Goal: Task Accomplishment & Management: Manage account settings

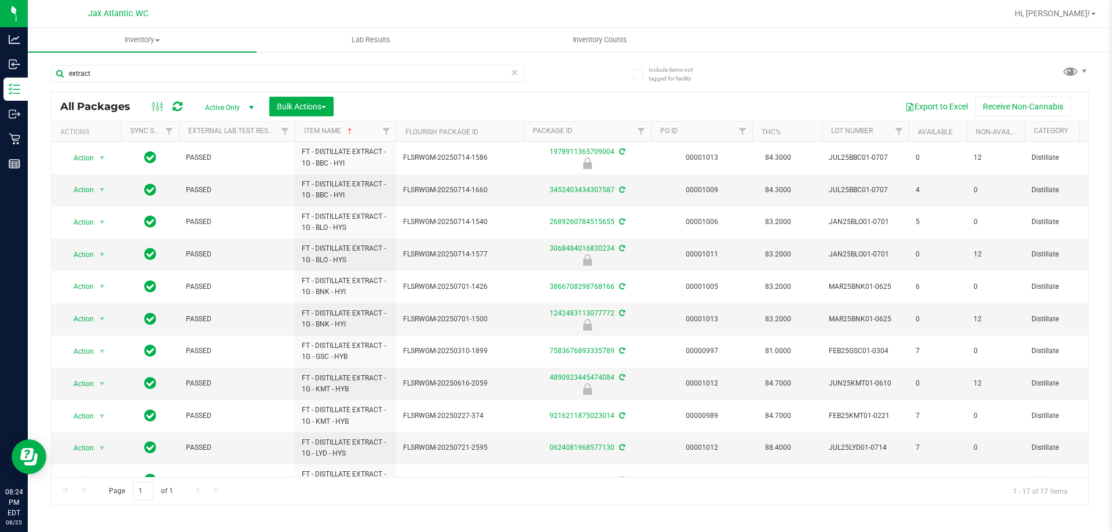
scroll to position [221, 0]
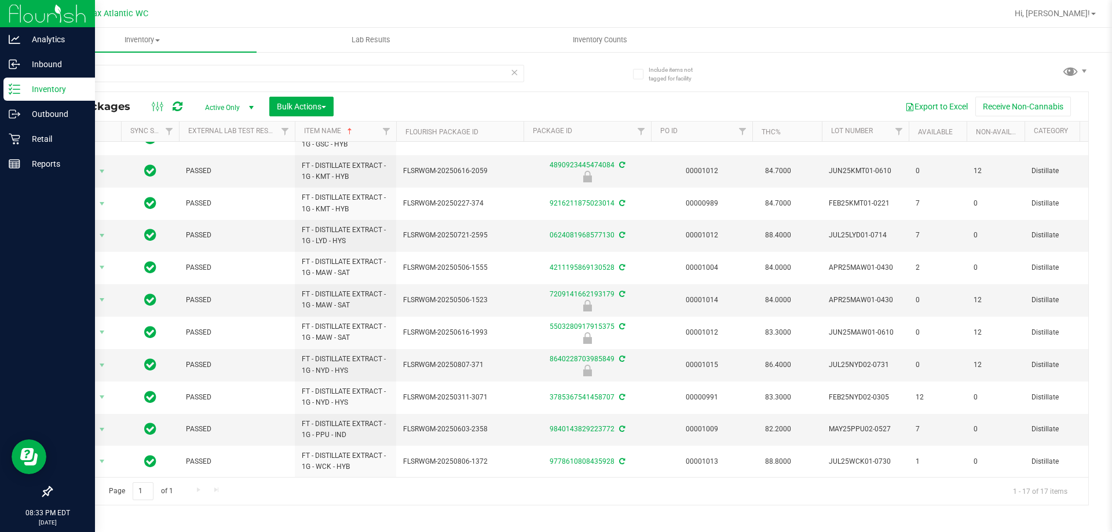
click at [61, 86] on p "Inventory" at bounding box center [54, 89] width 69 height 14
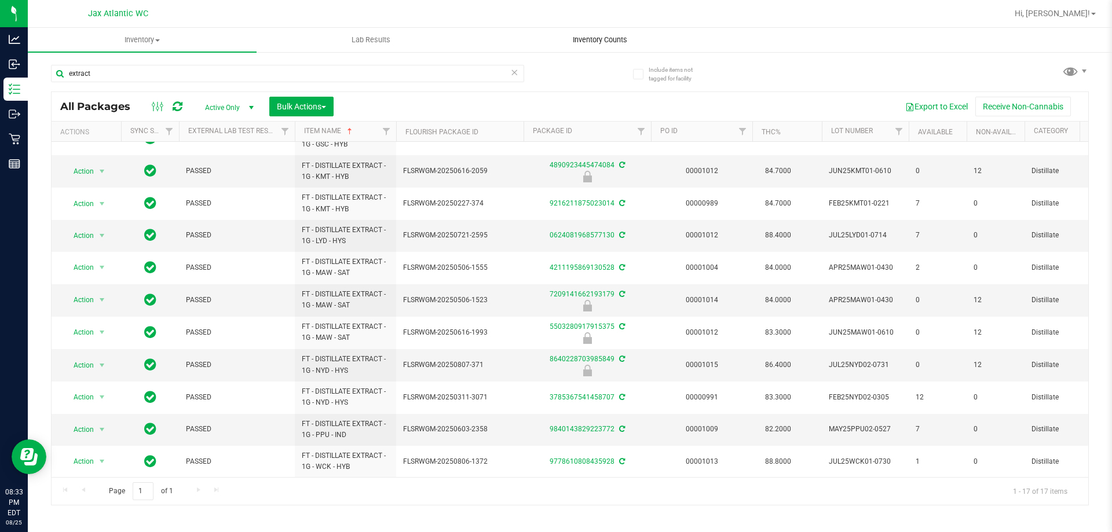
click at [588, 38] on span "Inventory Counts" at bounding box center [600, 40] width 86 height 10
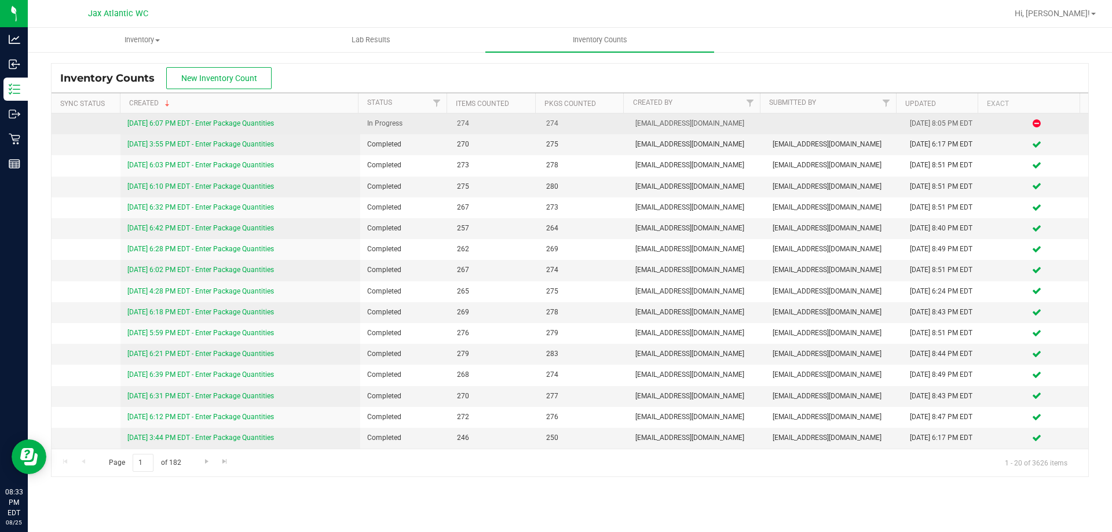
click at [209, 122] on link "[DATE] 6:07 PM EDT - Enter Package Quantities" at bounding box center [200, 123] width 146 height 8
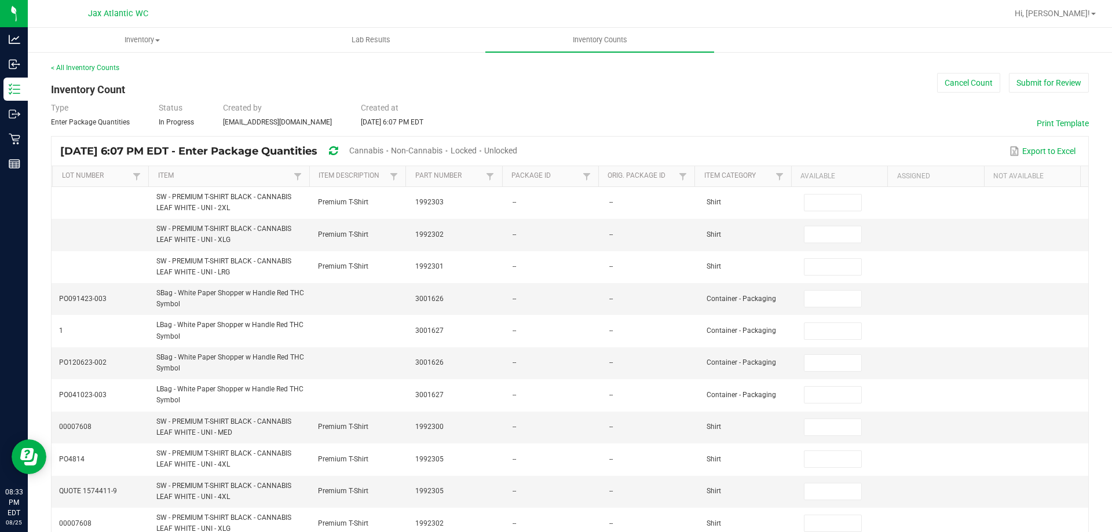
click at [383, 152] on span "Cannabis" at bounding box center [366, 150] width 34 height 9
type input "1"
type input "7"
type input "0"
type input "3"
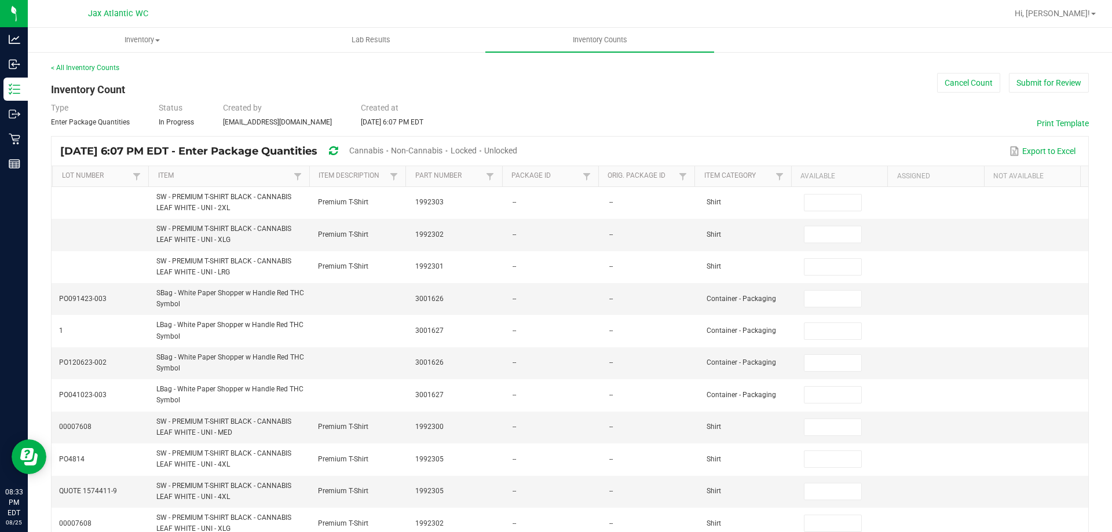
type input "0"
type input "9"
type input "0"
type input "11"
type input "0"
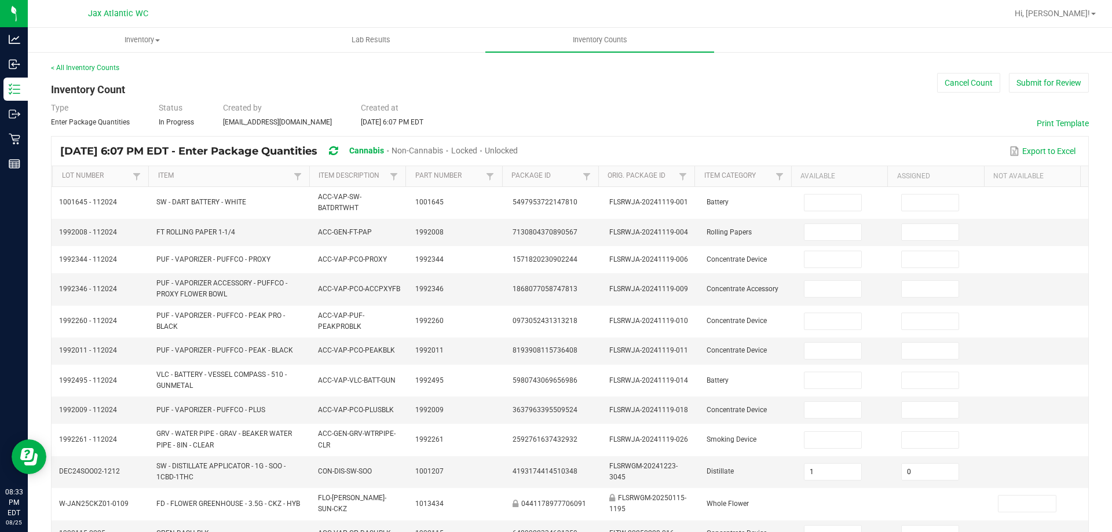
click at [518, 150] on span "Unlocked" at bounding box center [501, 150] width 33 height 9
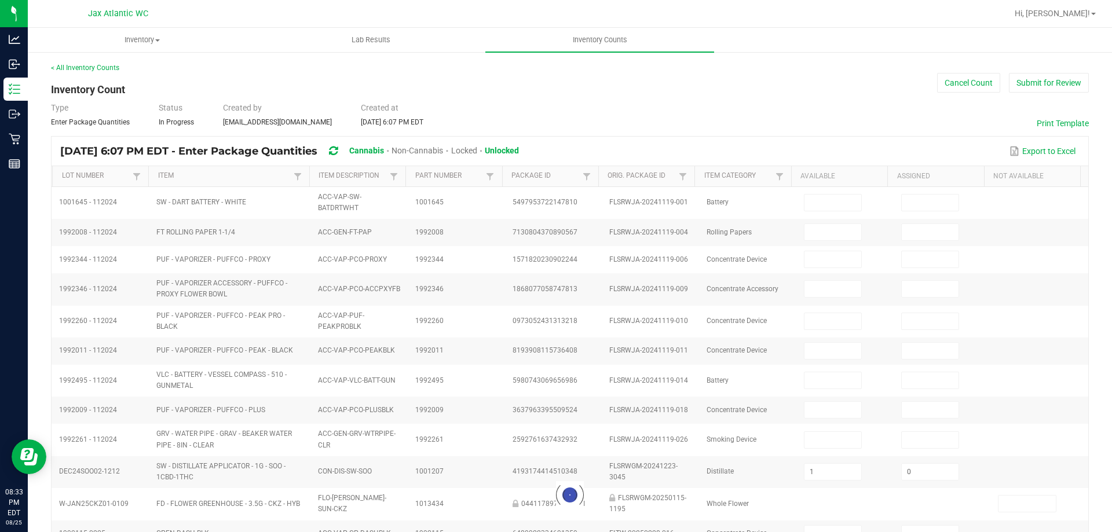
type input "7"
type input "3"
type input "11"
type input "10"
type input "0"
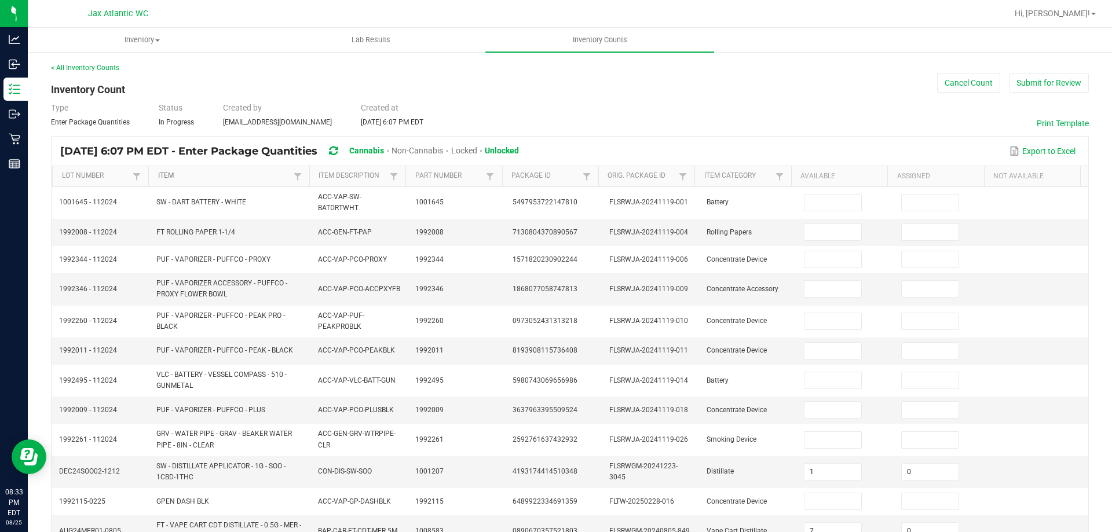
click at [207, 175] on link "Item" at bounding box center [224, 175] width 133 height 9
type input "6"
type input "19"
type input "12"
type input "11"
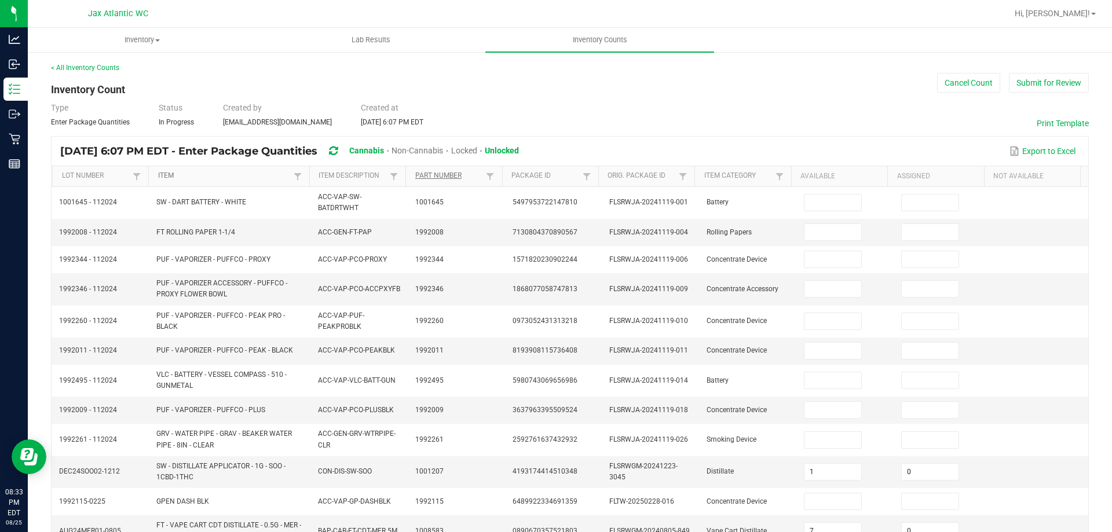
type input "11"
type input "3"
type input "1"
type input "5"
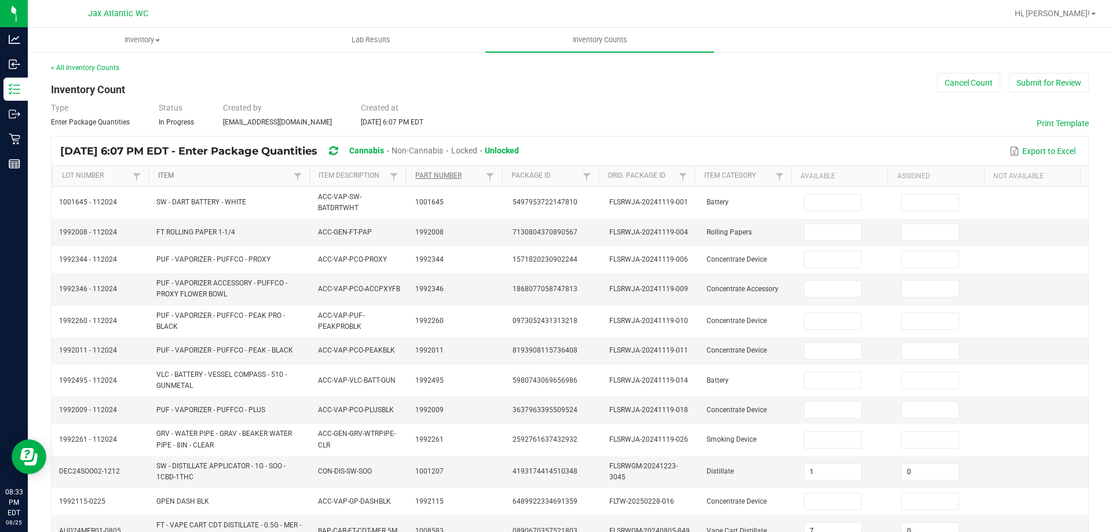
type input "14"
type input "3"
type input "16"
type input "8"
type input "0"
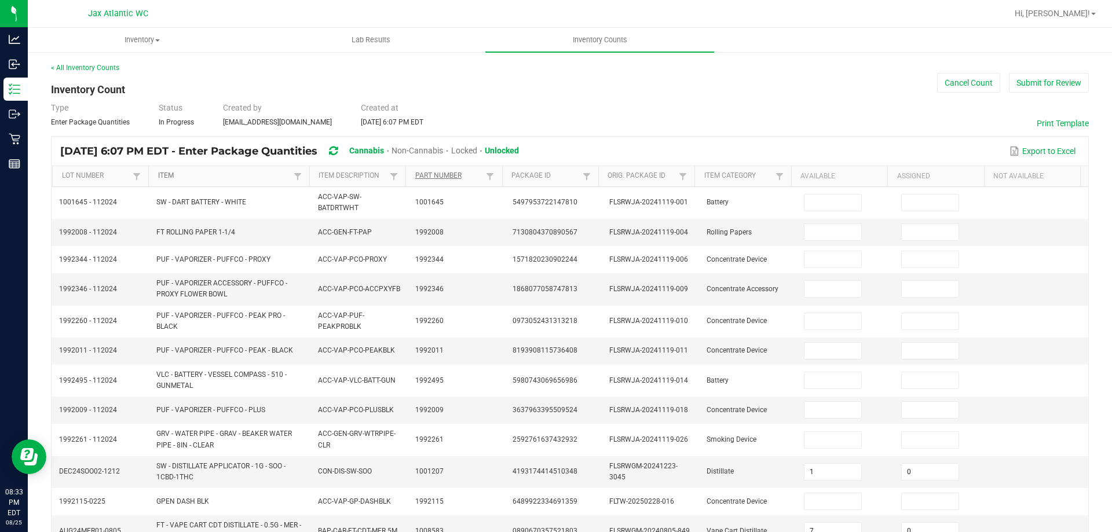
type input "0"
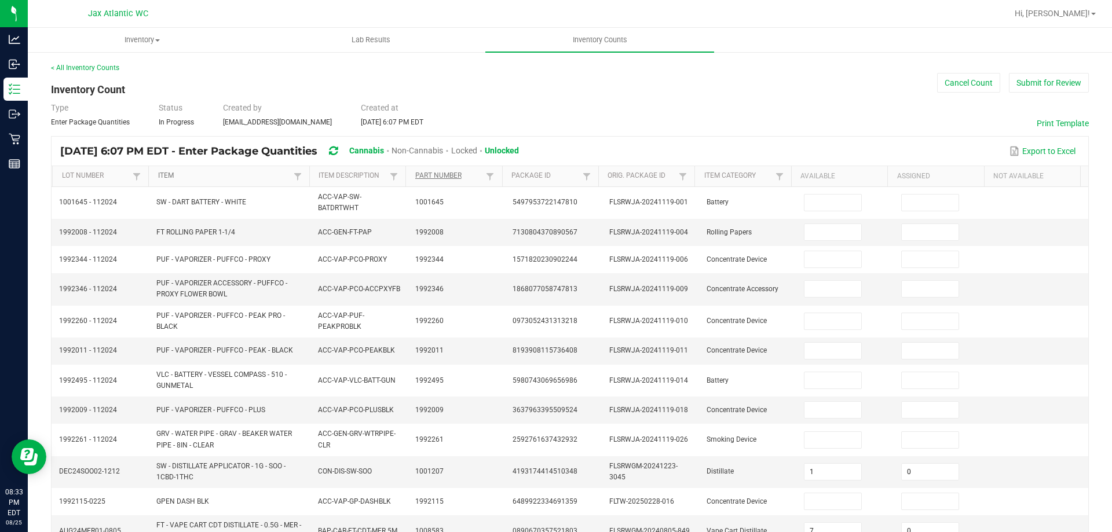
type input "0"
type input "8"
type input "0"
type input "13"
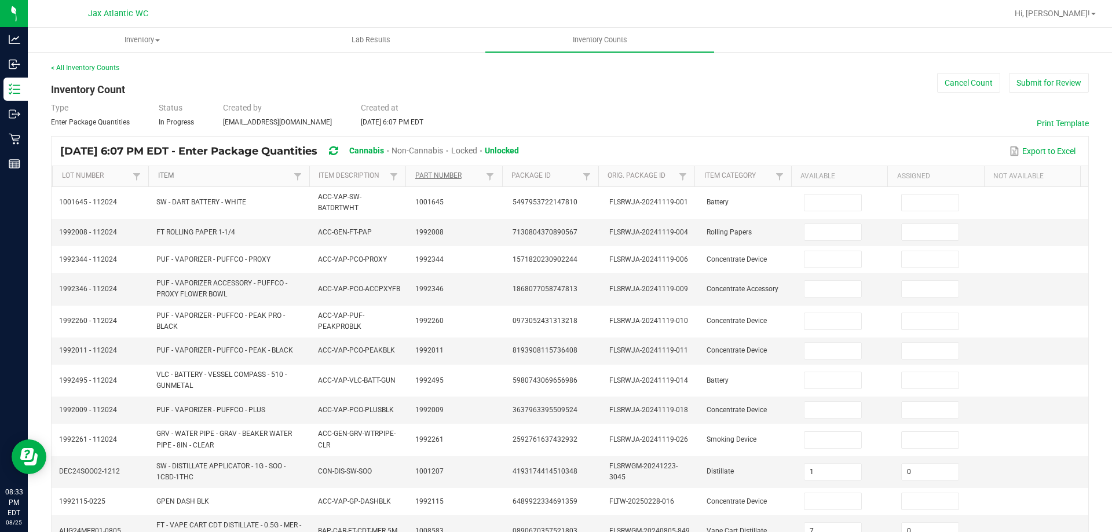
type input "0"
type input "3"
type input "9"
type input "0"
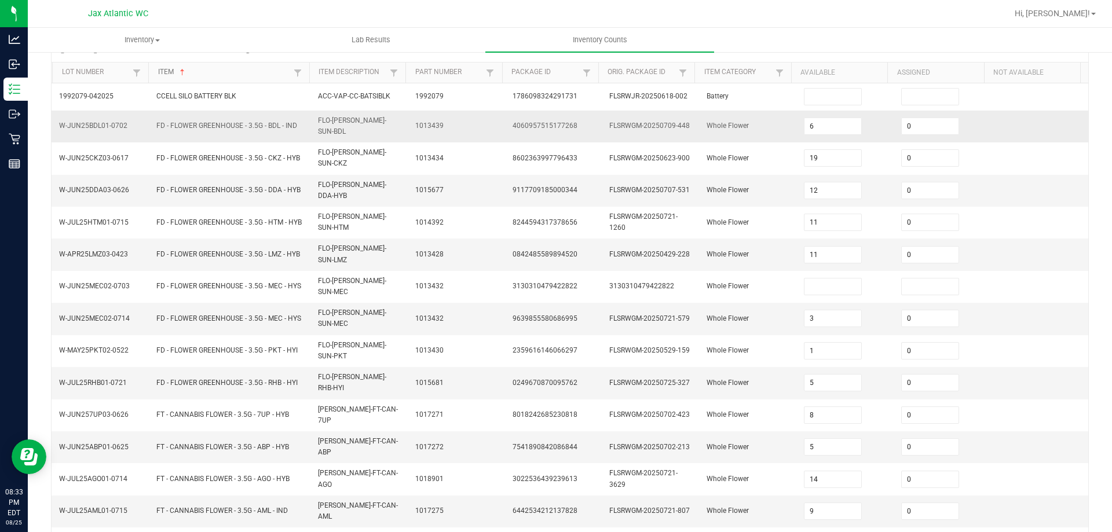
scroll to position [116, 0]
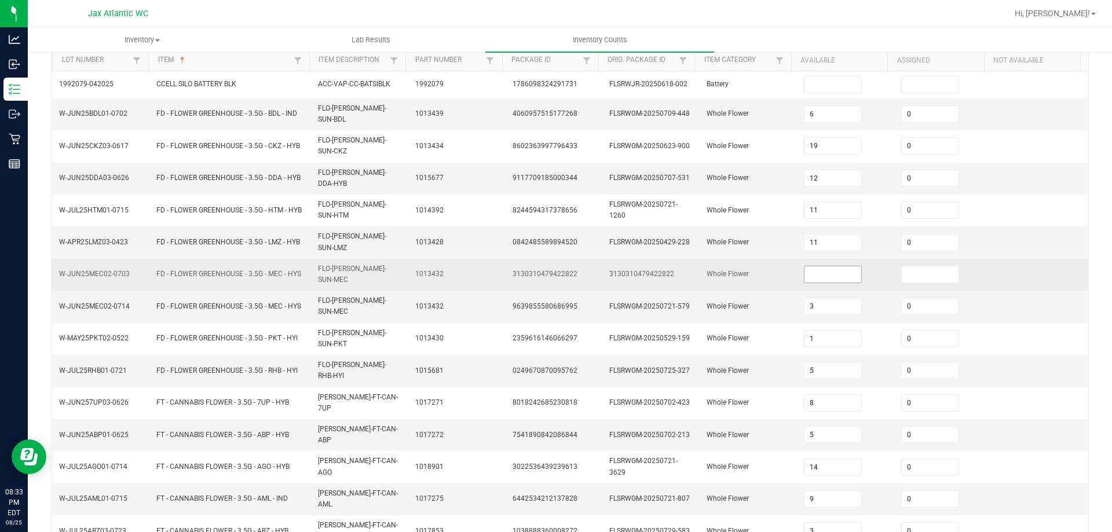
click at [807, 266] on input at bounding box center [832, 274] width 57 height 16
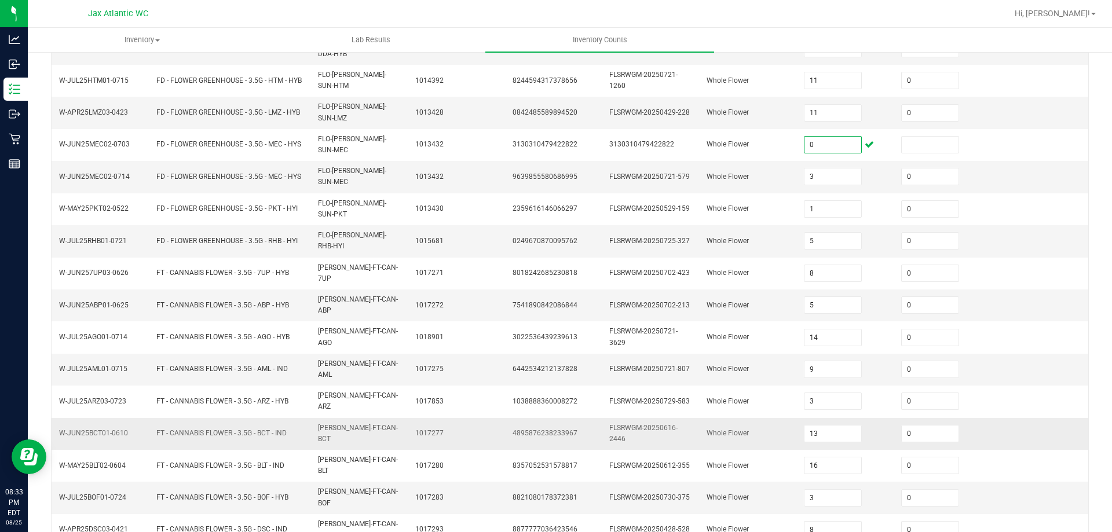
scroll to position [255, 0]
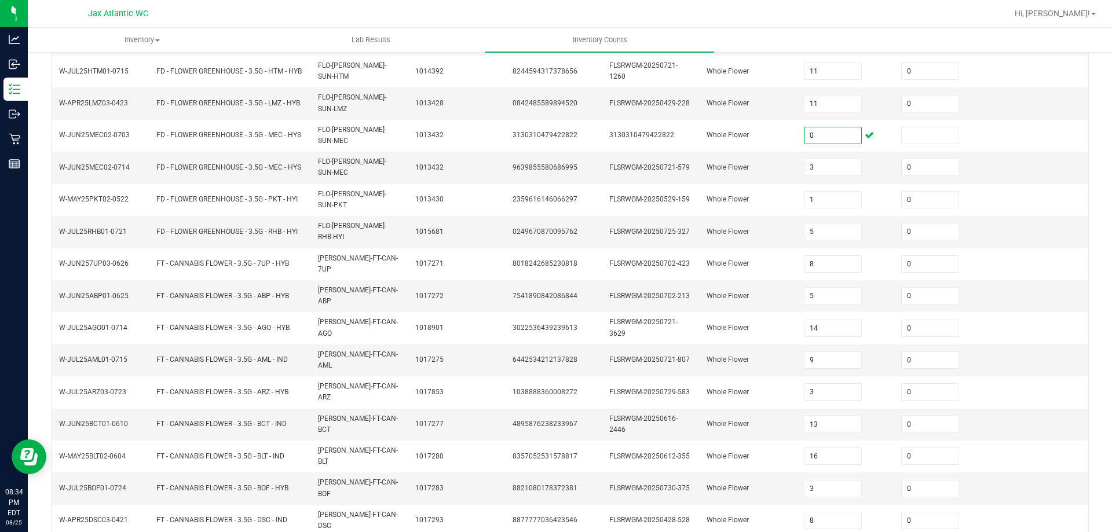
type input "0"
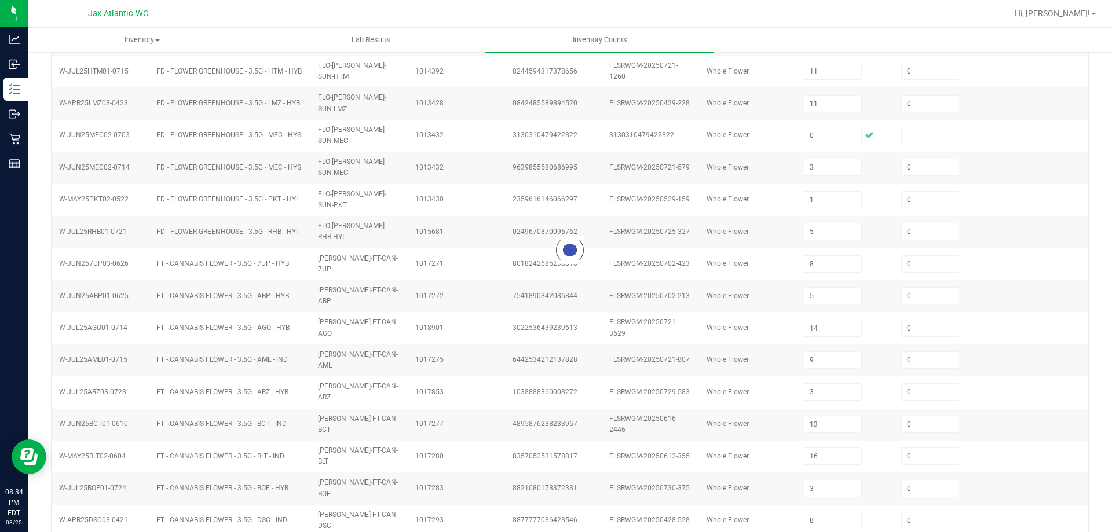
type input "25"
type input "18"
type input "14"
type input "9"
type input "11"
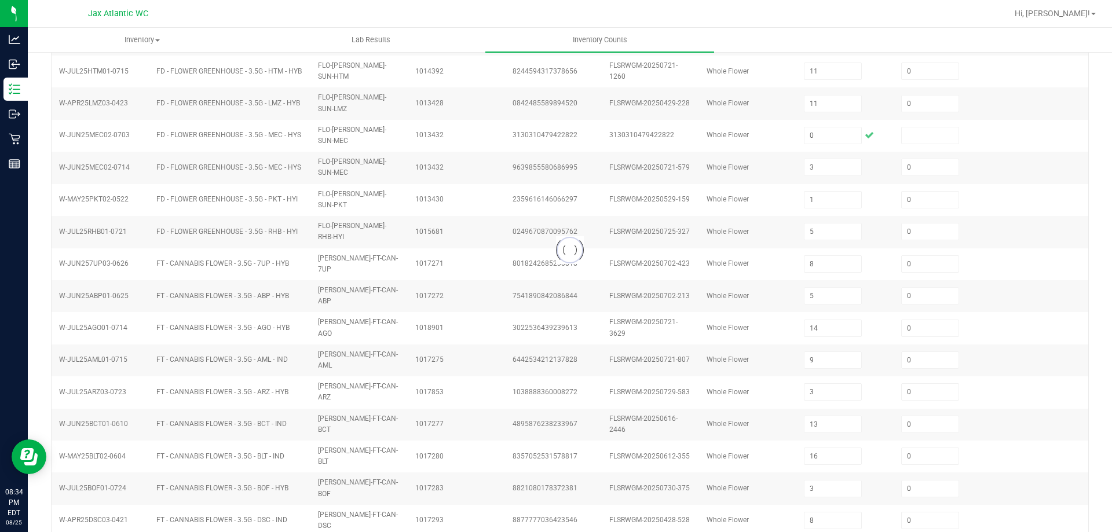
type input "20"
type input "16"
type input "13"
type input "9"
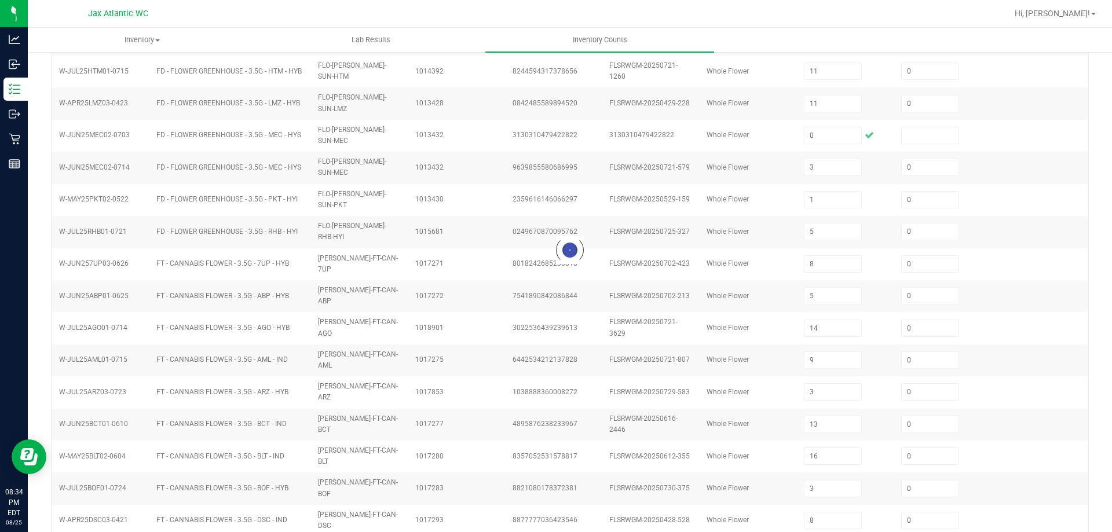
type input "16"
type input "0"
type input "13"
type input "20"
type input "25"
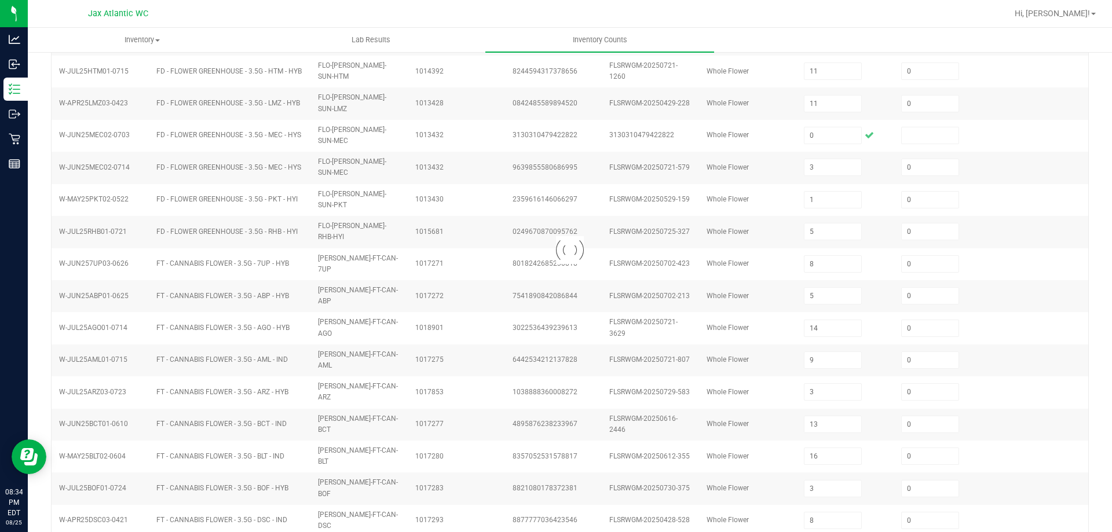
type input "9"
type input "13"
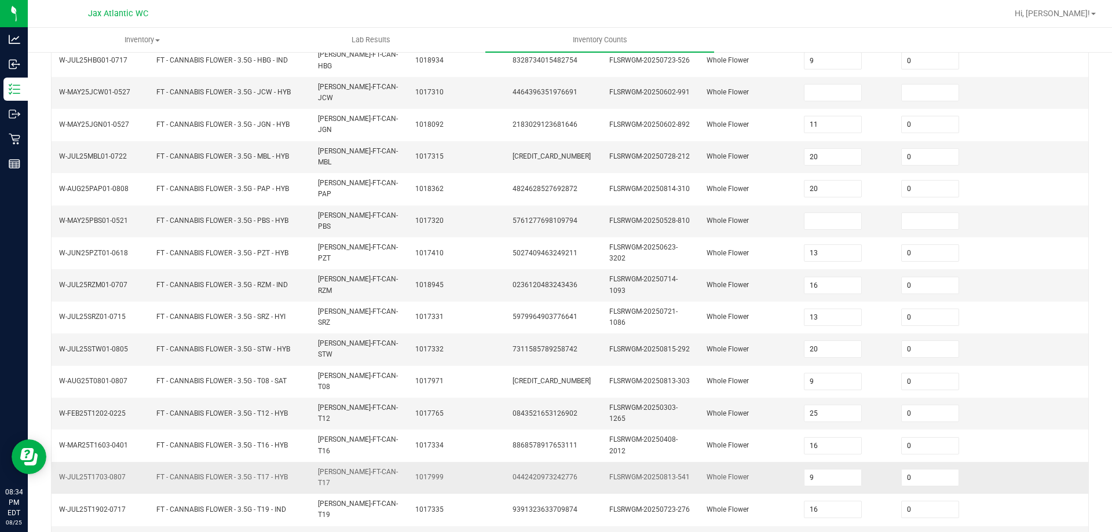
scroll to position [274, 0]
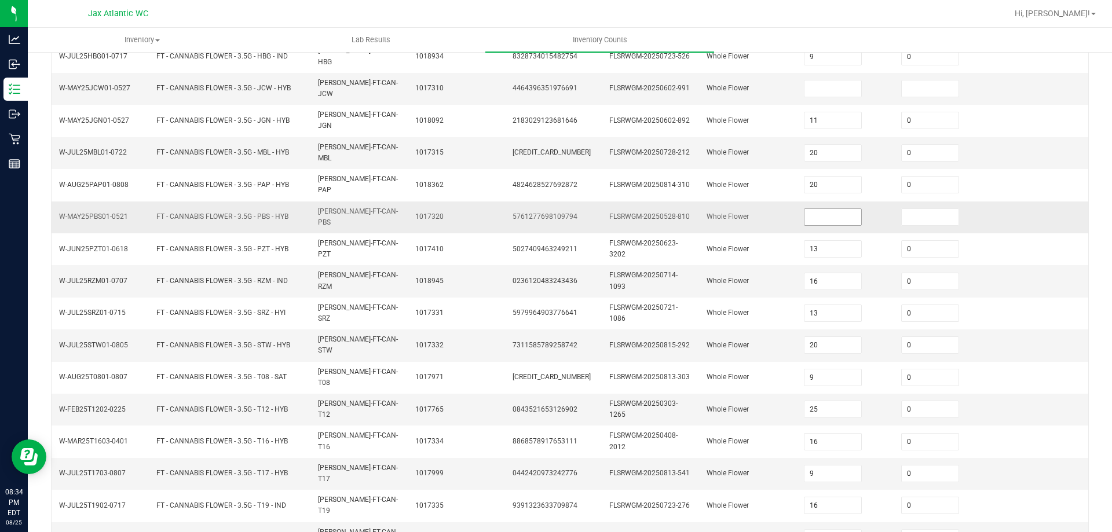
click at [814, 209] on input at bounding box center [832, 217] width 57 height 16
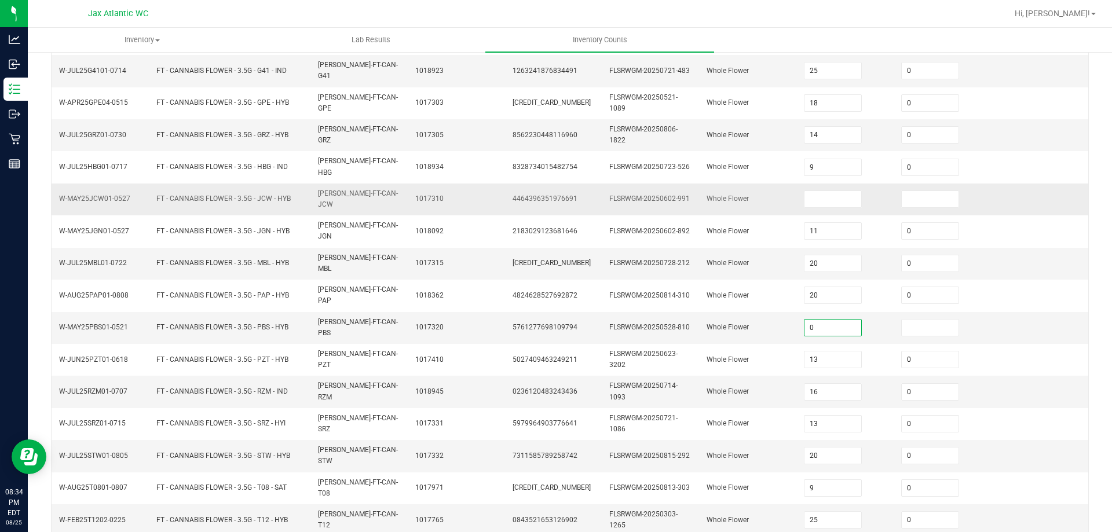
scroll to position [159, 0]
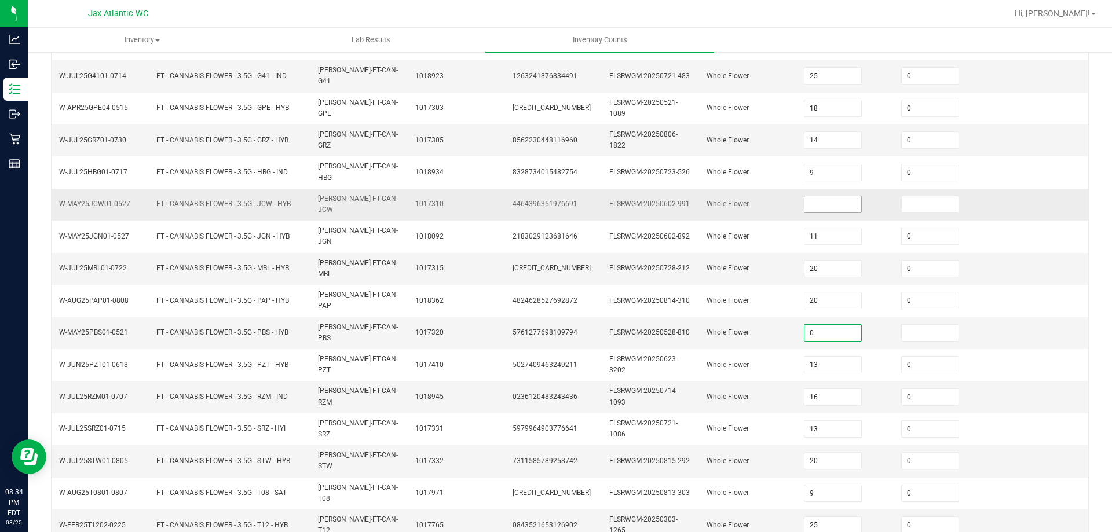
type input "0"
click at [808, 196] on input at bounding box center [832, 204] width 57 height 16
drag, startPoint x: 825, startPoint y: 187, endPoint x: 790, endPoint y: 191, distance: 34.3
click at [797, 191] on td "0" at bounding box center [845, 205] width 97 height 32
type input "19"
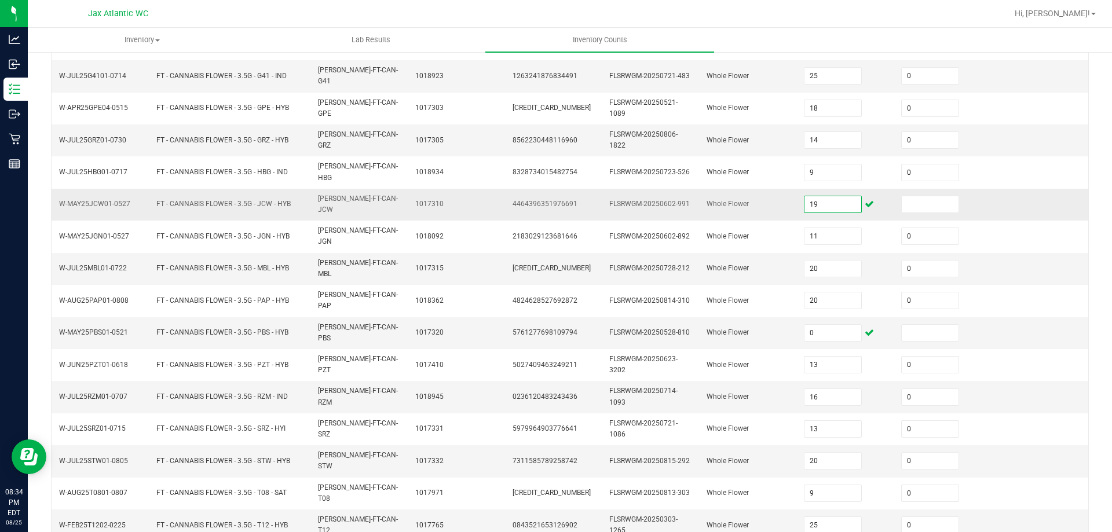
click at [706, 200] on span "Whole Flower" at bounding box center [727, 204] width 42 height 8
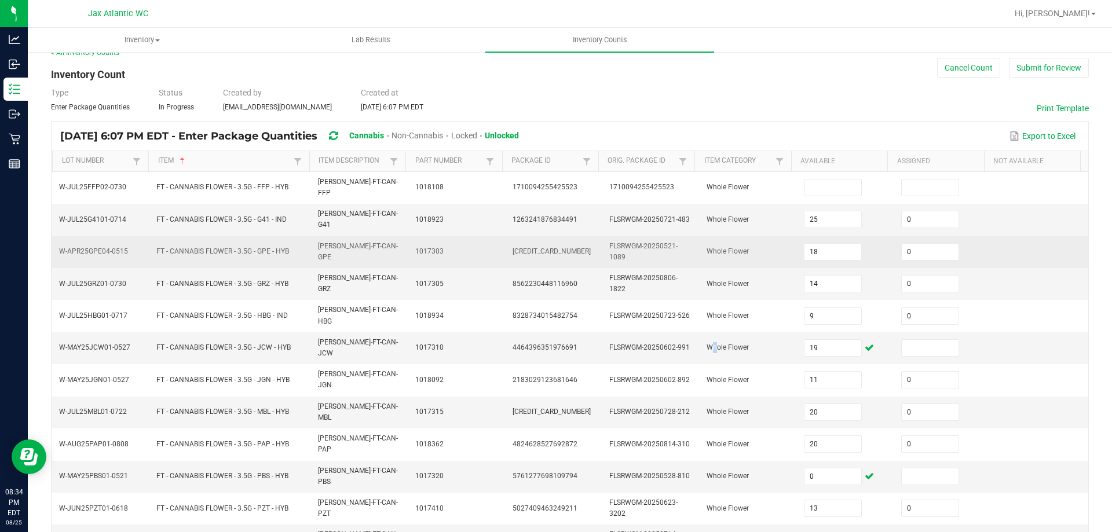
scroll to position [0, 0]
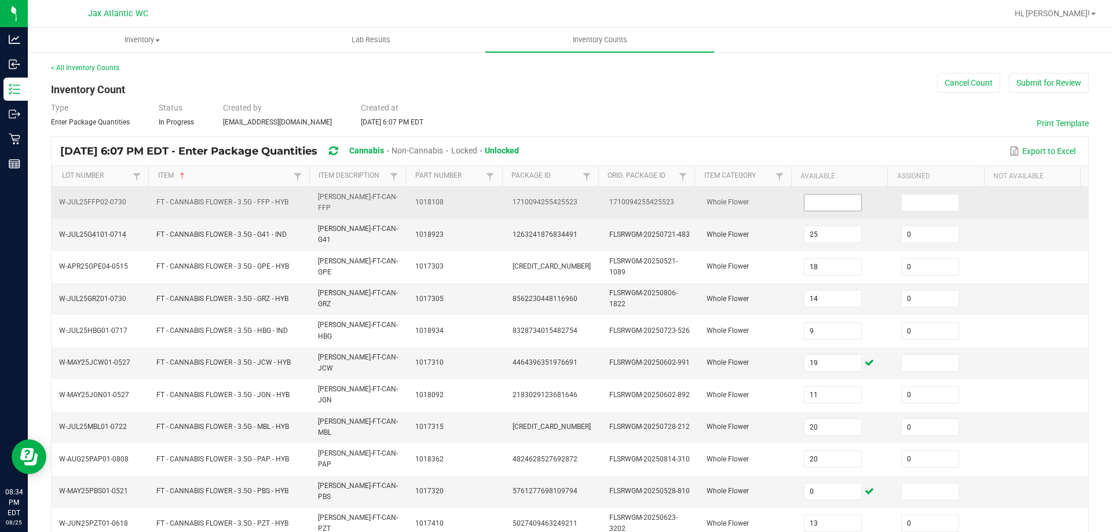
click at [806, 197] on input at bounding box center [832, 203] width 57 height 16
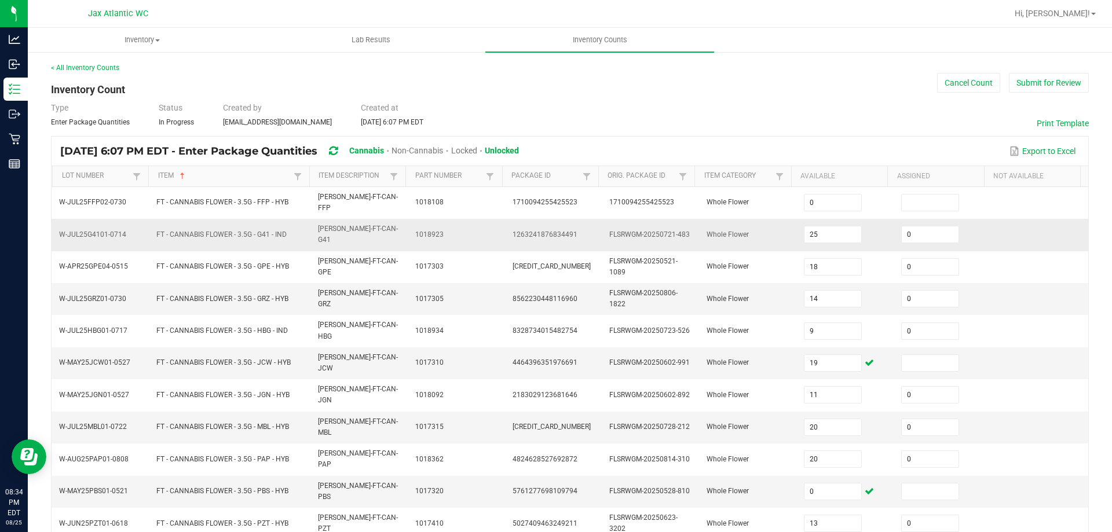
click at [699, 225] on td "Whole Flower" at bounding box center [747, 235] width 97 height 32
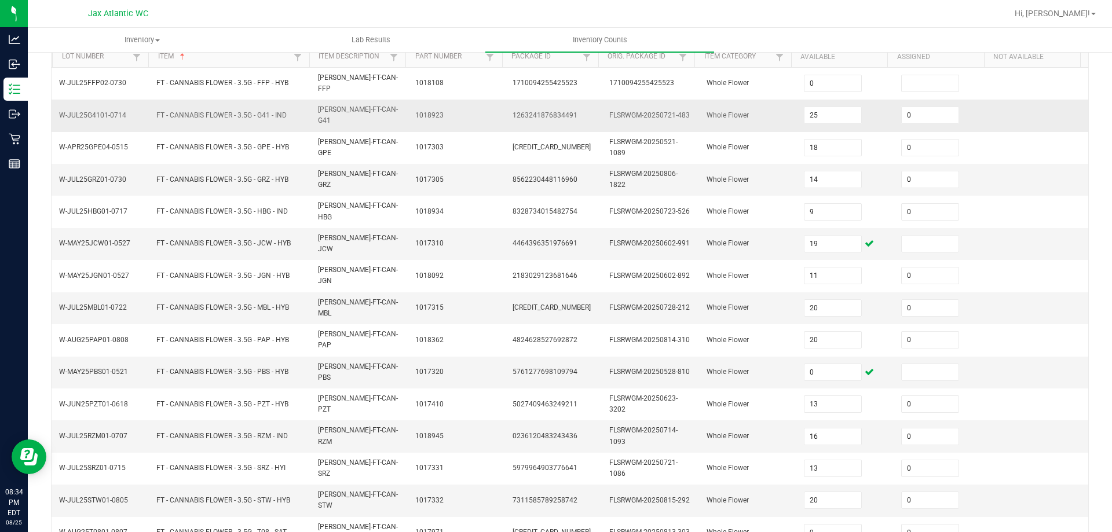
scroll to position [274, 0]
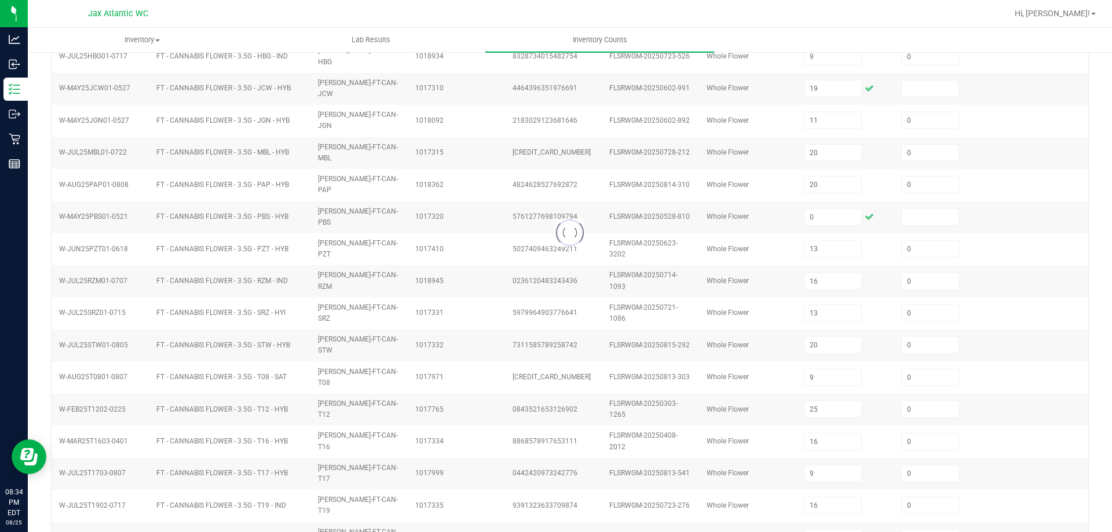
type input "19"
type input "18"
type input "5"
type input "6"
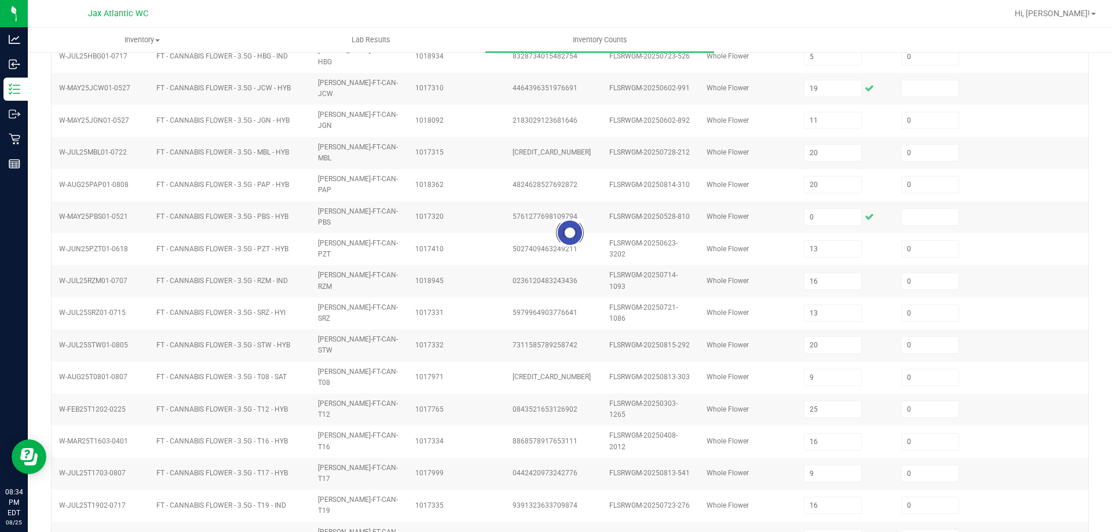
type input "2"
type input "4"
type input "5"
type input "7"
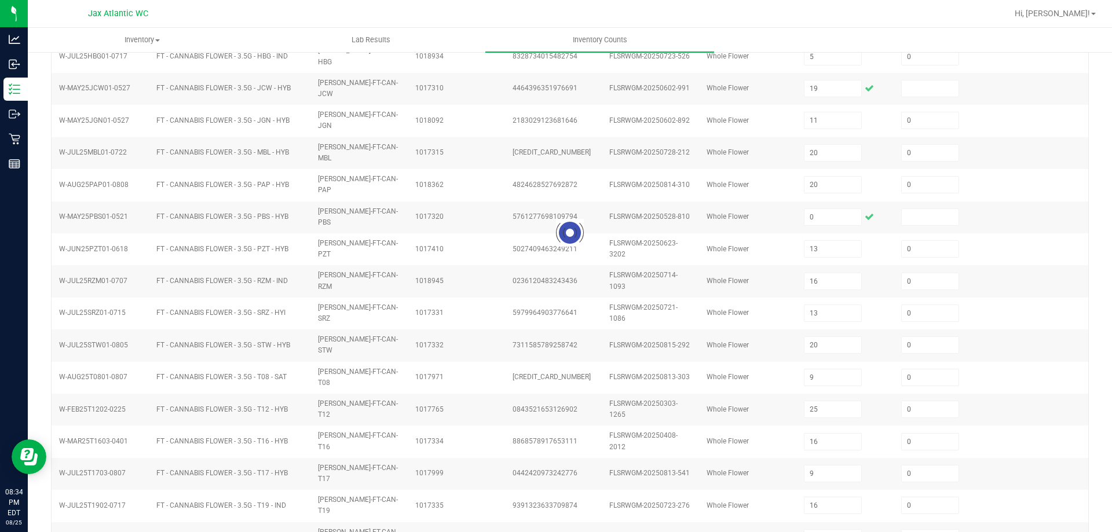
type input "7"
type input "2"
type input "7"
type input "0"
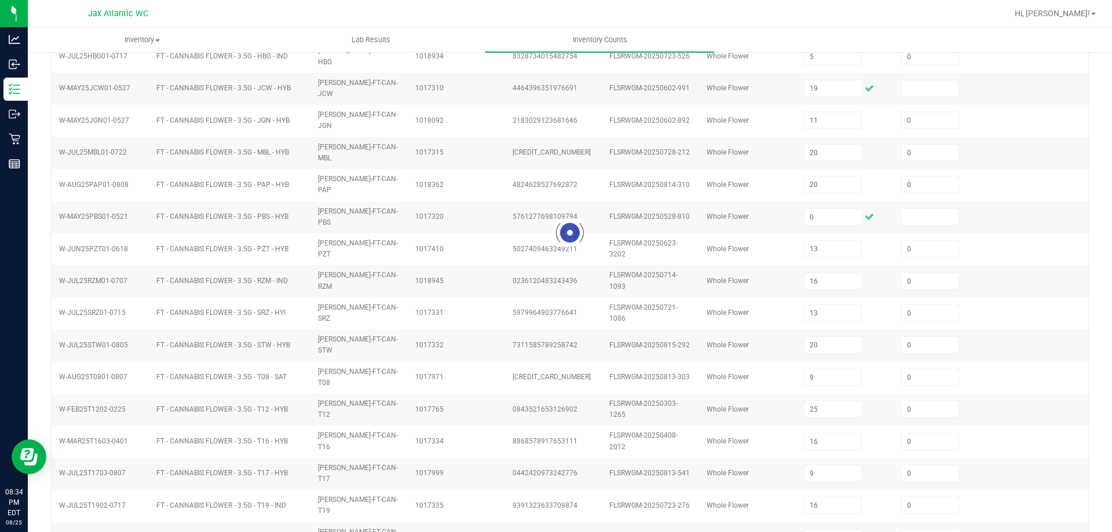
type input "0"
type input "6"
type input "10"
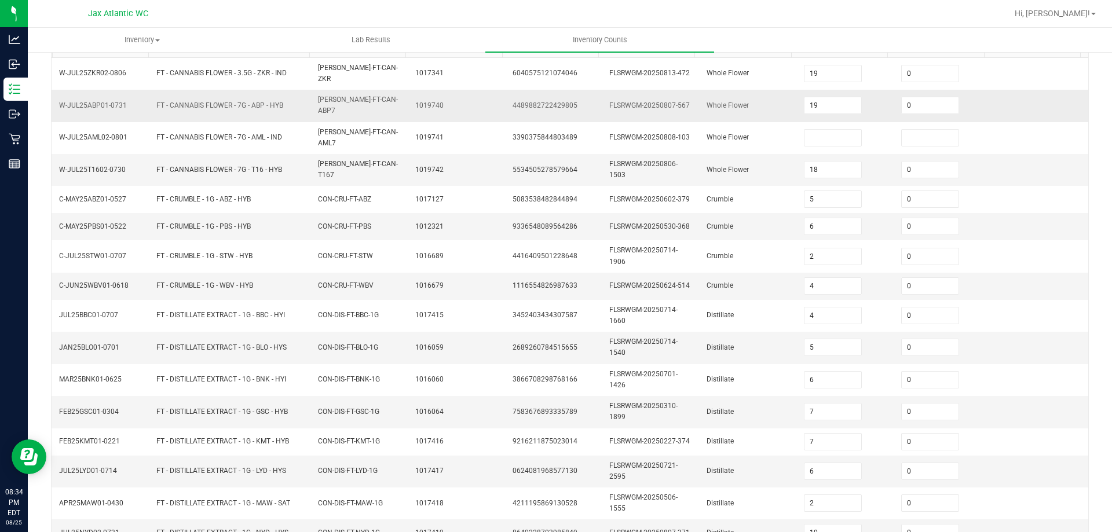
scroll to position [101, 0]
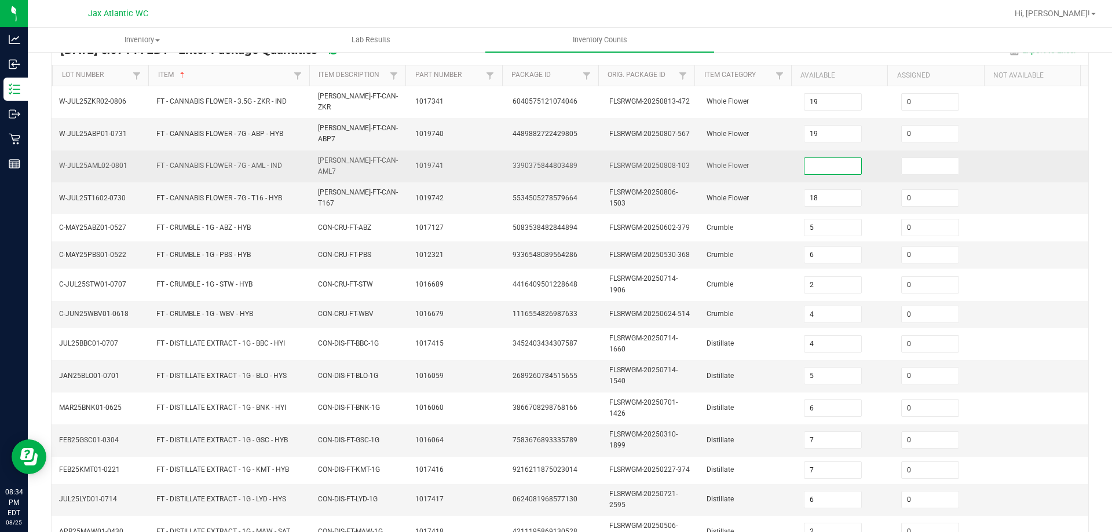
click at [813, 158] on input at bounding box center [832, 166] width 57 height 16
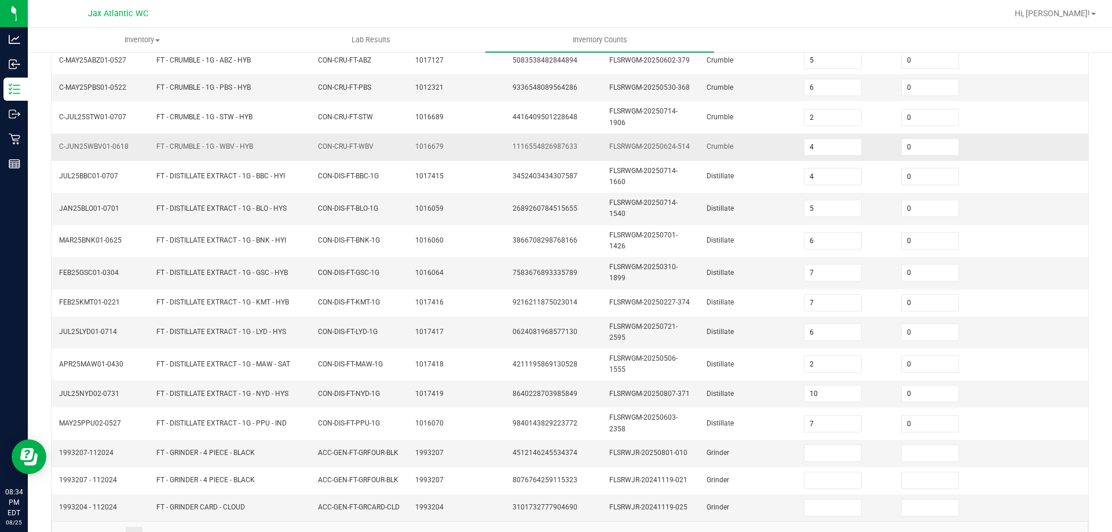
scroll to position [289, 0]
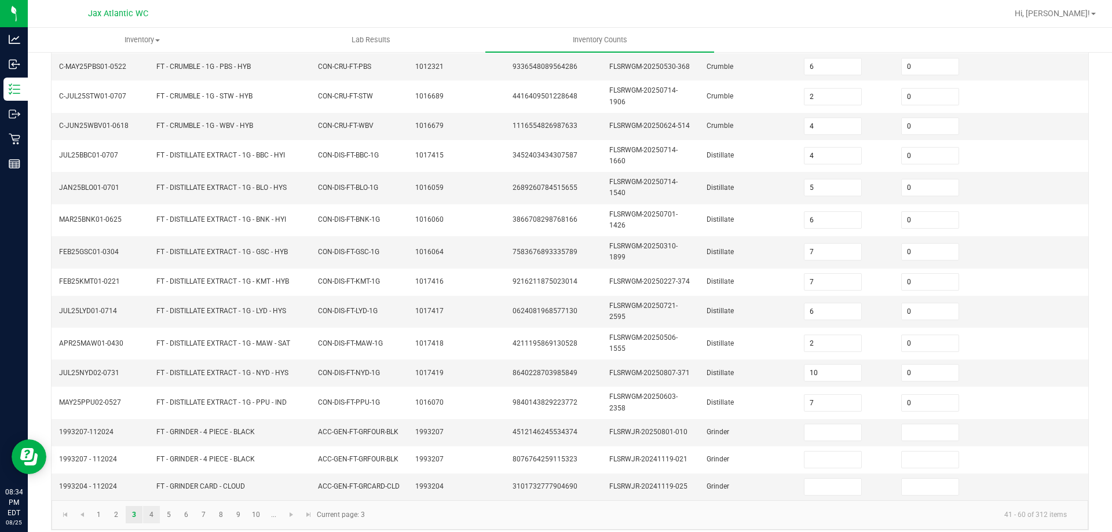
type input "0"
click at [151, 508] on link "4" at bounding box center [151, 514] width 17 height 17
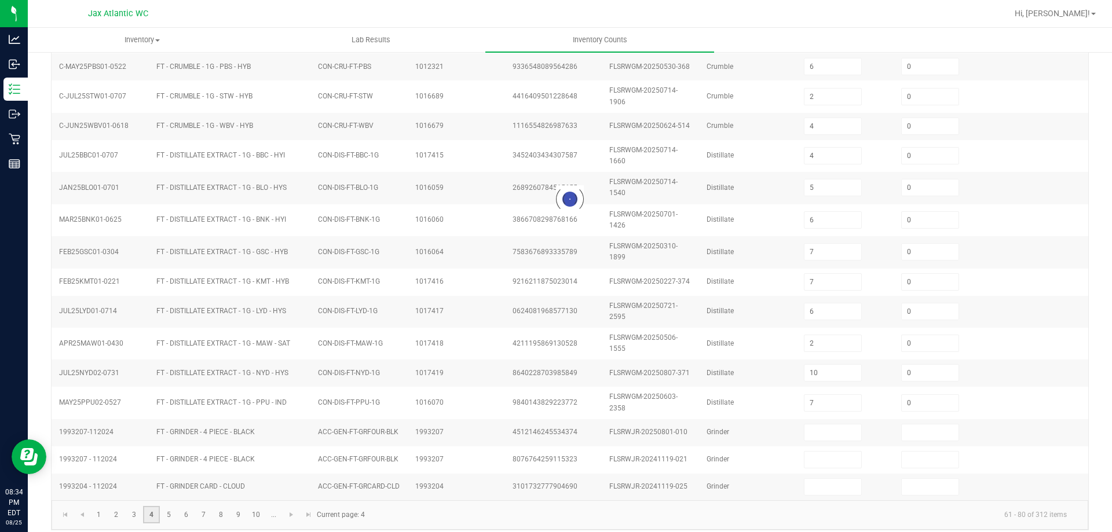
type input "12"
type input "13"
type input "19"
type input "6"
type input "4"
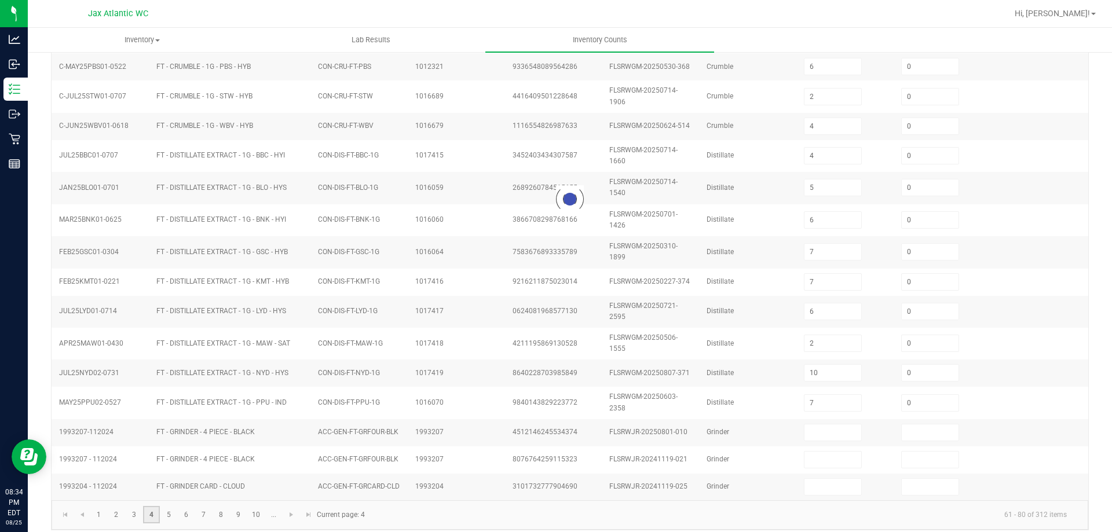
type input "8"
type input "1"
type input "3"
type input "5"
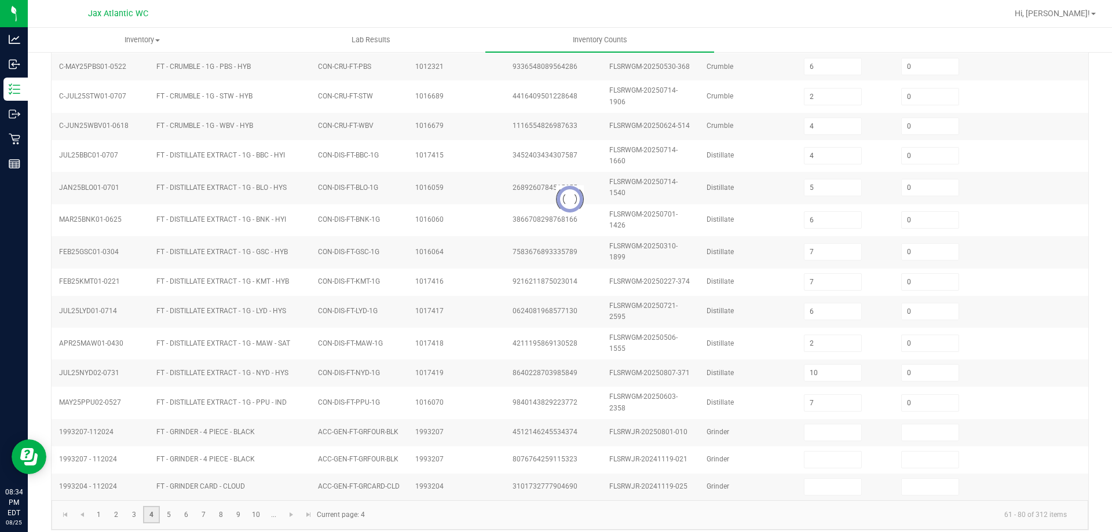
type input "3"
type input "8"
type input "0"
type input "7"
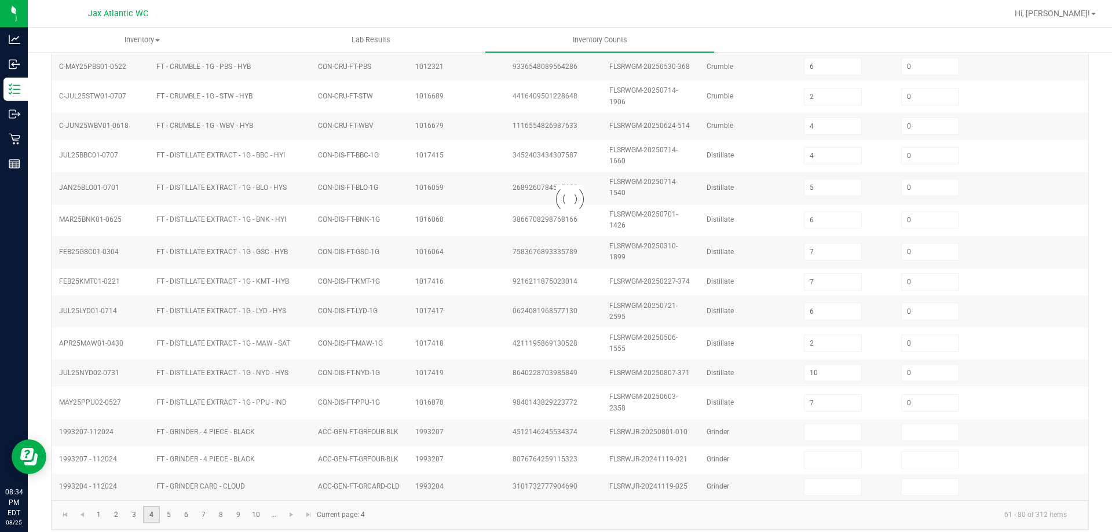
type input "8"
type input "3"
type input "8"
type input "0"
type input "15"
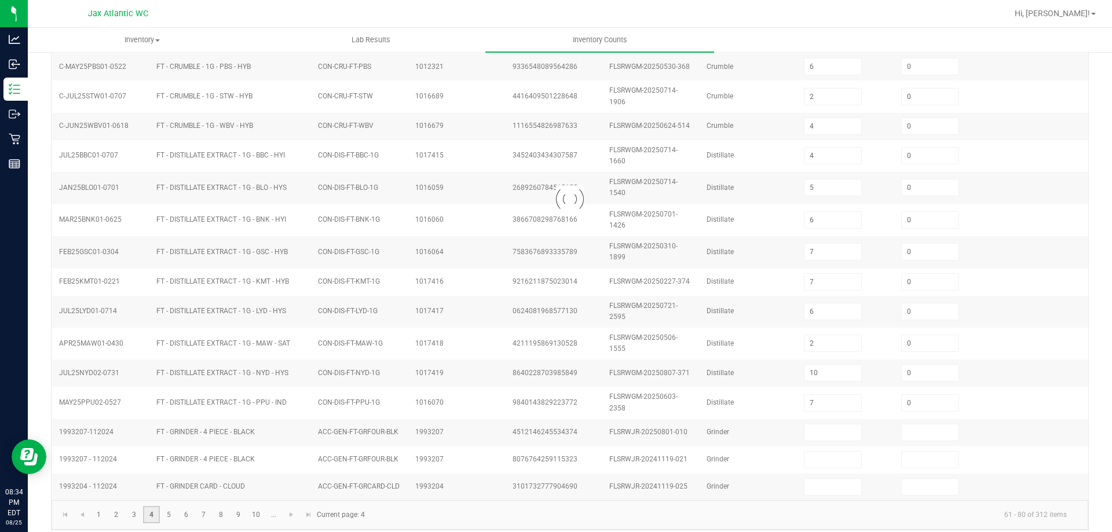
type input "0"
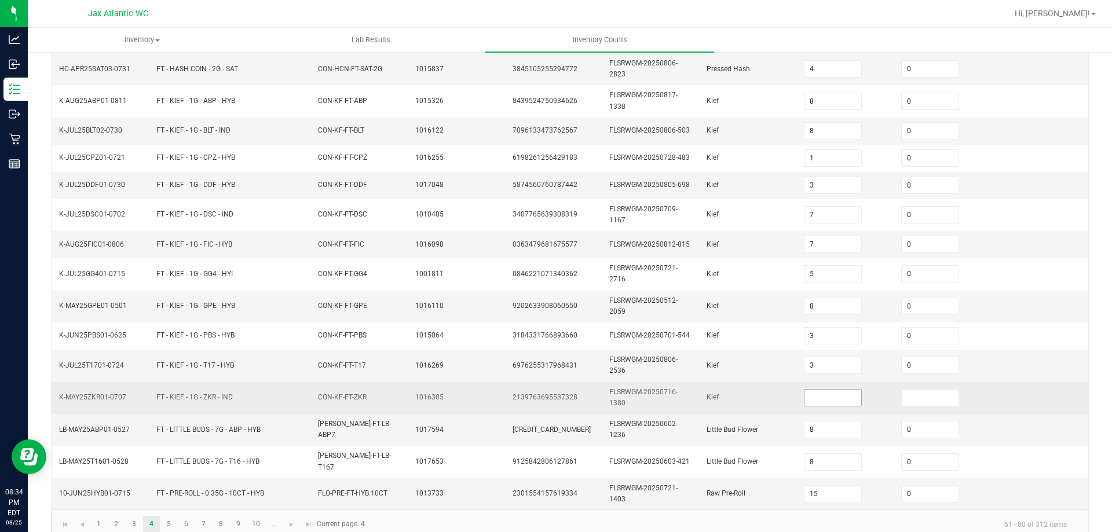
click at [824, 390] on input at bounding box center [832, 398] width 57 height 16
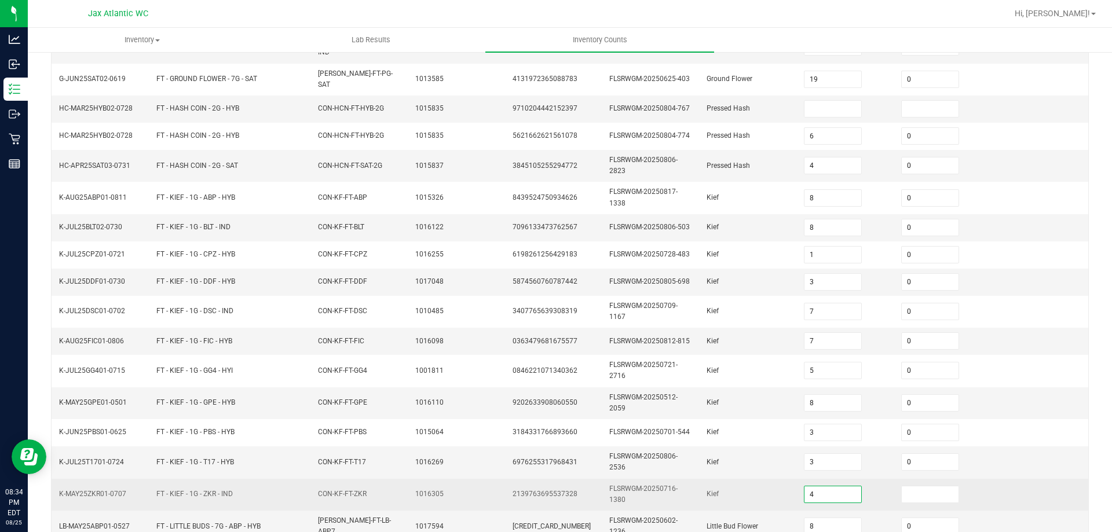
scroll to position [226, 0]
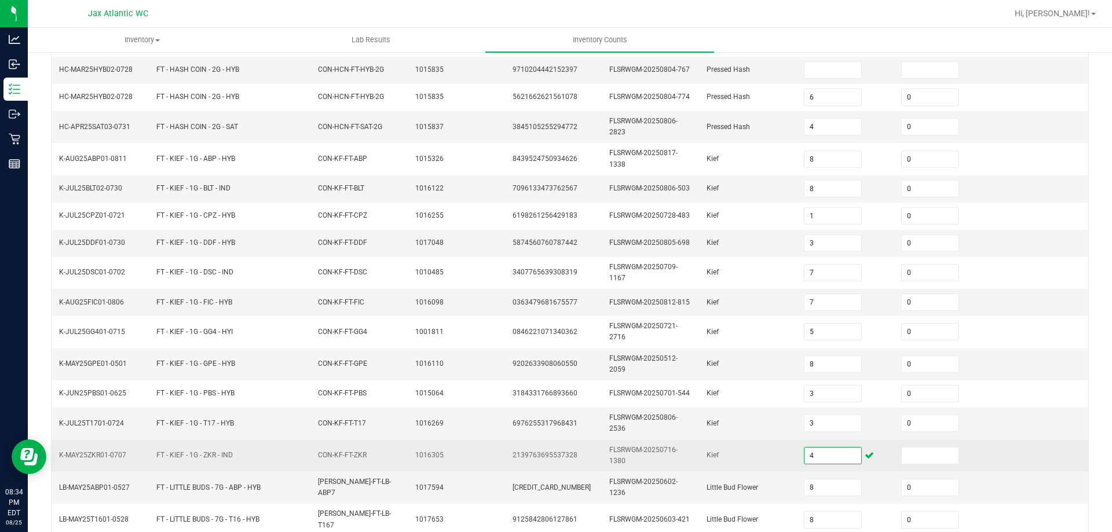
drag, startPoint x: 808, startPoint y: 439, endPoint x: 770, endPoint y: 443, distance: 38.4
click at [770, 443] on tr "K-MAY25ZKR01-0707 FT - KIEF - 1G - ZKR - IND CON-KF-FT-ZKR 1016305 213976369553…" at bounding box center [570, 456] width 1036 height 32
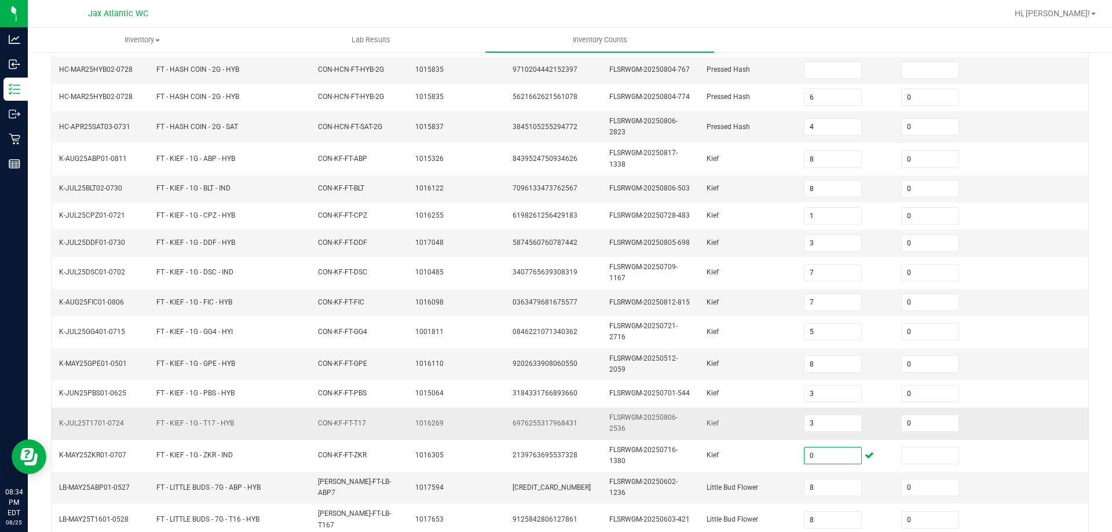
type input "0"
click at [706, 419] on span "Kief" at bounding box center [712, 423] width 12 height 8
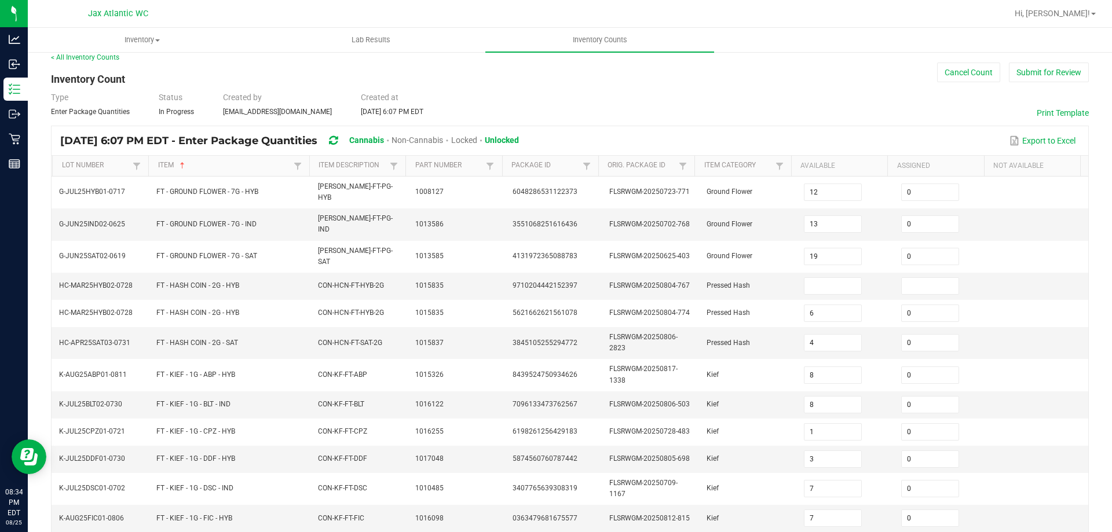
scroll to position [0, 0]
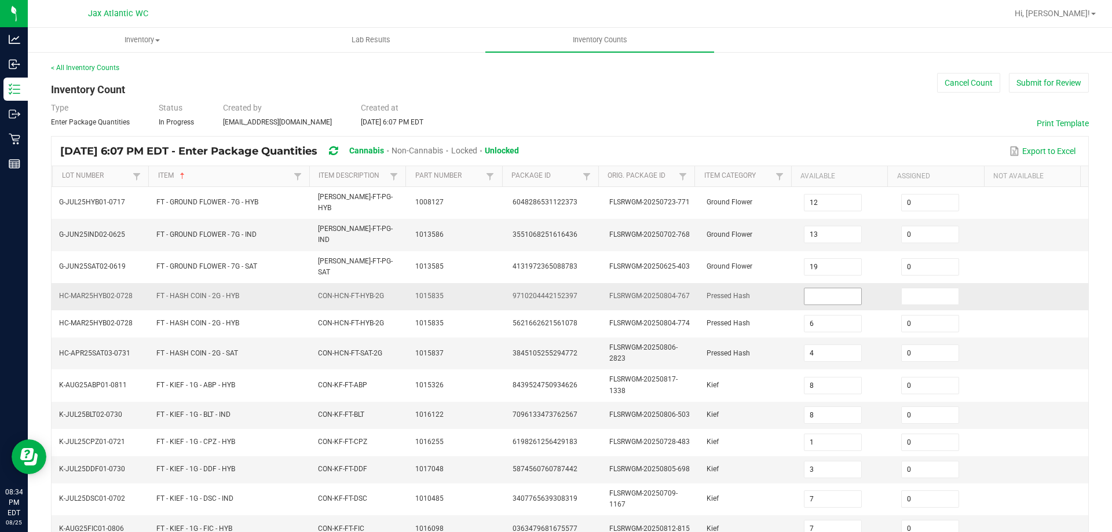
click at [816, 288] on input at bounding box center [832, 296] width 57 height 16
click at [730, 126] on div "Type Enter Package Quantities Status In Progress Created by [EMAIL_ADDRESS][DOM…" at bounding box center [570, 114] width 1038 height 25
drag, startPoint x: 805, startPoint y: 278, endPoint x: 785, endPoint y: 283, distance: 20.2
click at [797, 283] on td "1" at bounding box center [845, 296] width 97 height 27
click at [804, 288] on input "1" at bounding box center [832, 296] width 57 height 16
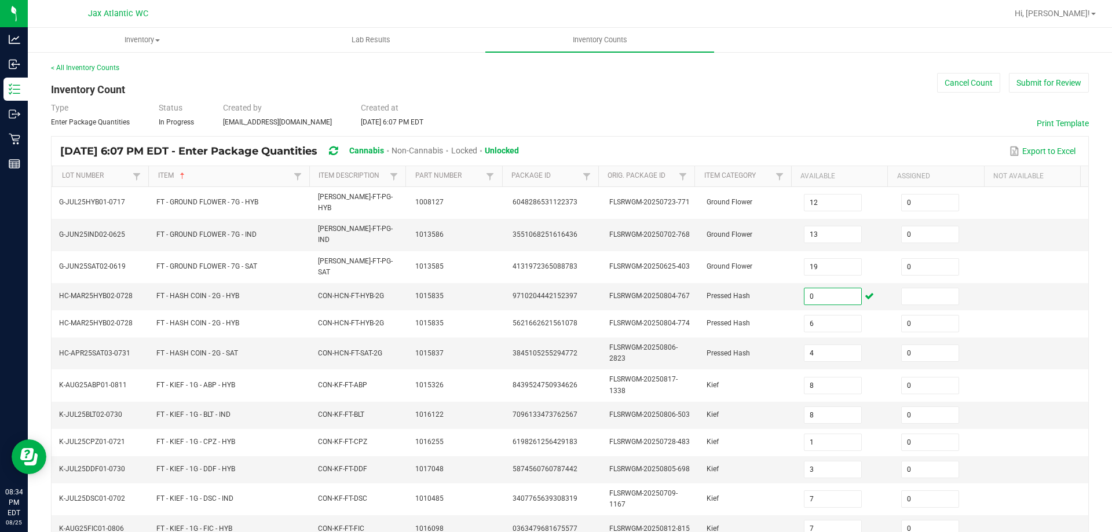
type input "0"
click at [771, 112] on div "Type Enter Package Quantities Status In Progress Created by [EMAIL_ADDRESS][DOM…" at bounding box center [570, 114] width 1038 height 25
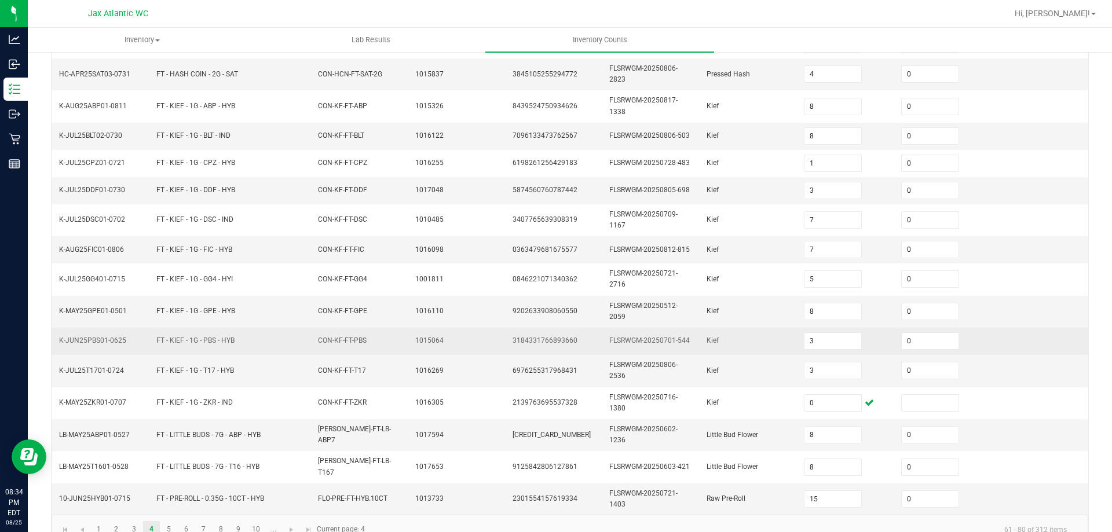
scroll to position [284, 0]
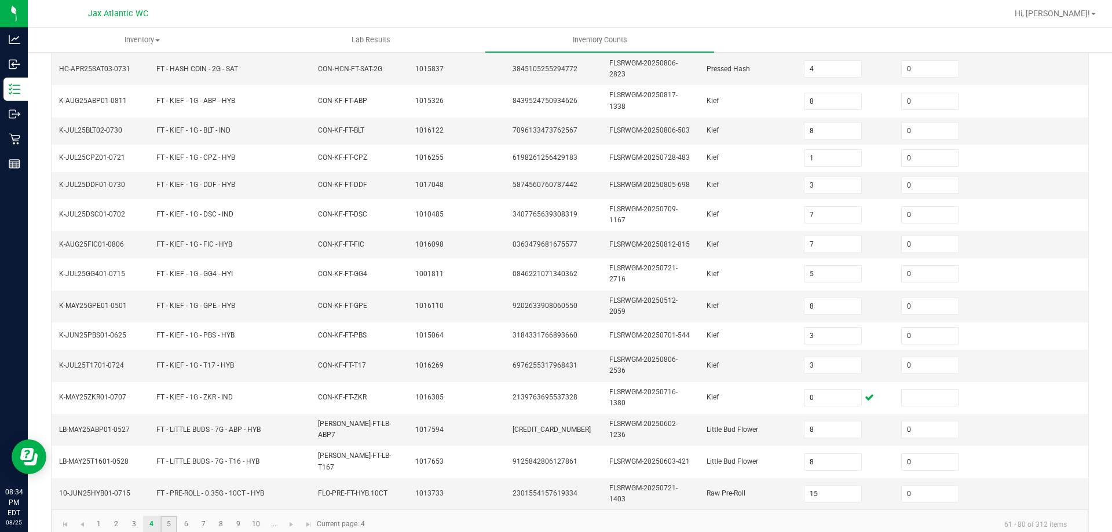
click at [170, 516] on link "5" at bounding box center [168, 524] width 17 height 17
type input "18"
type input "3"
type input "23"
type input "13"
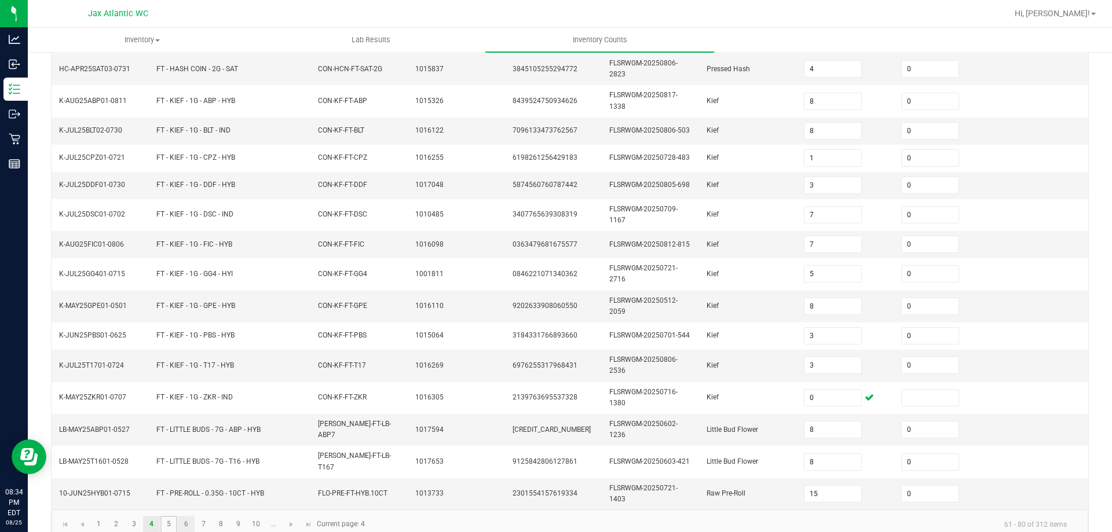
type input "21"
type input "6"
type input "14"
type input "24"
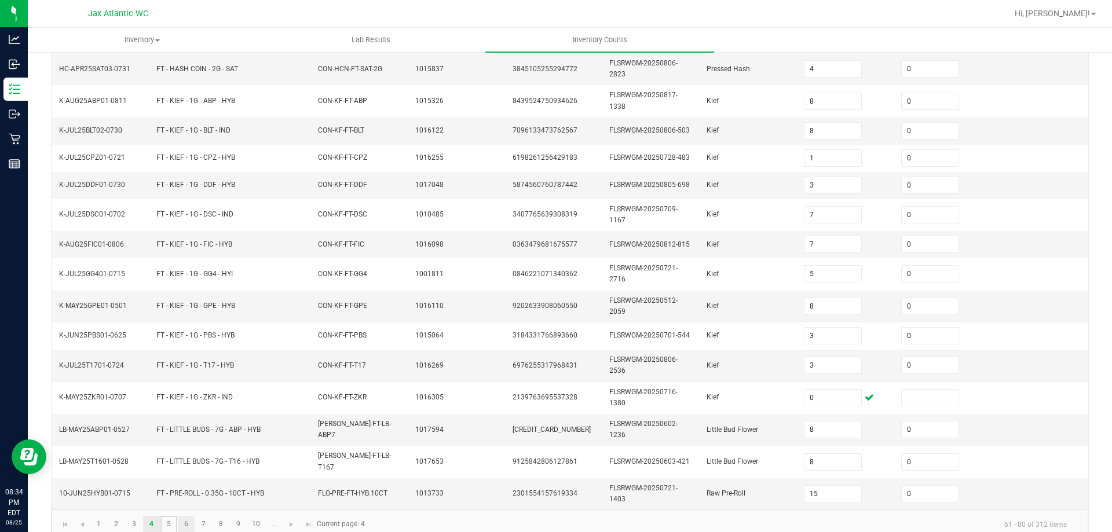
type input "11"
type input "21"
type input "8"
type input "3"
type input "0"
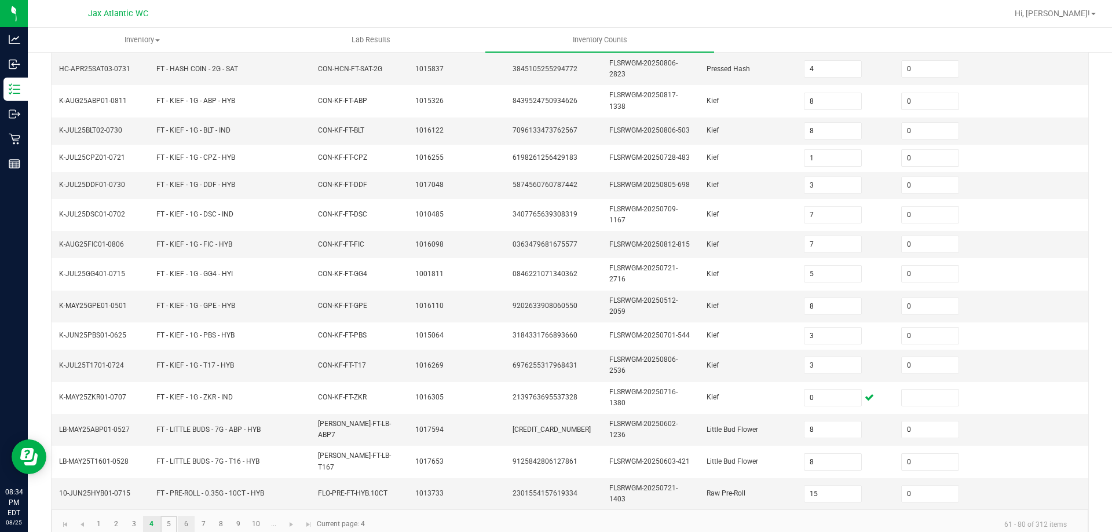
type input "5"
type input "0"
type input "9"
type input "23"
type input "10"
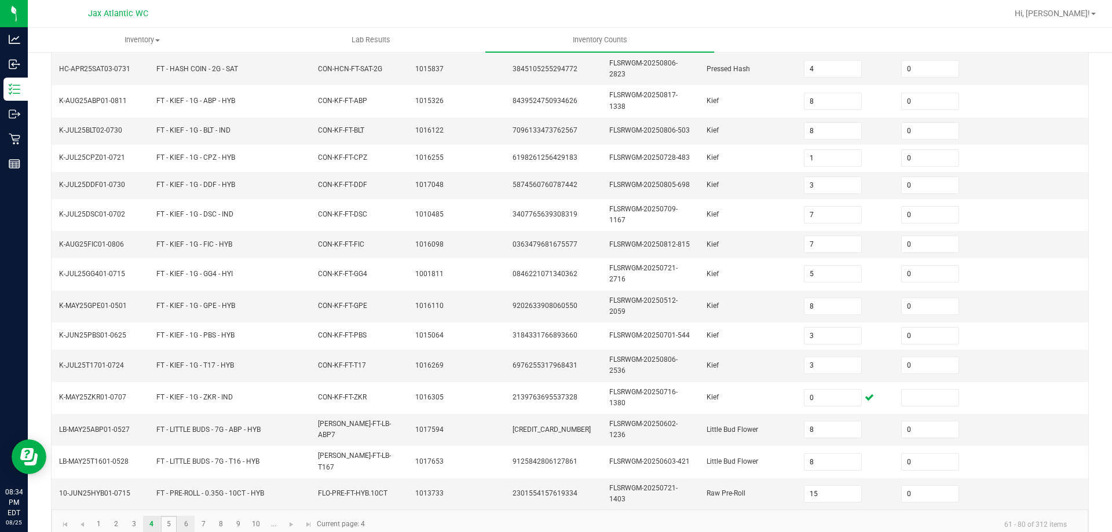
type input "9"
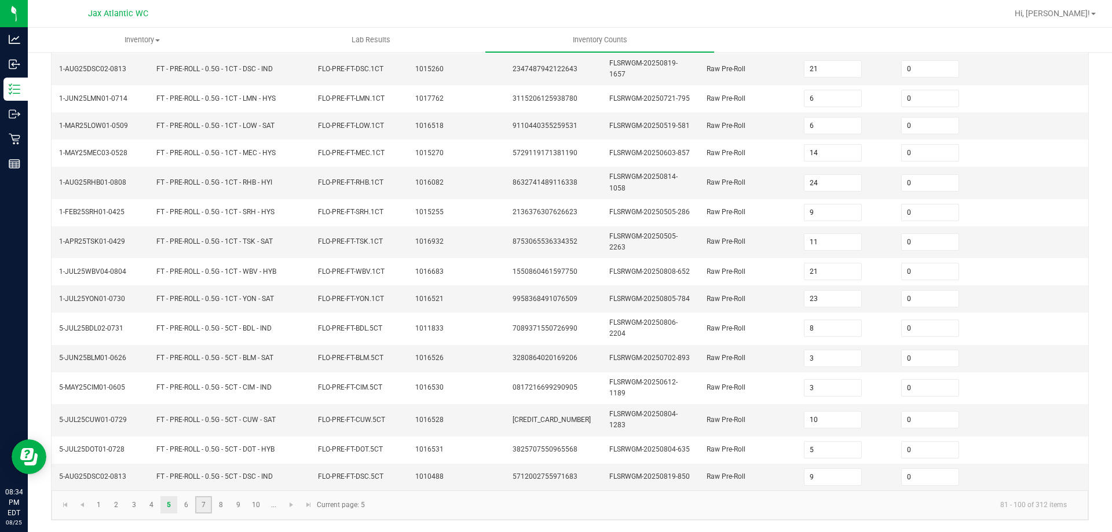
click at [196, 501] on link "7" at bounding box center [203, 504] width 17 height 17
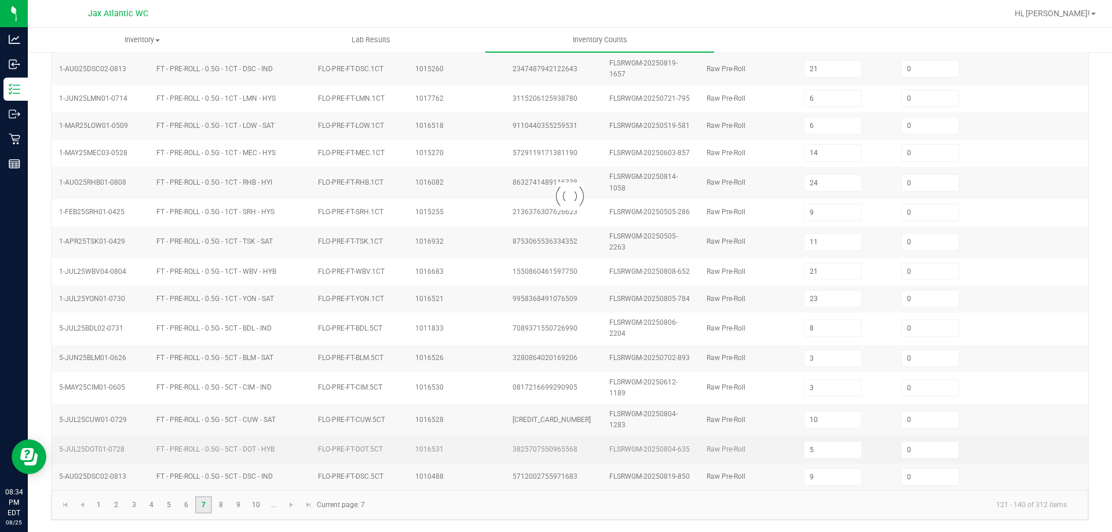
type input "5"
type input "1"
type input "10"
type input "3"
type input "11"
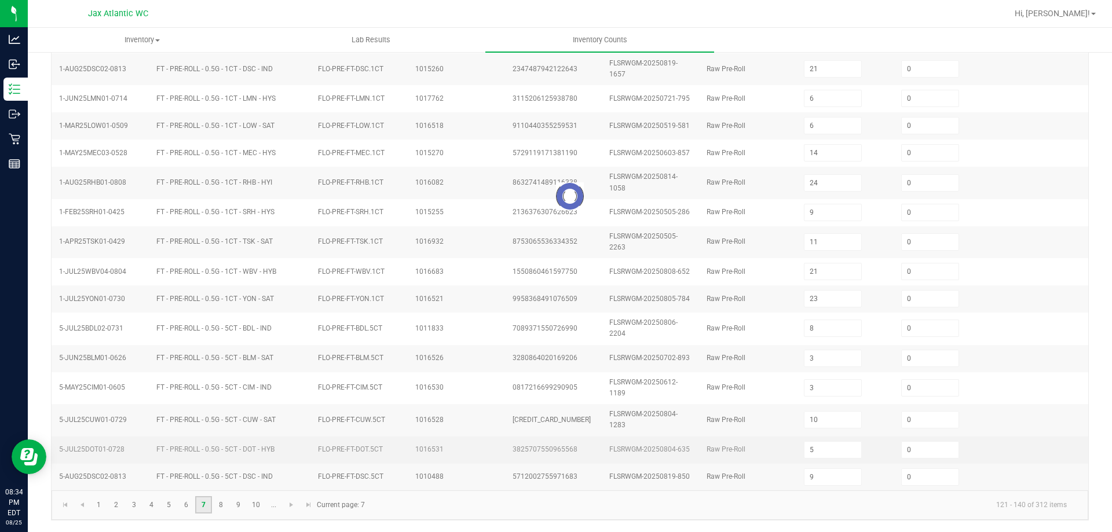
type input "3"
type input "12"
type input "4"
type input "9"
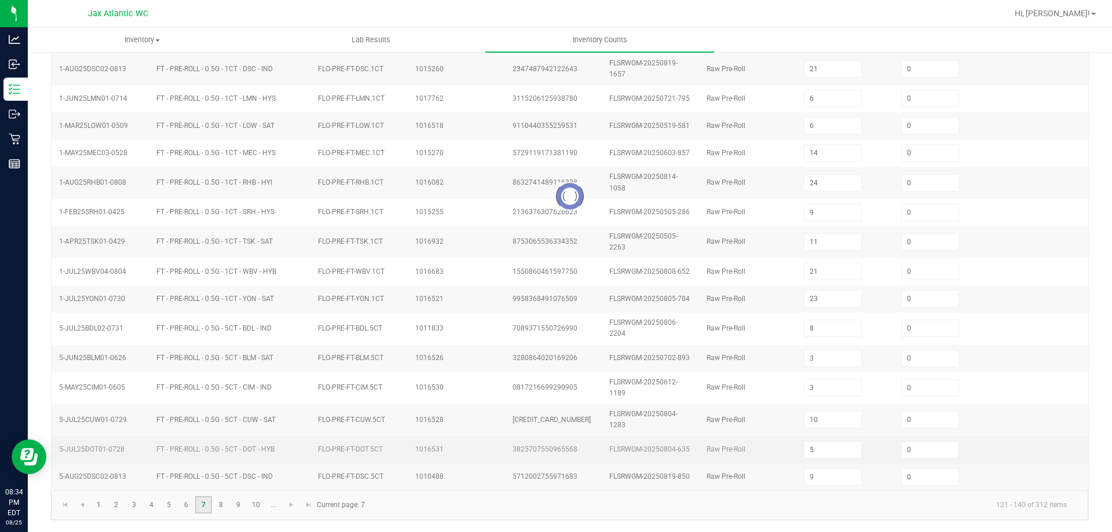
type input "7"
type input "11"
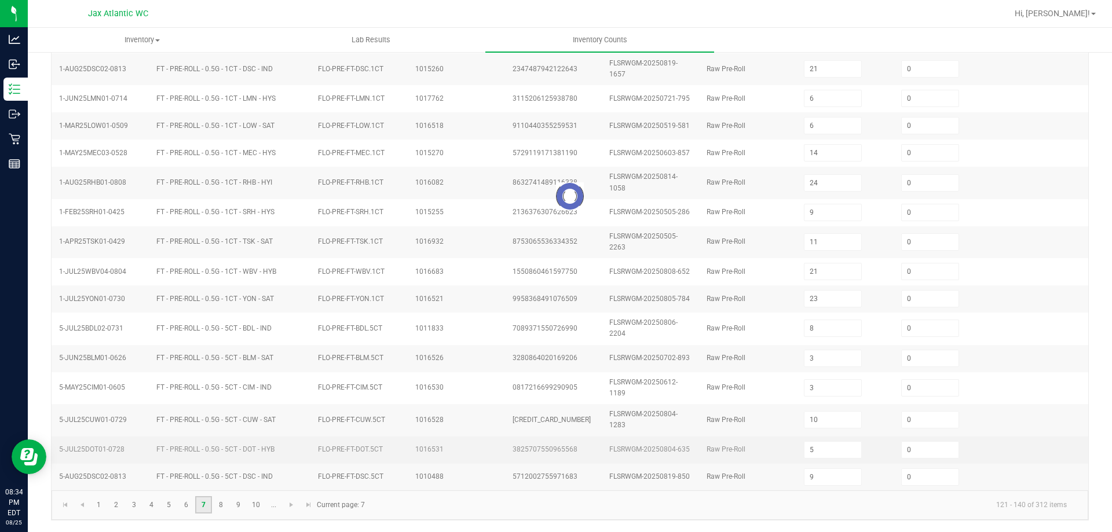
type input "10"
type input "11"
type input "9"
type input "1"
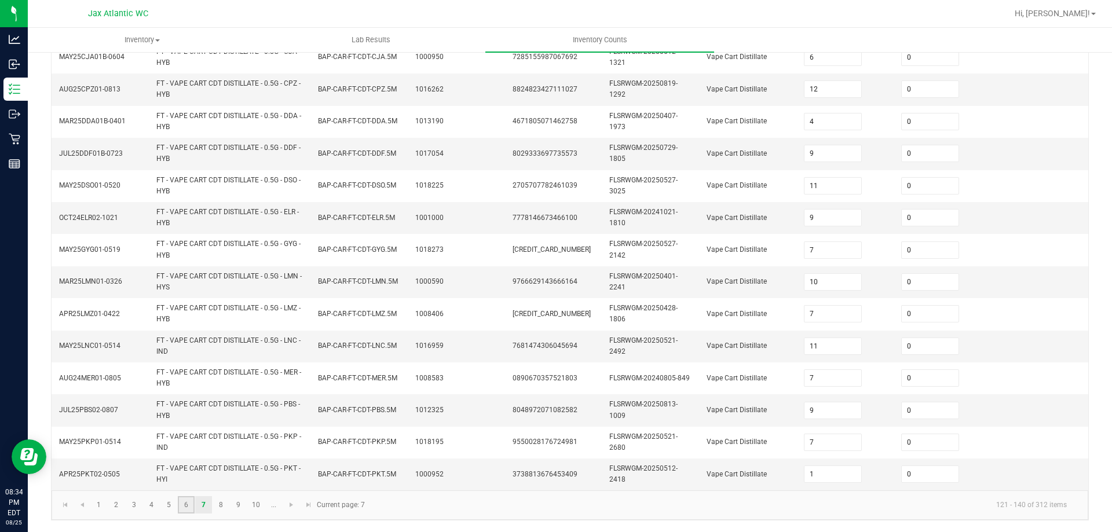
click at [181, 512] on link "6" at bounding box center [186, 504] width 17 height 17
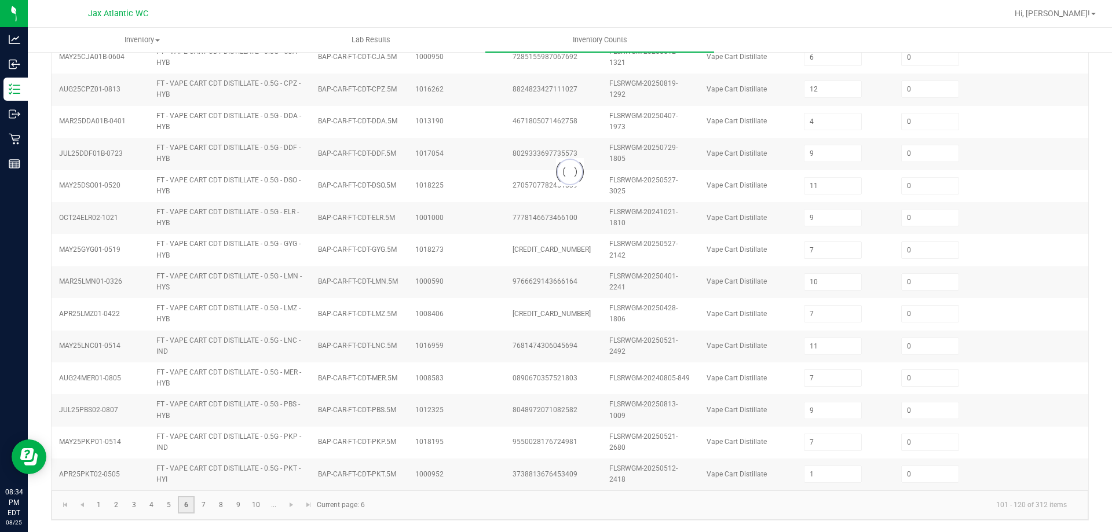
type input "10"
type input "4"
type input "1"
type input "6"
type input "10"
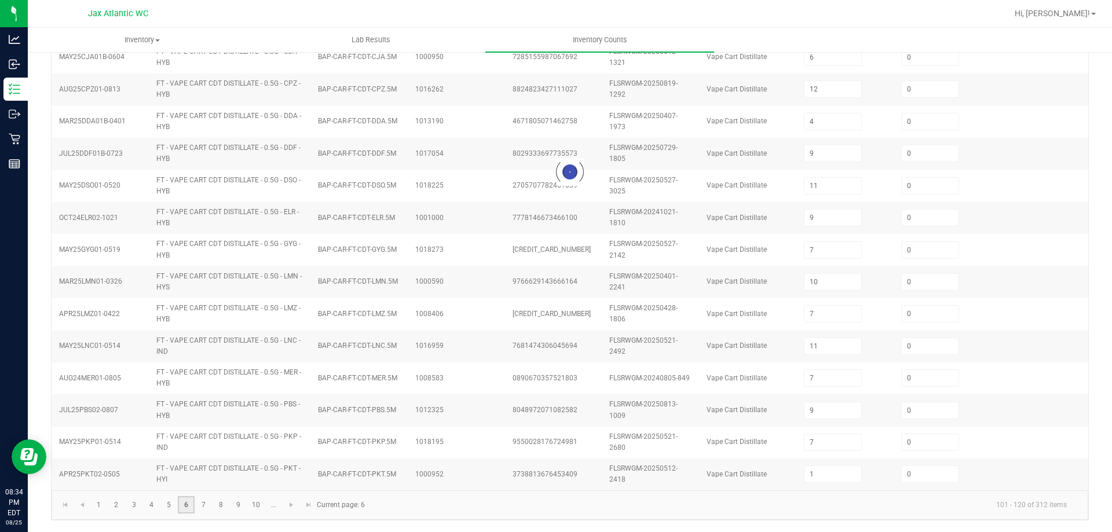
type input "9"
type input "5"
type input "4"
type input "8"
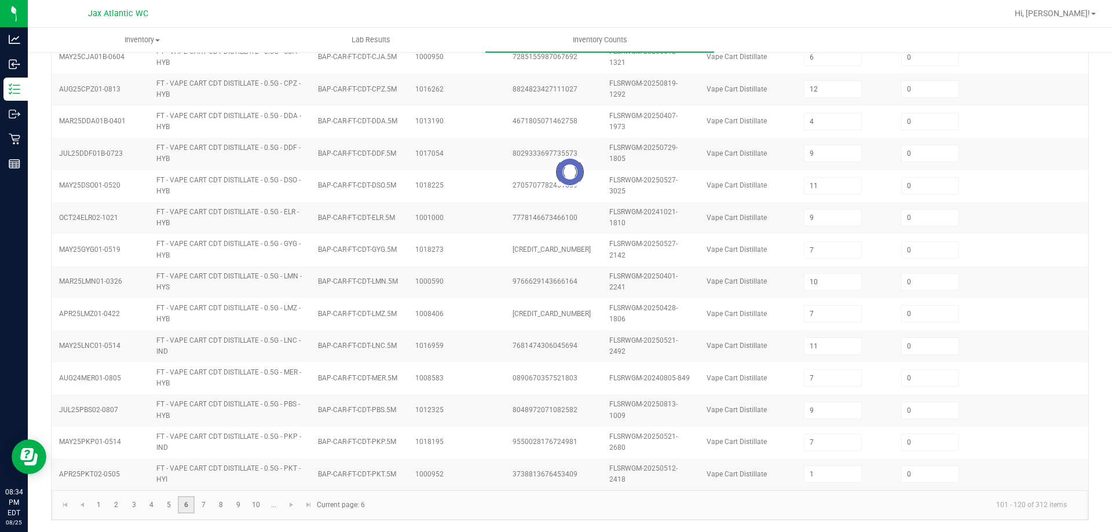
type input "3"
type input "4"
type input "3"
type input "4"
type input "5"
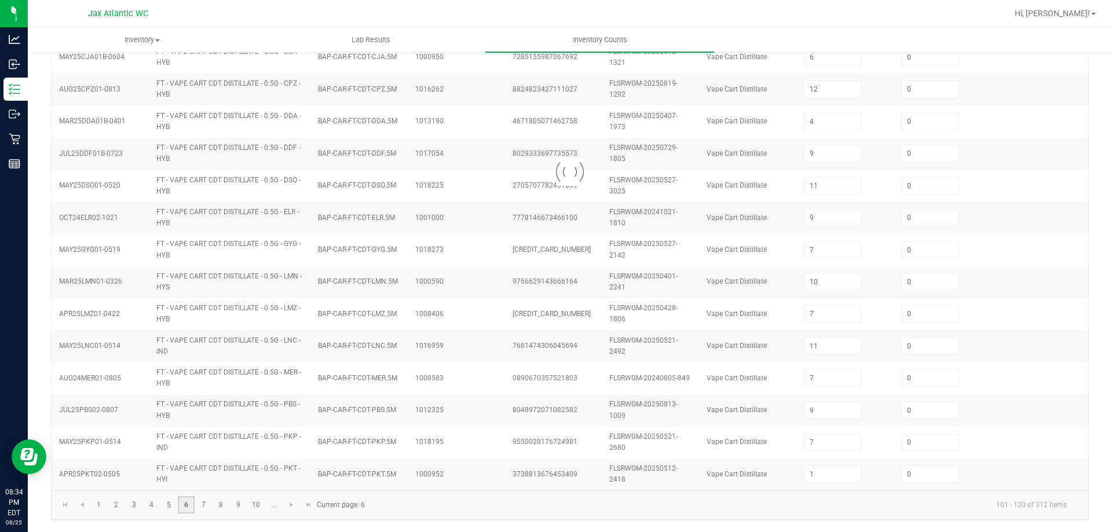
type input "3"
type input "2"
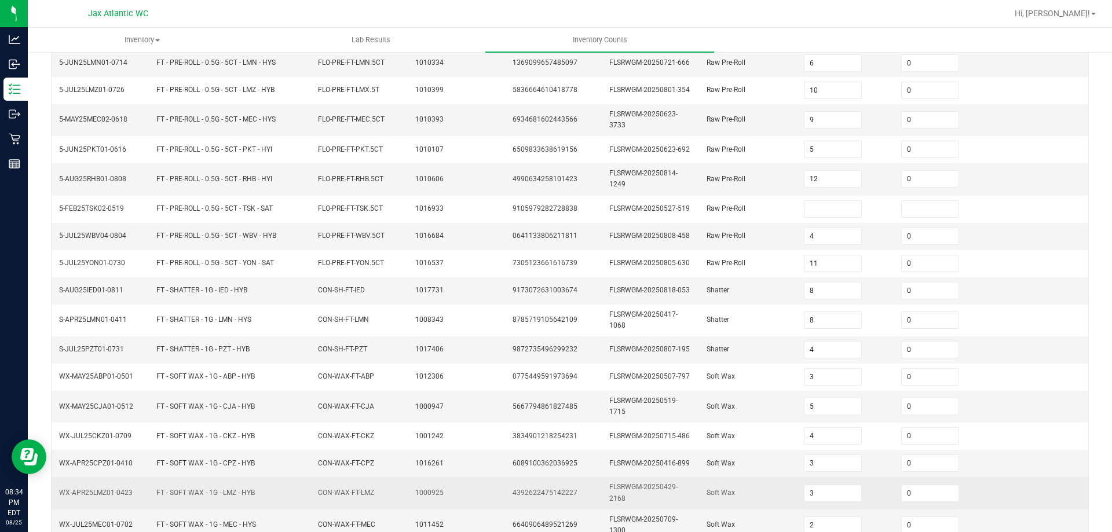
scroll to position [154, 0]
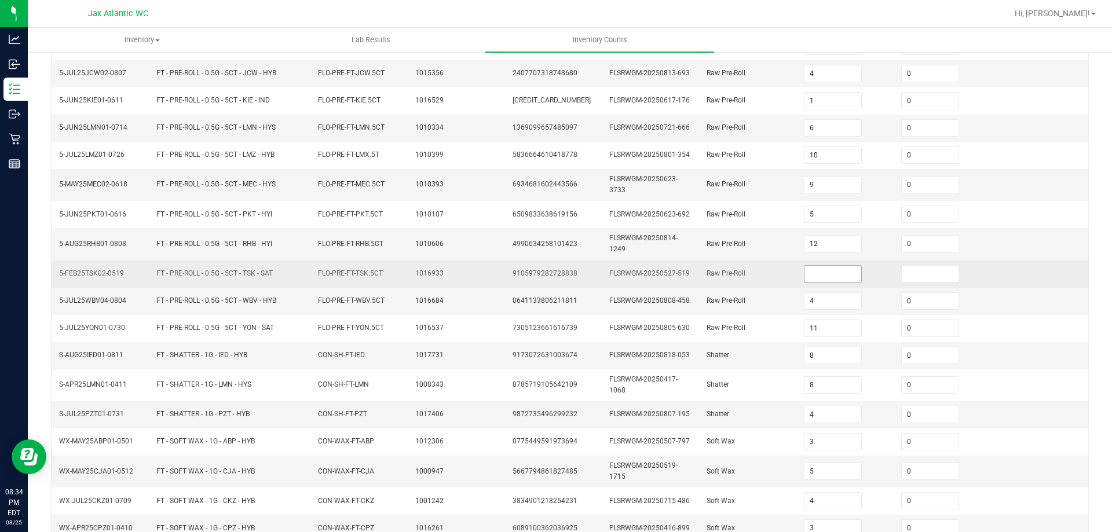
click at [808, 270] on input at bounding box center [832, 274] width 57 height 16
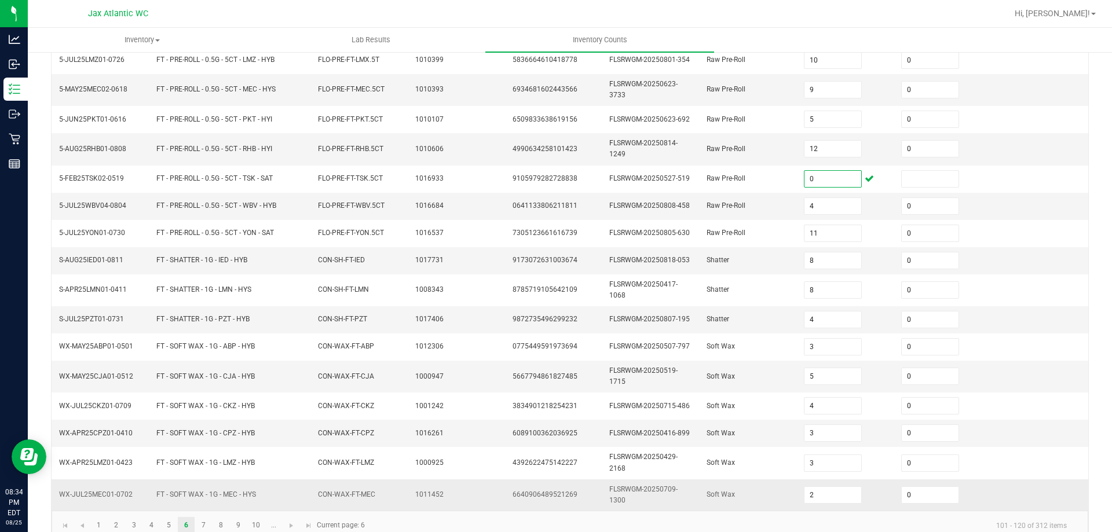
scroll to position [270, 0]
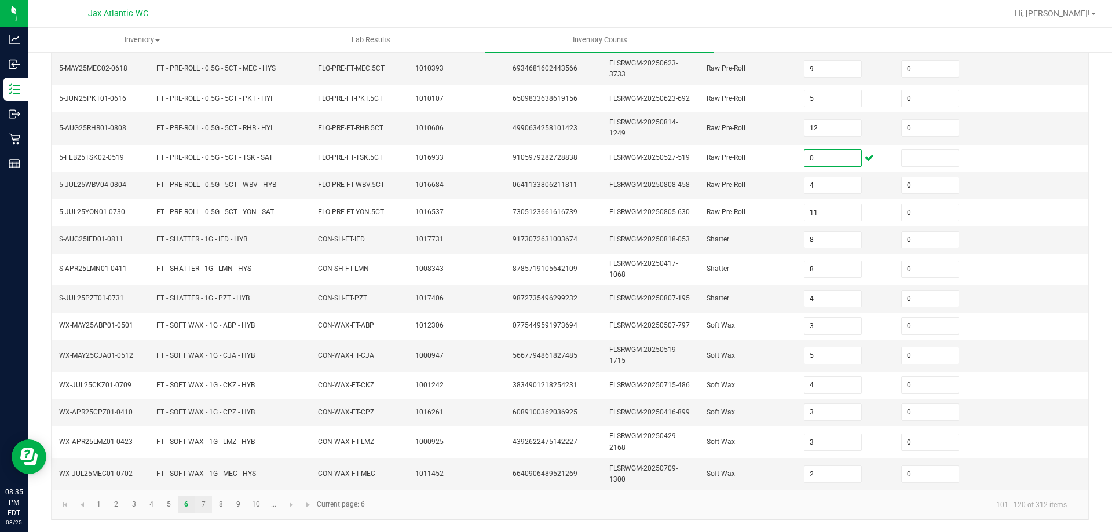
type input "0"
click at [202, 510] on link "7" at bounding box center [203, 504] width 17 height 17
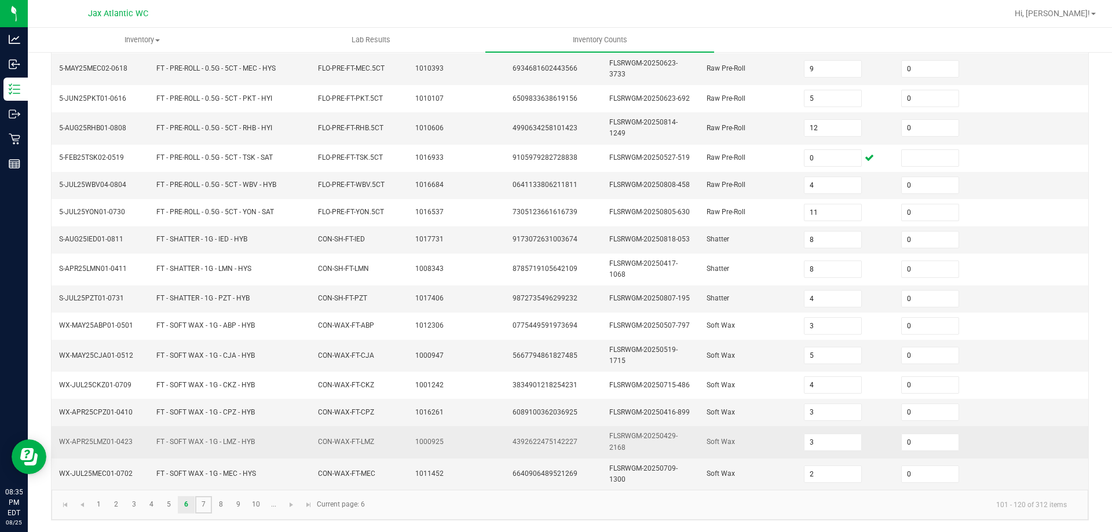
type input "5"
type input "1"
type input "10"
type input "3"
type input "11"
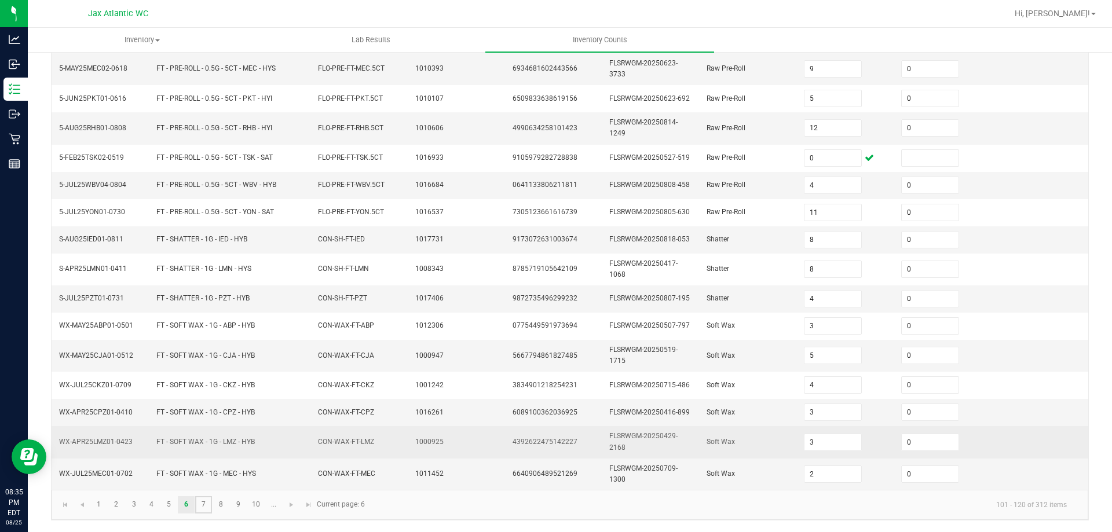
type input "3"
type input "6"
type input "4"
type input "9"
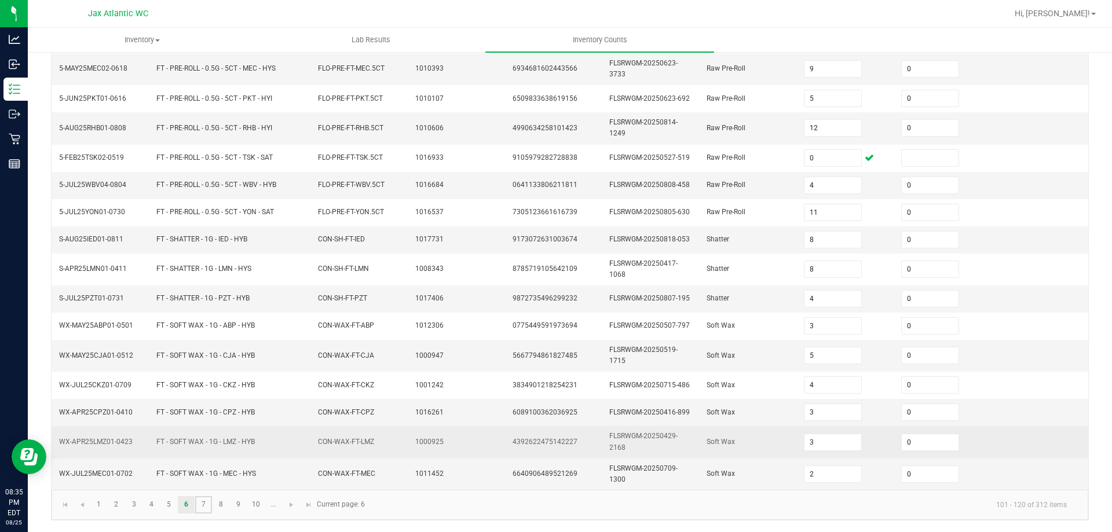
type input "7"
type input "0"
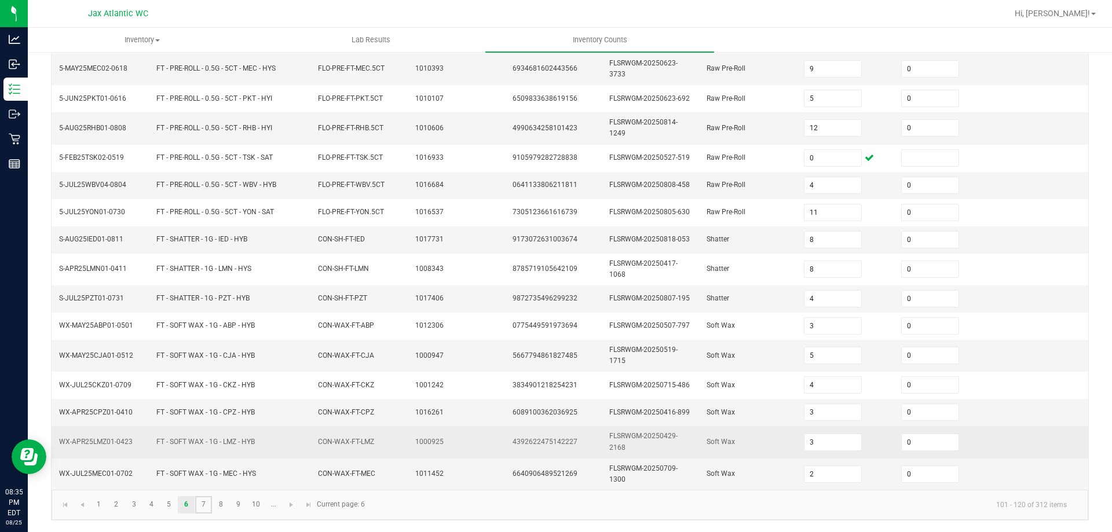
type input "10"
type input "11"
type input "9"
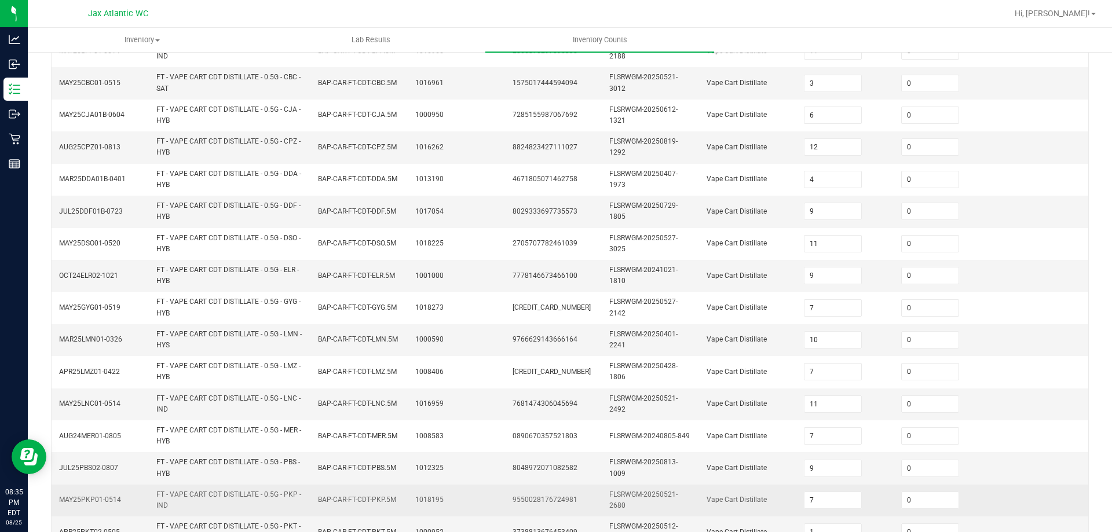
scroll to position [333, 0]
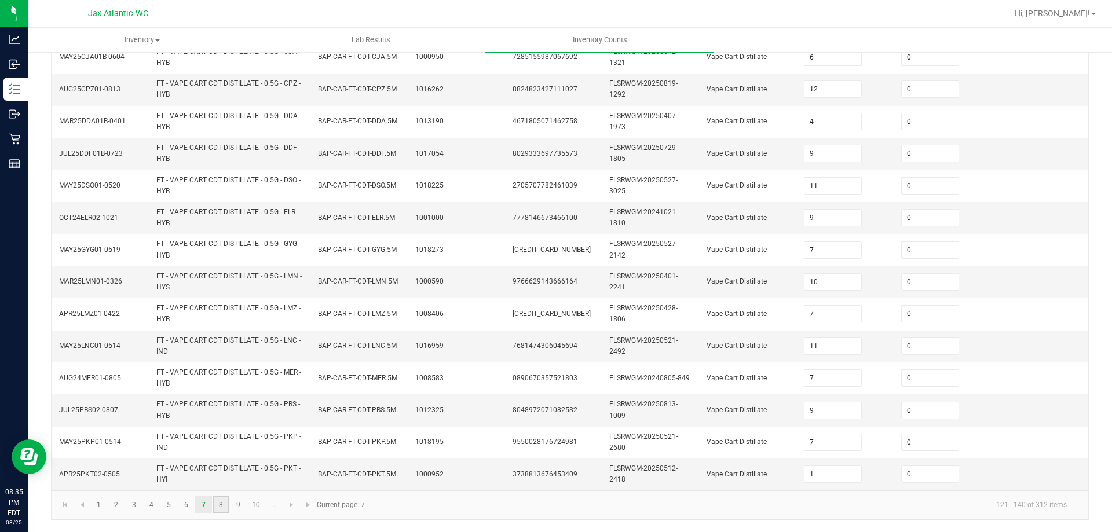
click at [218, 508] on link "8" at bounding box center [221, 504] width 17 height 17
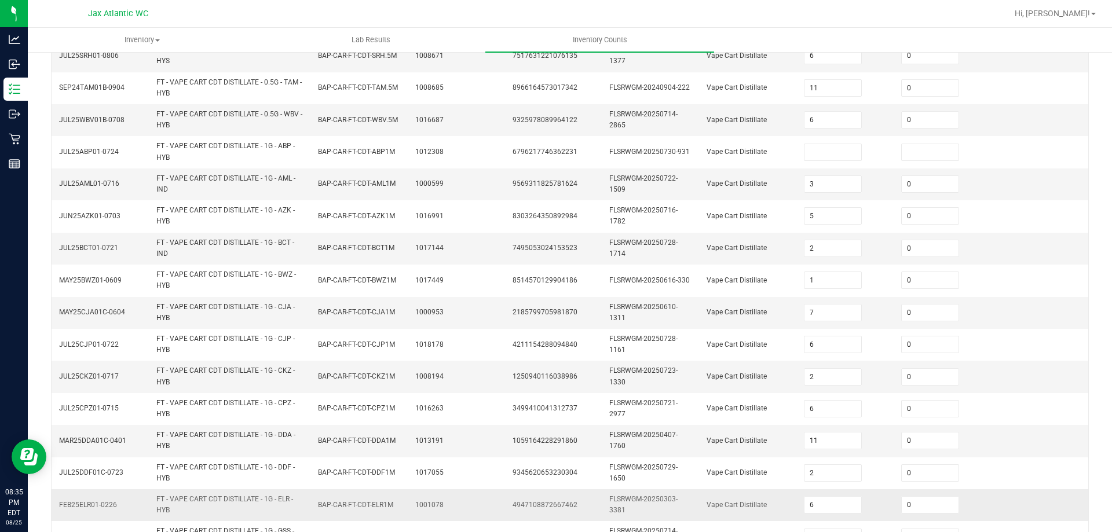
scroll to position [159, 0]
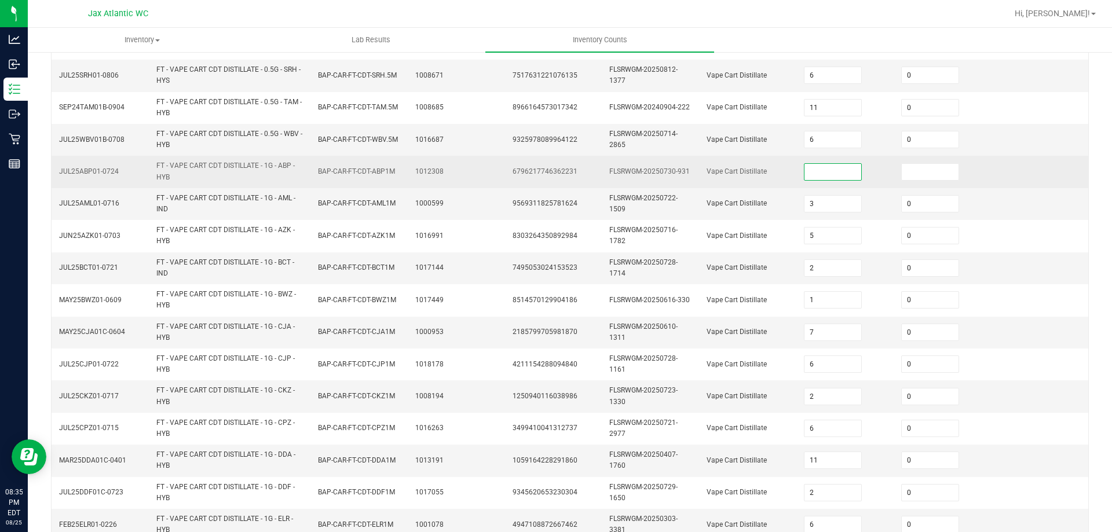
click at [808, 175] on input at bounding box center [832, 172] width 57 height 16
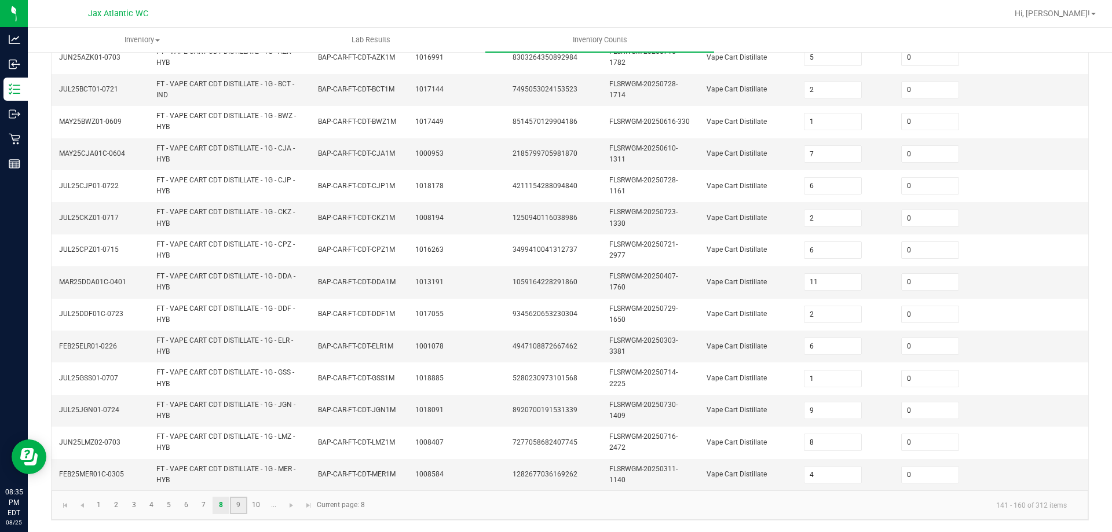
click at [237, 504] on link "9" at bounding box center [238, 505] width 17 height 17
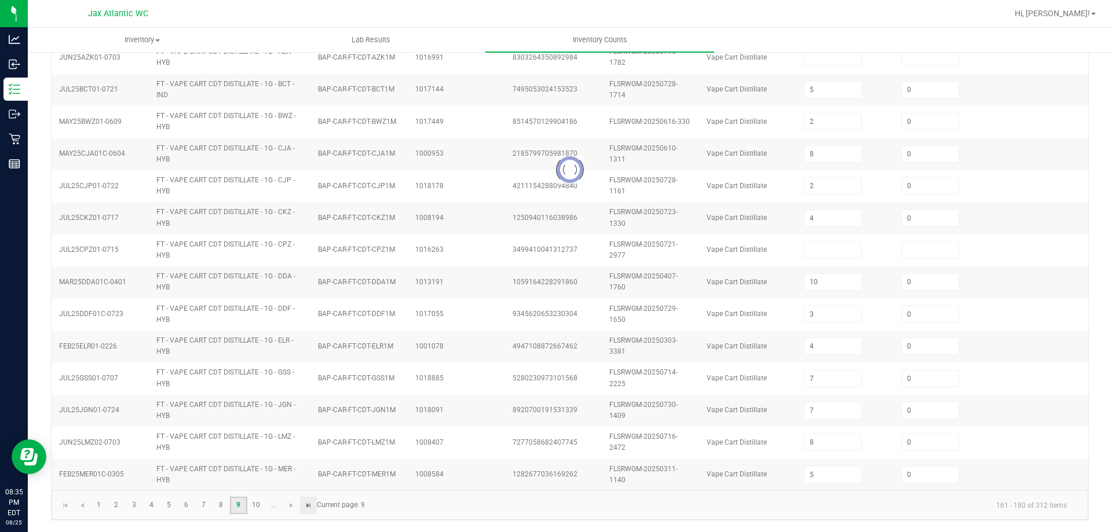
scroll to position [323, 0]
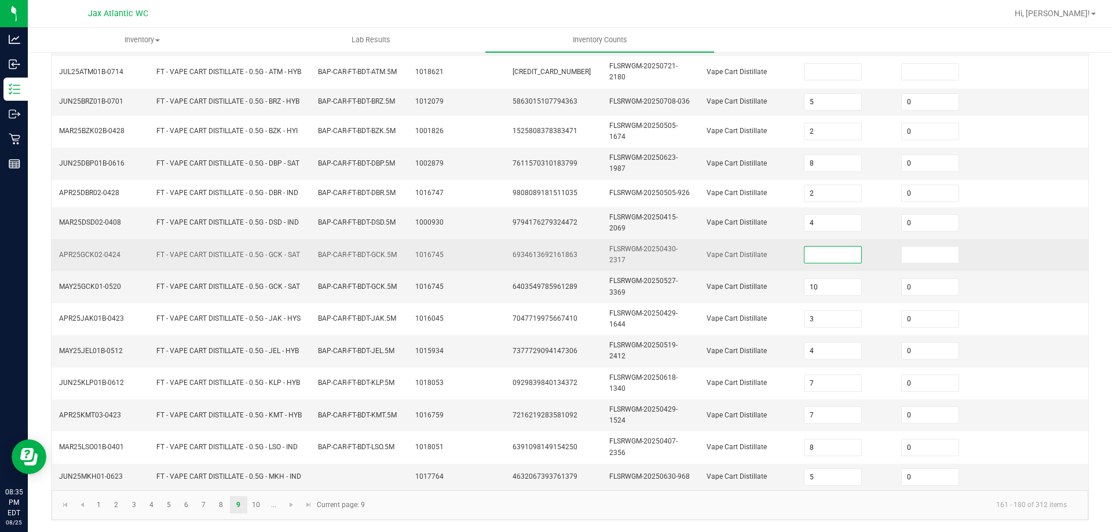
click at [804, 257] on input at bounding box center [832, 255] width 57 height 16
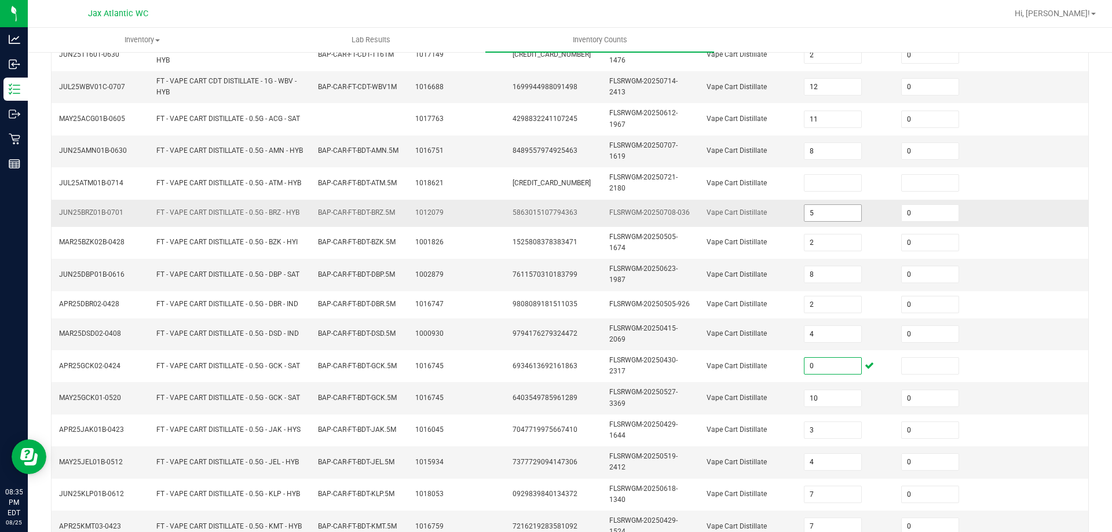
scroll to position [207, 0]
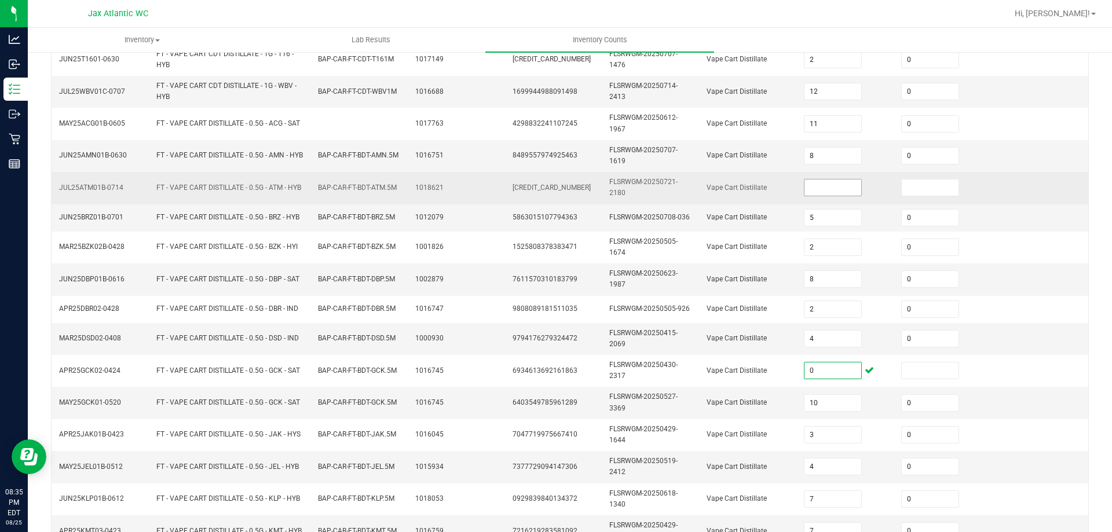
click at [823, 184] on input at bounding box center [832, 188] width 57 height 16
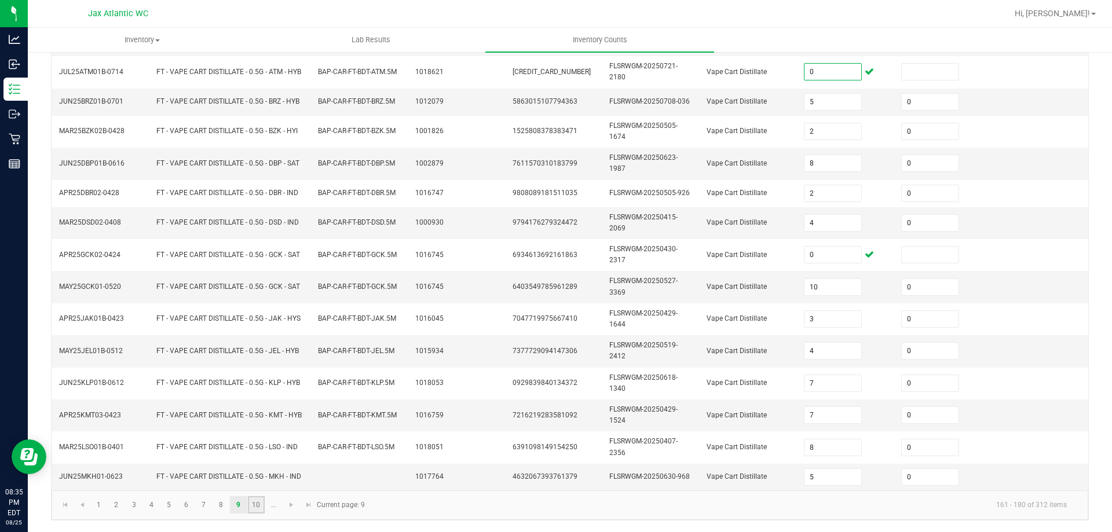
click at [256, 501] on link "10" at bounding box center [256, 504] width 17 height 17
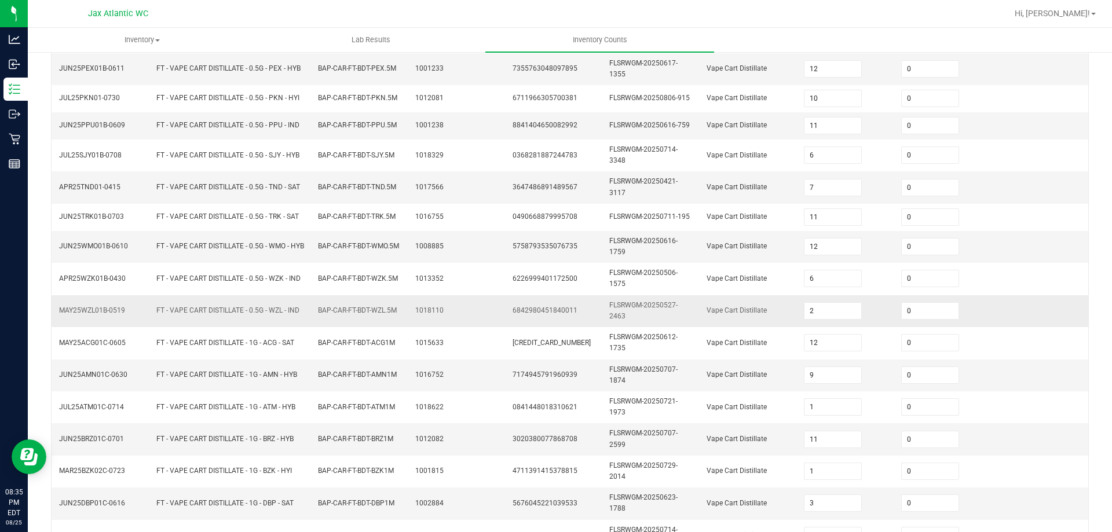
scroll to position [318, 0]
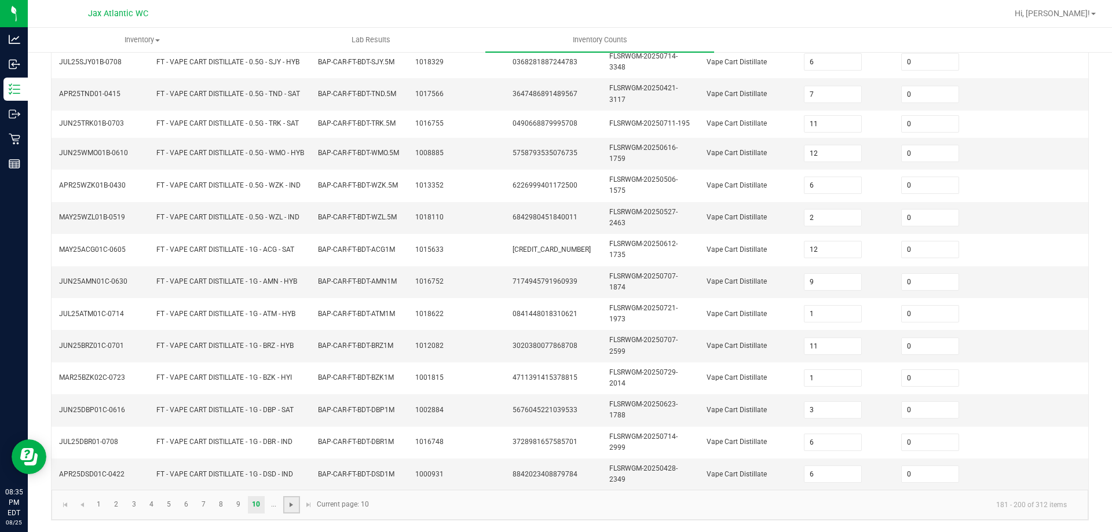
click at [288, 507] on span "Go to the next page" at bounding box center [291, 504] width 9 height 9
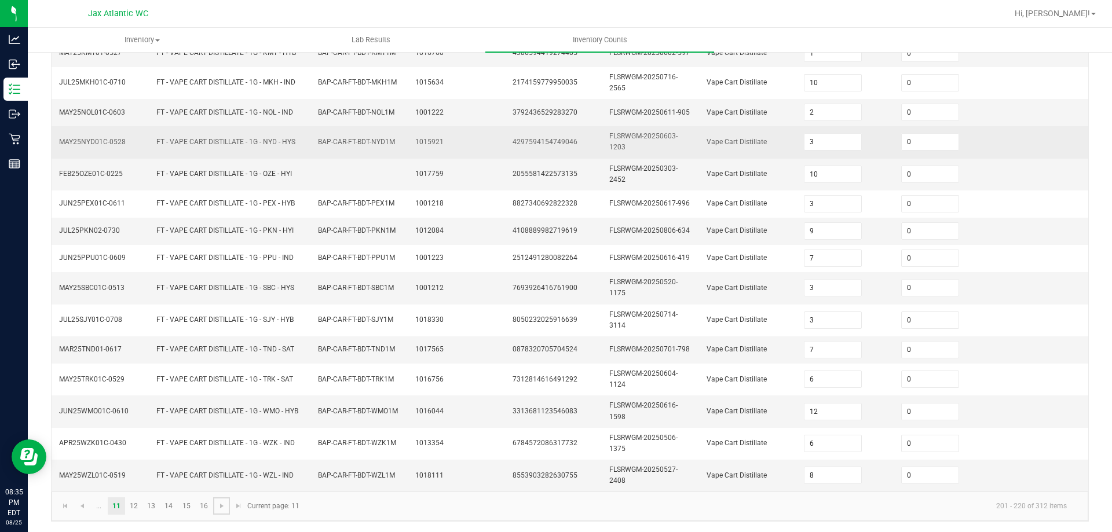
scroll to position [309, 0]
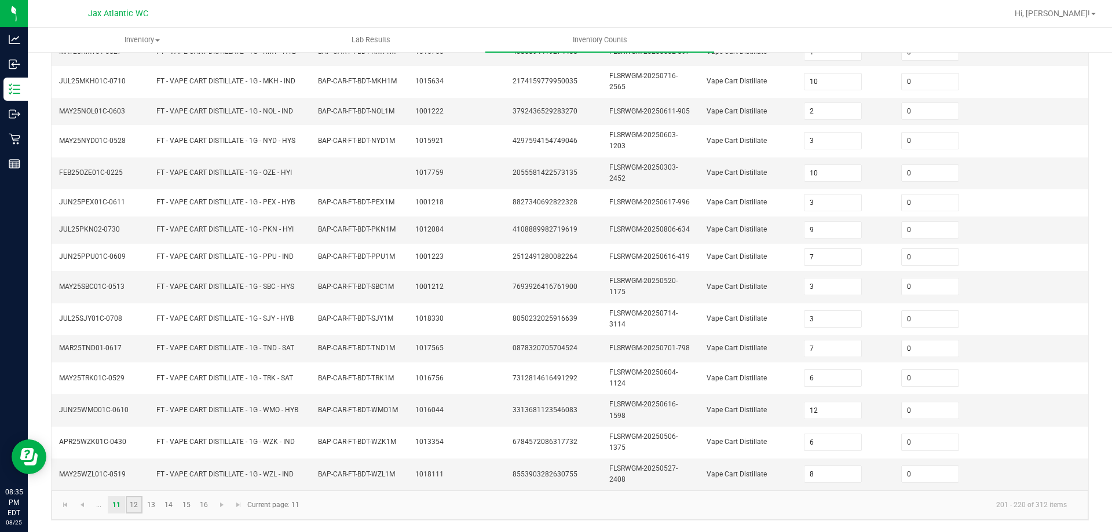
click at [128, 508] on link "12" at bounding box center [134, 504] width 17 height 17
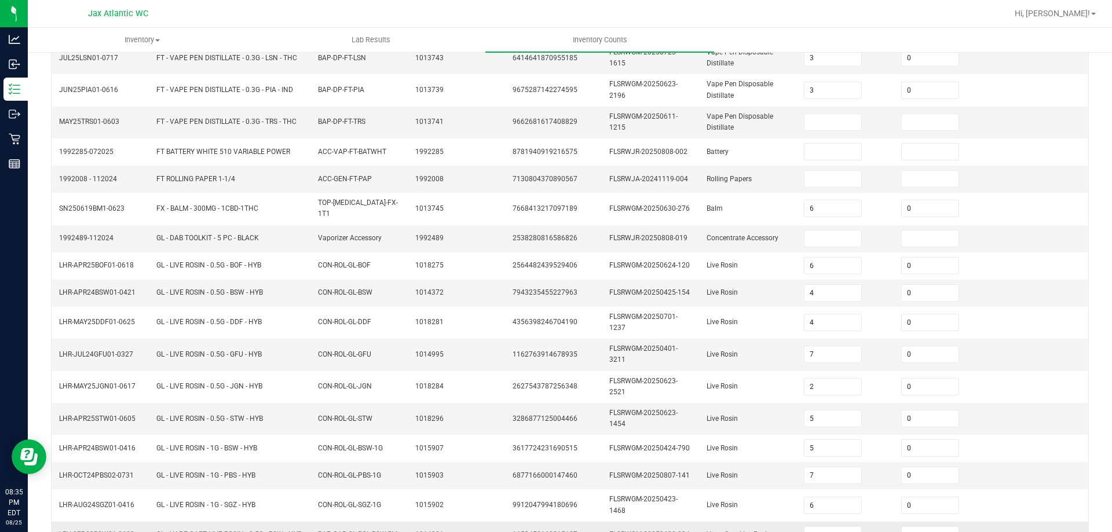
scroll to position [183, 0]
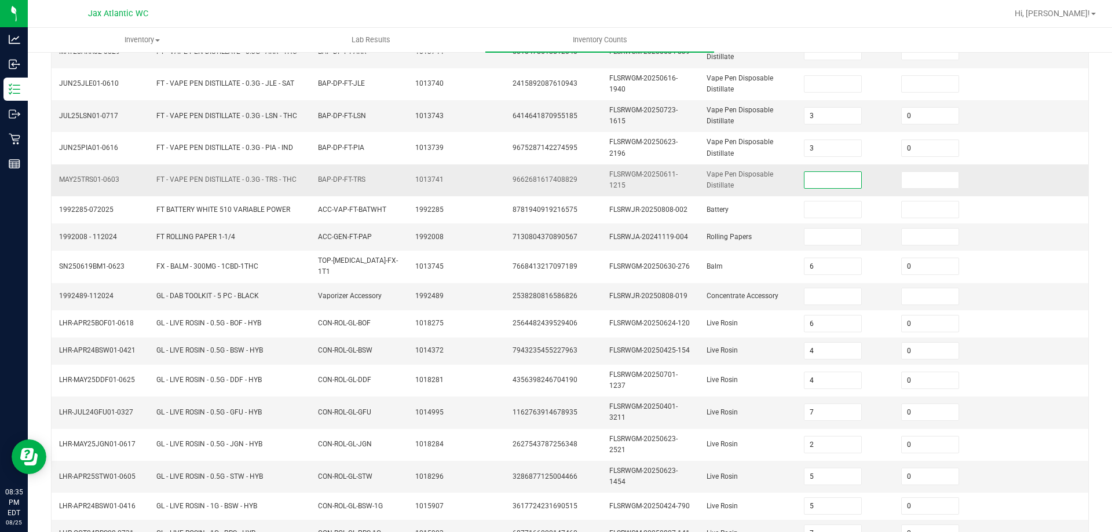
click at [817, 179] on input at bounding box center [832, 180] width 57 height 16
drag, startPoint x: 827, startPoint y: 181, endPoint x: 767, endPoint y: 184, distance: 60.3
click at [767, 184] on tr "MAY25TRS01-0603 FT - VAPE PEN DISTILLATE - 0.3G - TRS - THC BAP-DP-FT-TRS 10137…" at bounding box center [570, 180] width 1036 height 32
click at [651, 166] on td "FLSRWGM-20250611-1215" at bounding box center [650, 180] width 97 height 32
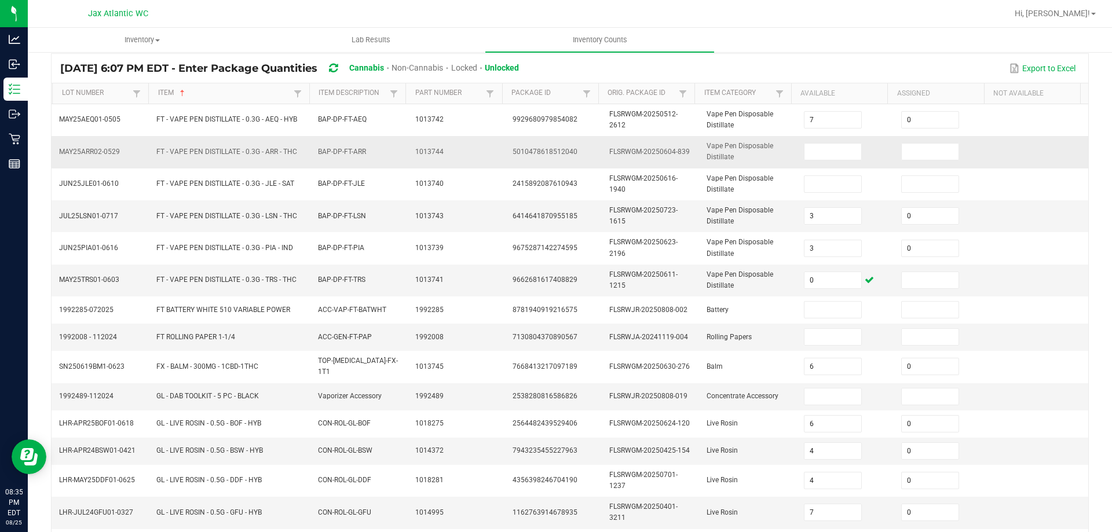
scroll to position [67, 0]
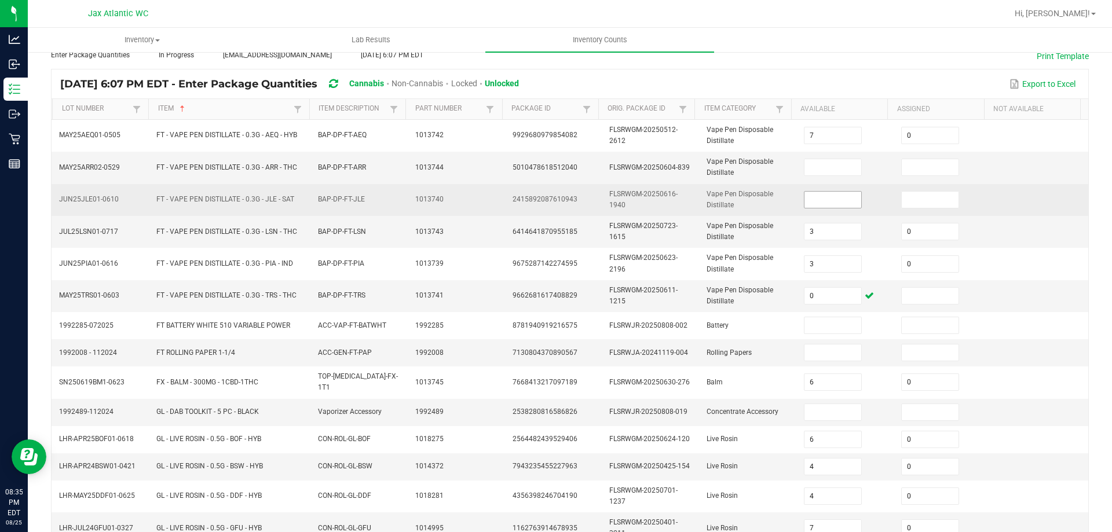
click at [804, 193] on input at bounding box center [832, 200] width 57 height 16
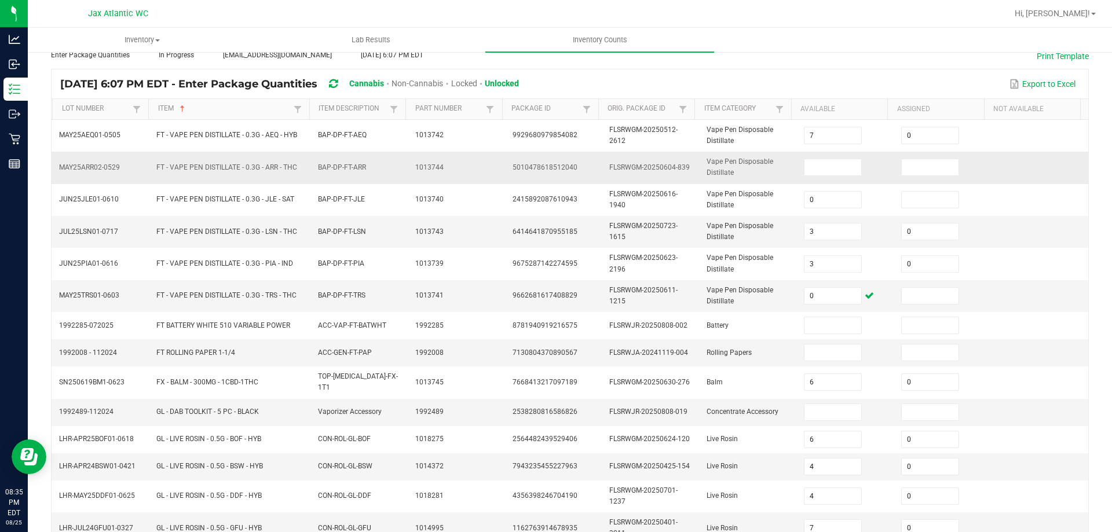
click at [814, 152] on td at bounding box center [845, 168] width 97 height 32
click at [807, 166] on input at bounding box center [832, 167] width 57 height 16
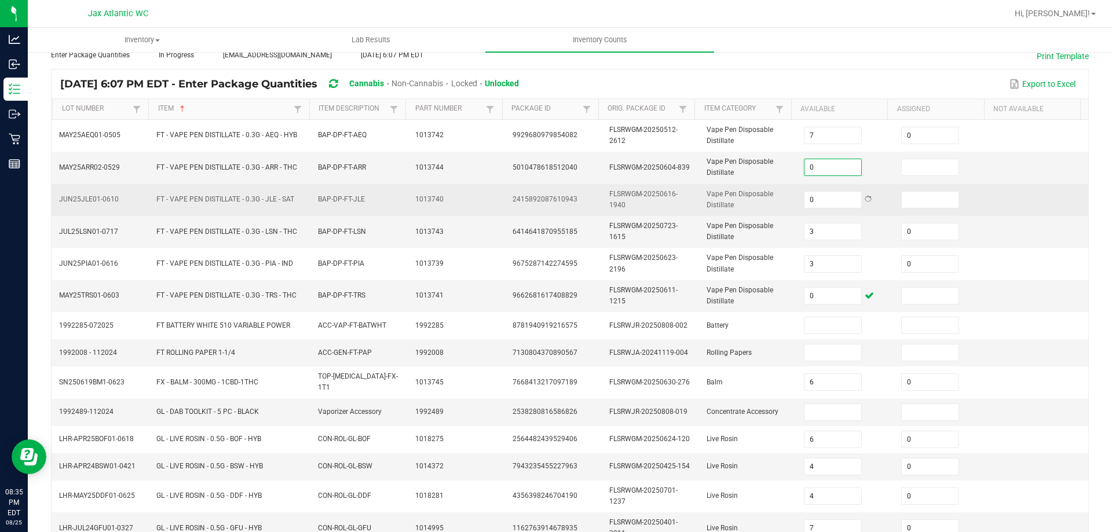
click at [708, 202] on span "Vape Pen Disposable Distillate" at bounding box center [739, 199] width 67 height 19
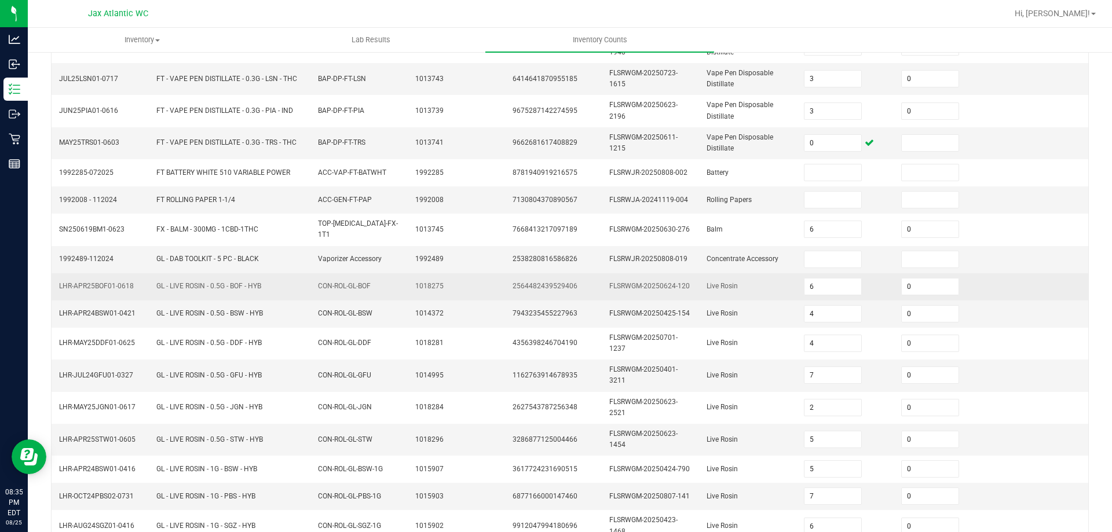
scroll to position [299, 0]
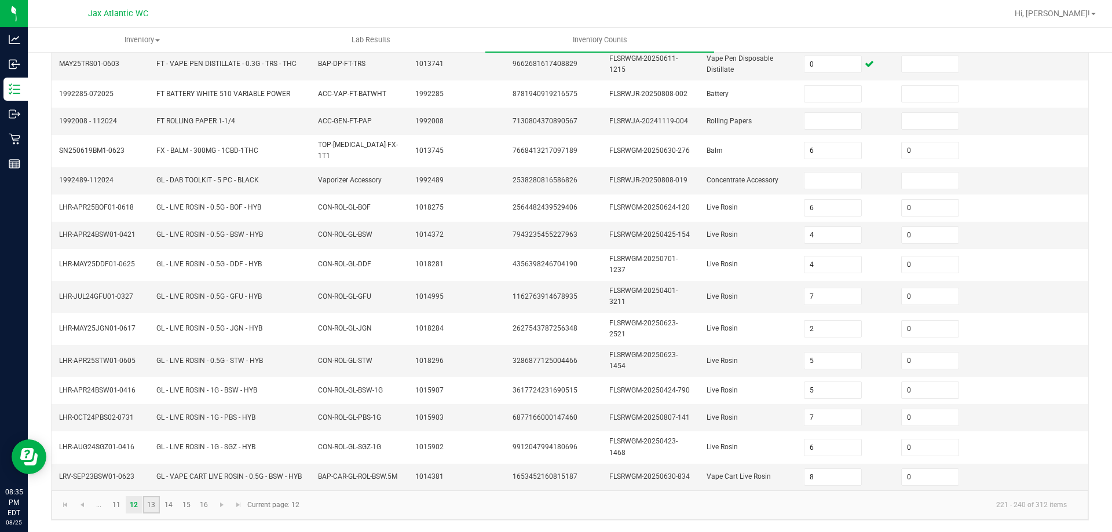
click at [151, 510] on link "13" at bounding box center [151, 504] width 17 height 17
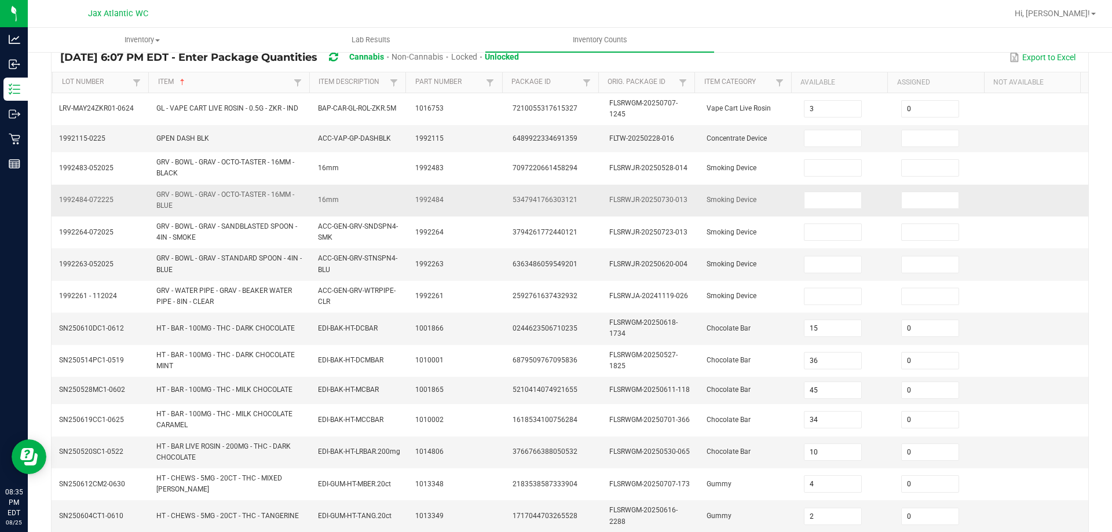
scroll to position [67, 0]
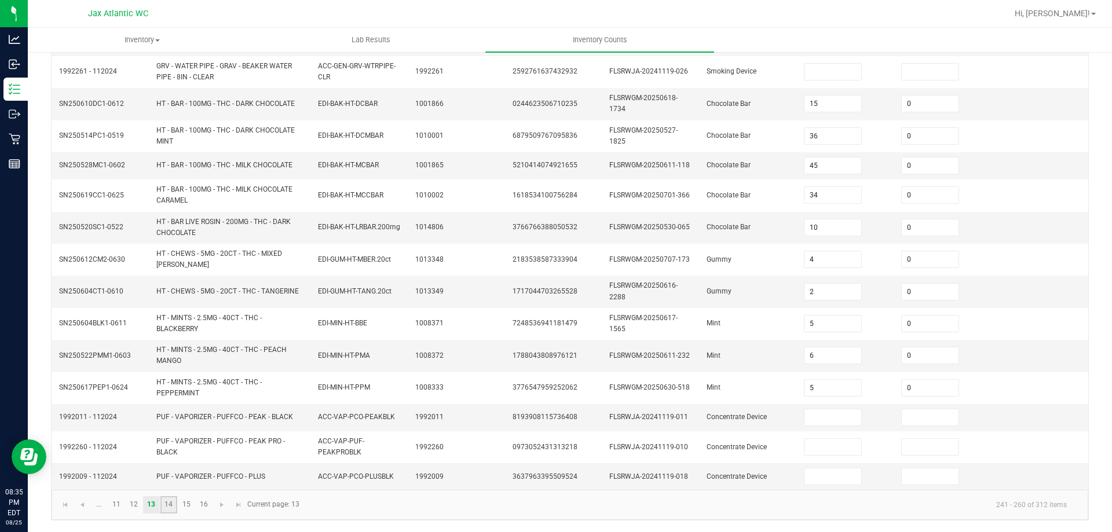
click at [174, 510] on link "14" at bounding box center [168, 504] width 17 height 17
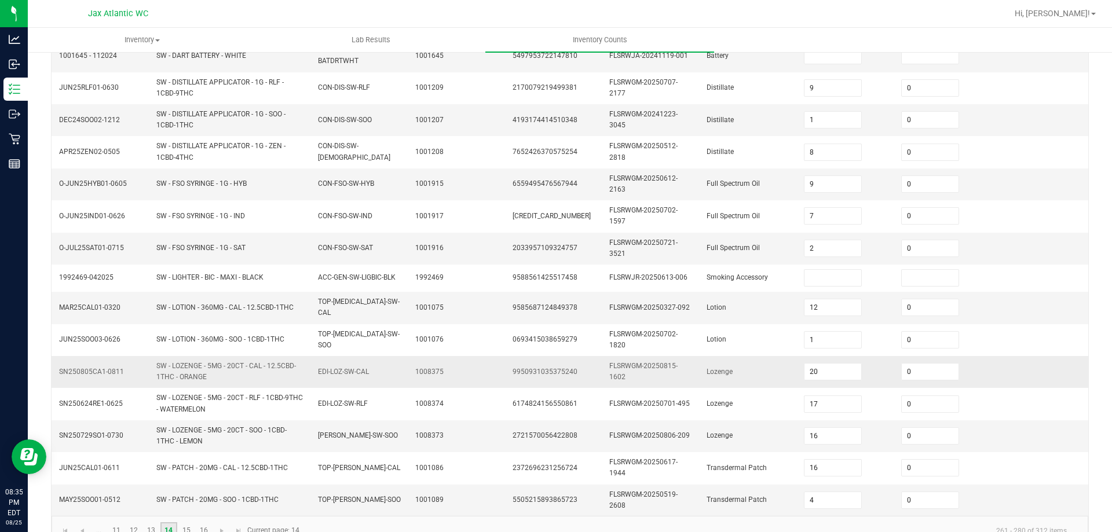
scroll to position [309, 0]
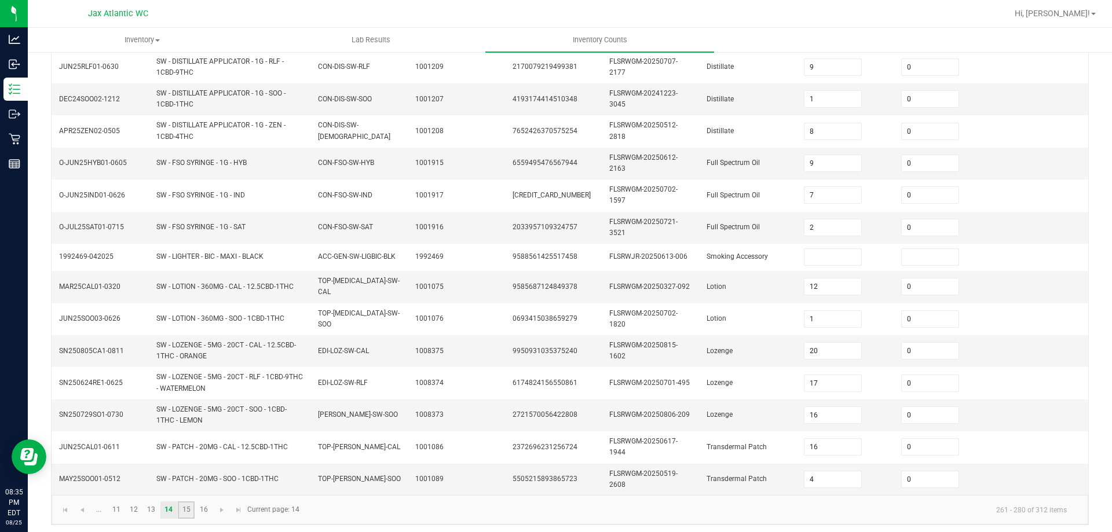
click at [188, 506] on link "15" at bounding box center [186, 509] width 17 height 17
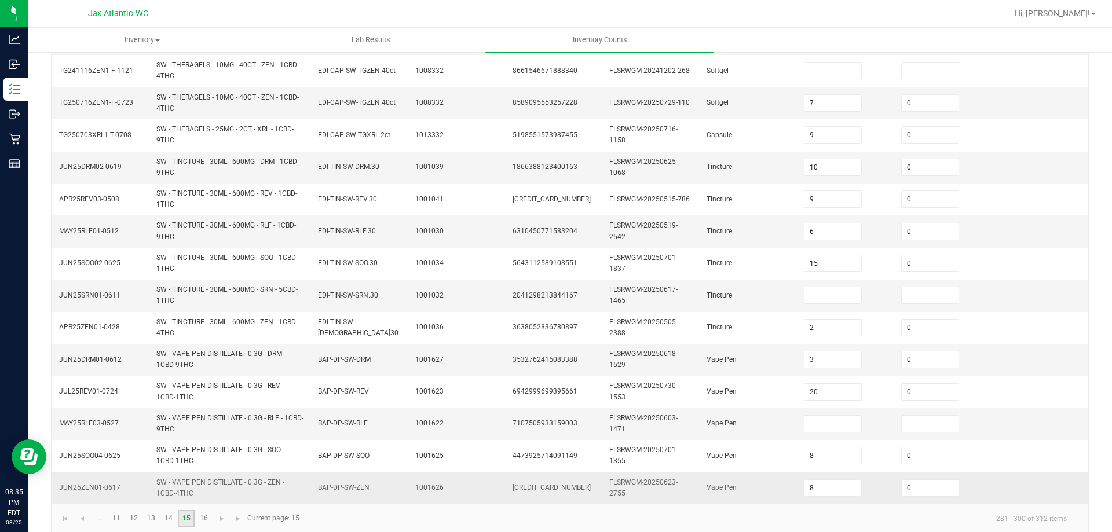
scroll to position [338, 0]
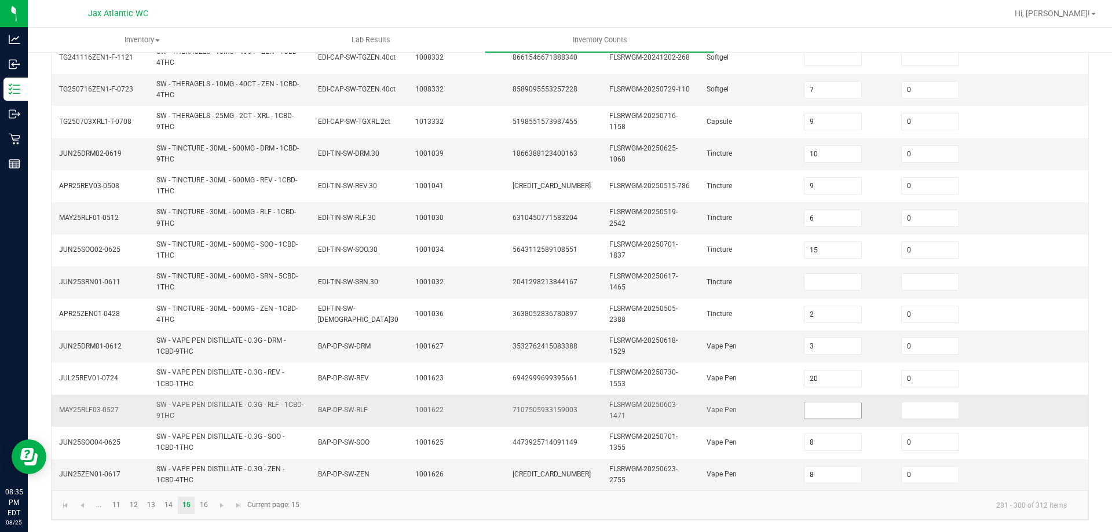
click at [837, 417] on input at bounding box center [832, 410] width 57 height 16
click at [833, 277] on input at bounding box center [832, 282] width 57 height 16
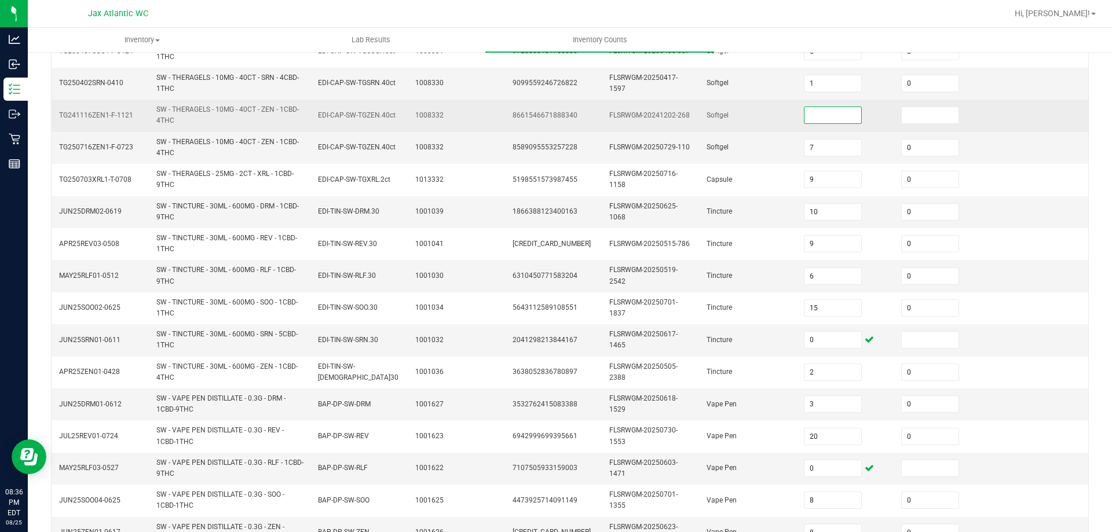
click at [804, 115] on input at bounding box center [832, 115] width 57 height 16
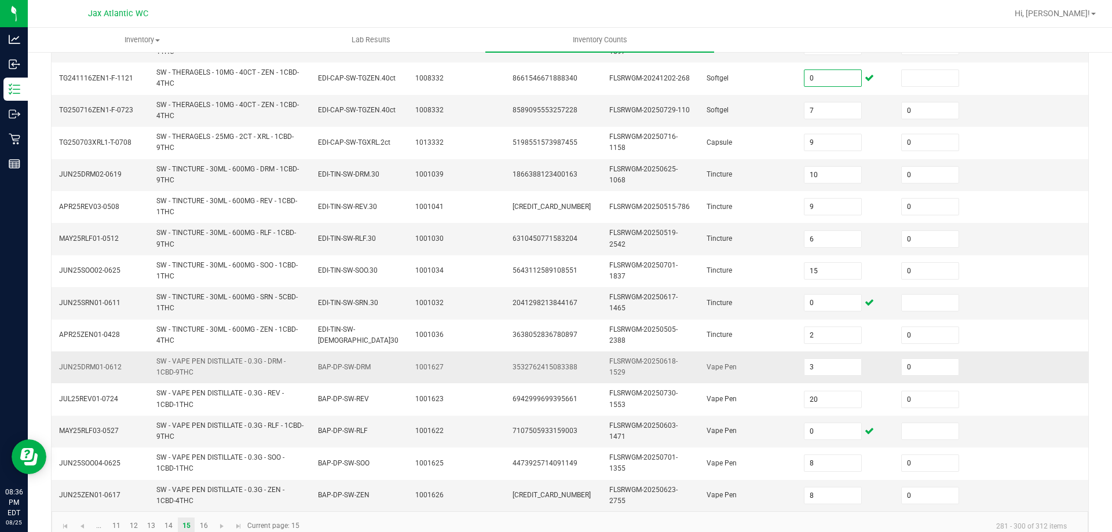
scroll to position [338, 0]
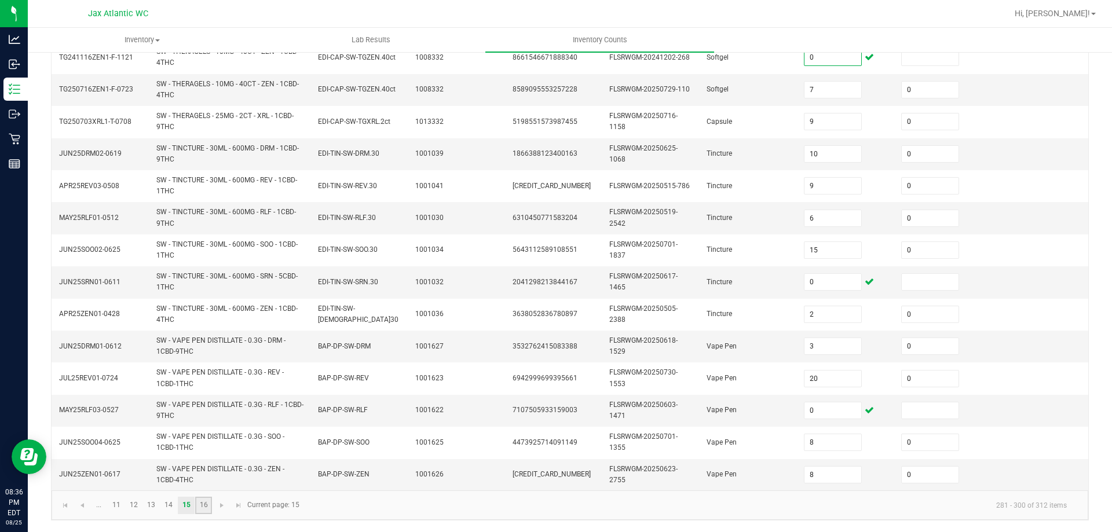
click at [207, 508] on link "16" at bounding box center [203, 505] width 17 height 17
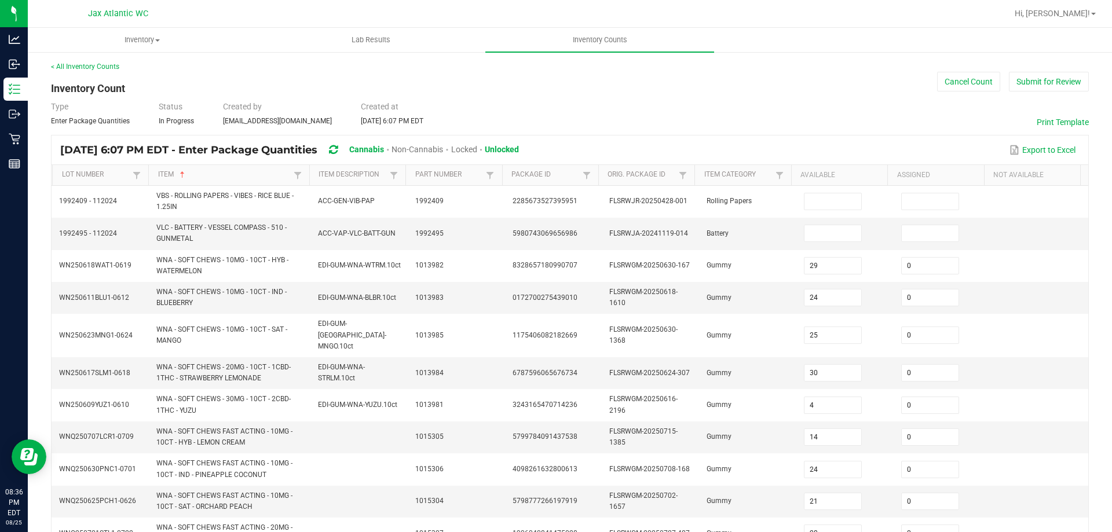
scroll to position [0, 0]
click at [1058, 74] on button "Submit for Review" at bounding box center [1049, 83] width 80 height 20
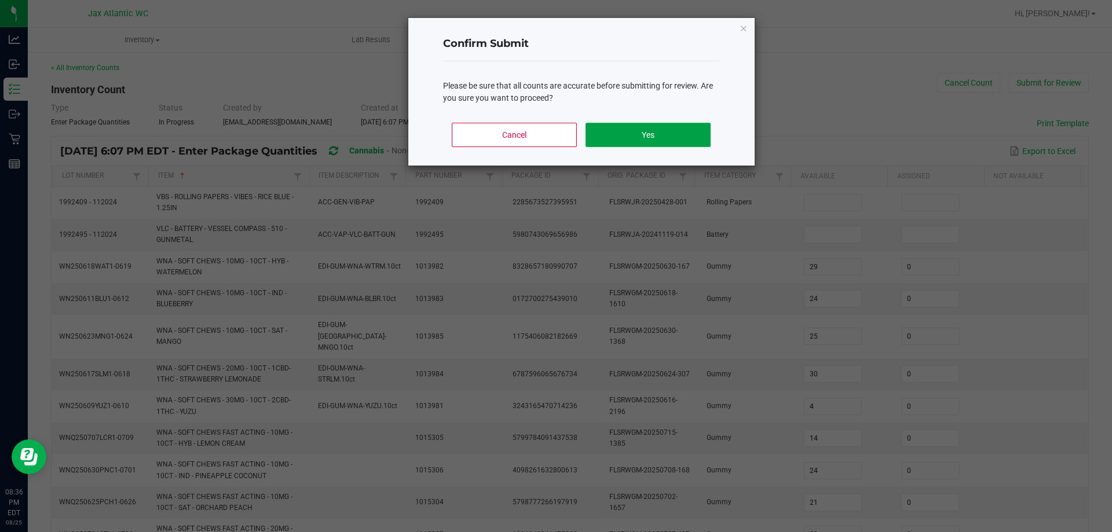
click at [694, 130] on button "Yes" at bounding box center [647, 135] width 124 height 24
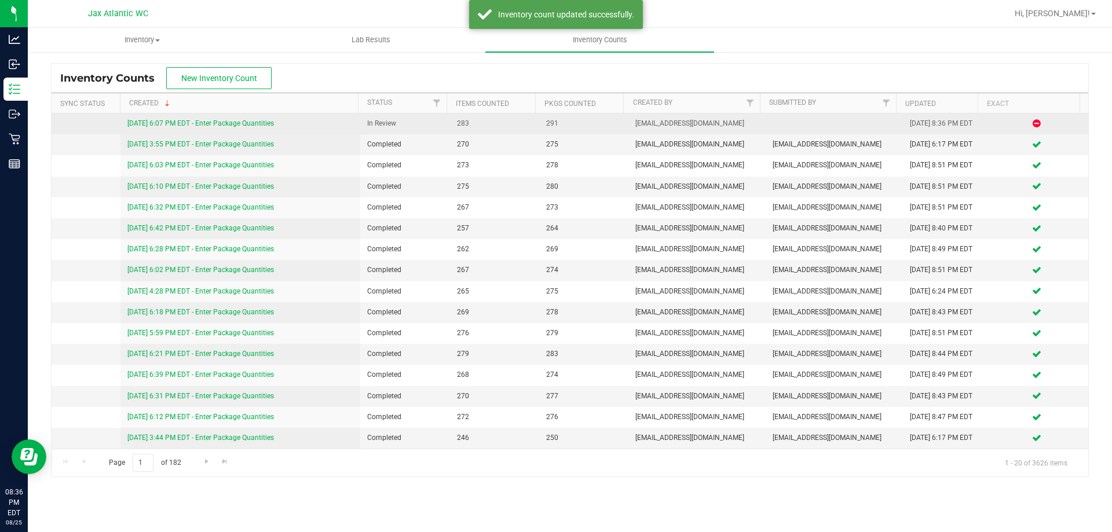
click at [246, 123] on link "[DATE] 6:07 PM EDT - Enter Package Quantities" at bounding box center [200, 123] width 146 height 8
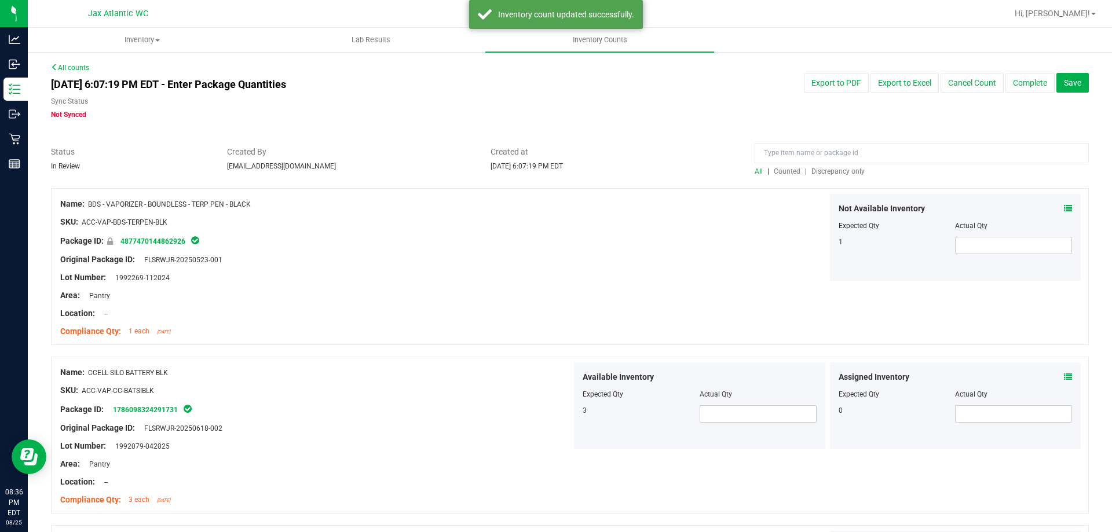
click at [823, 172] on span "Discrepancy only" at bounding box center [837, 171] width 53 height 8
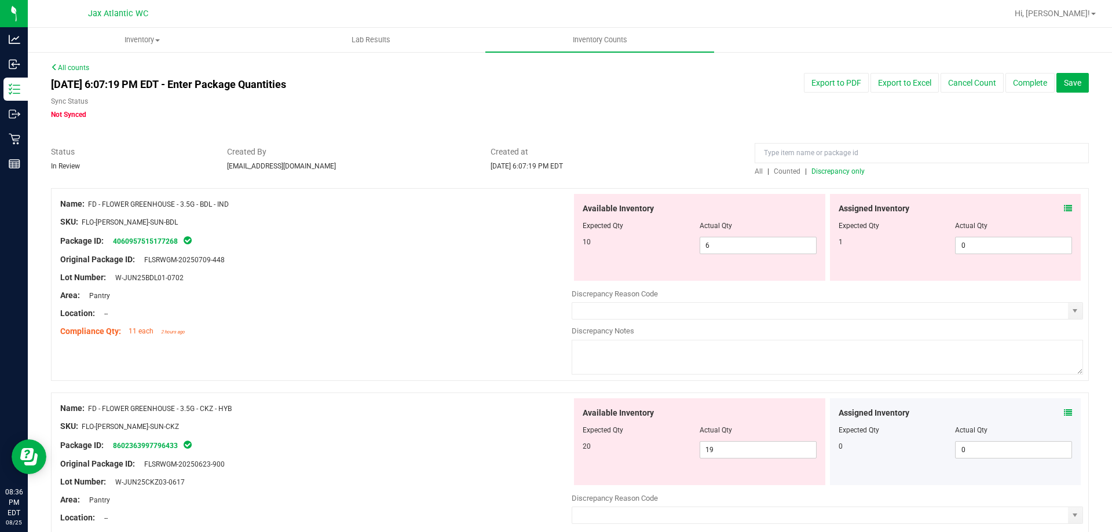
click at [1064, 206] on icon at bounding box center [1068, 208] width 8 height 8
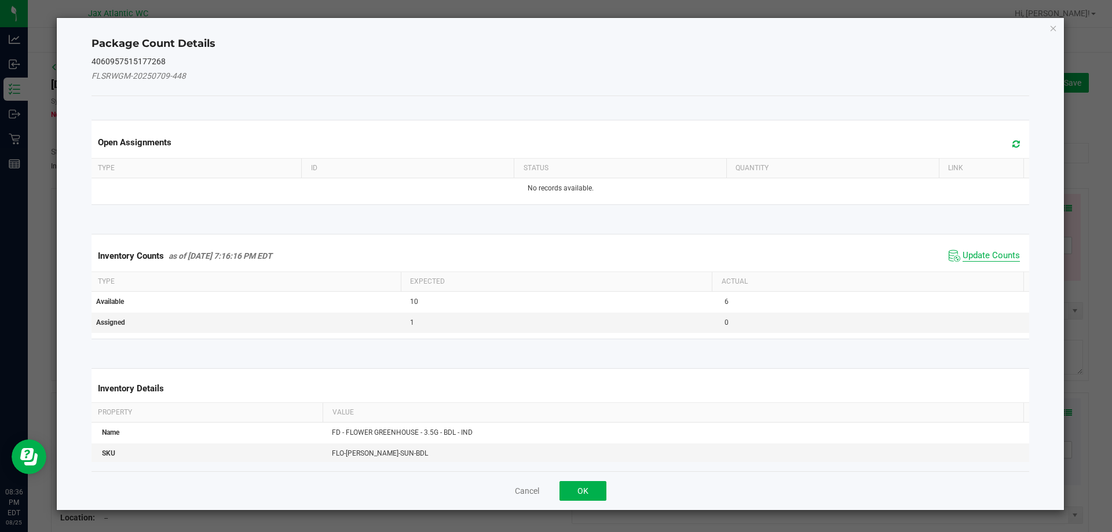
click at [979, 252] on span "Update Counts" at bounding box center [990, 256] width 57 height 12
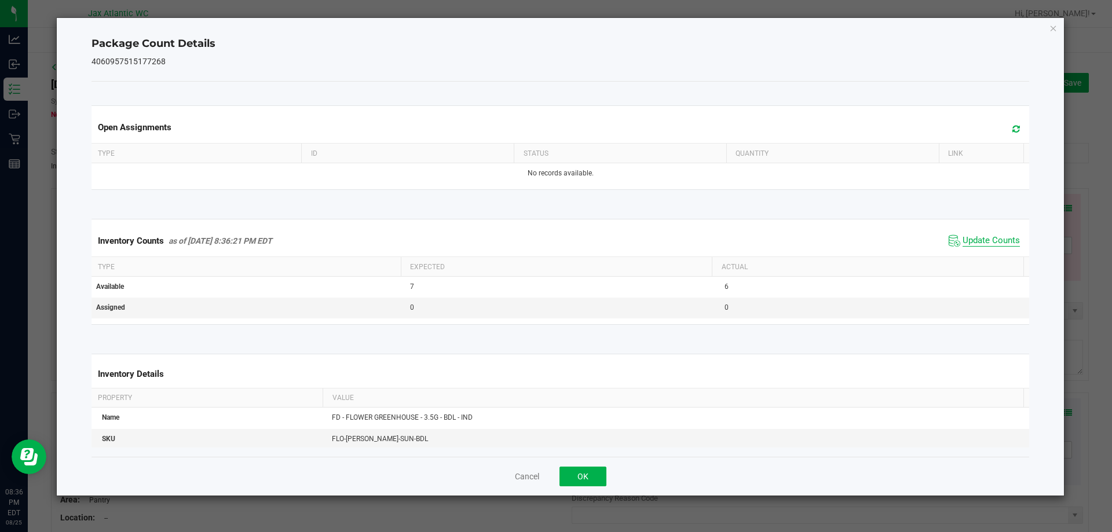
click at [981, 243] on span "Update Counts" at bounding box center [990, 241] width 57 height 12
click at [589, 479] on button "OK" at bounding box center [582, 477] width 47 height 20
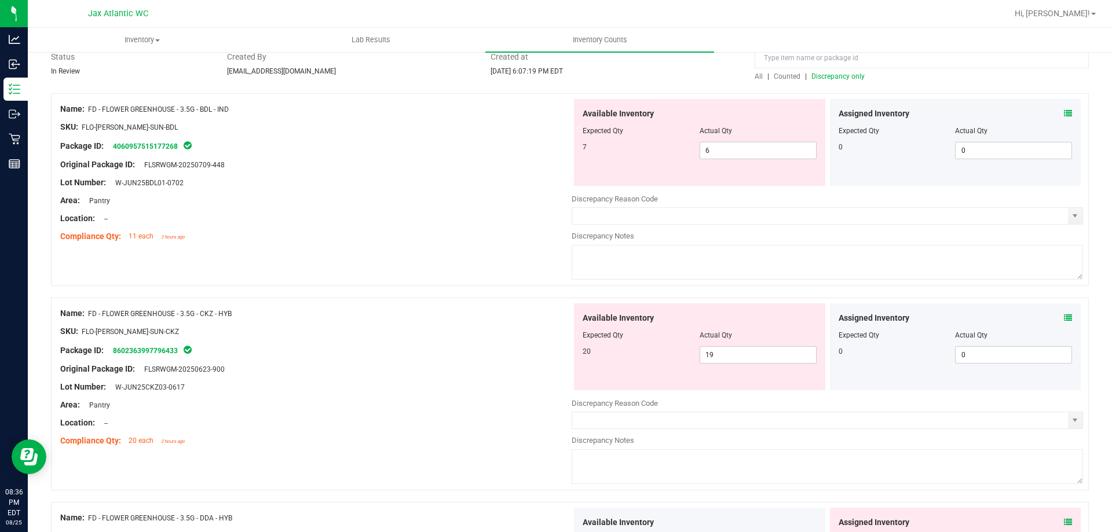
scroll to position [116, 0]
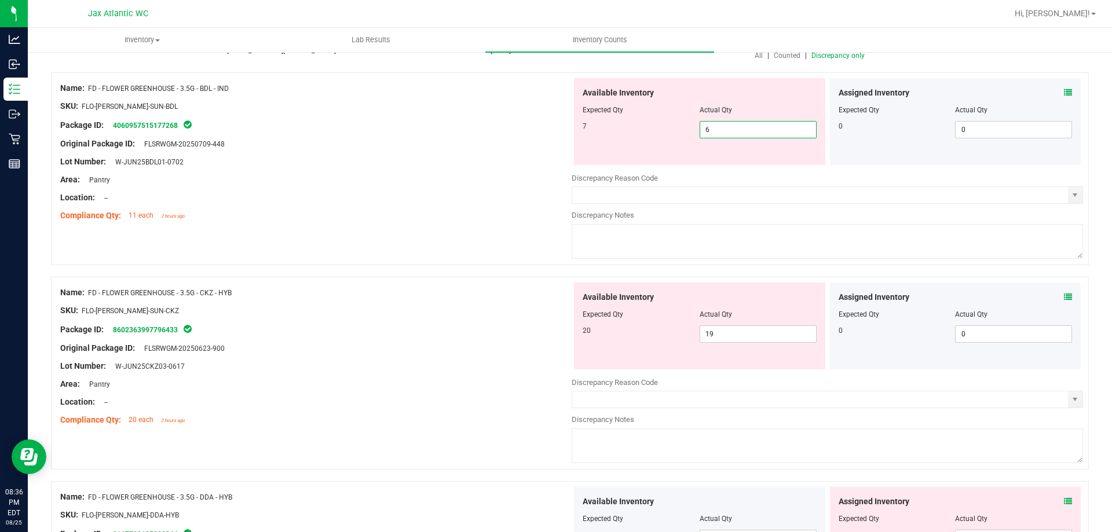
drag, startPoint x: 719, startPoint y: 130, endPoint x: 650, endPoint y: 130, distance: 68.9
click at [650, 130] on div "7 6 6" at bounding box center [700, 129] width 234 height 17
click at [431, 152] on div at bounding box center [315, 153] width 511 height 6
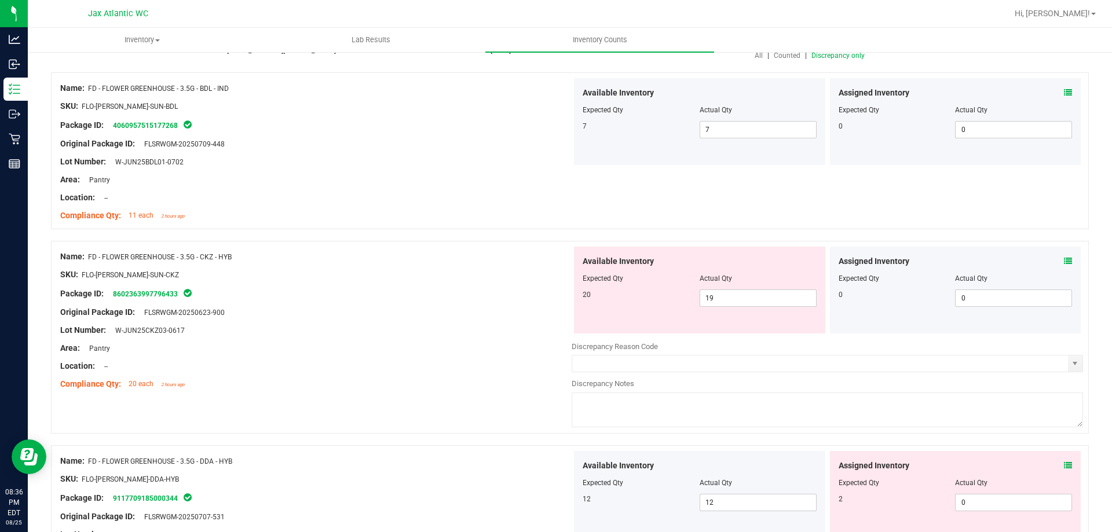
click at [1064, 262] on icon at bounding box center [1068, 261] width 8 height 8
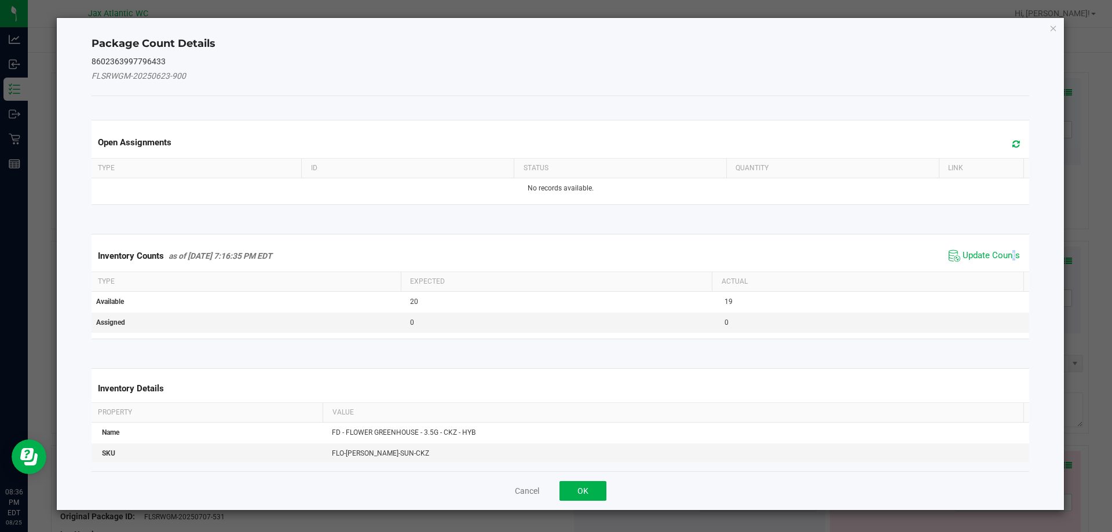
click at [999, 247] on kendo-grid "Inventory Counts as of [DATE] 7:16:35 PM EDT Update Counts Type Expected Actual…" at bounding box center [560, 286] width 955 height 105
click at [991, 255] on span "Update Counts" at bounding box center [990, 256] width 57 height 12
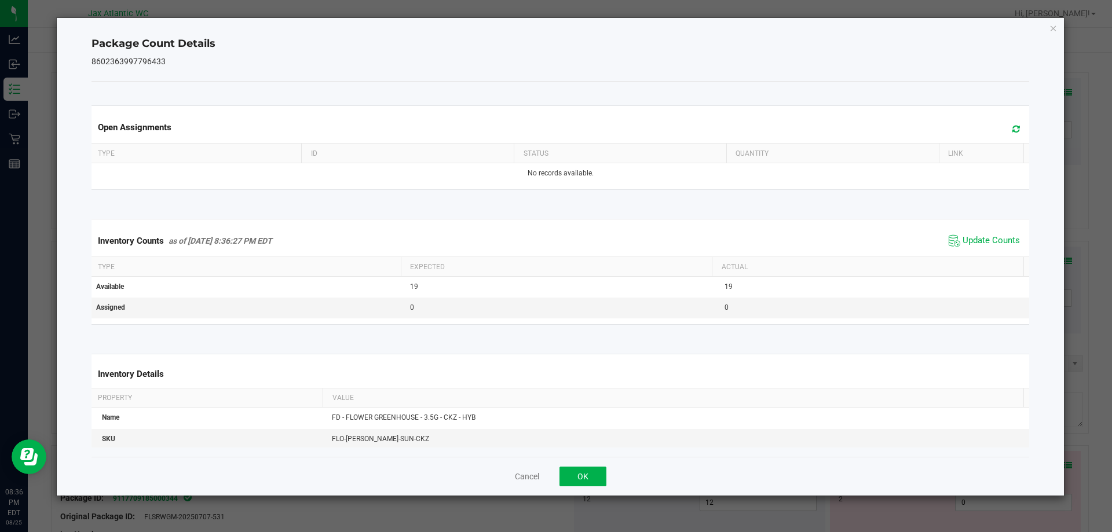
click at [990, 248] on span "Update Counts" at bounding box center [984, 240] width 77 height 17
click at [583, 471] on button "OK" at bounding box center [582, 477] width 47 height 20
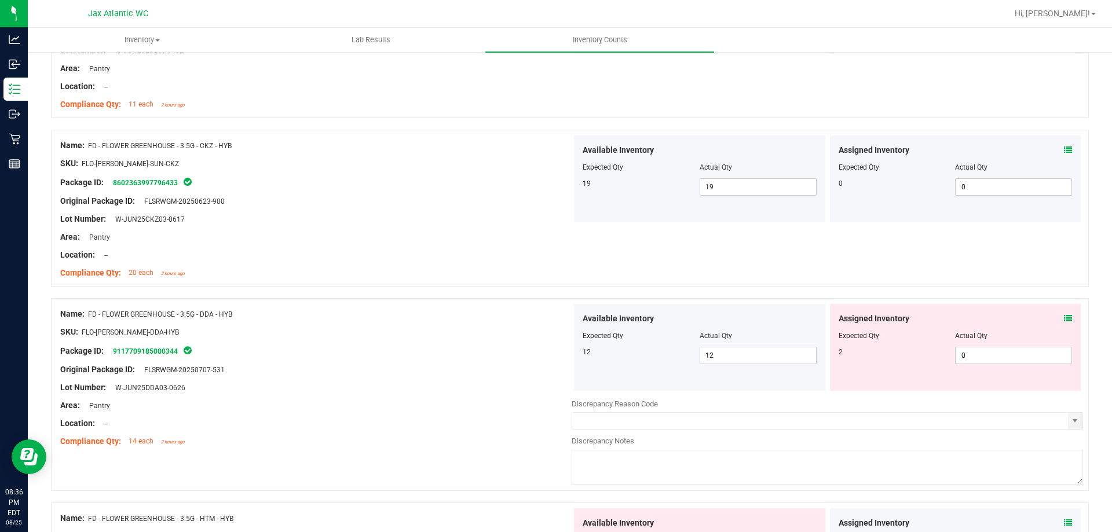
scroll to position [232, 0]
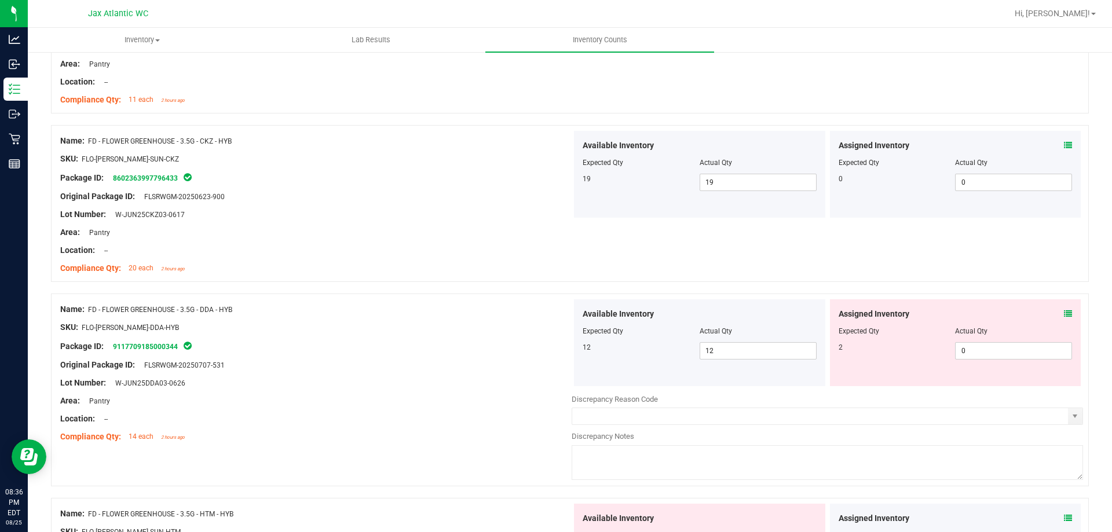
click at [1064, 313] on icon at bounding box center [1068, 314] width 8 height 8
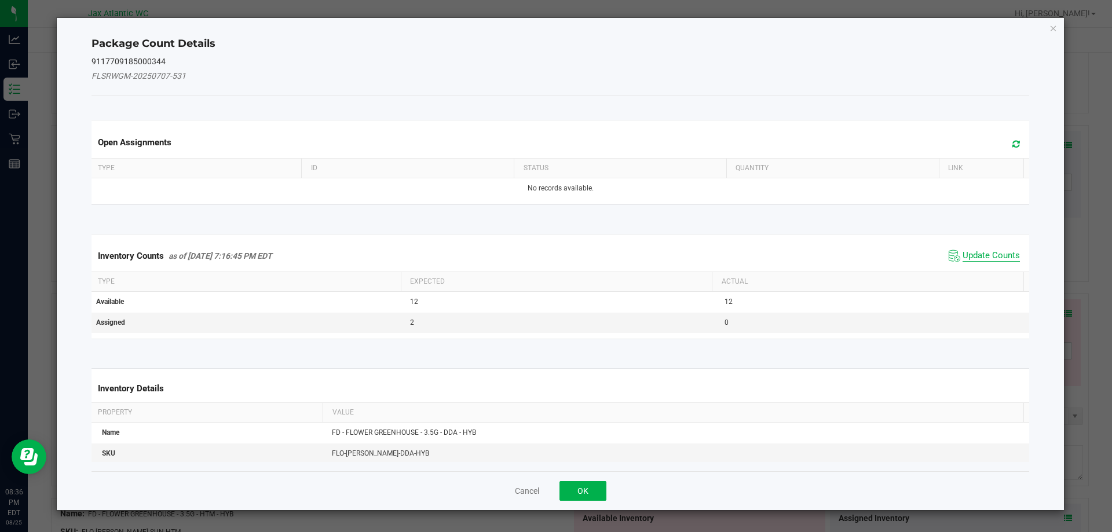
click at [985, 253] on span "Update Counts" at bounding box center [990, 256] width 57 height 12
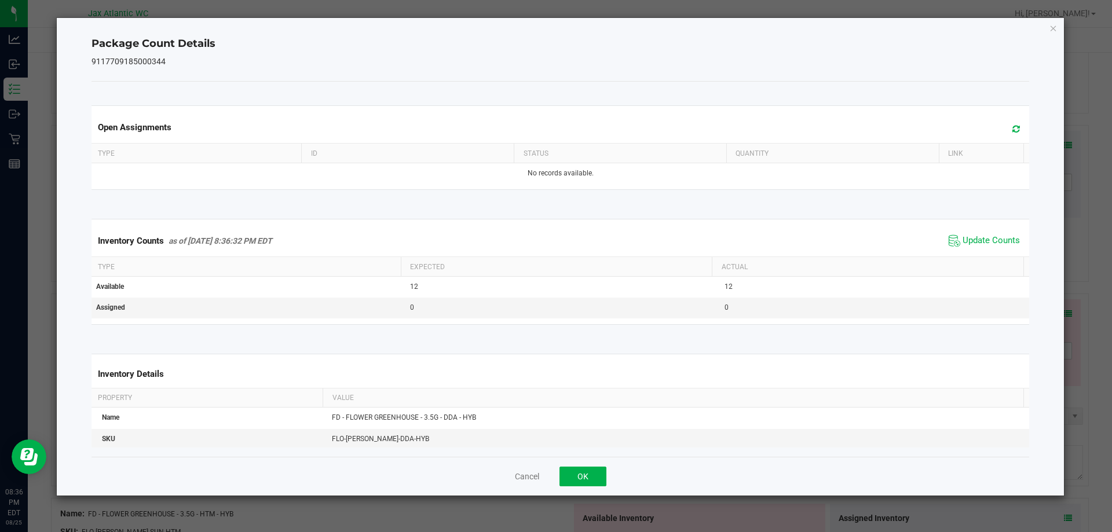
click at [992, 230] on div "Inventory Counts as of [DATE] 8:36:32 PM EDT Update Counts" at bounding box center [560, 240] width 943 height 31
click at [989, 232] on span "Update Counts" at bounding box center [984, 240] width 77 height 17
click at [589, 468] on button "OK" at bounding box center [582, 477] width 47 height 20
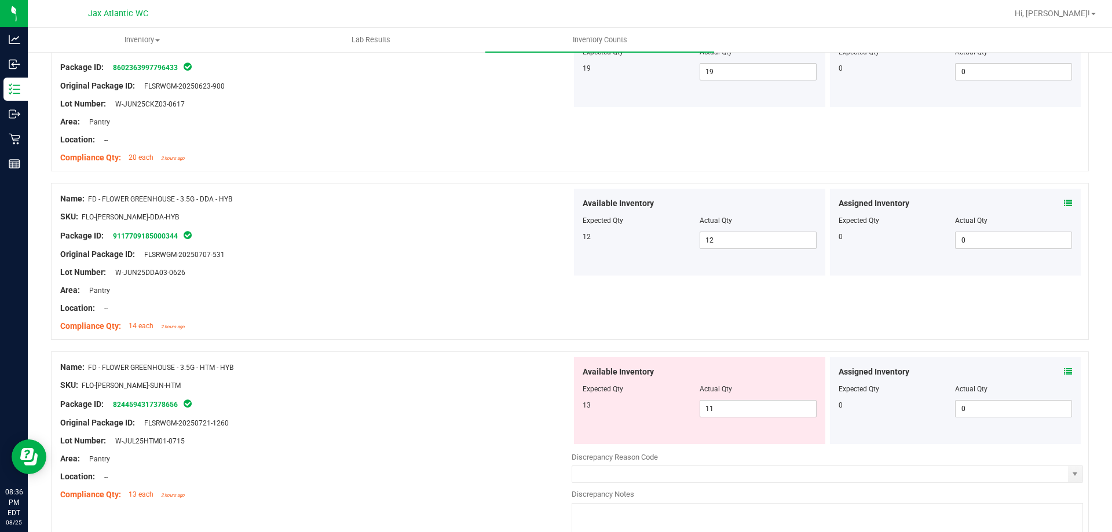
scroll to position [347, 0]
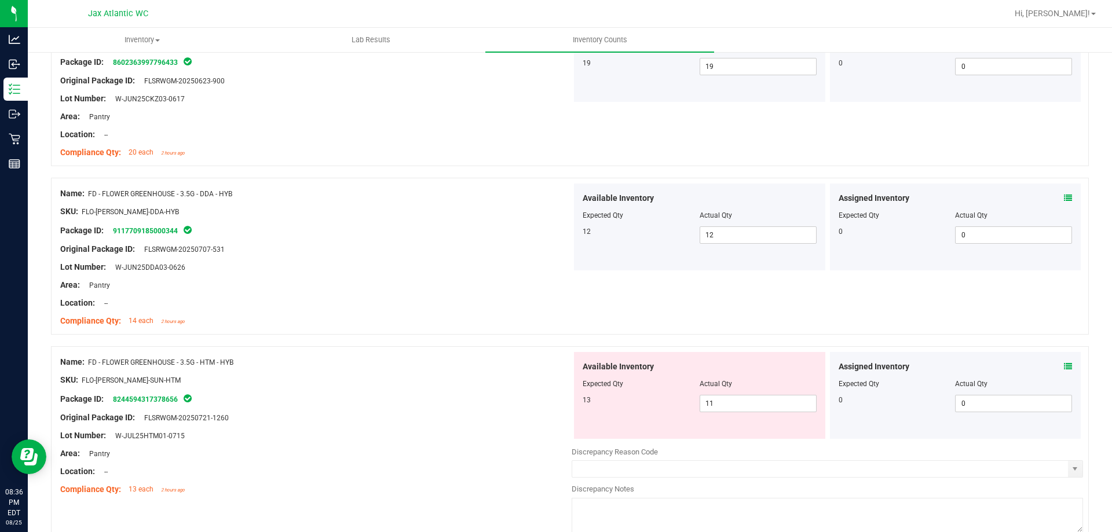
click at [1064, 365] on icon at bounding box center [1068, 366] width 8 height 8
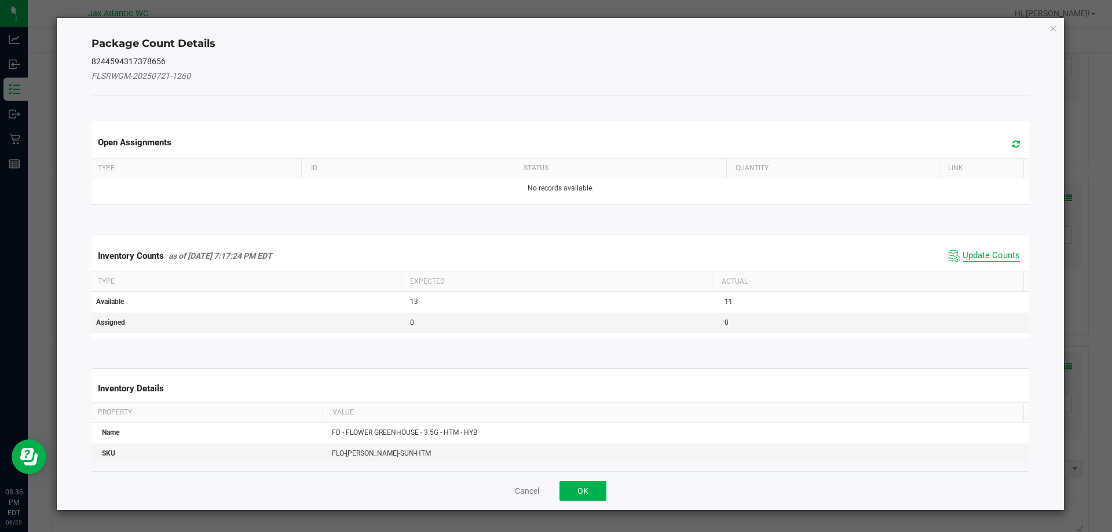
click at [985, 254] on span "Update Counts" at bounding box center [990, 256] width 57 height 12
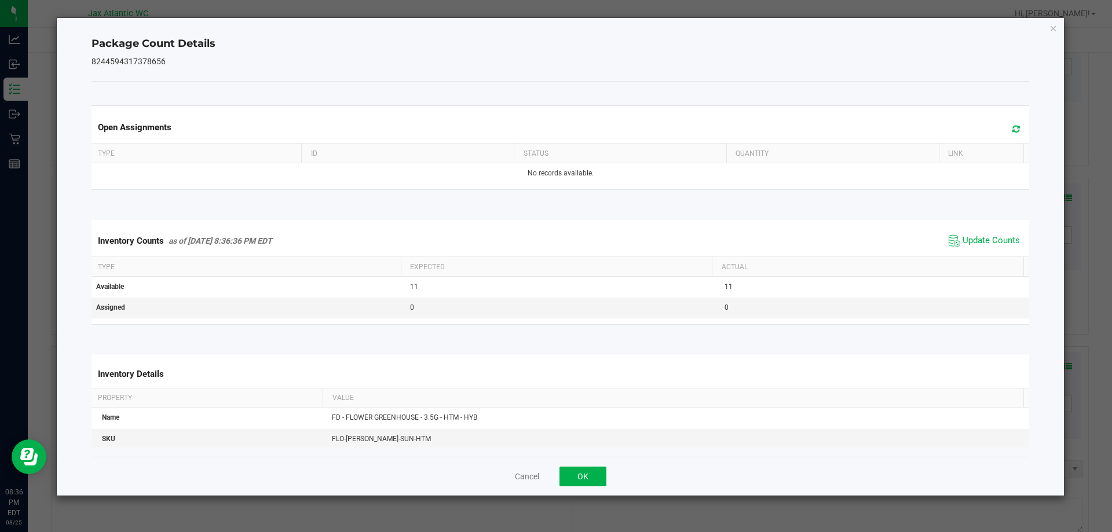
click at [992, 247] on span "Update Counts" at bounding box center [984, 240] width 77 height 17
click at [584, 480] on button "OK" at bounding box center [582, 477] width 47 height 20
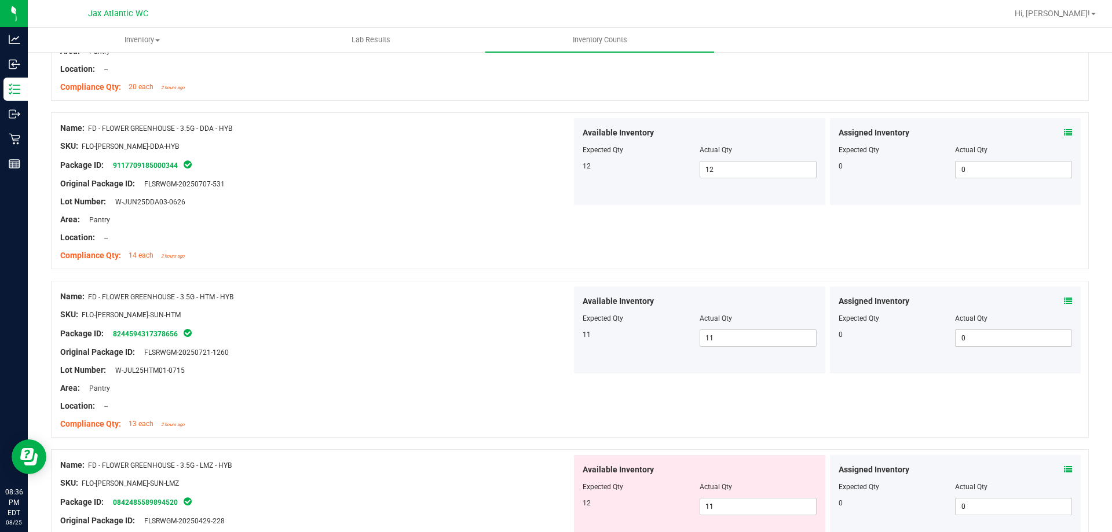
scroll to position [521, 0]
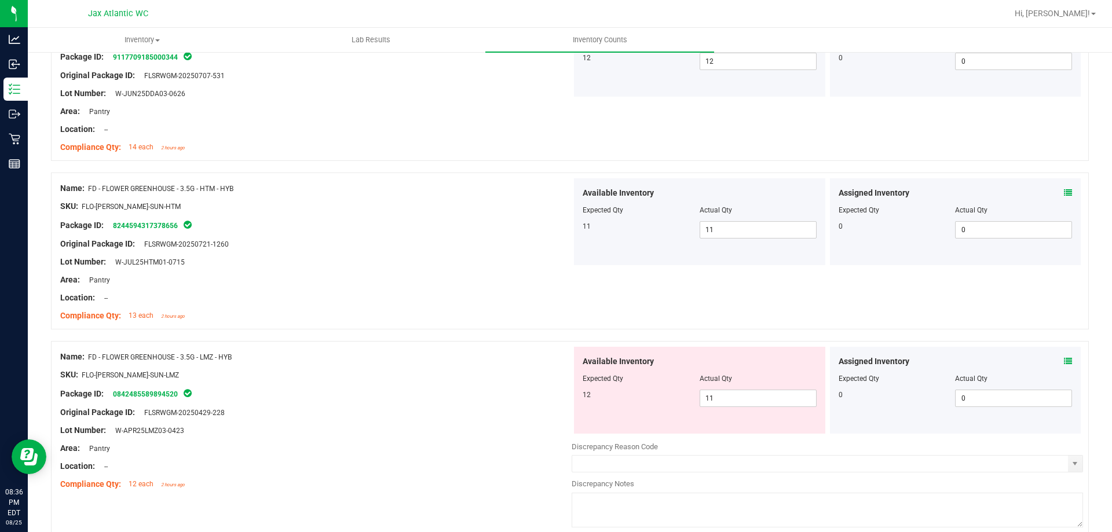
click at [1064, 358] on icon at bounding box center [1068, 361] width 8 height 8
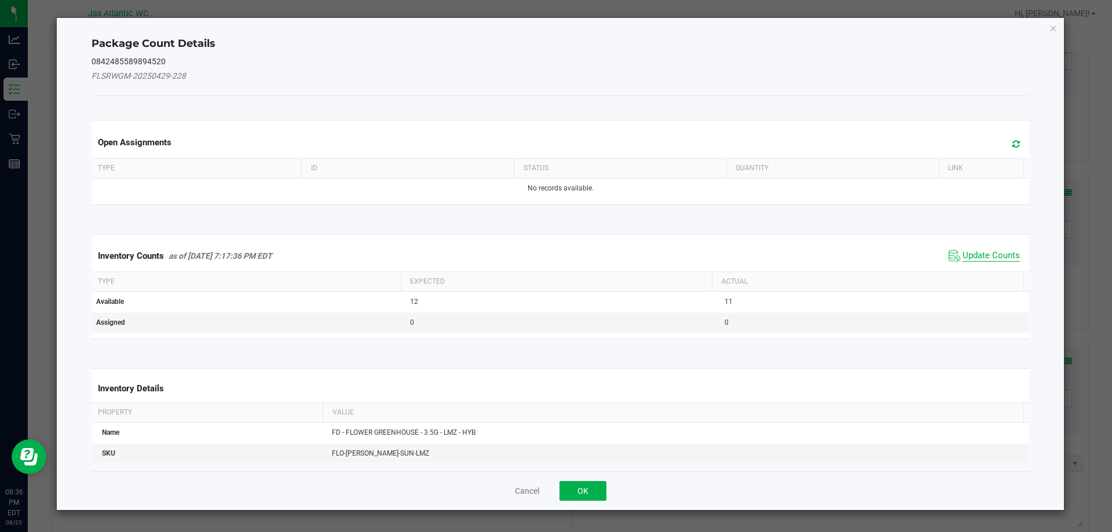
click at [977, 258] on span "Update Counts" at bounding box center [990, 256] width 57 height 12
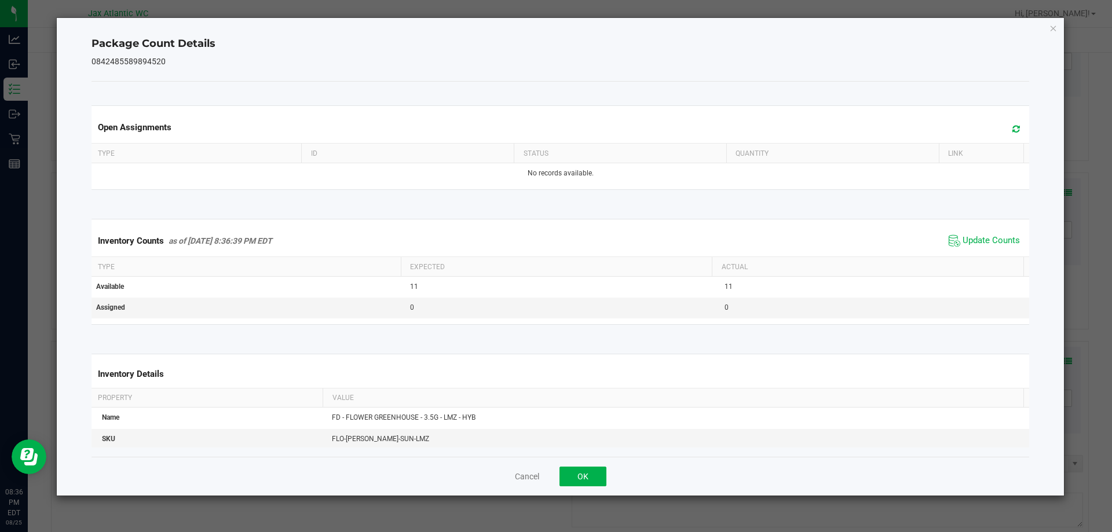
click at [981, 248] on span "Update Counts" at bounding box center [984, 240] width 77 height 17
drag, startPoint x: 583, startPoint y: 484, endPoint x: 588, endPoint y: 478, distance: 7.8
click at [584, 483] on button "OK" at bounding box center [582, 477] width 47 height 20
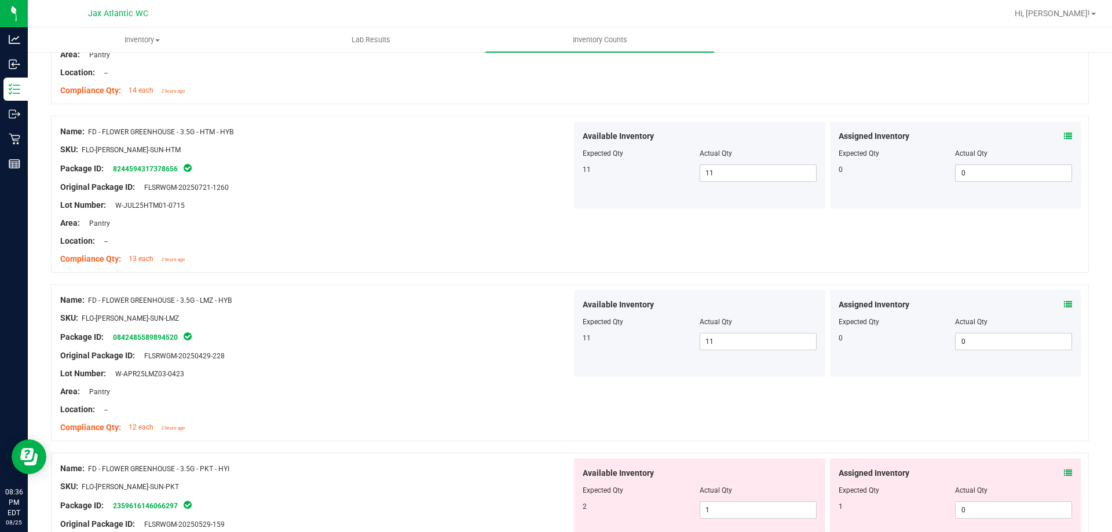
scroll to position [753, 0]
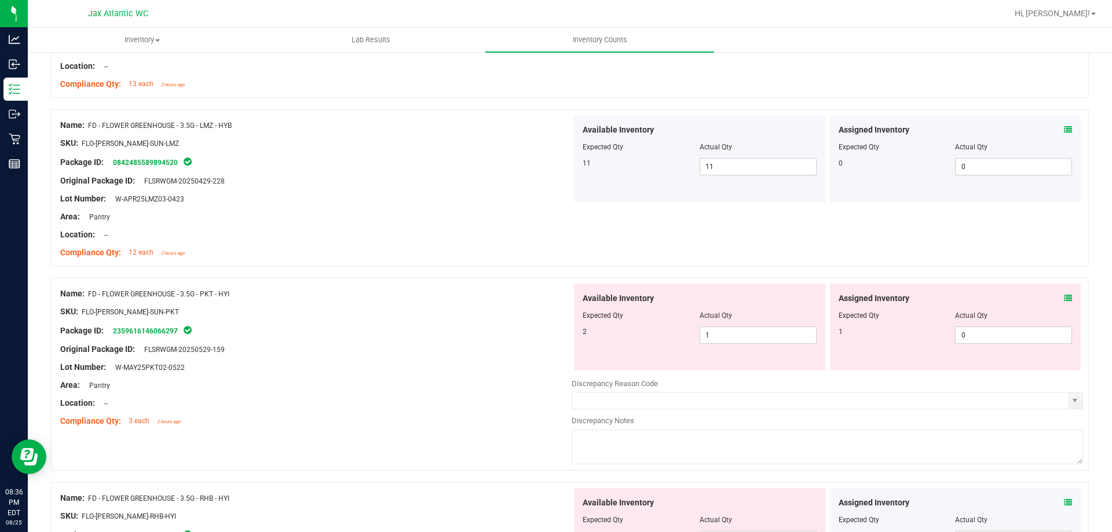
click at [1064, 299] on icon at bounding box center [1068, 298] width 8 height 8
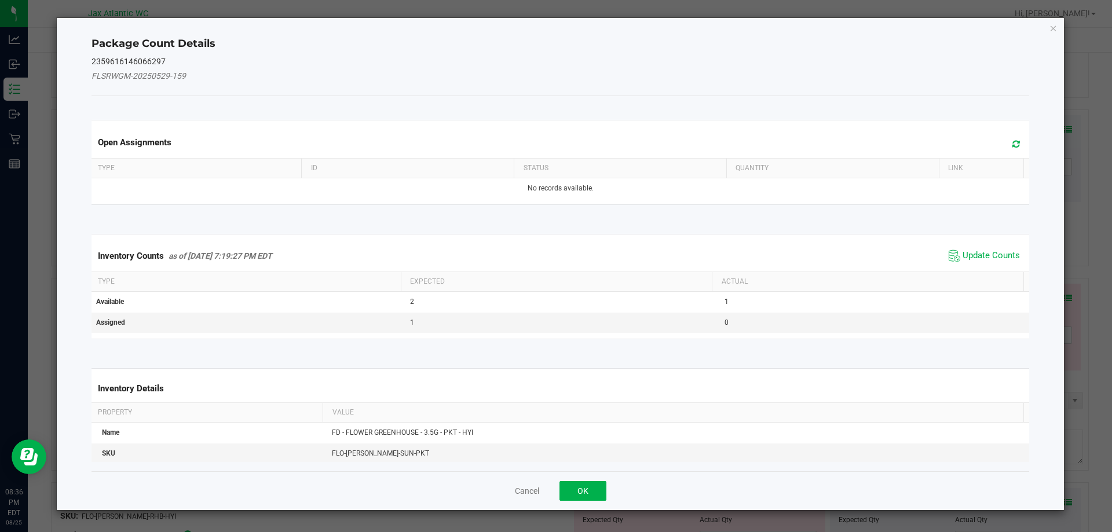
click at [973, 249] on span "Update Counts" at bounding box center [984, 255] width 77 height 17
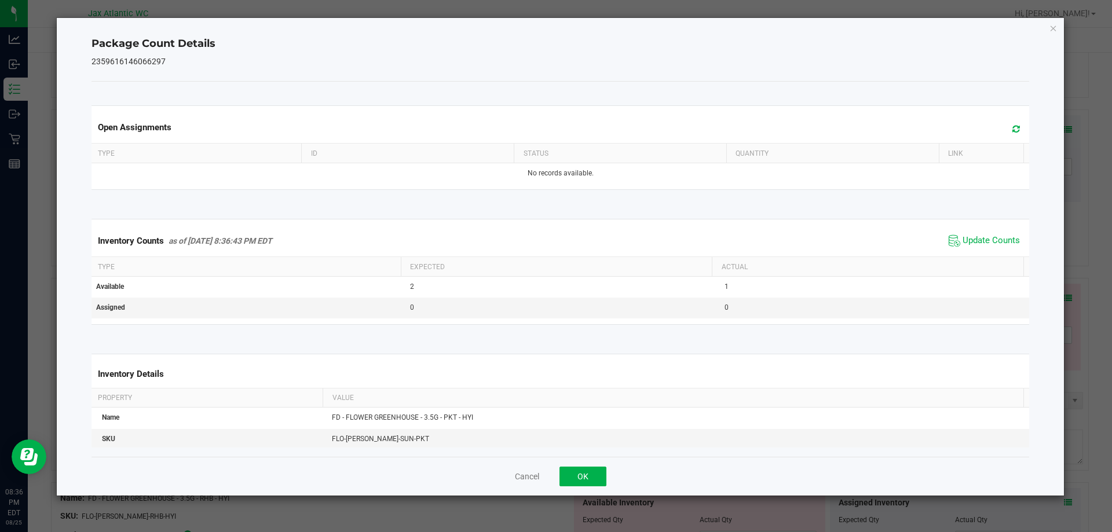
click at [977, 248] on span "Update Counts" at bounding box center [984, 240] width 77 height 17
click at [980, 246] on span "Update Counts" at bounding box center [990, 241] width 57 height 12
click at [982, 241] on span "Update Counts" at bounding box center [990, 241] width 57 height 12
click at [576, 476] on button "OK" at bounding box center [582, 477] width 47 height 20
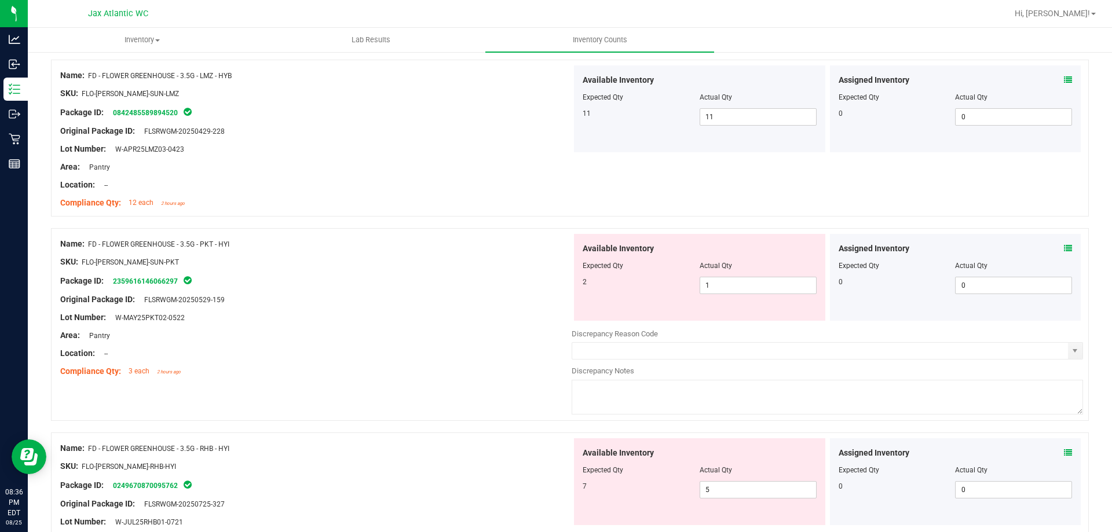
scroll to position [869, 0]
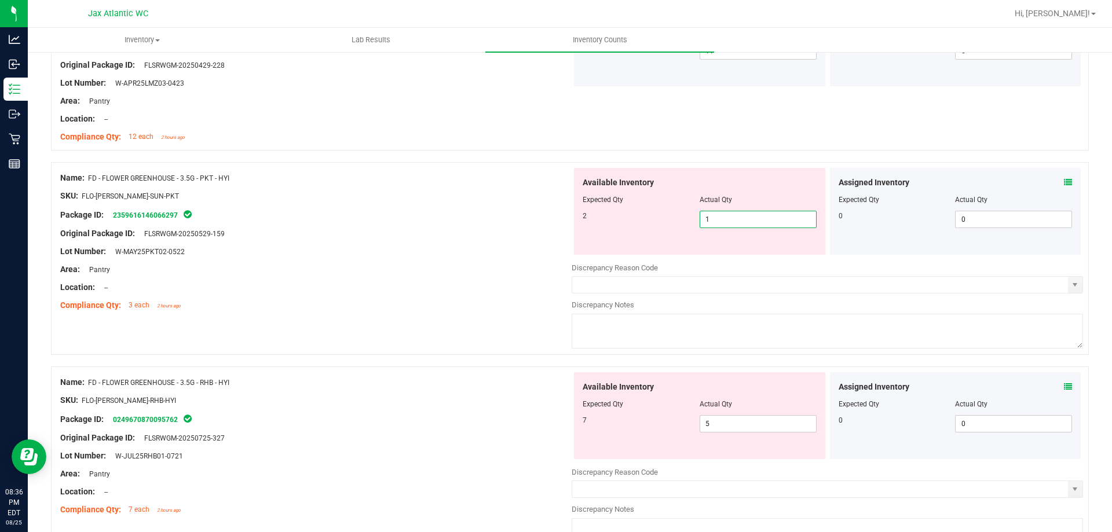
drag, startPoint x: 716, startPoint y: 221, endPoint x: 680, endPoint y: 219, distance: 36.5
click at [681, 219] on div "2 1 1" at bounding box center [700, 219] width 234 height 17
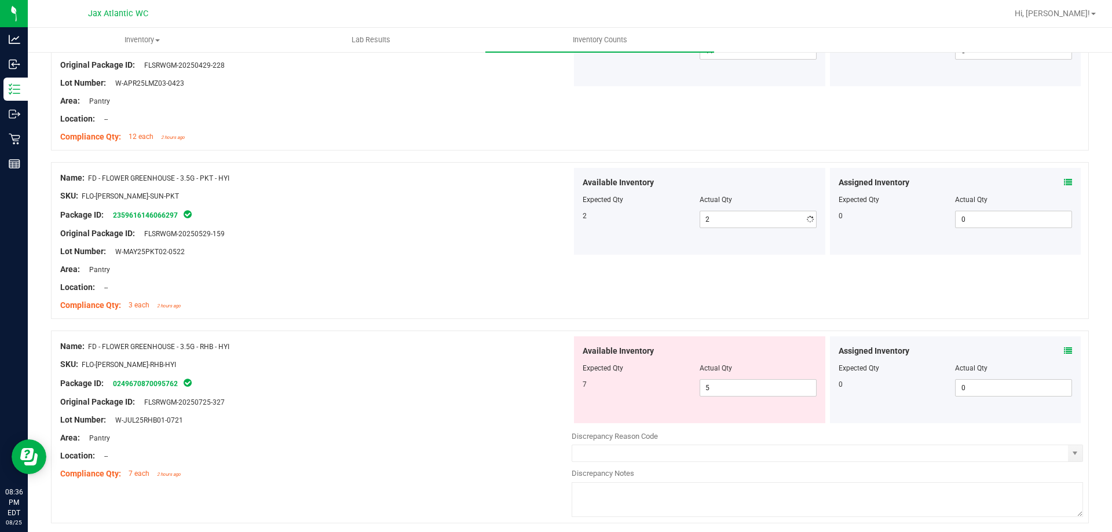
click at [471, 234] on div "Original Package ID: FLSRWGM-20250529-159" at bounding box center [315, 234] width 511 height 12
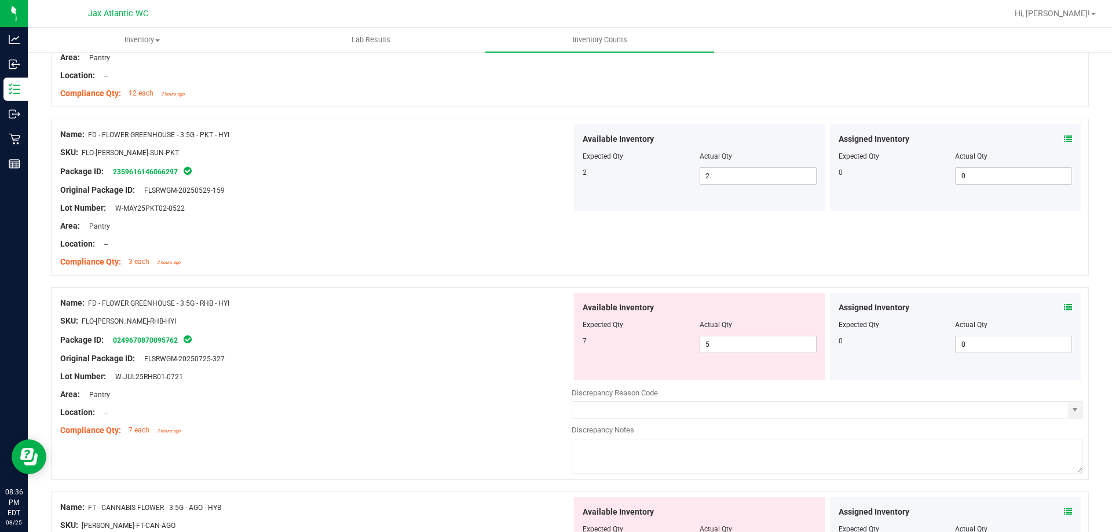
scroll to position [984, 0]
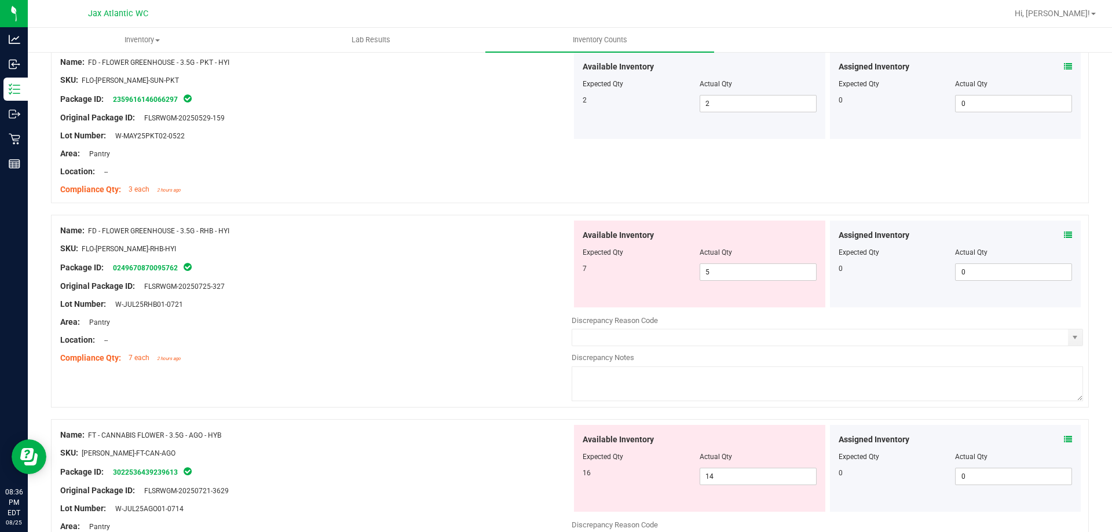
click at [1064, 234] on icon at bounding box center [1068, 235] width 8 height 8
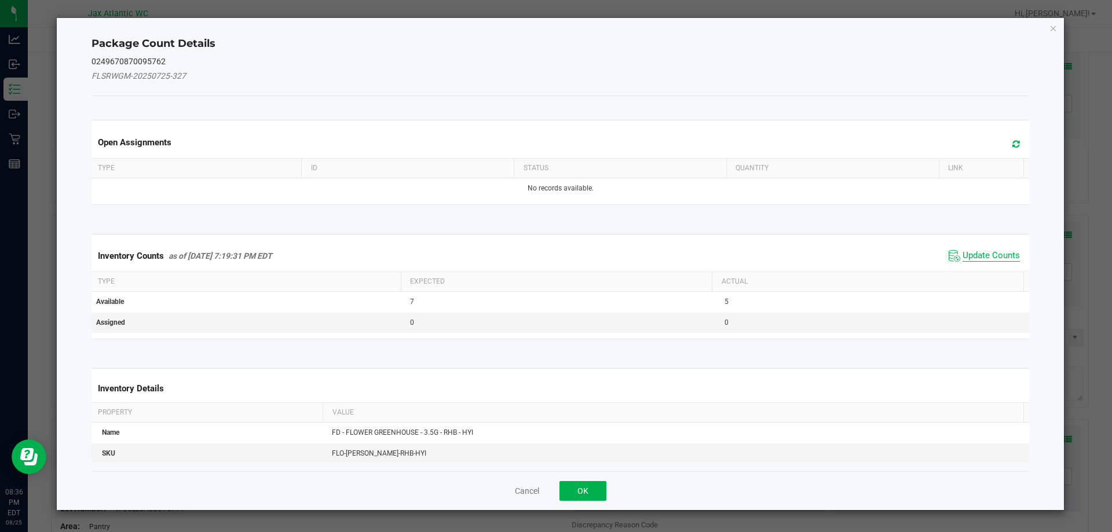
click at [980, 251] on span "Update Counts" at bounding box center [990, 256] width 57 height 12
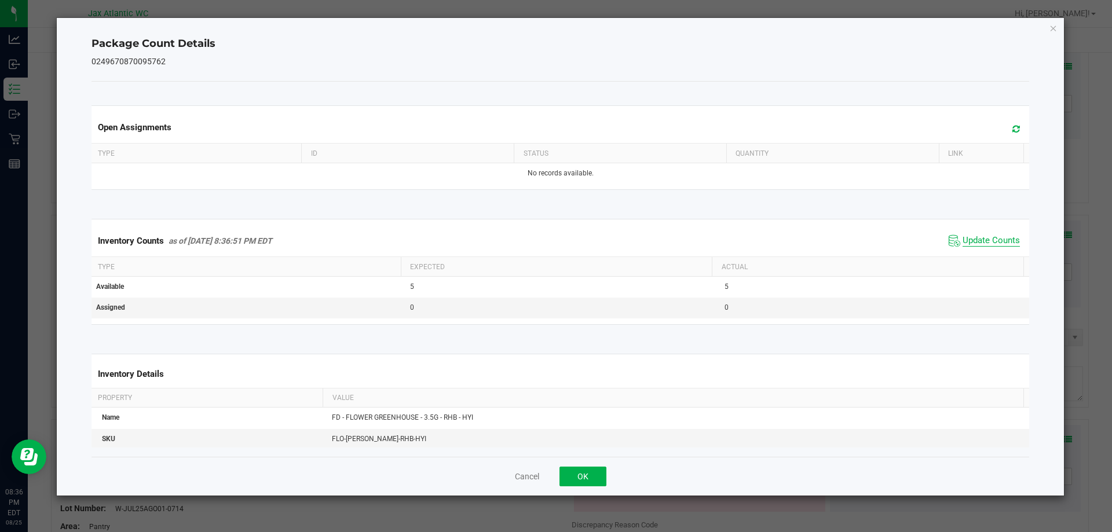
click at [983, 246] on span "Update Counts" at bounding box center [990, 241] width 57 height 12
click at [985, 241] on span "Update Counts" at bounding box center [990, 241] width 57 height 12
click at [595, 467] on button "OK" at bounding box center [582, 477] width 47 height 20
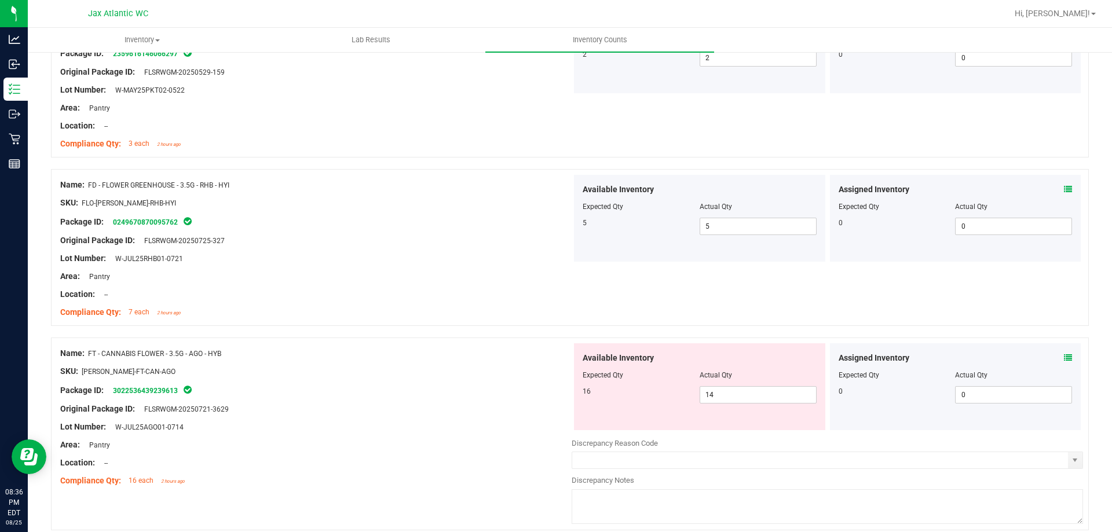
scroll to position [1158, 0]
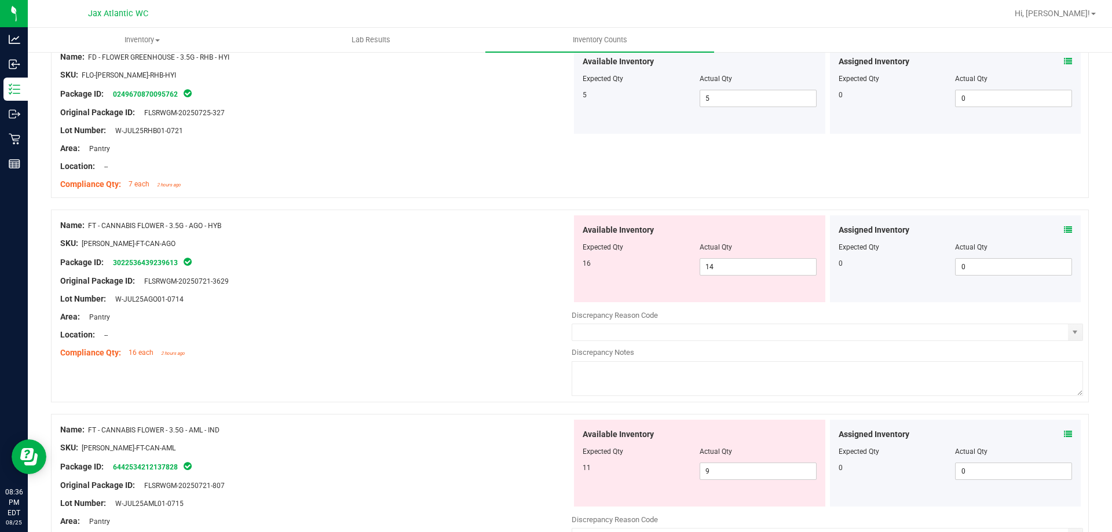
click at [1064, 230] on icon at bounding box center [1068, 230] width 8 height 8
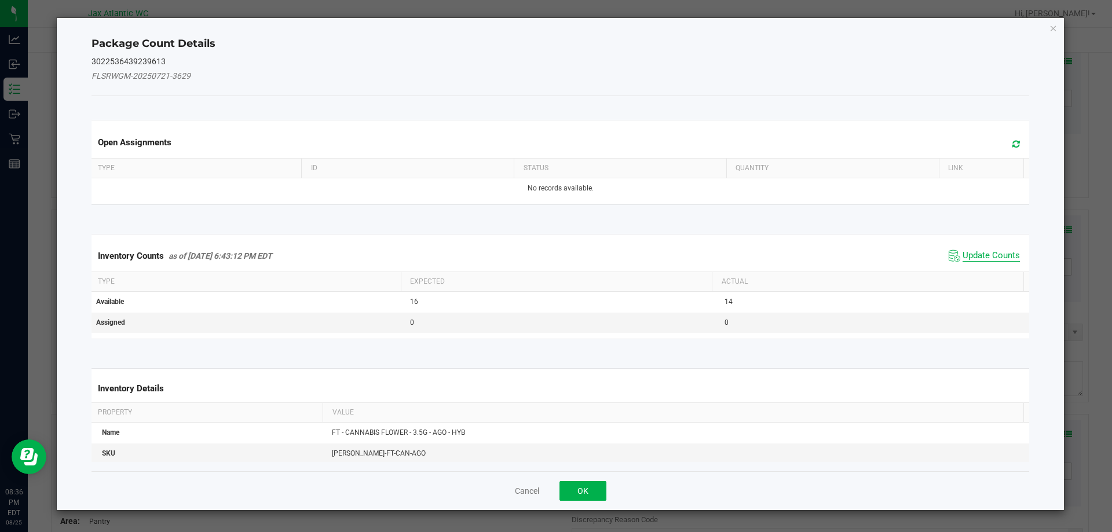
click at [999, 255] on span "Update Counts" at bounding box center [990, 256] width 57 height 12
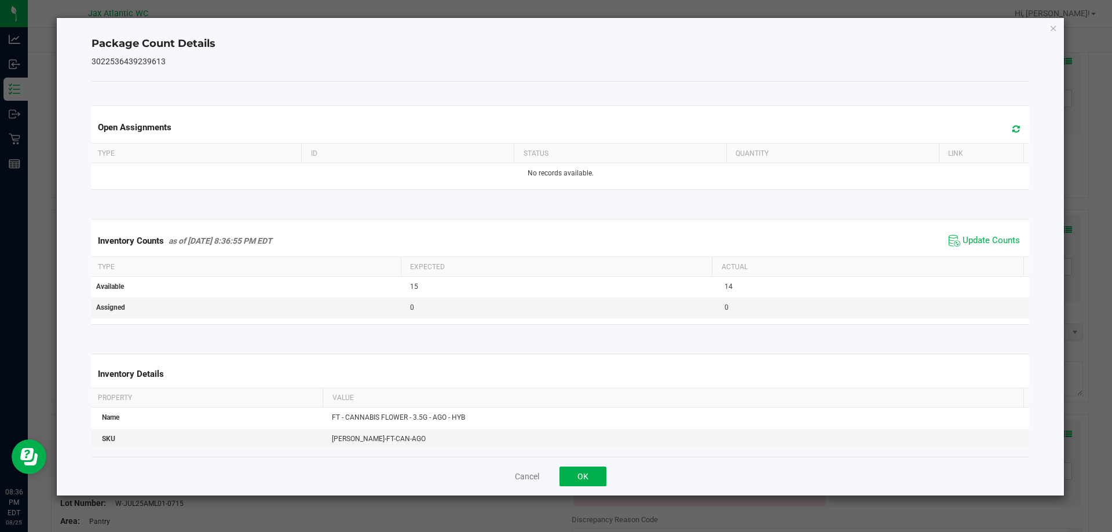
click at [999, 252] on div "Inventory Counts as of [DATE] 8:36:55 PM EDT Update Counts" at bounding box center [560, 240] width 943 height 31
drag, startPoint x: 580, startPoint y: 472, endPoint x: 606, endPoint y: 475, distance: 25.6
click at [580, 472] on button "OK" at bounding box center [582, 477] width 47 height 20
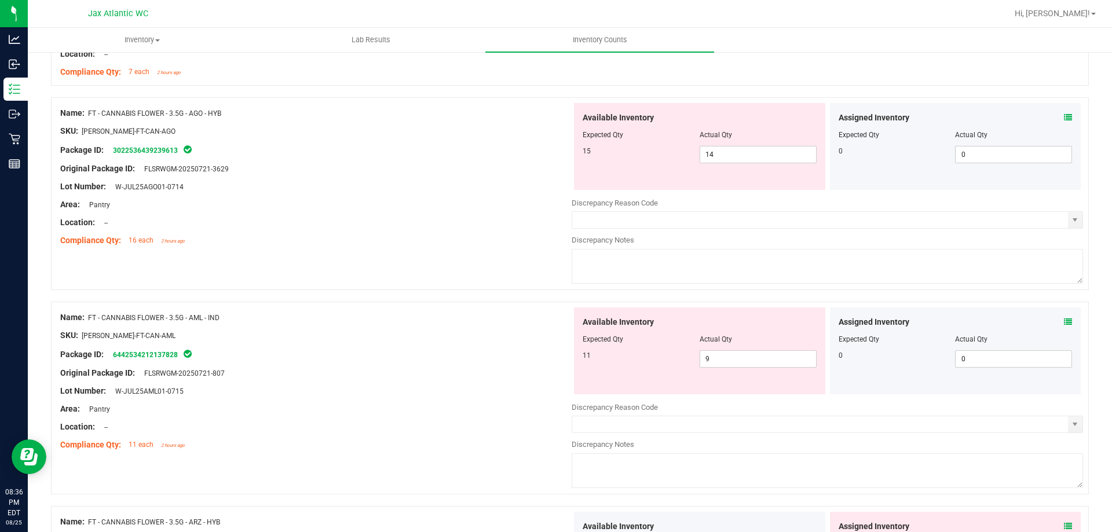
scroll to position [1274, 0]
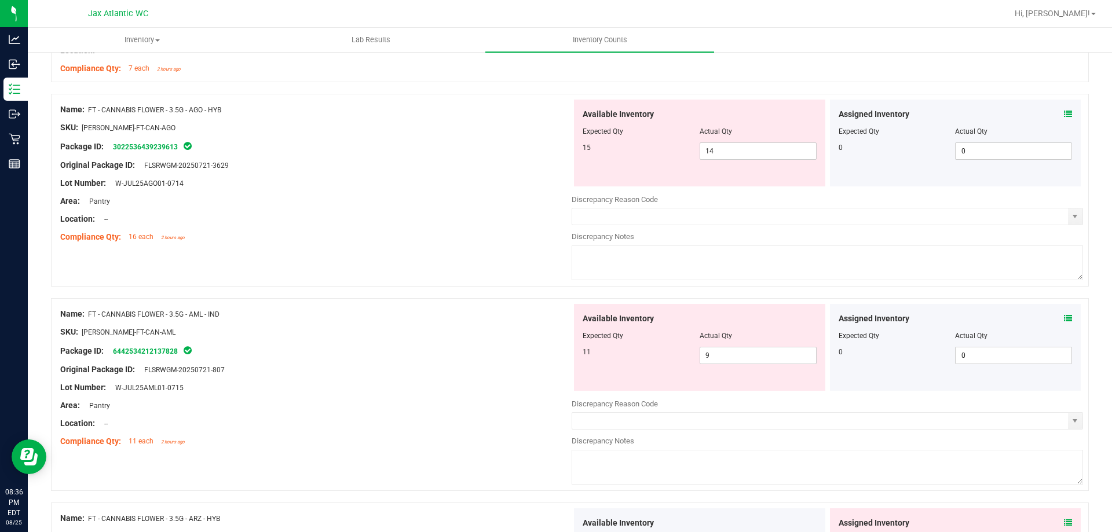
click at [1064, 316] on icon at bounding box center [1068, 318] width 8 height 8
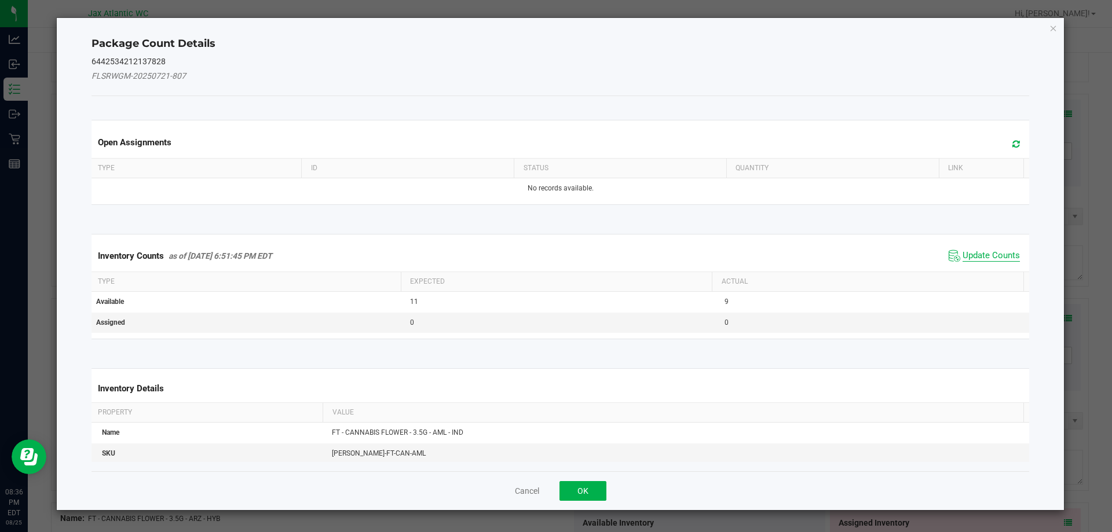
click at [962, 251] on span "Update Counts" at bounding box center [990, 256] width 57 height 12
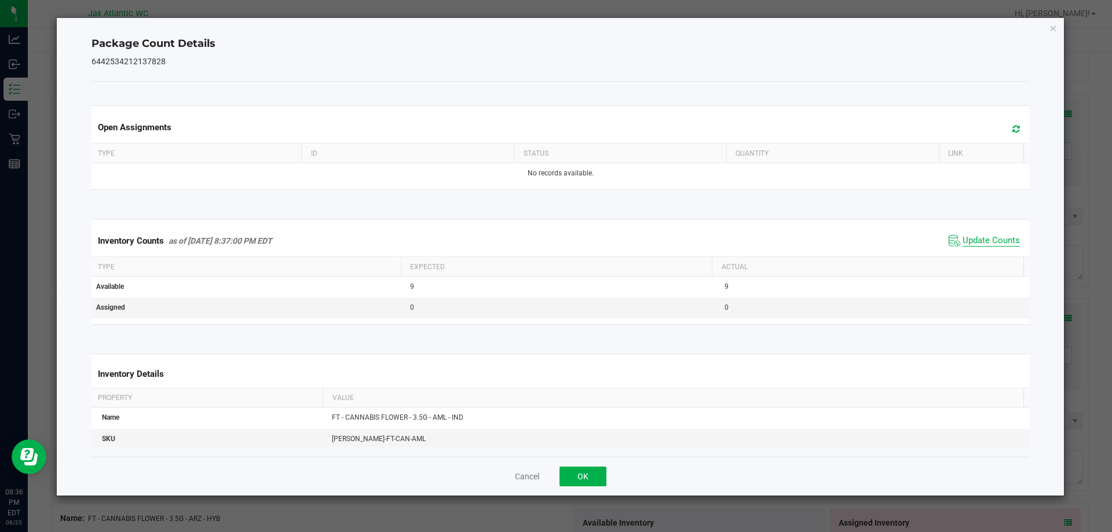
click at [969, 246] on span "Update Counts" at bounding box center [990, 241] width 57 height 12
click at [969, 246] on span "Update Counts" at bounding box center [984, 240] width 77 height 17
drag, startPoint x: 584, startPoint y: 477, endPoint x: 604, endPoint y: 469, distance: 21.1
click at [585, 475] on button "OK" at bounding box center [582, 477] width 47 height 20
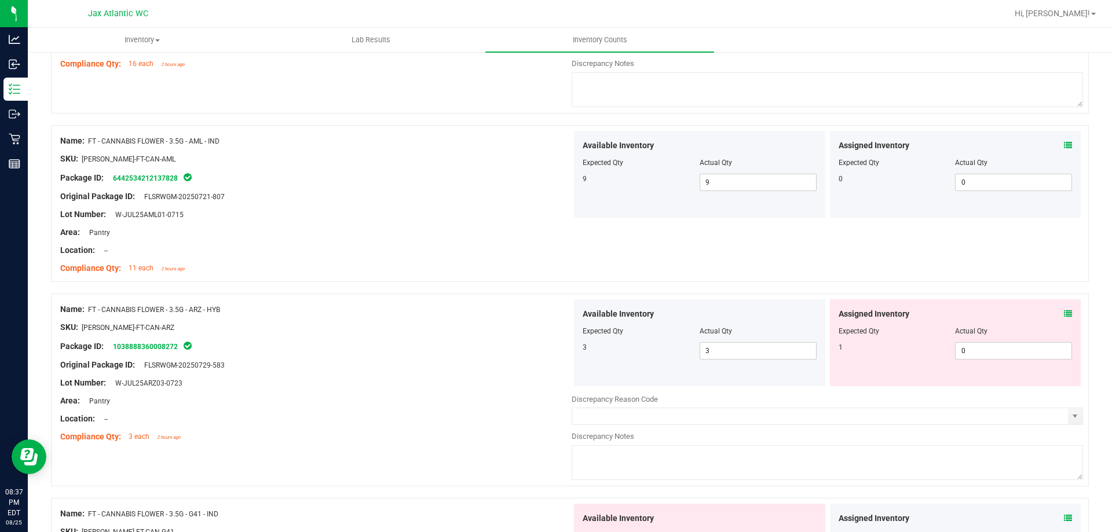
scroll to position [1448, 0]
click at [1064, 315] on icon at bounding box center [1068, 313] width 8 height 8
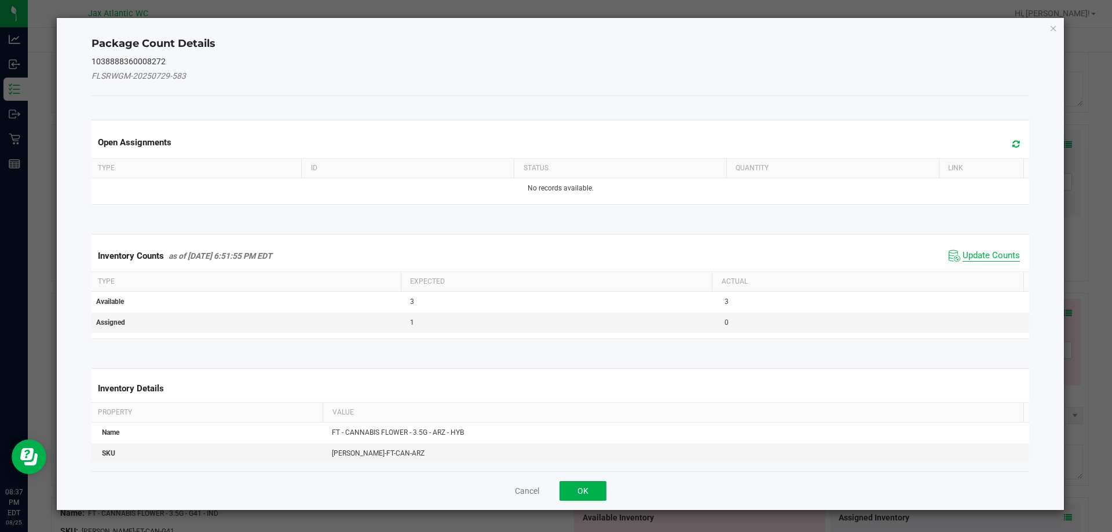
click at [979, 252] on span "Update Counts" at bounding box center [990, 256] width 57 height 12
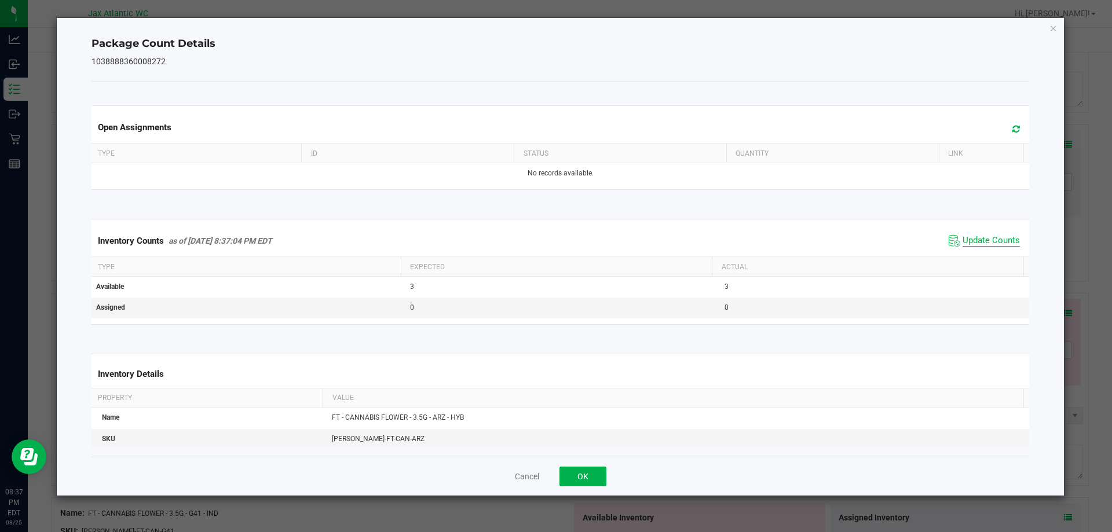
click at [984, 245] on span "Update Counts" at bounding box center [990, 241] width 57 height 12
click at [986, 243] on span "Update Counts" at bounding box center [990, 240] width 57 height 10
drag, startPoint x: 581, startPoint y: 474, endPoint x: 635, endPoint y: 457, distance: 55.7
click at [582, 472] on button "OK" at bounding box center [582, 477] width 47 height 20
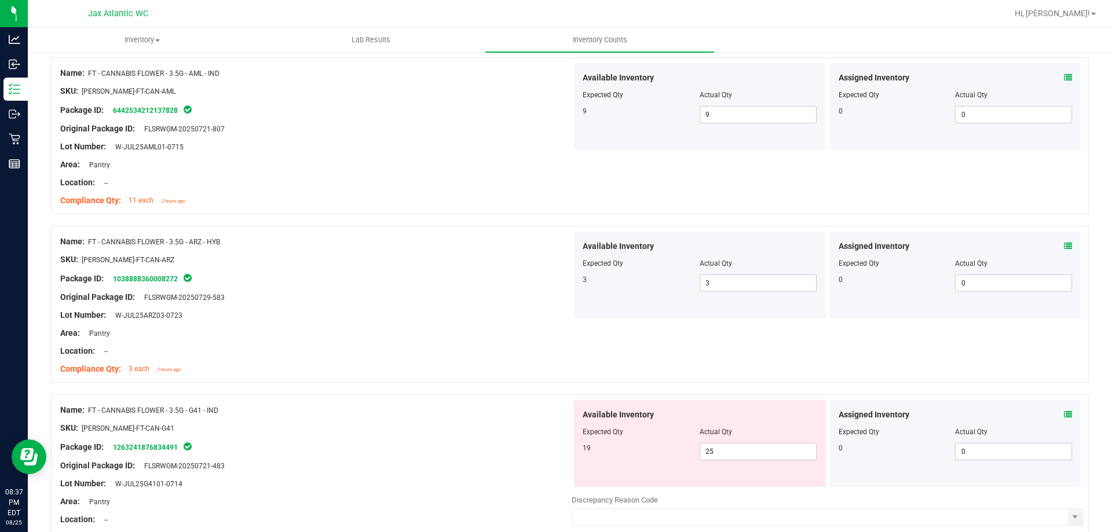
scroll to position [1621, 0]
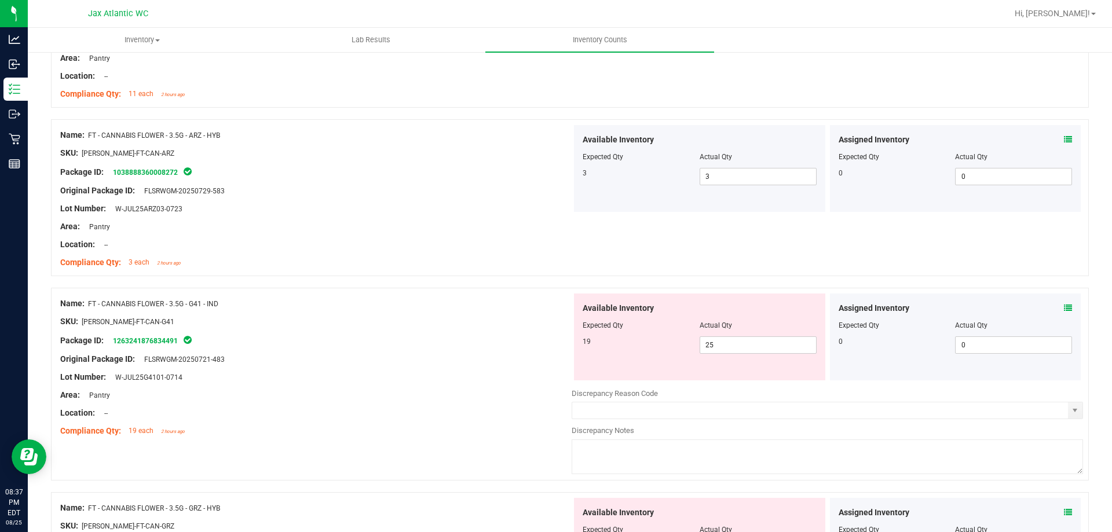
click at [1064, 307] on icon at bounding box center [1068, 308] width 8 height 8
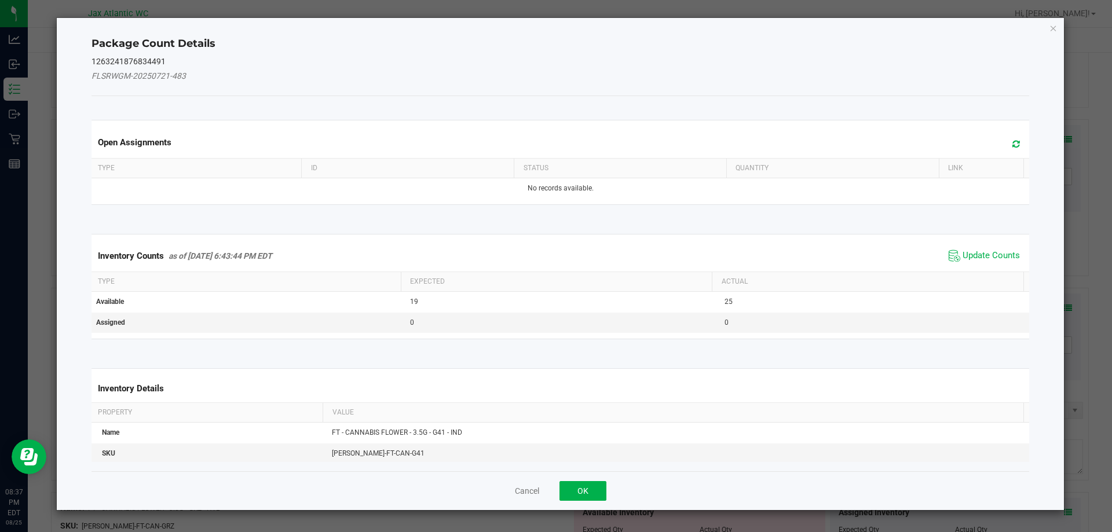
click at [984, 249] on span "Update Counts" at bounding box center [984, 255] width 77 height 17
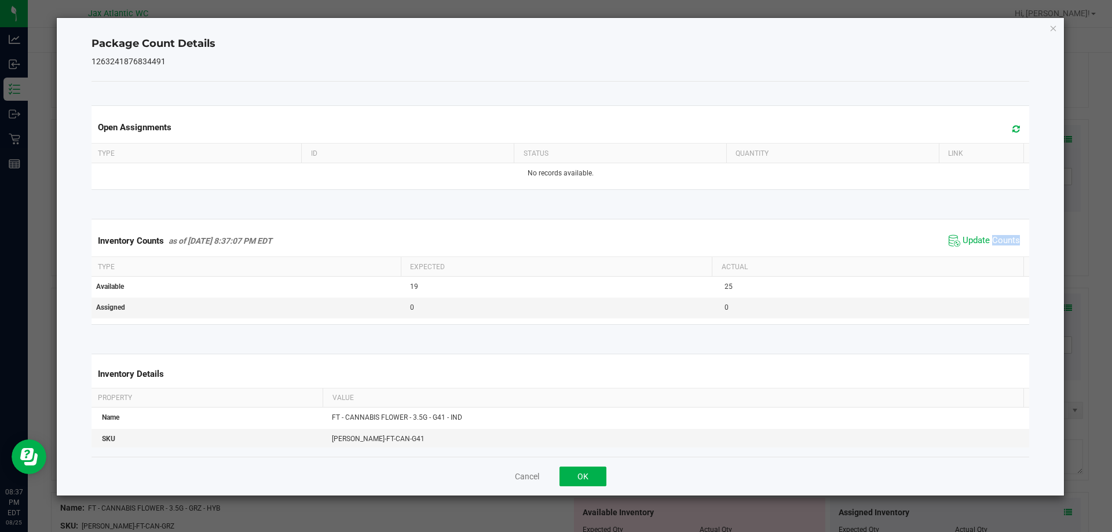
click at [984, 250] on span "Update Counts" at bounding box center [984, 240] width 77 height 17
click at [987, 248] on span "Update Counts" at bounding box center [985, 240] width 74 height 16
click at [984, 240] on span "Update Counts" at bounding box center [990, 241] width 57 height 12
click at [983, 239] on span "Update Counts" at bounding box center [990, 240] width 57 height 10
drag, startPoint x: 614, startPoint y: 478, endPoint x: 591, endPoint y: 477, distance: 23.2
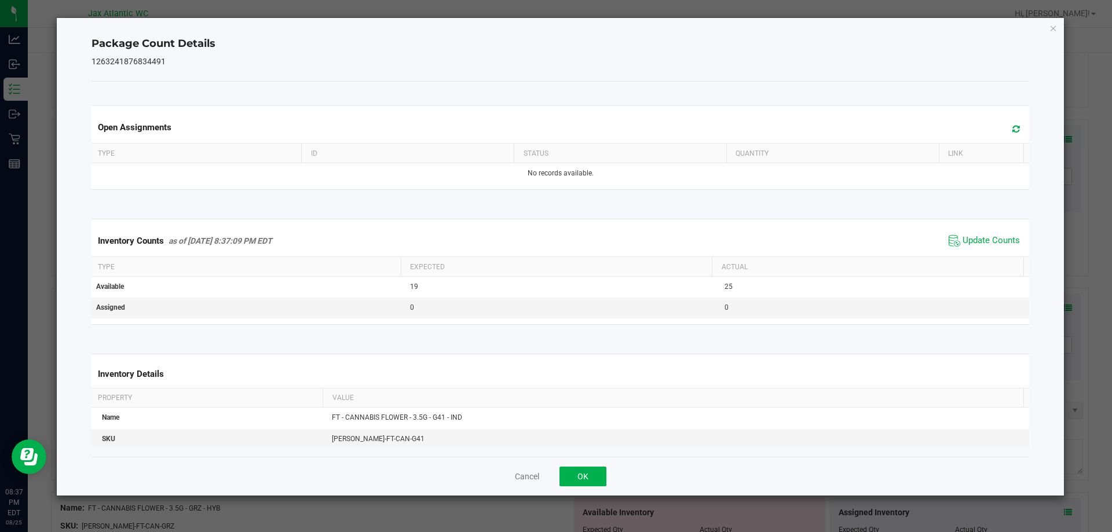
click at [614, 478] on div "Cancel OK" at bounding box center [560, 476] width 938 height 39
click at [588, 477] on button "OK" at bounding box center [582, 477] width 47 height 20
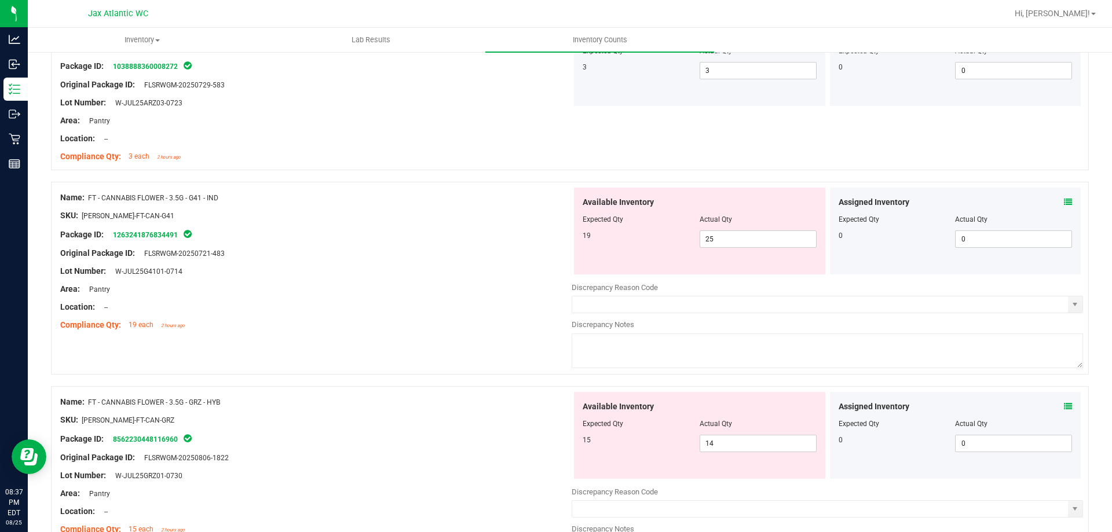
scroll to position [1737, 0]
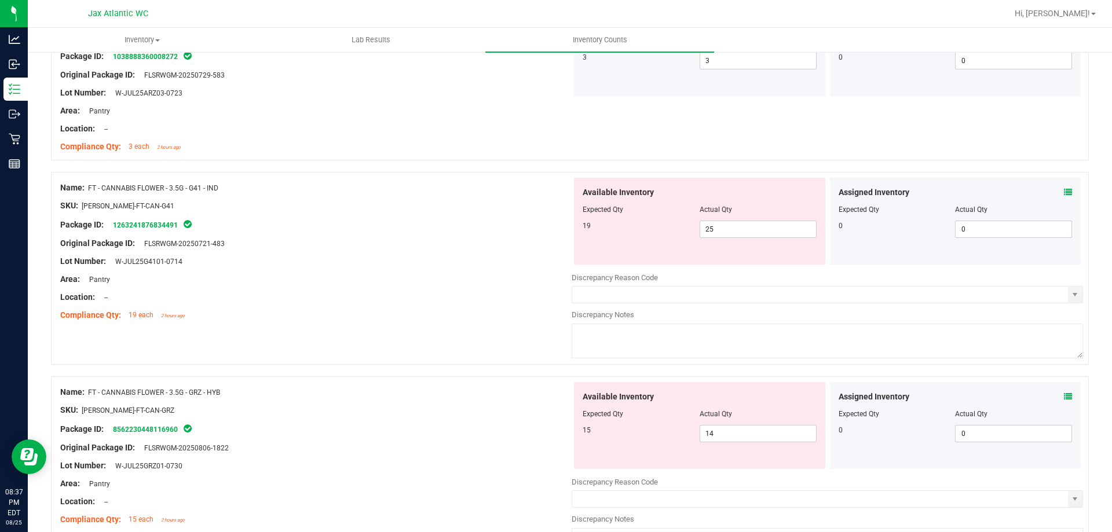
click at [1064, 397] on icon at bounding box center [1068, 397] width 8 height 8
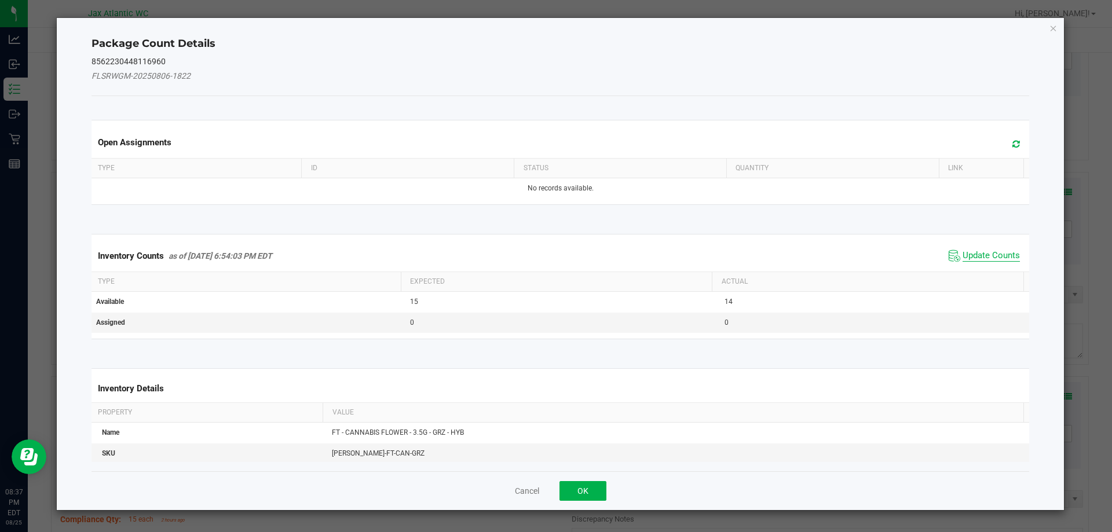
click at [989, 250] on span "Update Counts" at bounding box center [990, 256] width 57 height 12
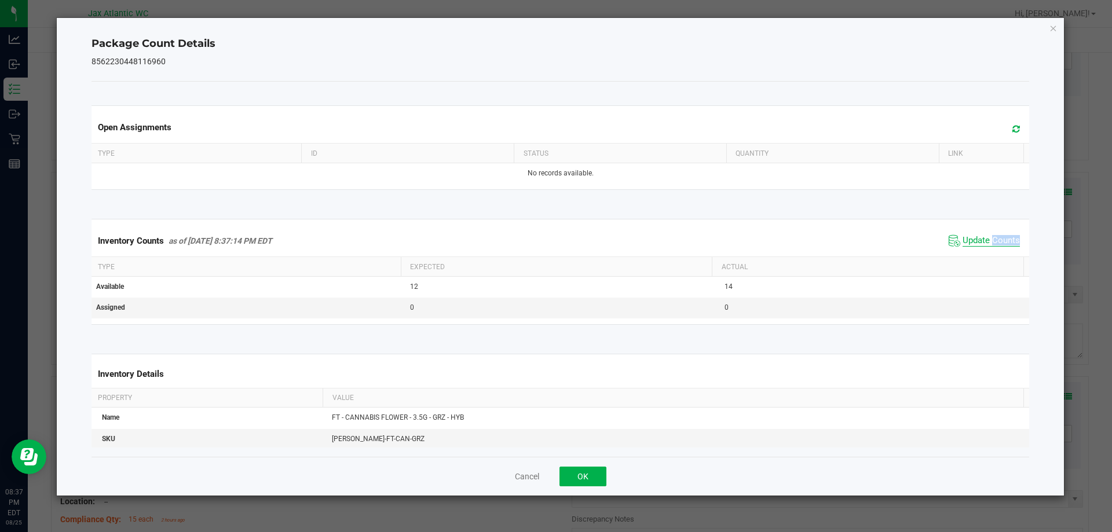
click at [989, 250] on span "Update Counts" at bounding box center [984, 240] width 77 height 17
click at [989, 250] on div "Inventory Counts as of [DATE] 8:37:14 PM EDT Update Counts" at bounding box center [560, 240] width 943 height 30
click at [585, 475] on button "OK" at bounding box center [582, 477] width 47 height 20
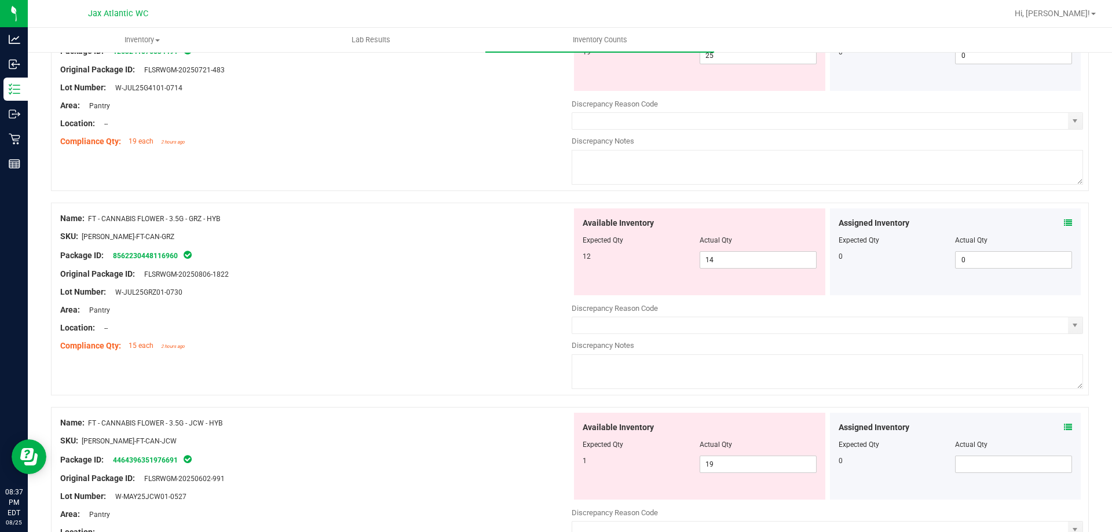
scroll to position [1969, 0]
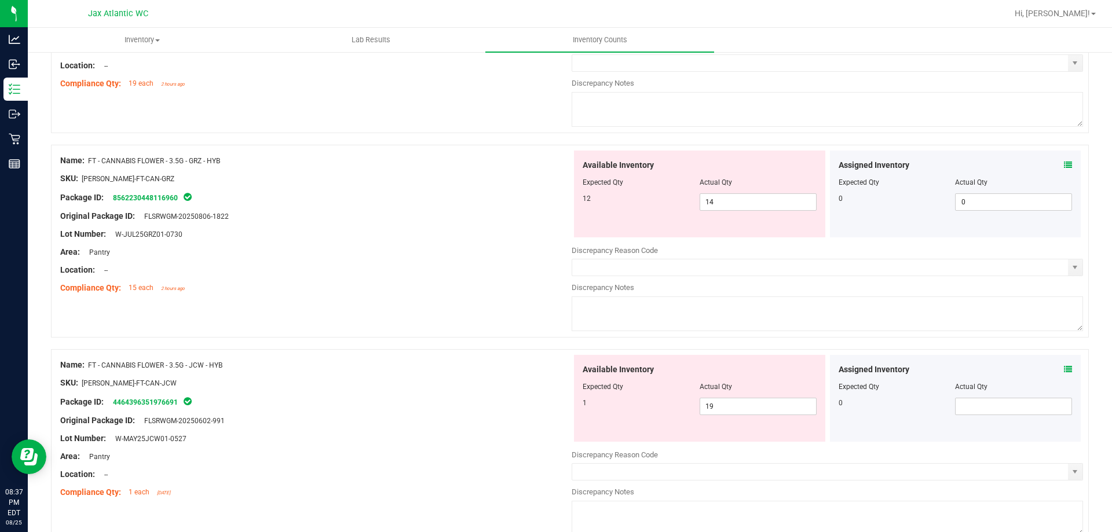
click at [1064, 368] on icon at bounding box center [1068, 369] width 8 height 8
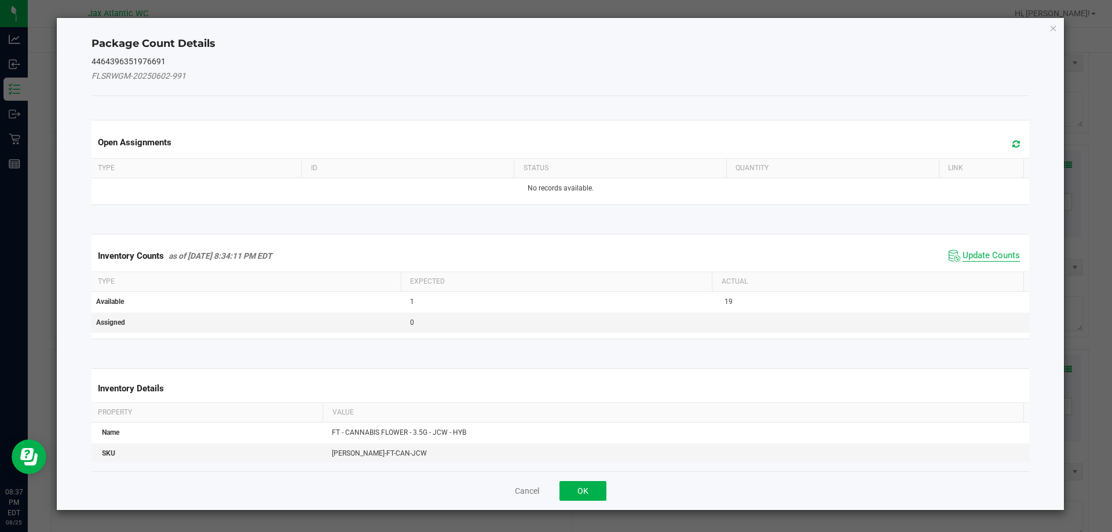
click at [995, 253] on span "Update Counts" at bounding box center [990, 256] width 57 height 12
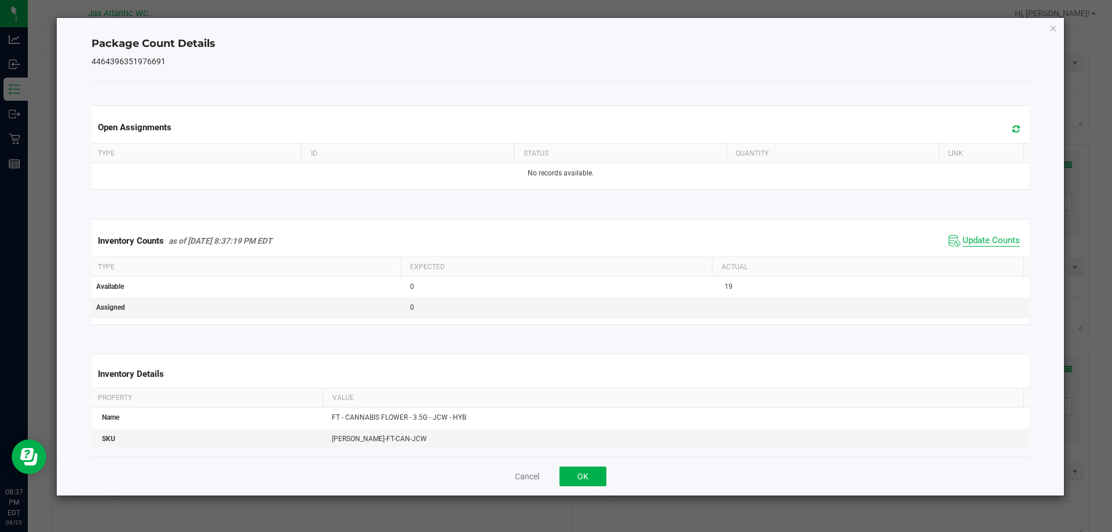
click at [995, 247] on span "Update Counts" at bounding box center [990, 241] width 57 height 12
click at [992, 244] on span "Update Counts" at bounding box center [990, 241] width 57 height 12
click at [580, 478] on button "OK" at bounding box center [582, 477] width 47 height 20
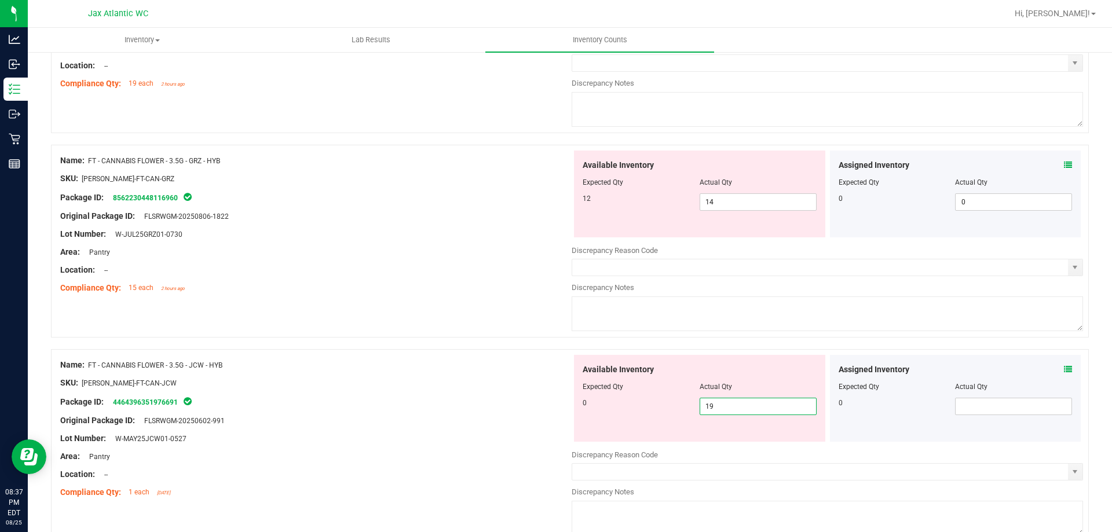
drag, startPoint x: 746, startPoint y: 411, endPoint x: 647, endPoint y: 414, distance: 98.5
click at [651, 416] on div "Available Inventory Expected Qty Actual Qty 0 19 19" at bounding box center [699, 398] width 251 height 87
drag, startPoint x: 453, startPoint y: 386, endPoint x: 467, endPoint y: 380, distance: 15.1
click at [454, 385] on div "SKU: [PERSON_NAME]-FT-CAN-JCW" at bounding box center [315, 383] width 511 height 12
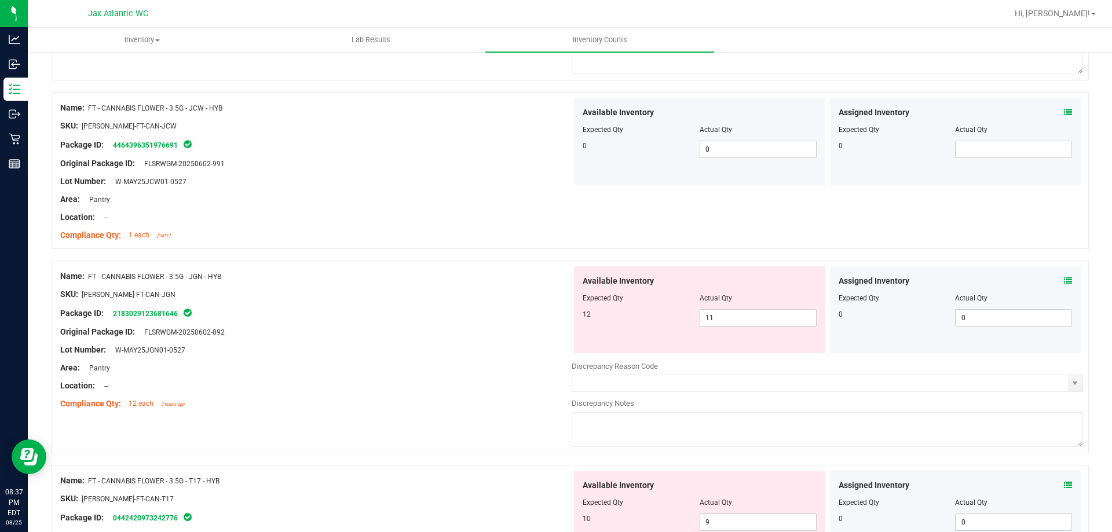
scroll to position [2258, 0]
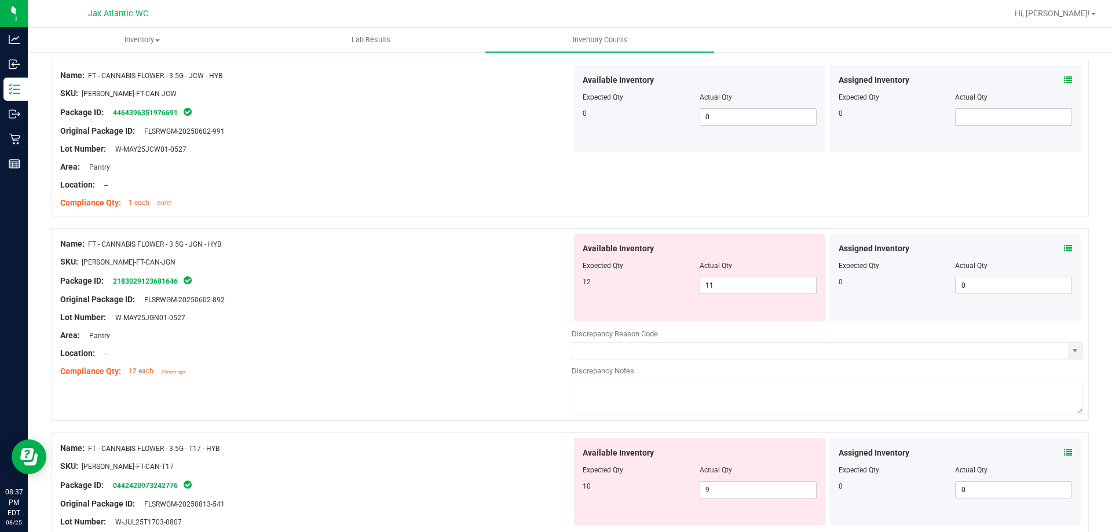
click at [1064, 251] on icon at bounding box center [1068, 248] width 8 height 8
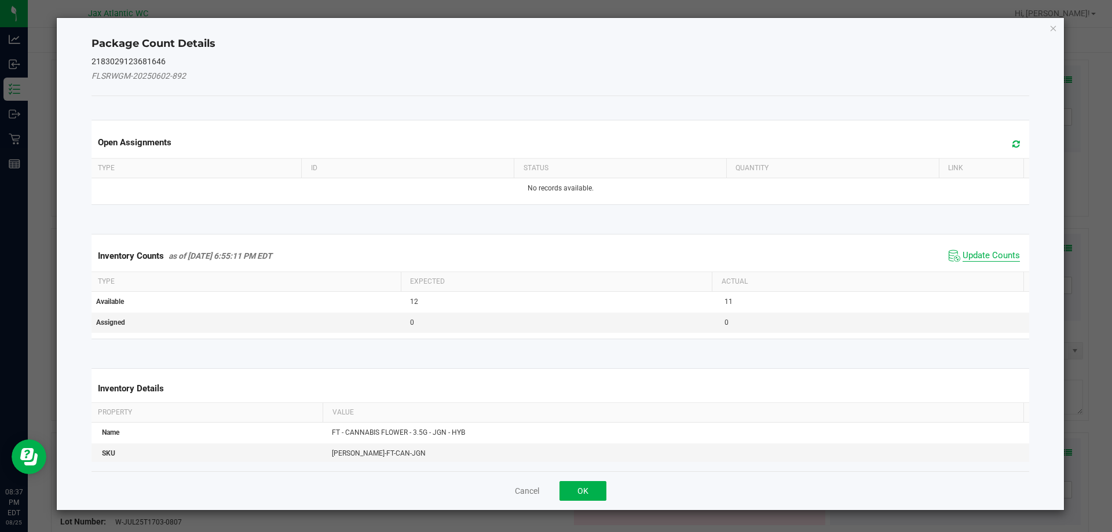
click at [989, 252] on span "Update Counts" at bounding box center [990, 256] width 57 height 12
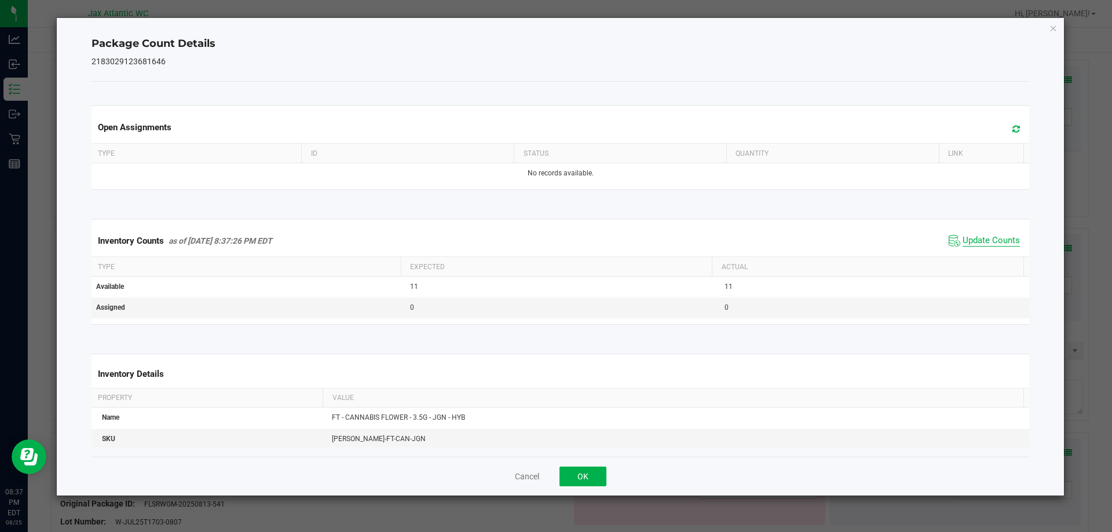
click at [992, 243] on span "Update Counts" at bounding box center [990, 241] width 57 height 12
click at [992, 242] on span "Update Counts" at bounding box center [990, 241] width 57 height 12
drag, startPoint x: 590, startPoint y: 475, endPoint x: 604, endPoint y: 463, distance: 18.1
click at [591, 474] on button "OK" at bounding box center [582, 477] width 47 height 20
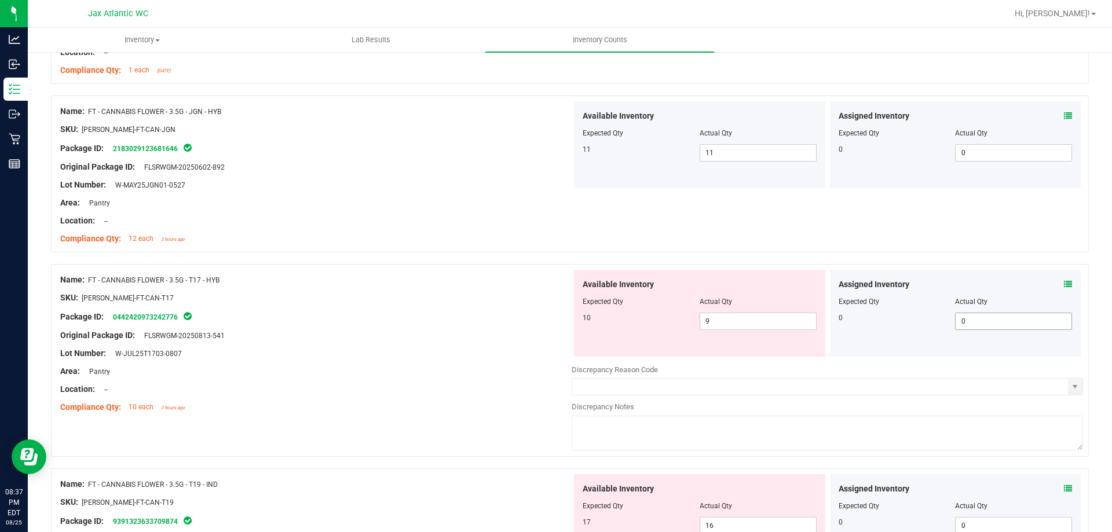
scroll to position [2432, 0]
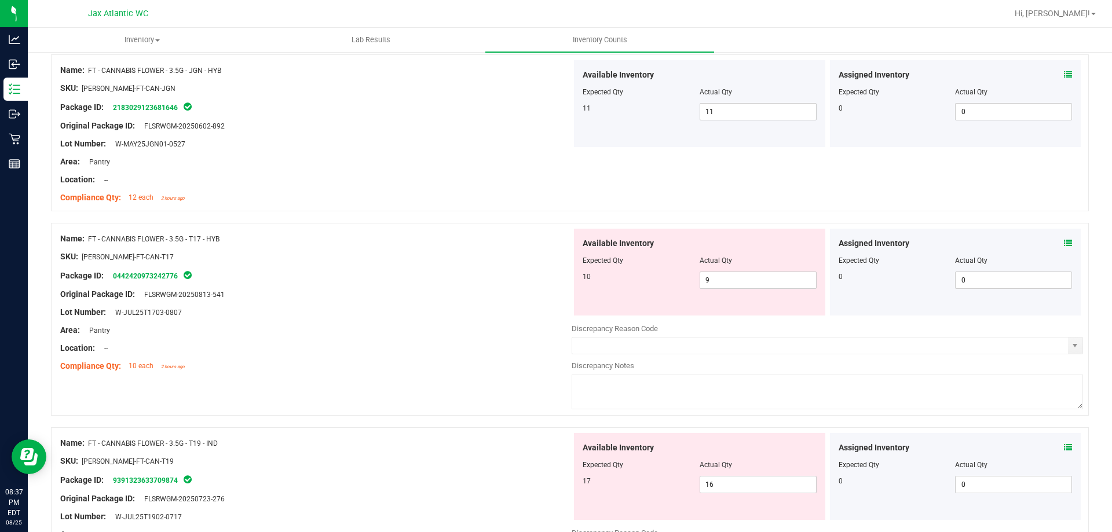
click at [1064, 244] on icon at bounding box center [1068, 243] width 8 height 8
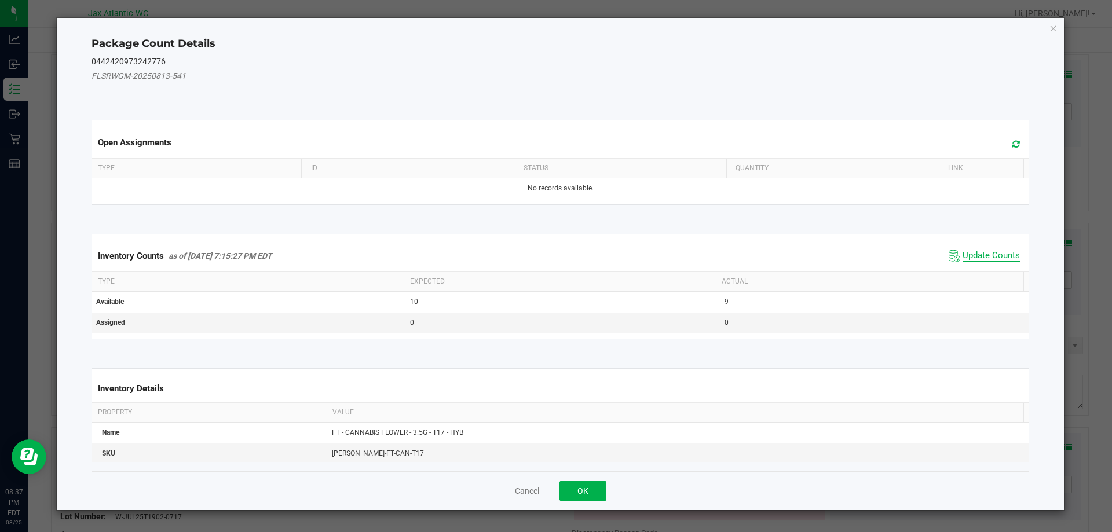
click at [986, 254] on span "Update Counts" at bounding box center [990, 256] width 57 height 12
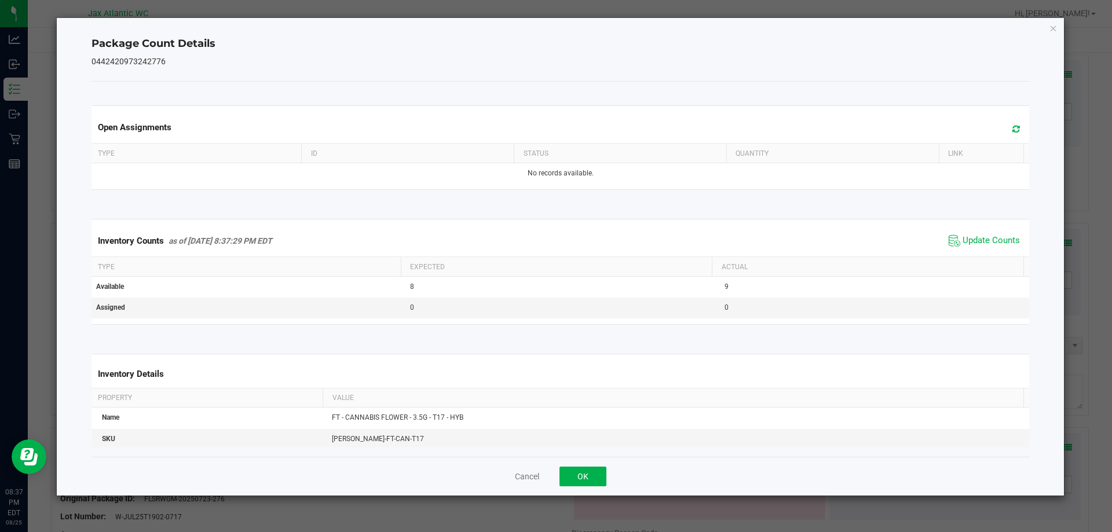
click at [990, 249] on span "Update Counts" at bounding box center [984, 240] width 77 height 17
click at [989, 248] on span "Update Counts" at bounding box center [985, 240] width 74 height 16
click at [577, 483] on button "OK" at bounding box center [582, 477] width 47 height 20
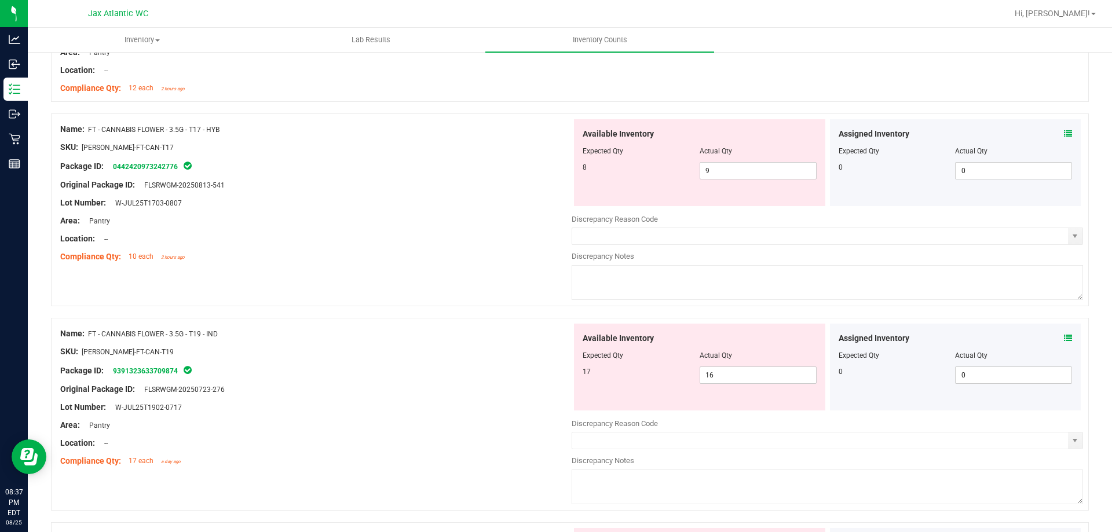
scroll to position [2548, 0]
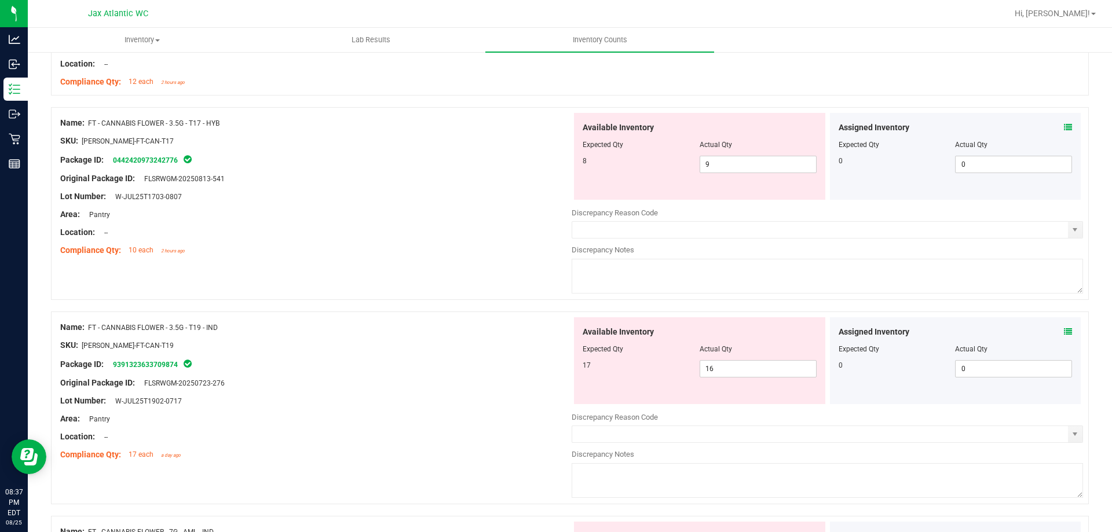
click at [1064, 331] on icon at bounding box center [1068, 332] width 8 height 8
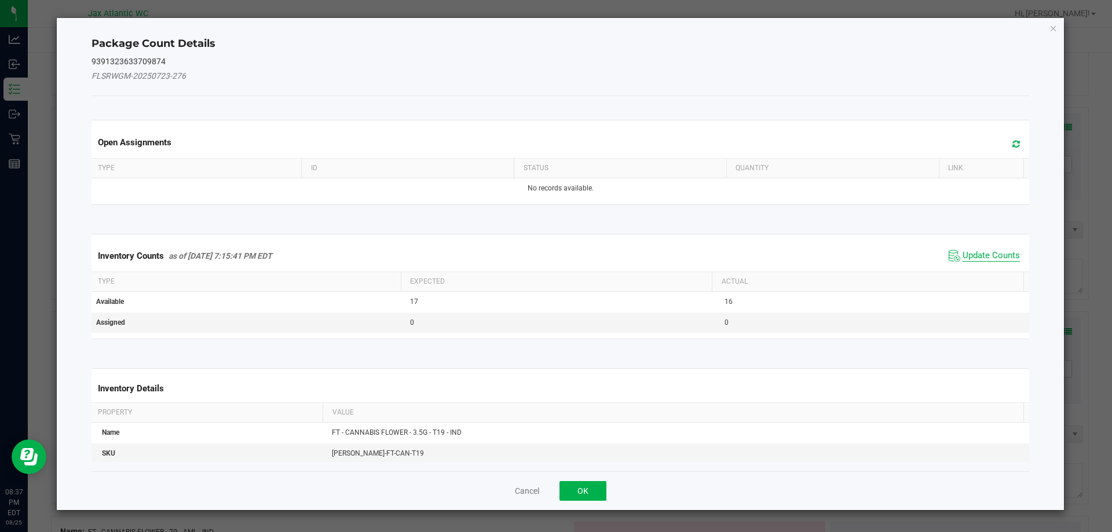
click at [980, 255] on span "Update Counts" at bounding box center [990, 256] width 57 height 12
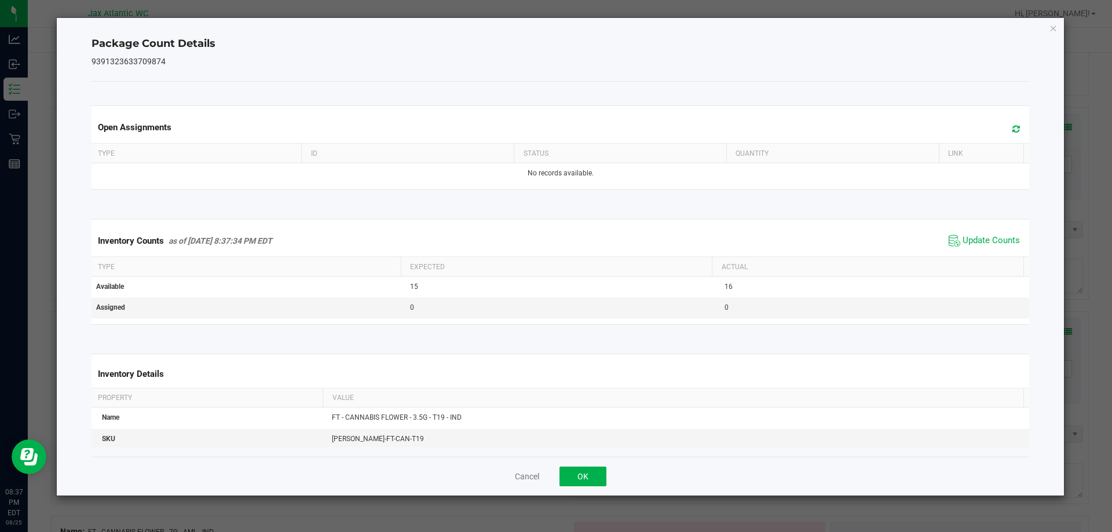
click at [985, 248] on span "Update Counts" at bounding box center [984, 240] width 77 height 17
click at [986, 247] on span "Update Counts" at bounding box center [984, 240] width 77 height 17
click at [598, 477] on button "OK" at bounding box center [582, 477] width 47 height 20
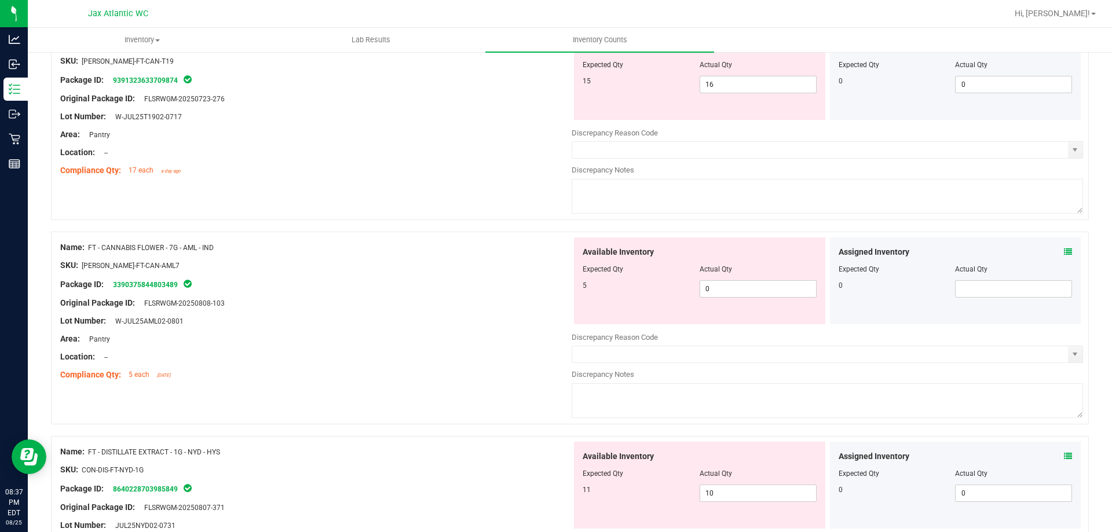
scroll to position [2837, 0]
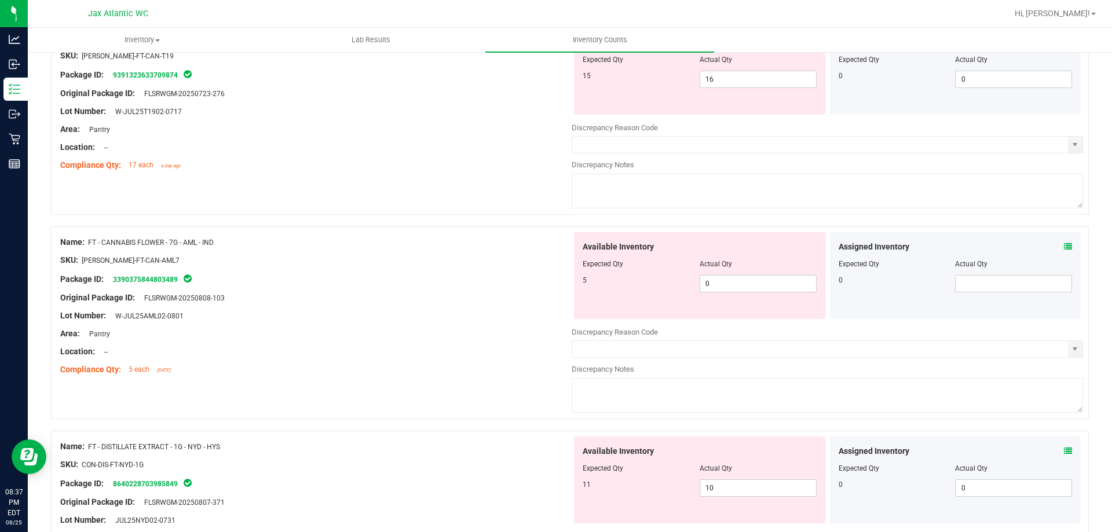
click at [1064, 247] on icon at bounding box center [1068, 247] width 8 height 8
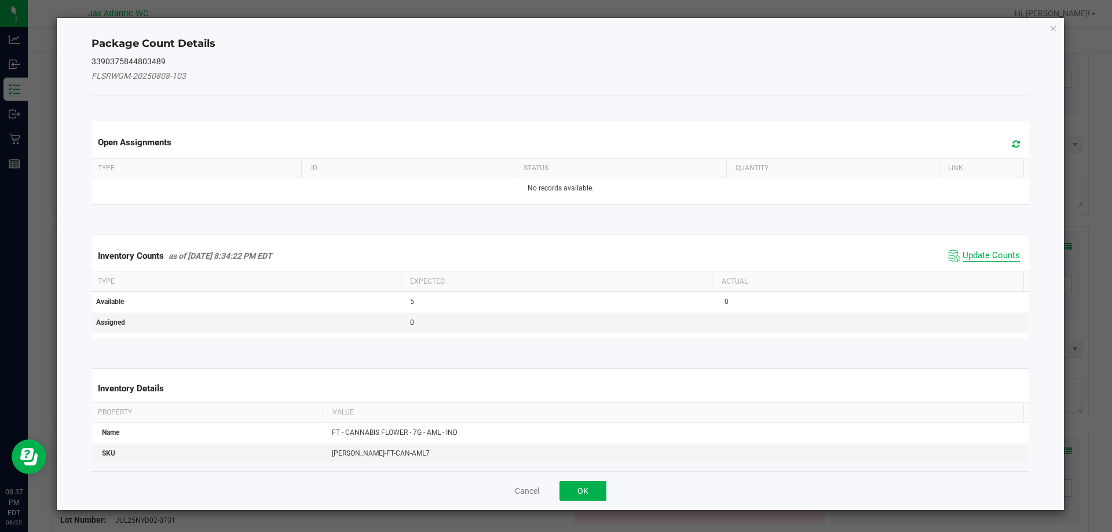
click at [979, 250] on span "Update Counts" at bounding box center [990, 256] width 57 height 12
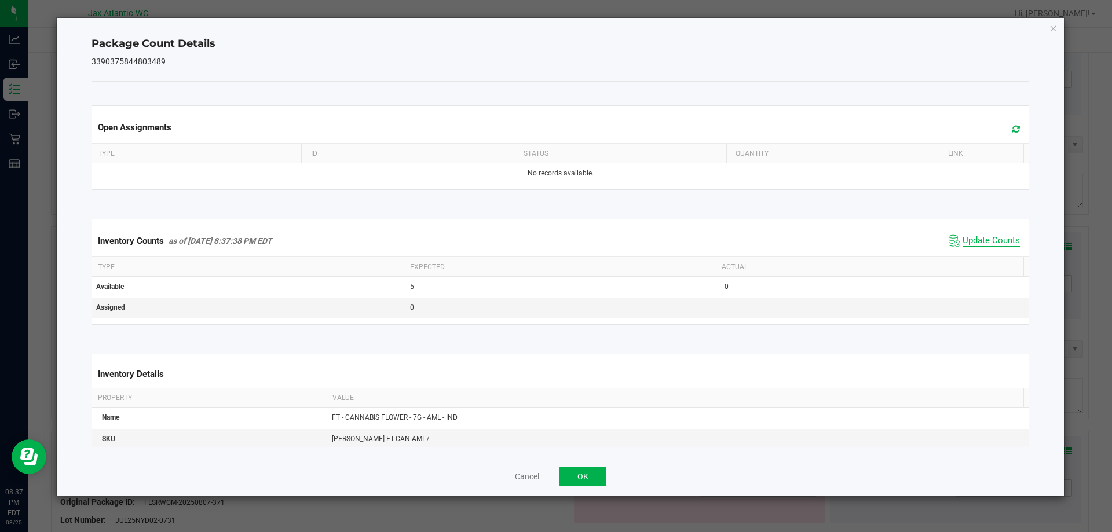
click at [983, 243] on span "Update Counts" at bounding box center [990, 241] width 57 height 12
click at [984, 241] on span "Update Counts" at bounding box center [990, 241] width 57 height 12
click at [579, 478] on button "OK" at bounding box center [582, 477] width 47 height 20
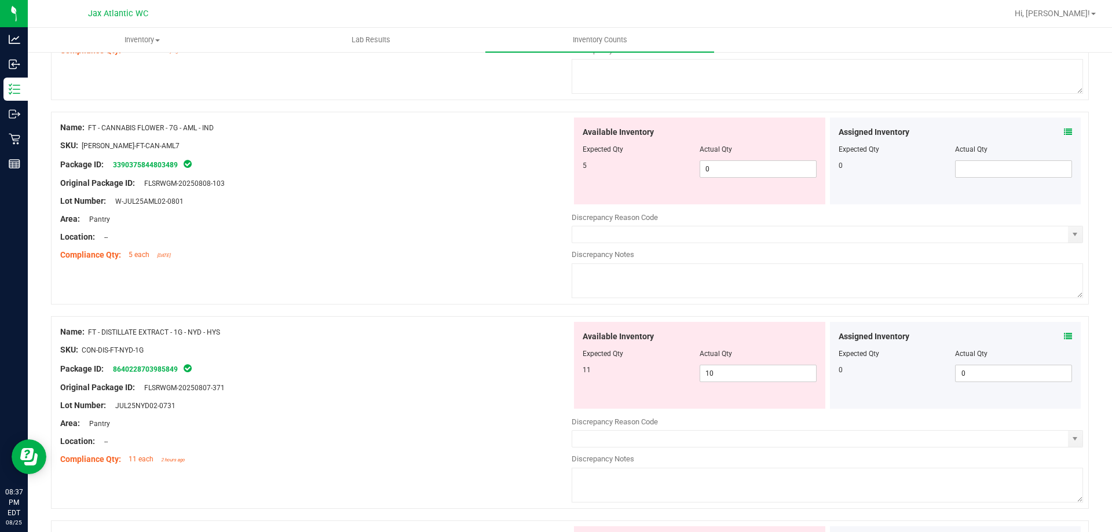
scroll to position [2953, 0]
click at [1064, 332] on icon at bounding box center [1068, 335] width 8 height 8
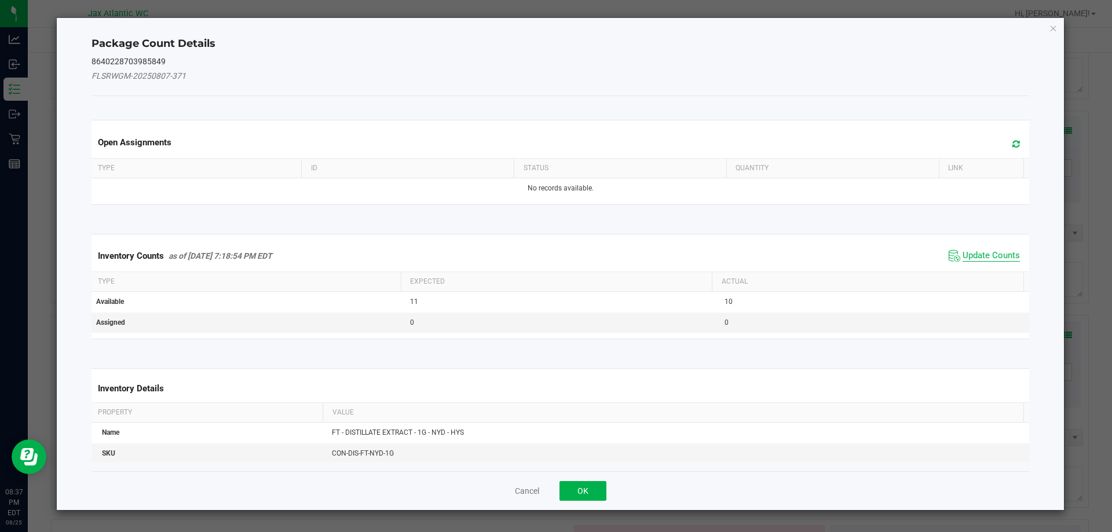
click at [981, 252] on span "Update Counts" at bounding box center [990, 256] width 57 height 12
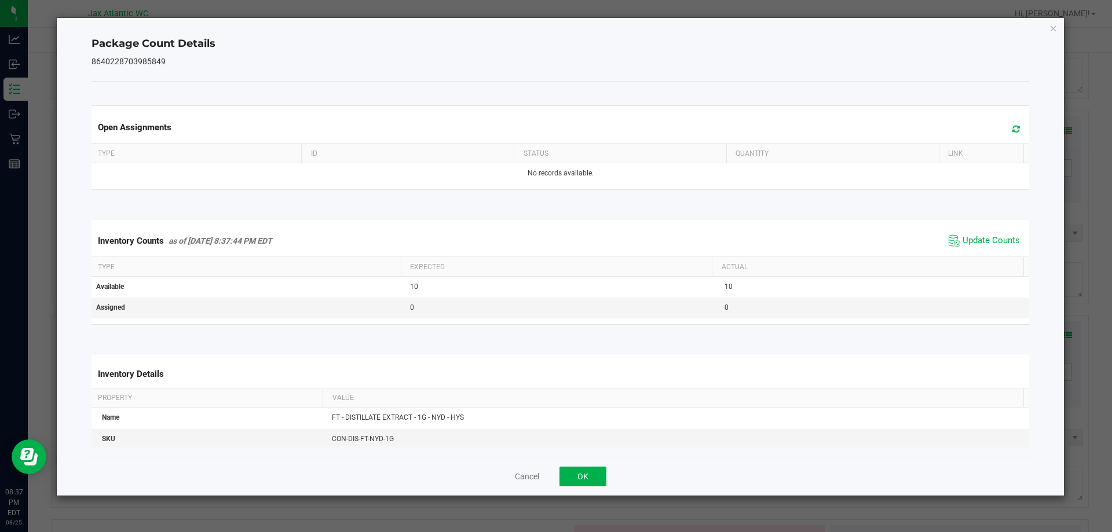
click at [980, 248] on span "Update Counts" at bounding box center [984, 240] width 77 height 17
click at [584, 470] on button "OK" at bounding box center [582, 477] width 47 height 20
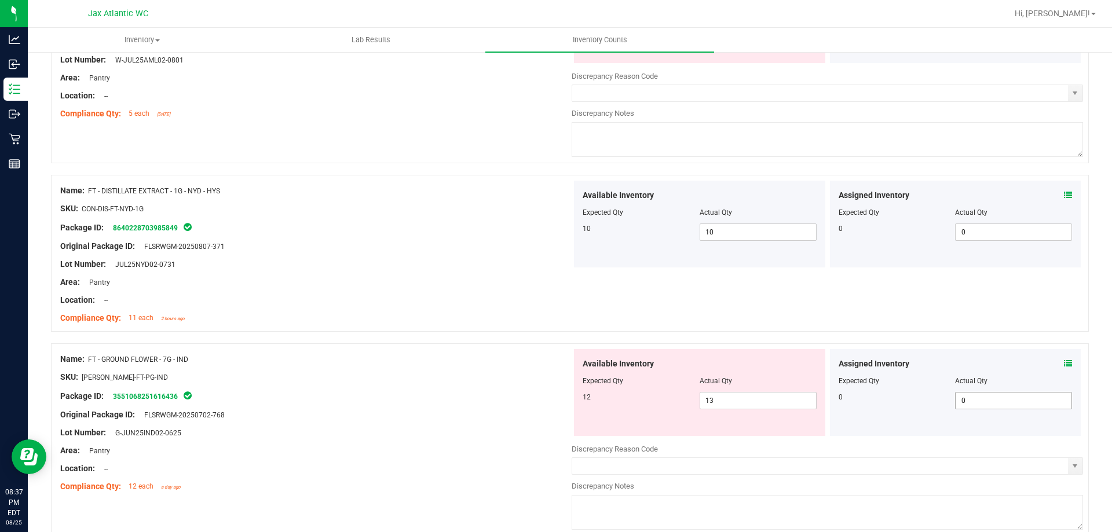
scroll to position [3127, 0]
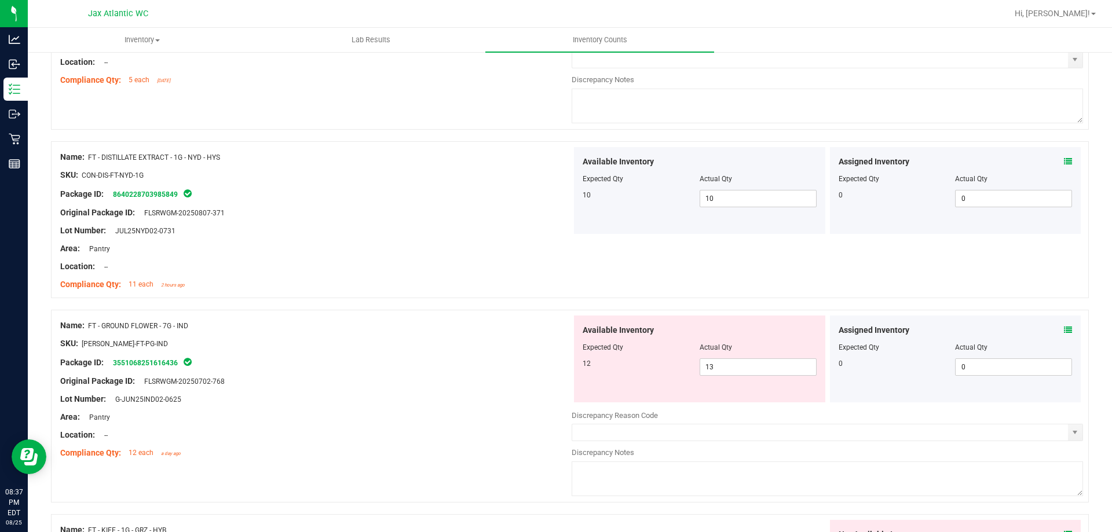
click at [1064, 327] on icon at bounding box center [1068, 330] width 8 height 8
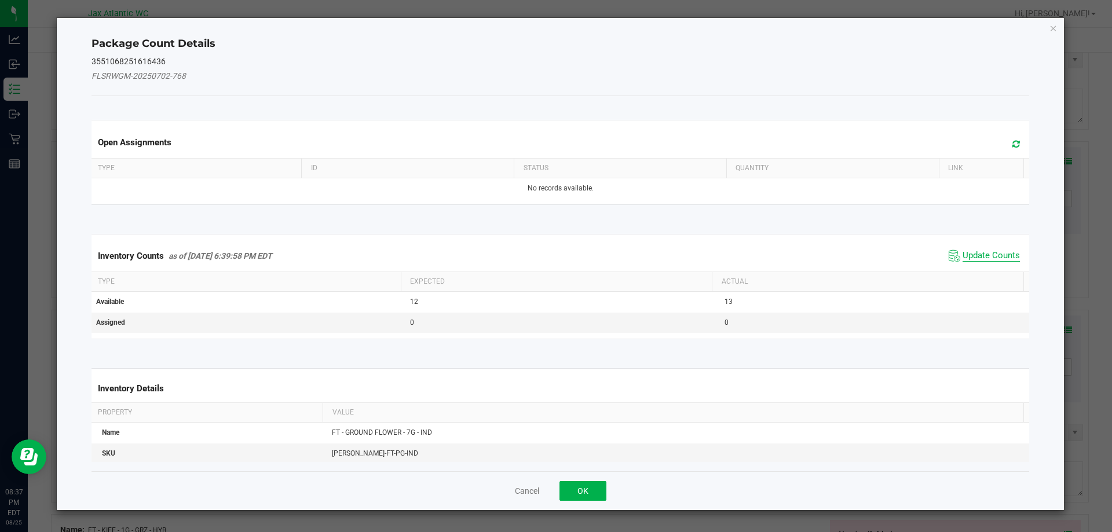
click at [977, 257] on span "Update Counts" at bounding box center [990, 256] width 57 height 12
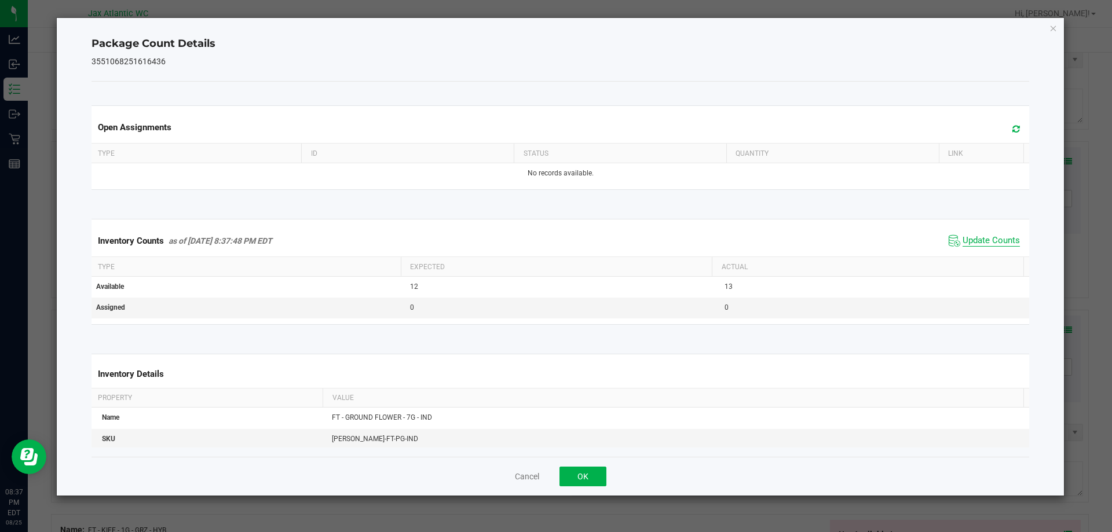
click at [984, 245] on span "Update Counts" at bounding box center [990, 241] width 57 height 12
click at [600, 479] on button "OK" at bounding box center [582, 477] width 47 height 20
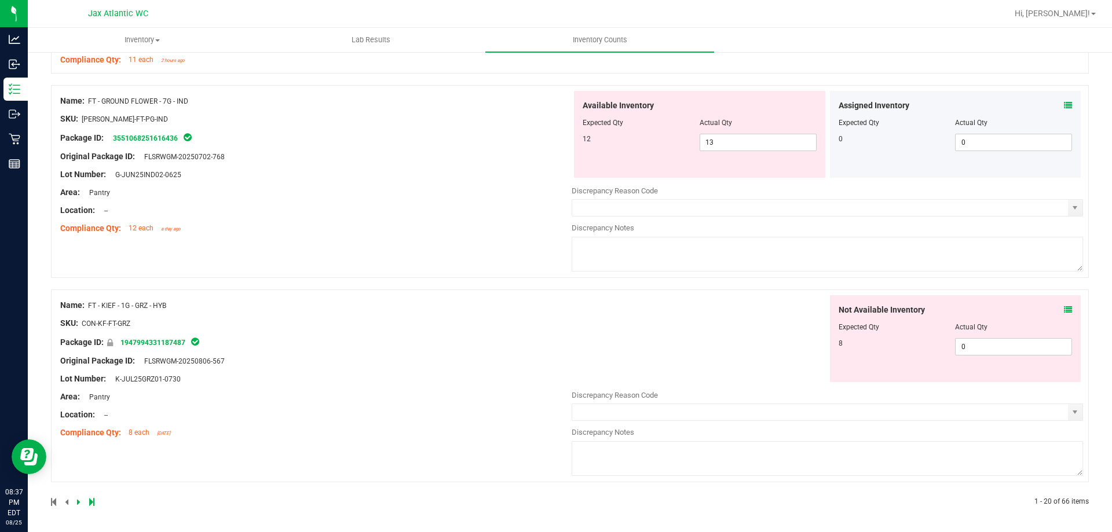
scroll to position [3353, 0]
click at [1064, 307] on icon at bounding box center [1068, 309] width 8 height 8
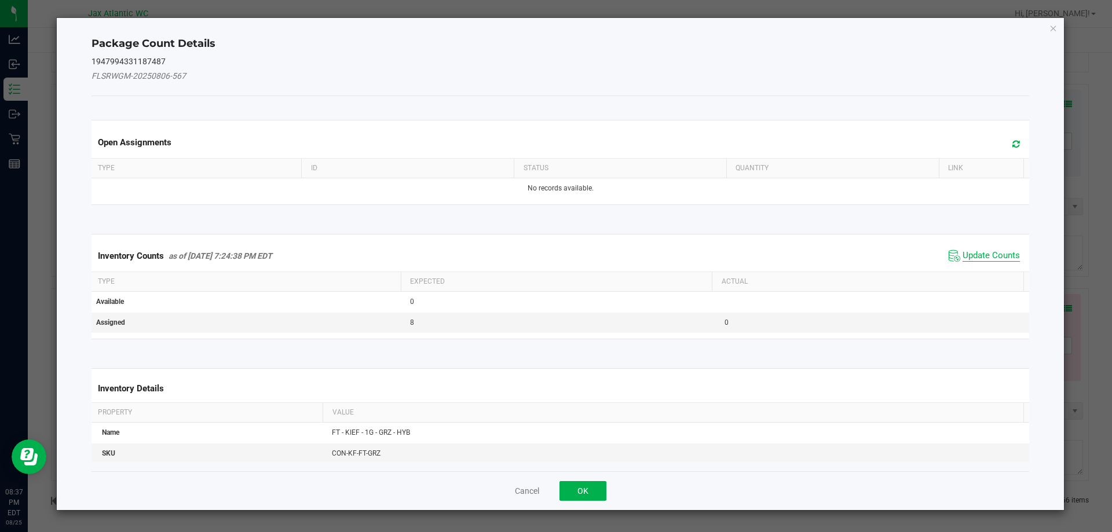
click at [987, 251] on span "Update Counts" at bounding box center [990, 256] width 57 height 12
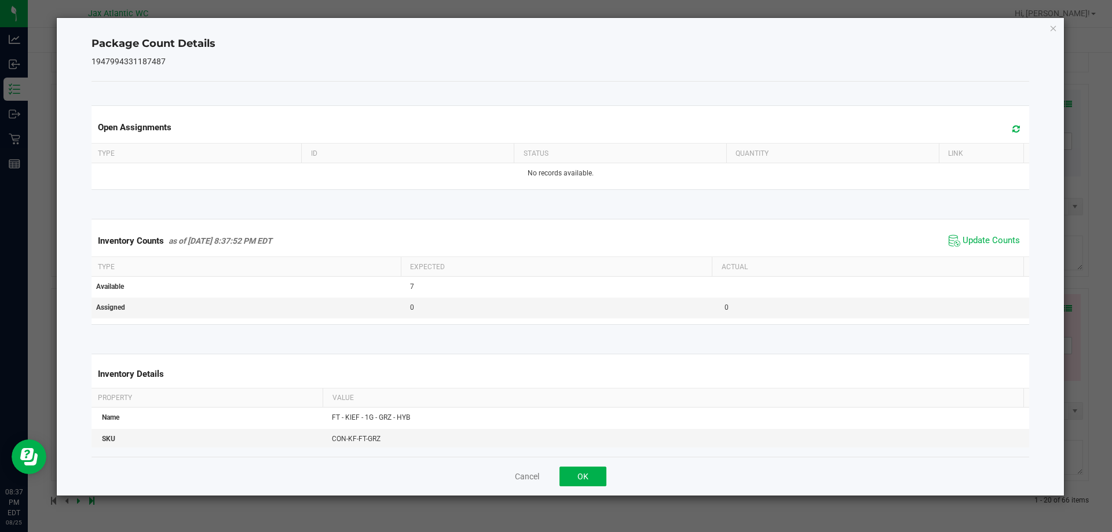
click at [990, 248] on span "Update Counts" at bounding box center [984, 240] width 77 height 17
drag, startPoint x: 586, startPoint y: 472, endPoint x: 661, endPoint y: 420, distance: 91.2
click at [586, 471] on button "OK" at bounding box center [582, 477] width 47 height 20
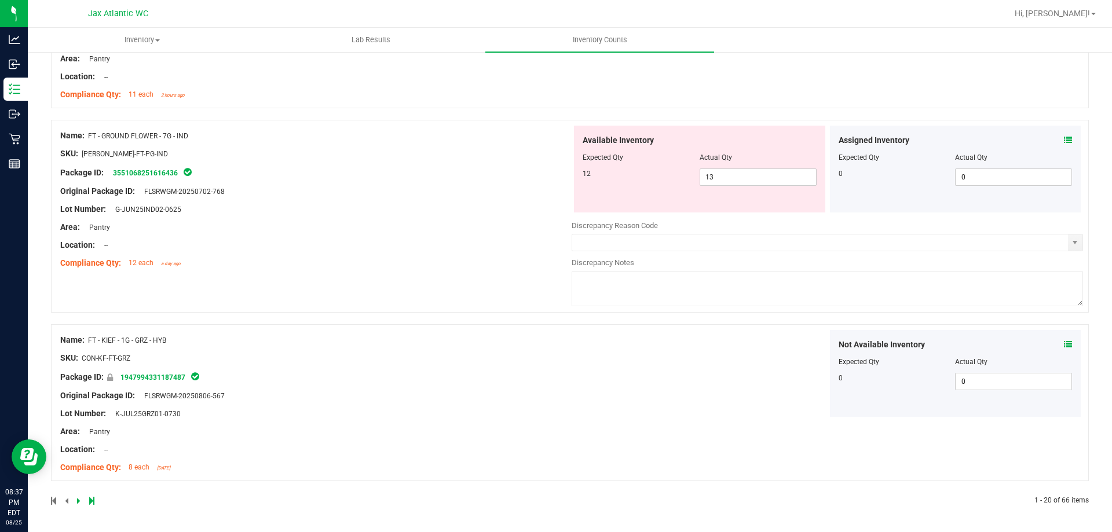
click at [630, 354] on div "Not Available Inventory Expected Qty Actual Qty 0 0 0" at bounding box center [827, 373] width 511 height 87
click at [78, 504] on icon at bounding box center [78, 500] width 3 height 7
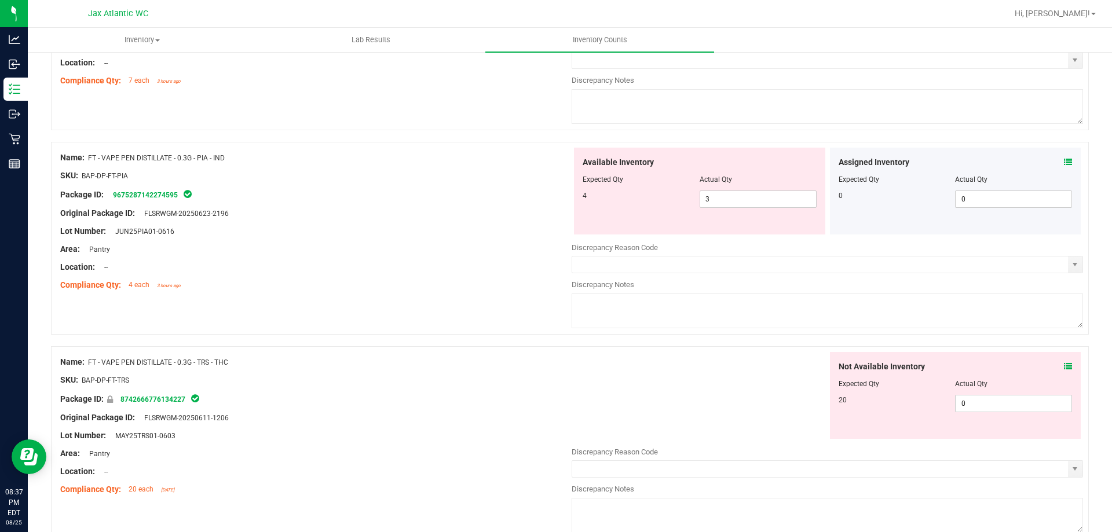
scroll to position [0, 0]
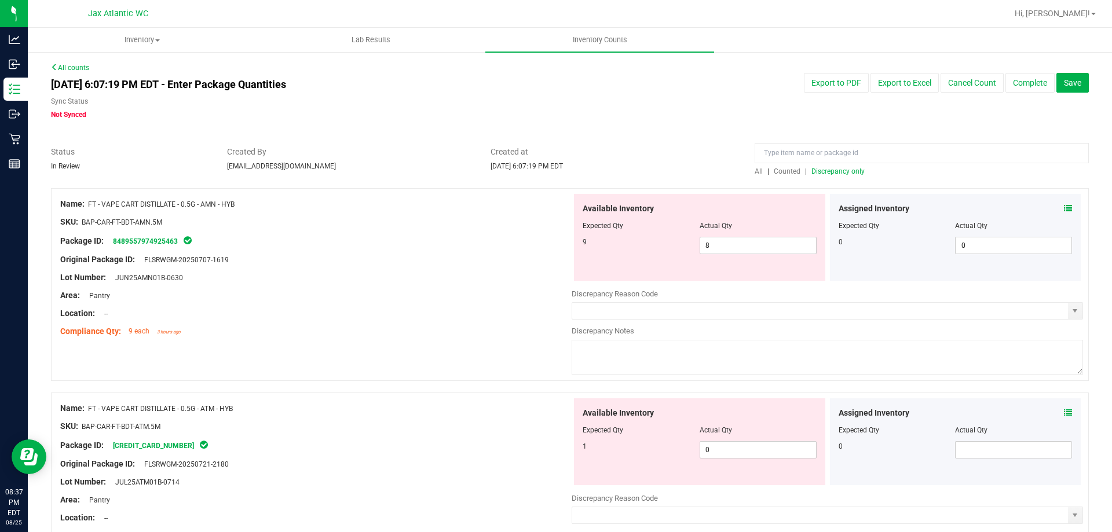
click at [1064, 207] on icon at bounding box center [1068, 208] width 8 height 8
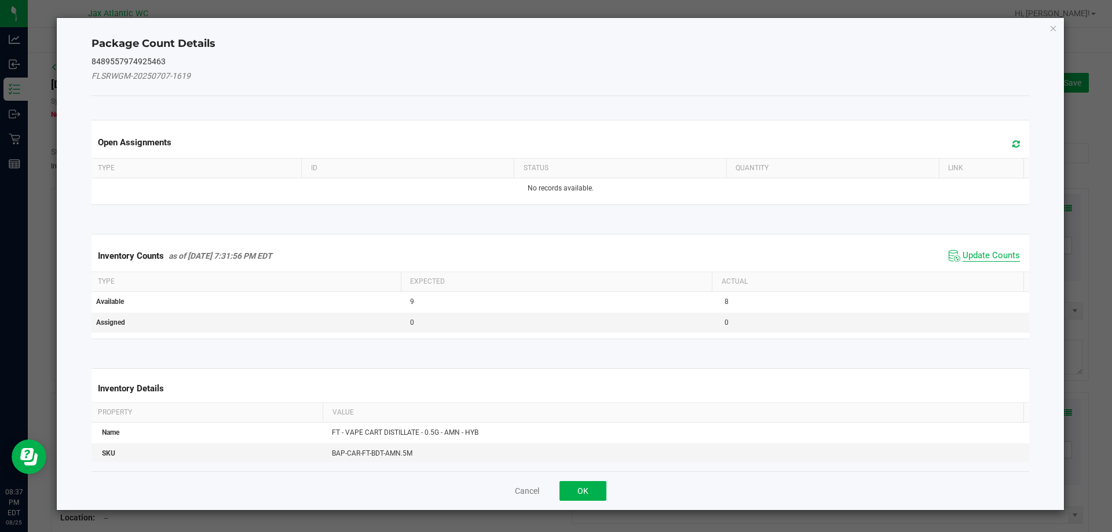
click at [981, 251] on span "Update Counts" at bounding box center [990, 256] width 57 height 12
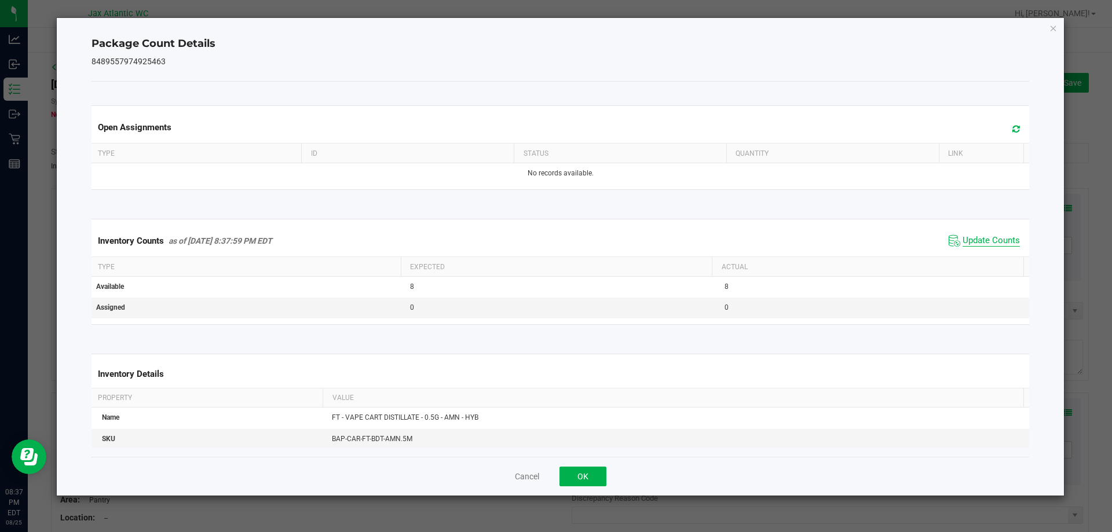
click at [986, 241] on span "Update Counts" at bounding box center [990, 241] width 57 height 12
click at [592, 475] on button "OK" at bounding box center [582, 477] width 47 height 20
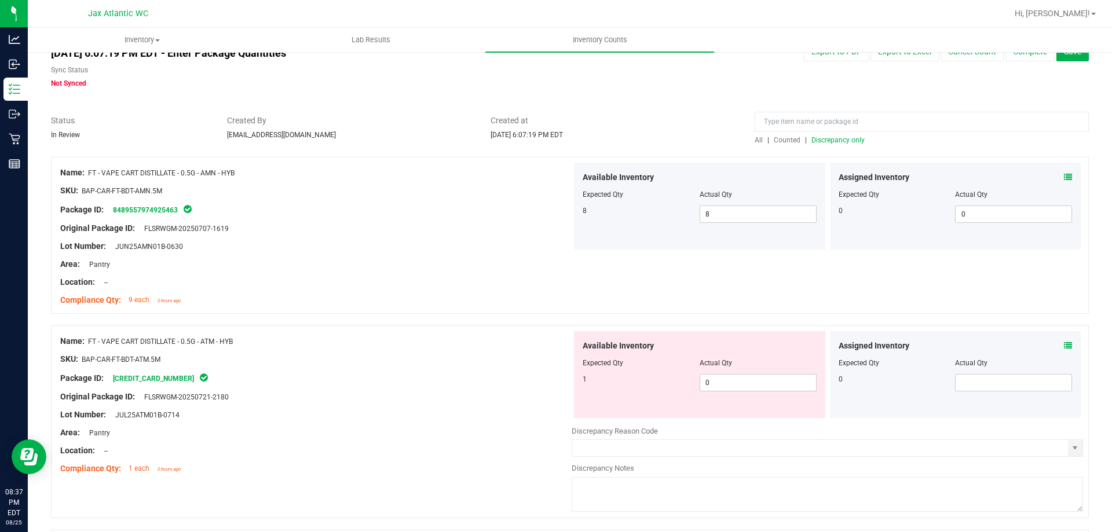
scroll to position [58, 0]
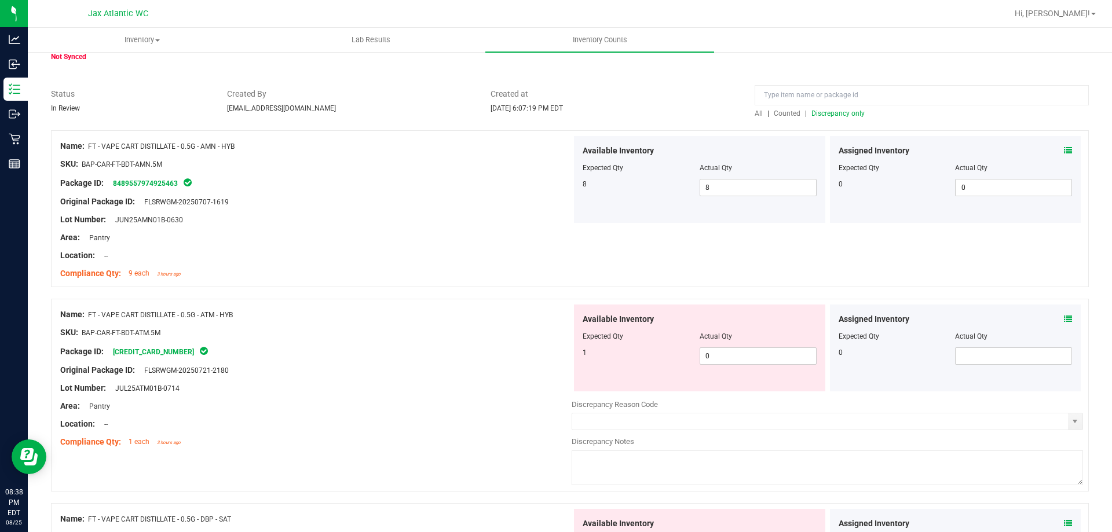
click at [1064, 318] on icon at bounding box center [1068, 319] width 8 height 8
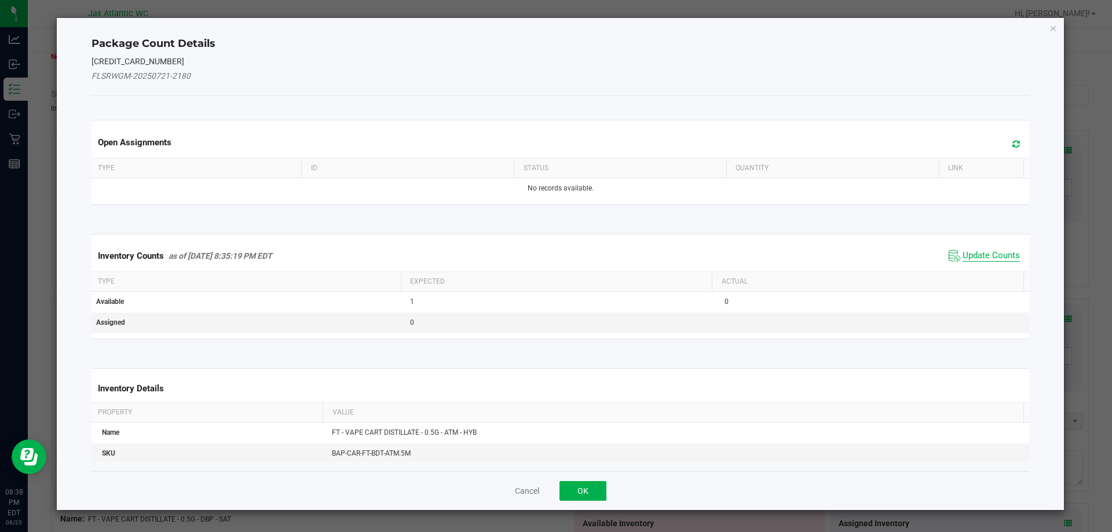
click at [997, 252] on span "Update Counts" at bounding box center [990, 256] width 57 height 12
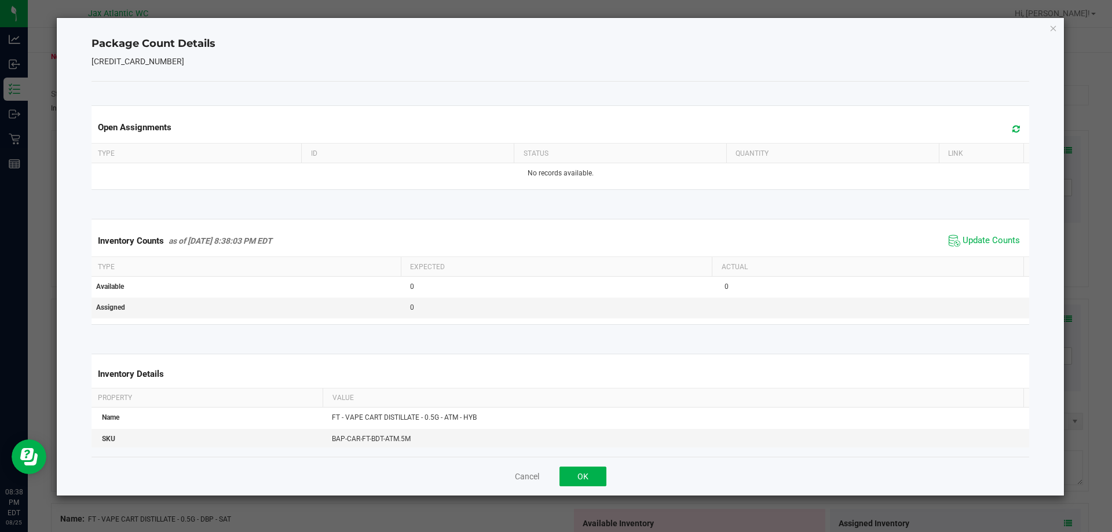
click at [993, 250] on span "Update Counts" at bounding box center [984, 240] width 77 height 17
drag, startPoint x: 583, startPoint y: 476, endPoint x: 612, endPoint y: 464, distance: 31.4
click at [583, 476] on button "OK" at bounding box center [582, 477] width 47 height 20
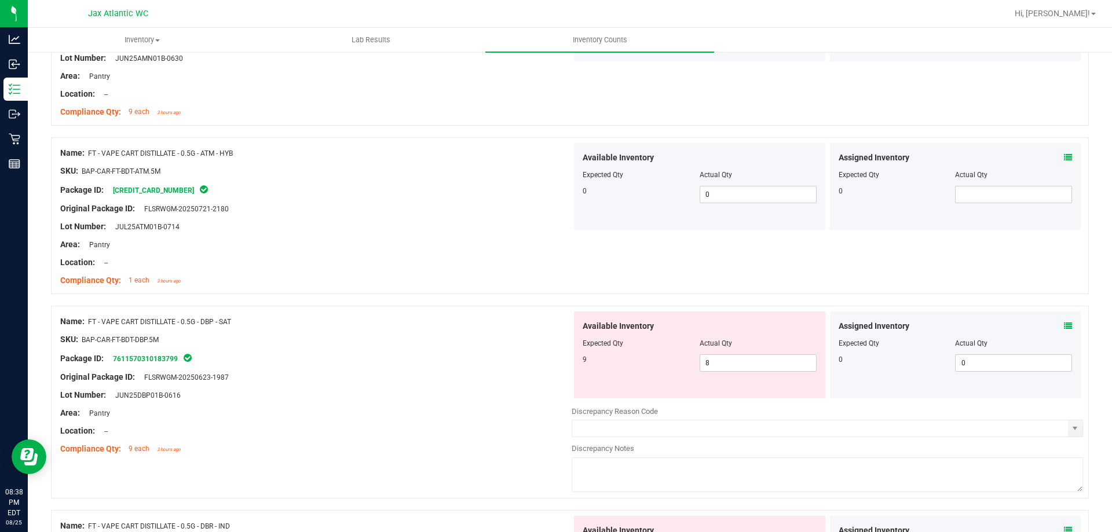
scroll to position [232, 0]
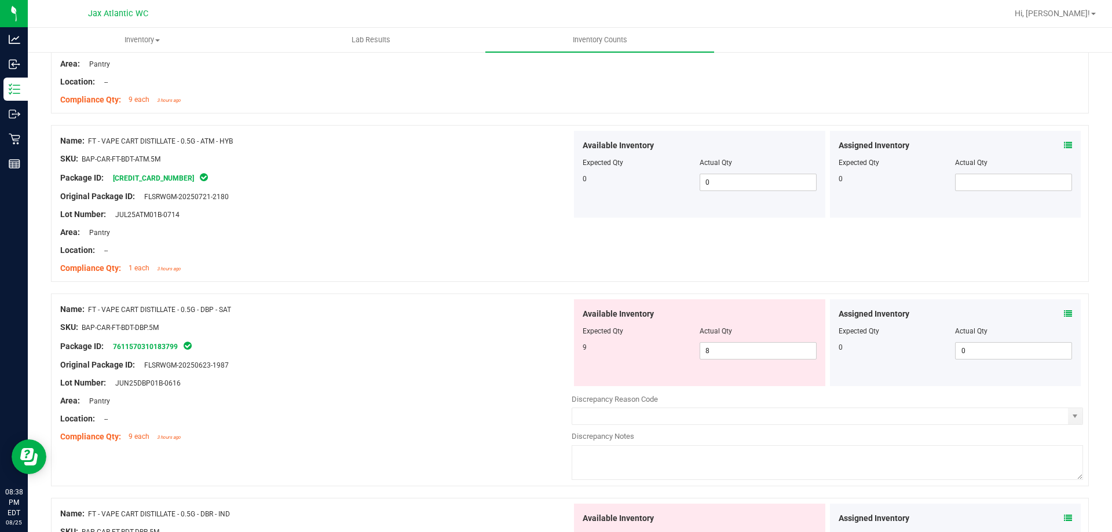
click at [1064, 312] on icon at bounding box center [1068, 314] width 8 height 8
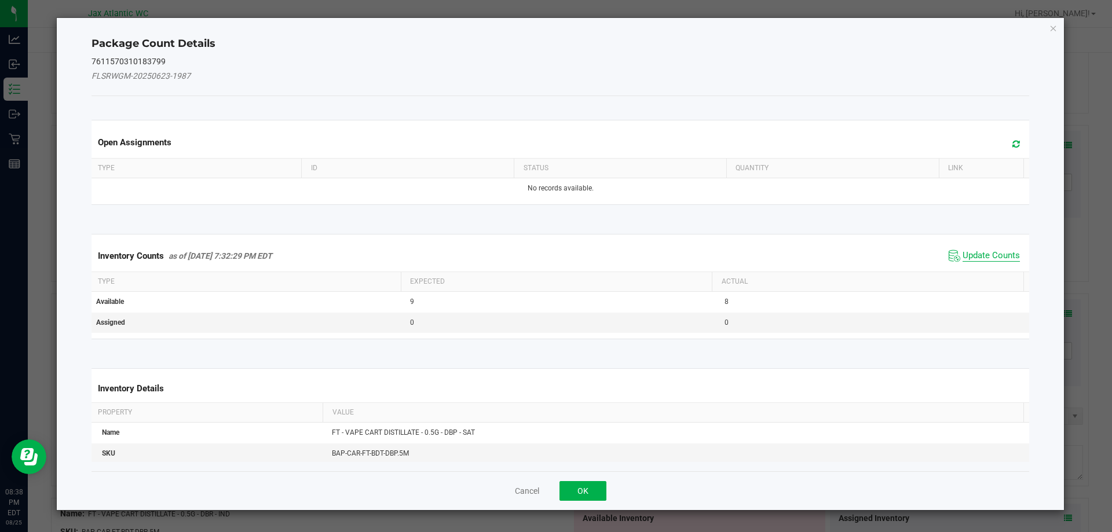
click at [995, 254] on span "Update Counts" at bounding box center [990, 256] width 57 height 12
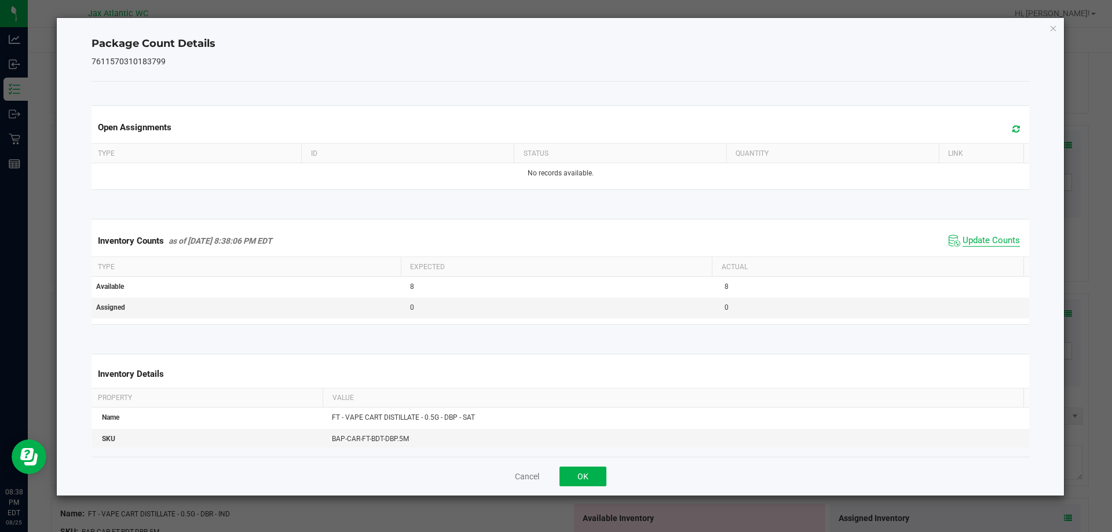
click at [992, 247] on span "Update Counts" at bounding box center [990, 241] width 57 height 12
click at [580, 474] on button "OK" at bounding box center [582, 477] width 47 height 20
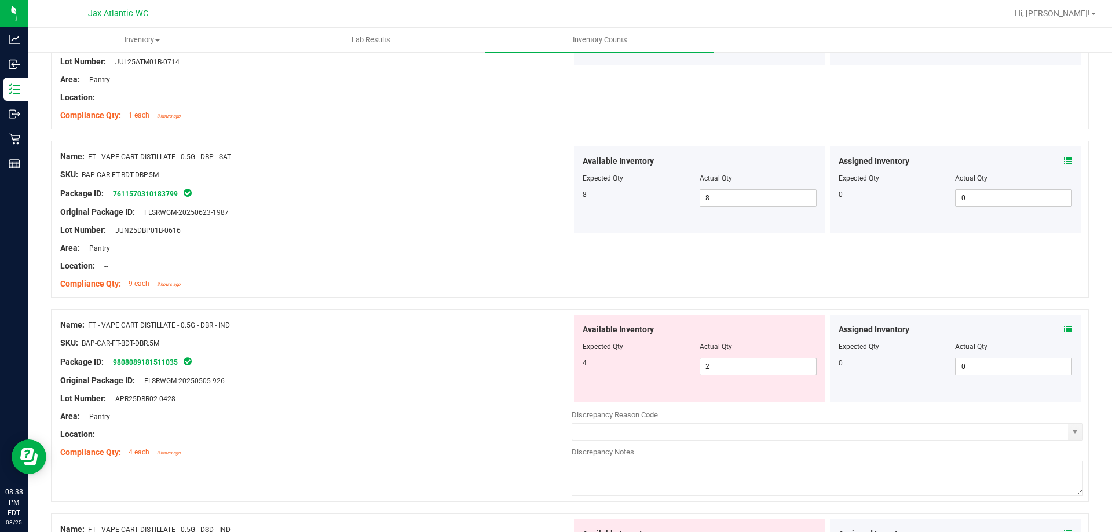
scroll to position [405, 0]
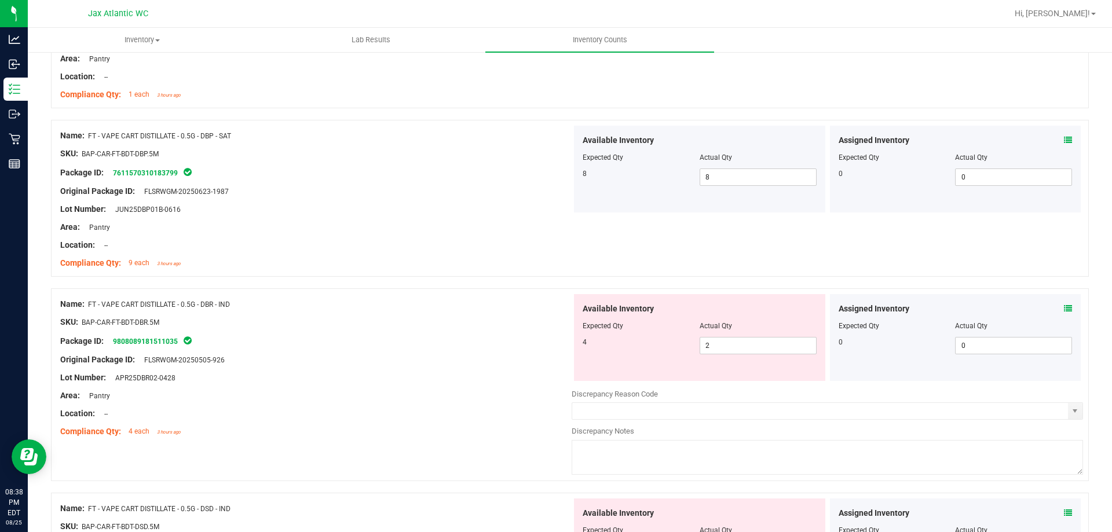
click at [1064, 307] on icon at bounding box center [1068, 309] width 8 height 8
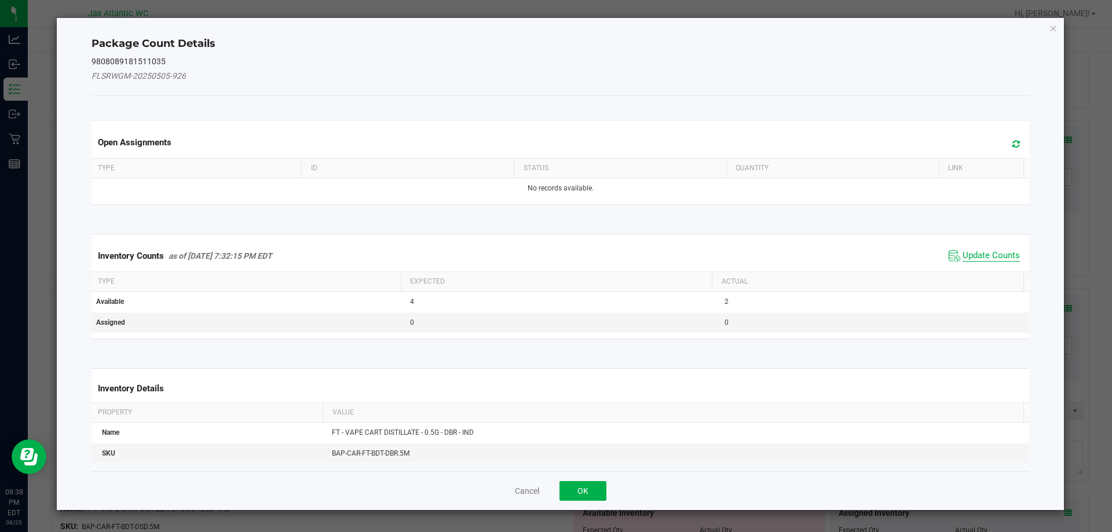
click at [980, 252] on span "Update Counts" at bounding box center [990, 256] width 57 height 12
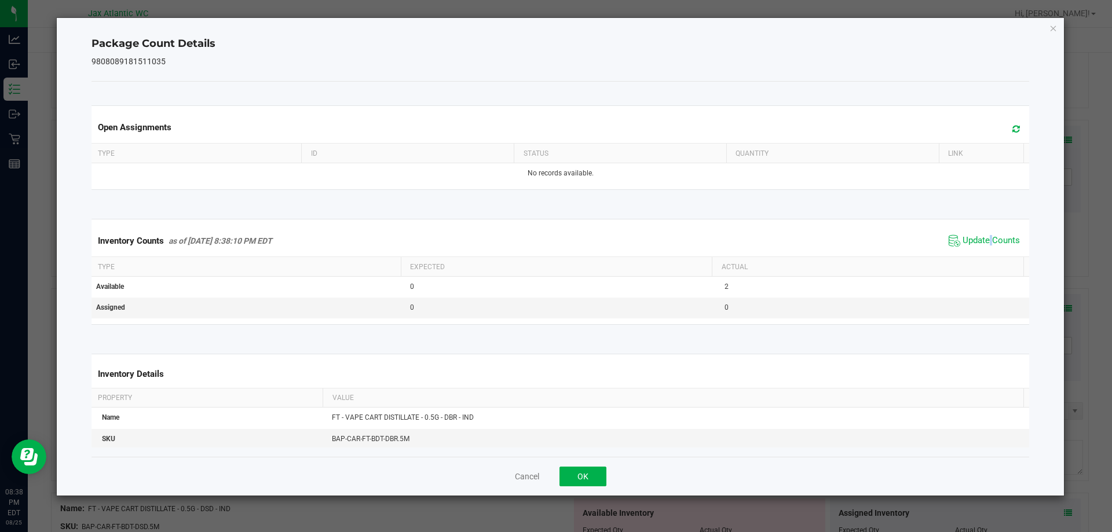
click at [981, 251] on div "Inventory Counts as of [DATE] 8:38:10 PM EDT Update Counts" at bounding box center [560, 240] width 943 height 31
click at [588, 474] on button "OK" at bounding box center [582, 477] width 47 height 20
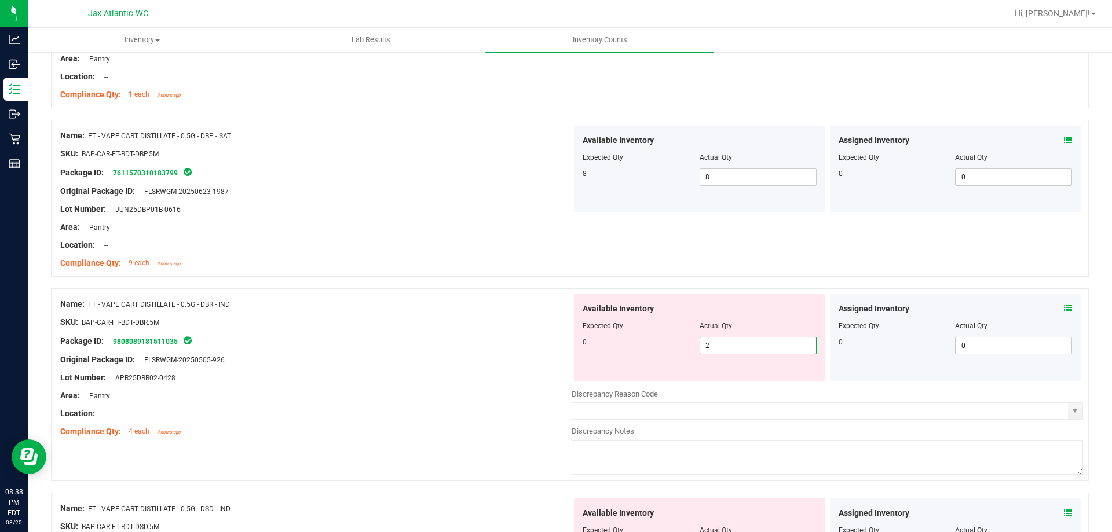
drag, startPoint x: 718, startPoint y: 350, endPoint x: 643, endPoint y: 364, distance: 76.0
click at [644, 364] on div "Available Inventory Expected Qty Actual Qty 0 2 2" at bounding box center [699, 337] width 251 height 87
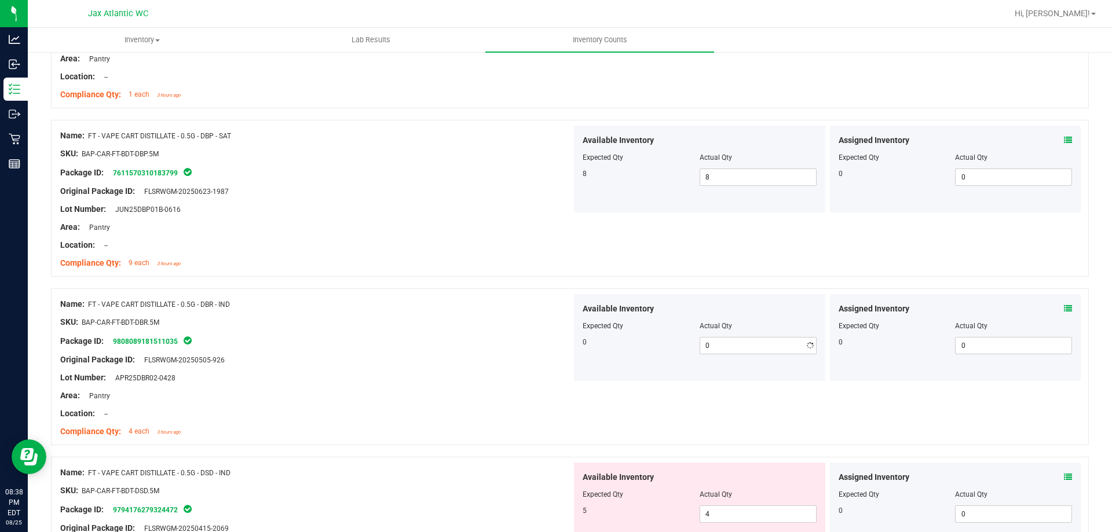
click at [486, 373] on div "Lot Number: APR25DBR02-0428" at bounding box center [315, 378] width 511 height 12
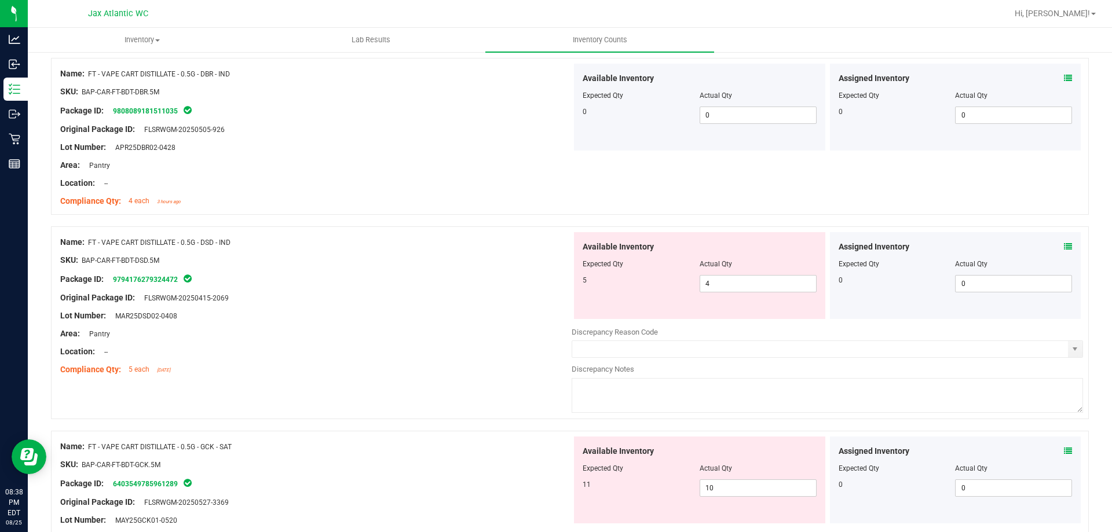
scroll to position [637, 0]
click at [1064, 243] on icon at bounding box center [1068, 245] width 8 height 8
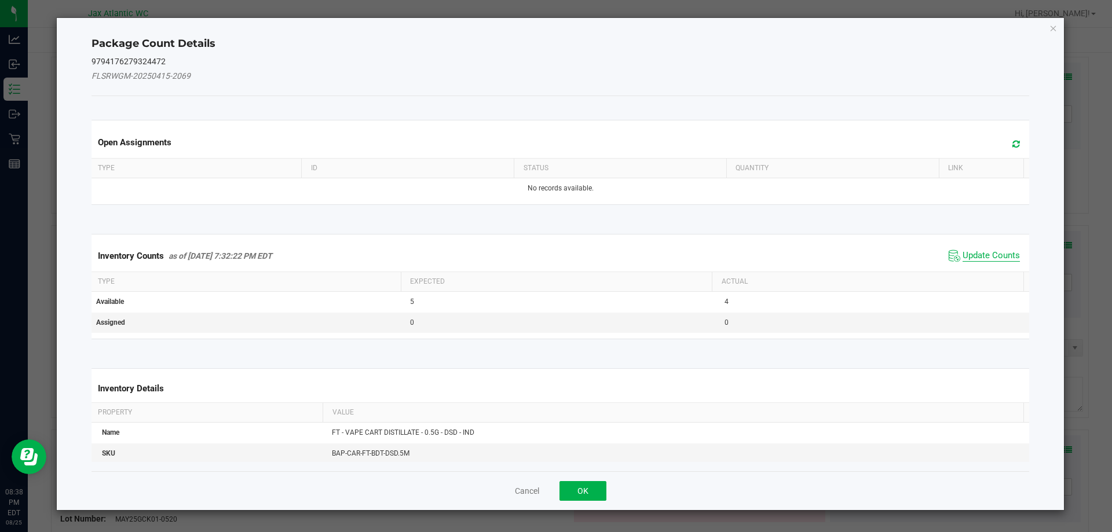
click at [987, 258] on span "Update Counts" at bounding box center [990, 256] width 57 height 12
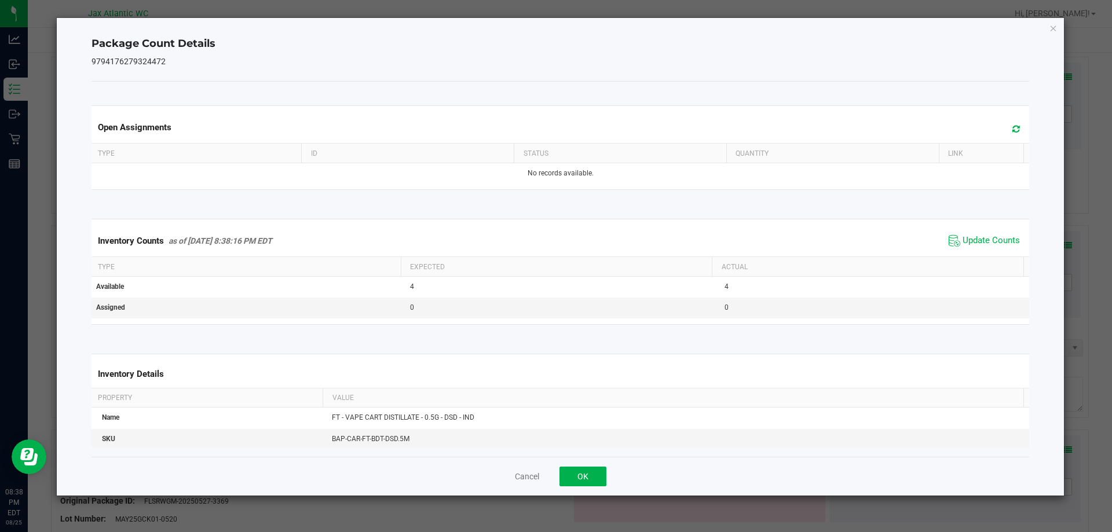
drag, startPoint x: 987, startPoint y: 250, endPoint x: 953, endPoint y: 258, distance: 35.1
click at [987, 248] on span "Update Counts" at bounding box center [984, 240] width 77 height 17
click at [576, 475] on button "OK" at bounding box center [582, 477] width 47 height 20
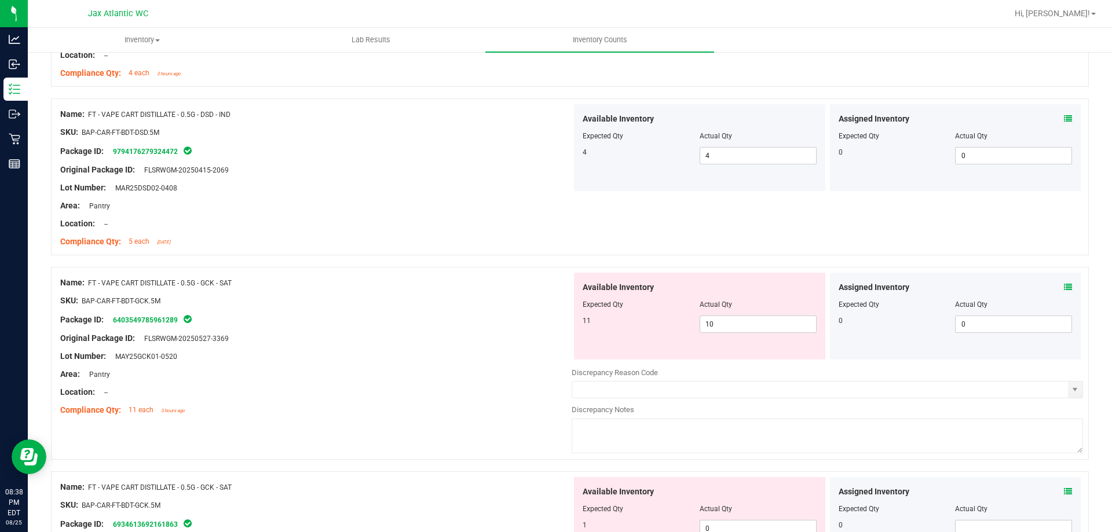
scroll to position [811, 0]
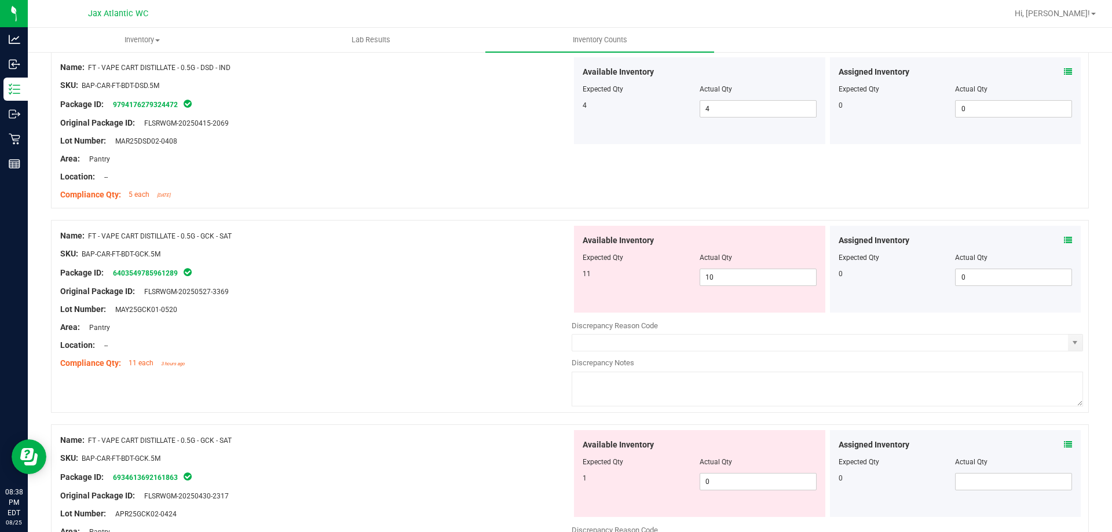
click at [1064, 236] on icon at bounding box center [1068, 240] width 8 height 8
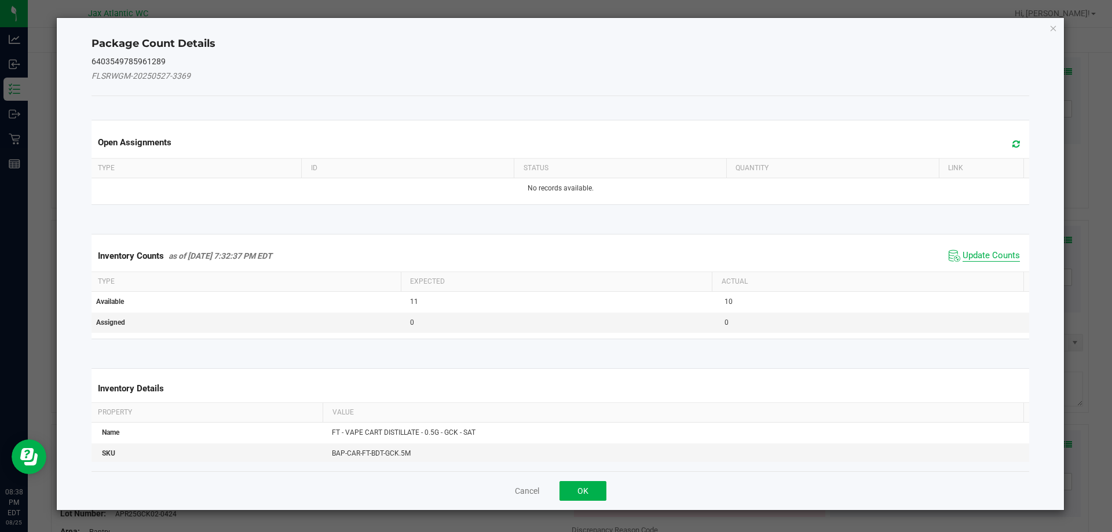
click at [993, 257] on span "Update Counts" at bounding box center [990, 256] width 57 height 12
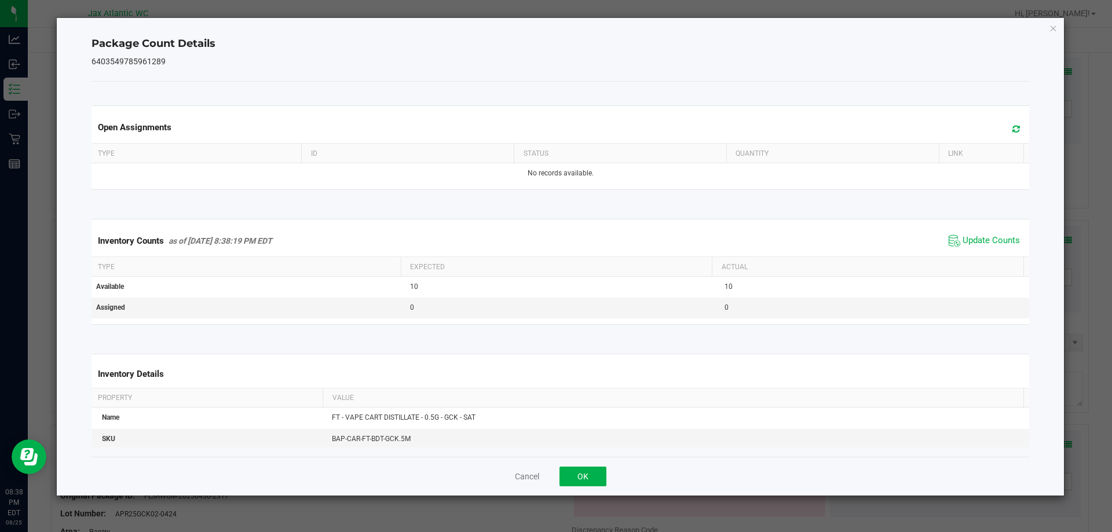
click at [994, 252] on div "Inventory Counts as of [DATE] 8:38:19 PM EDT Update Counts" at bounding box center [560, 240] width 943 height 31
drag, startPoint x: 590, startPoint y: 481, endPoint x: 664, endPoint y: 439, distance: 84.5
click at [591, 480] on button "OK" at bounding box center [582, 477] width 47 height 20
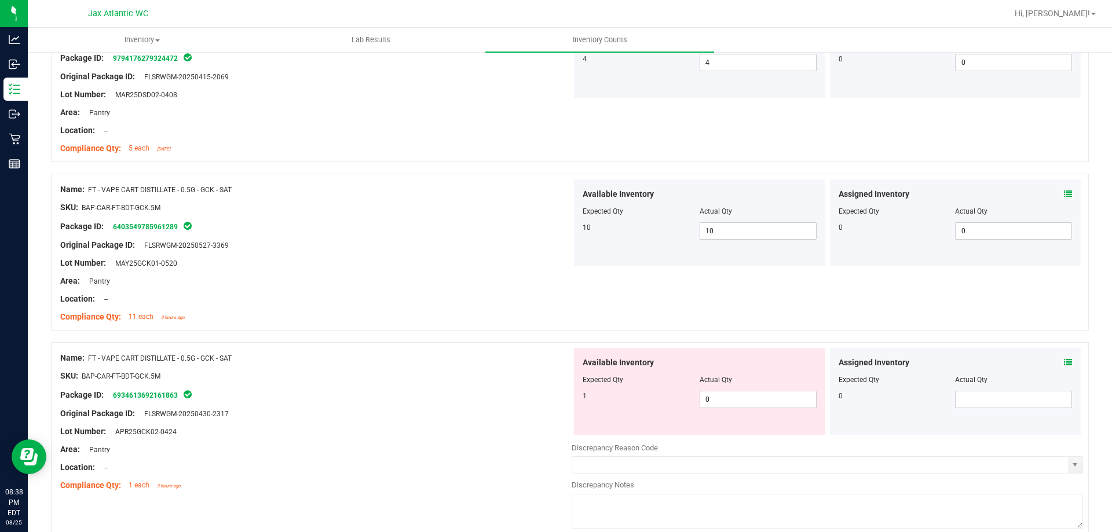
scroll to position [984, 0]
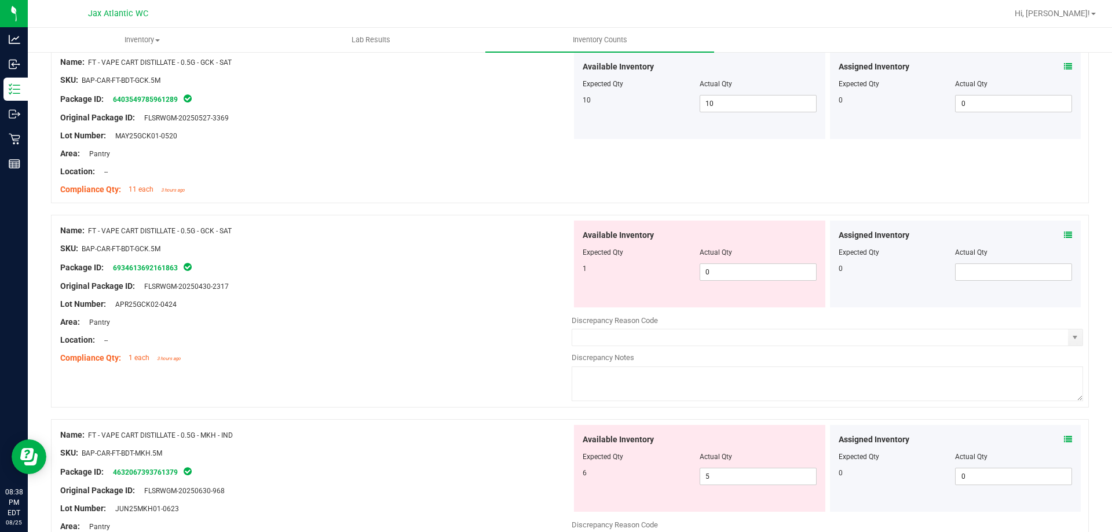
click at [1064, 235] on icon at bounding box center [1068, 235] width 8 height 8
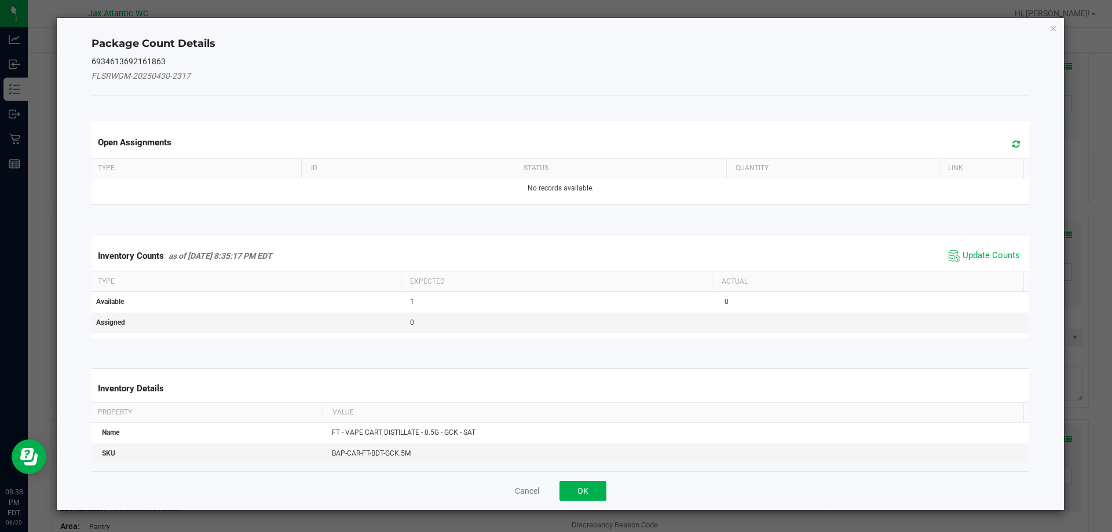
click at [977, 248] on span "Update Counts" at bounding box center [984, 255] width 77 height 17
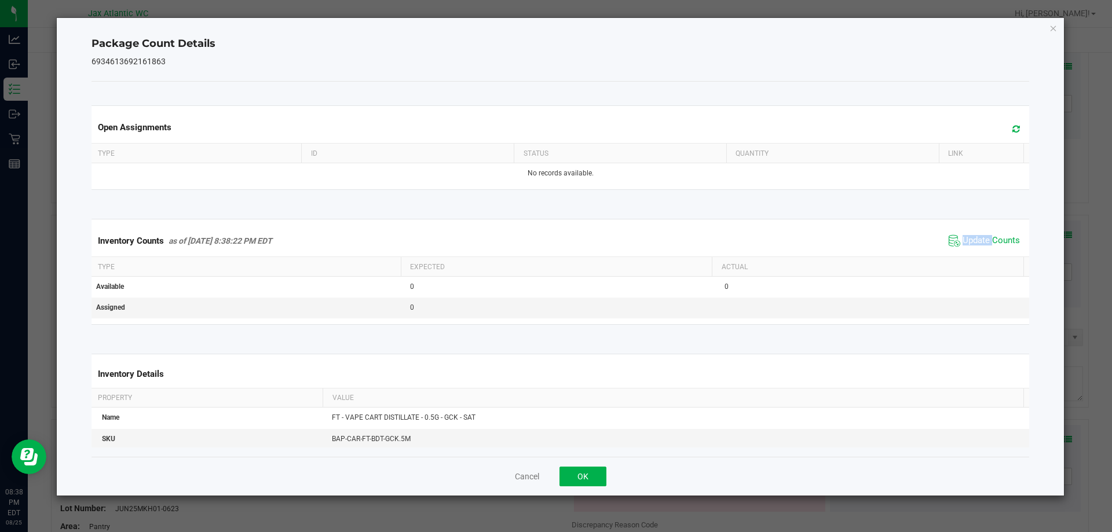
click at [977, 249] on span "Update Counts" at bounding box center [984, 240] width 77 height 17
click at [978, 247] on span "Update Counts" at bounding box center [984, 240] width 77 height 17
click at [586, 472] on button "OK" at bounding box center [582, 477] width 47 height 20
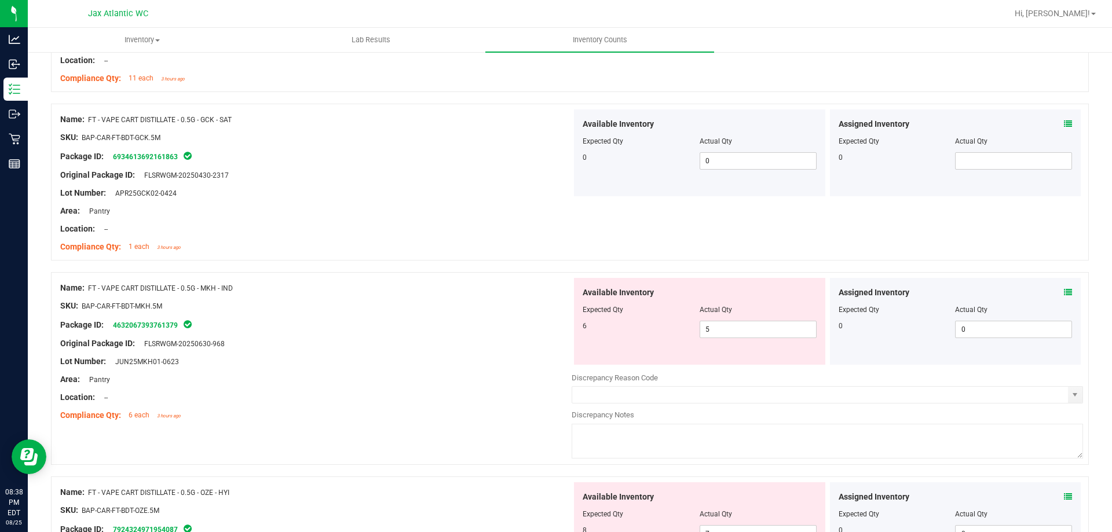
scroll to position [1100, 0]
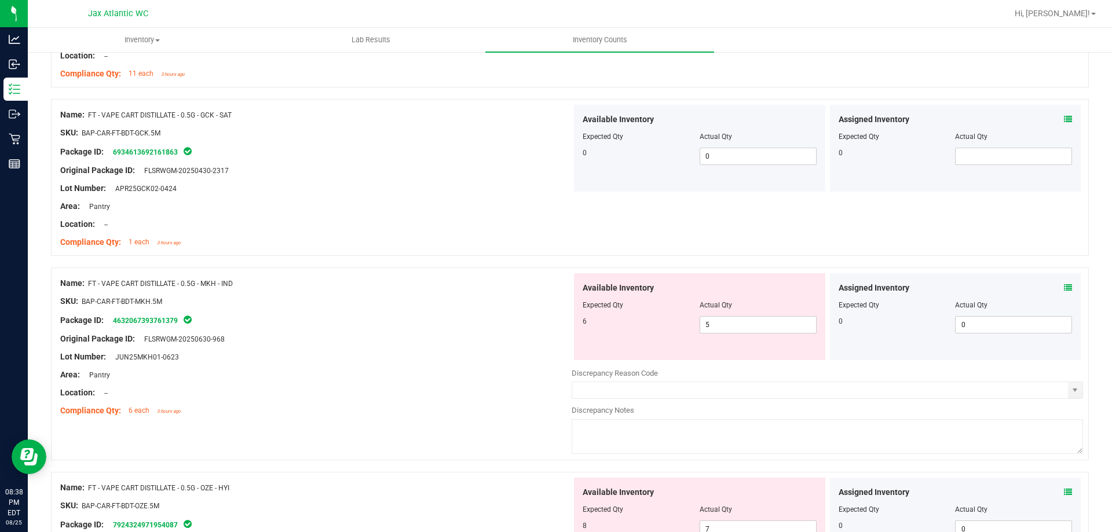
click at [1064, 284] on icon at bounding box center [1068, 288] width 8 height 8
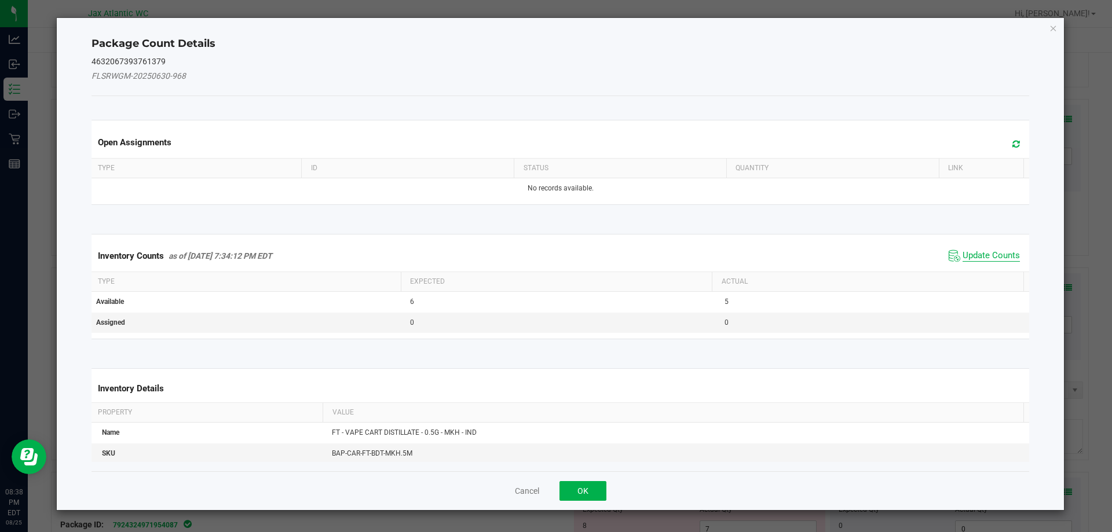
click at [1002, 255] on span "Update Counts" at bounding box center [990, 256] width 57 height 12
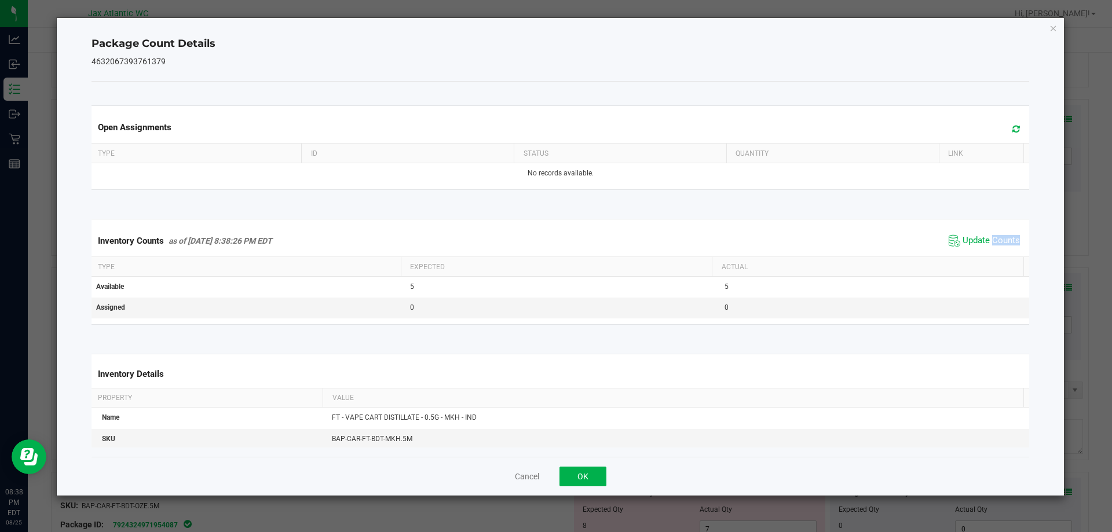
click at [1001, 254] on div "Inventory Counts as of [DATE] 8:38:26 PM EDT Update Counts" at bounding box center [560, 240] width 943 height 31
click at [584, 475] on button "OK" at bounding box center [582, 477] width 47 height 20
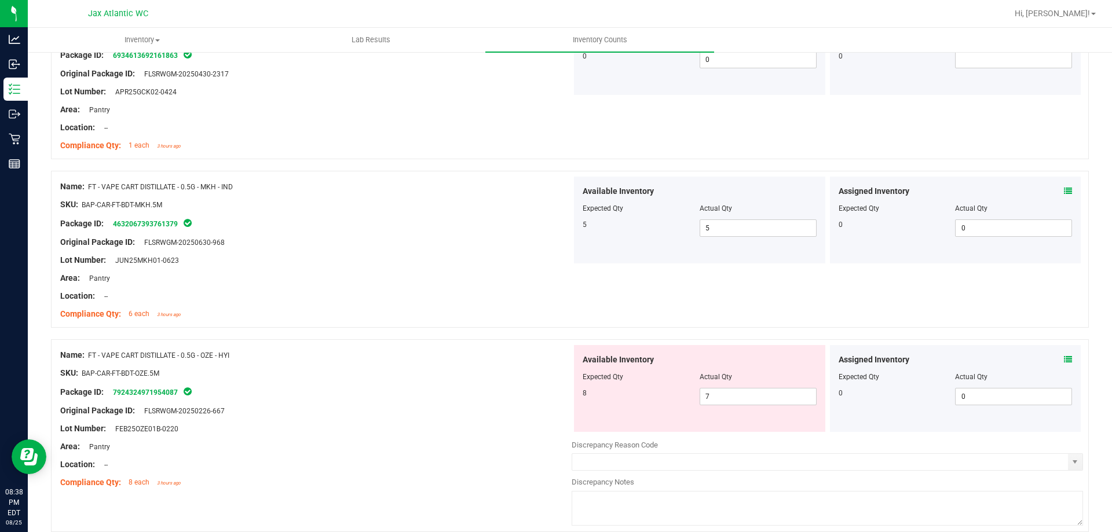
scroll to position [1274, 0]
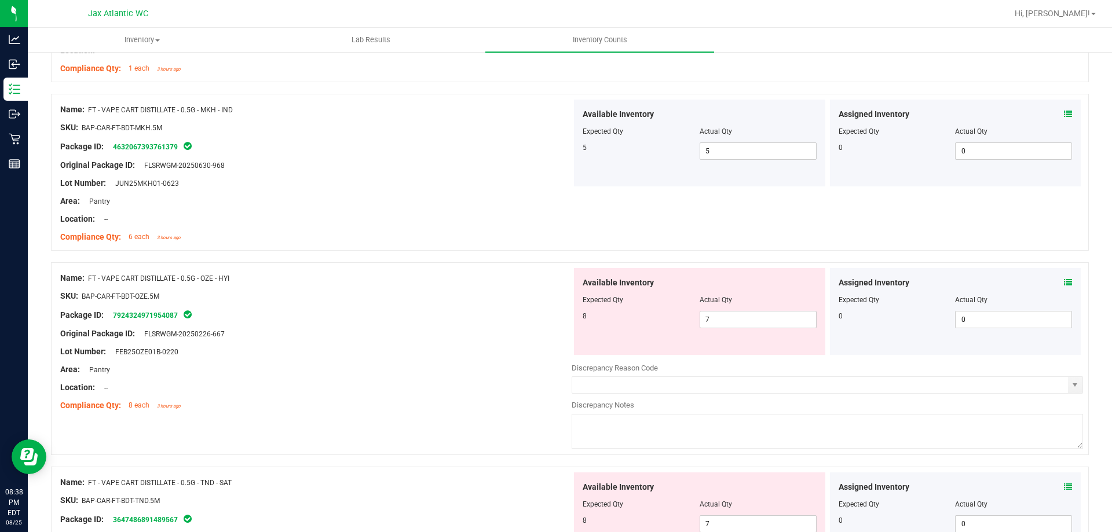
click at [1064, 281] on div "Assigned Inventory Expected Qty Actual Qty 0 0 0" at bounding box center [955, 311] width 251 height 87
click at [1047, 285] on div "Assigned Inventory" at bounding box center [955, 283] width 234 height 12
click at [1064, 279] on icon at bounding box center [1068, 283] width 8 height 8
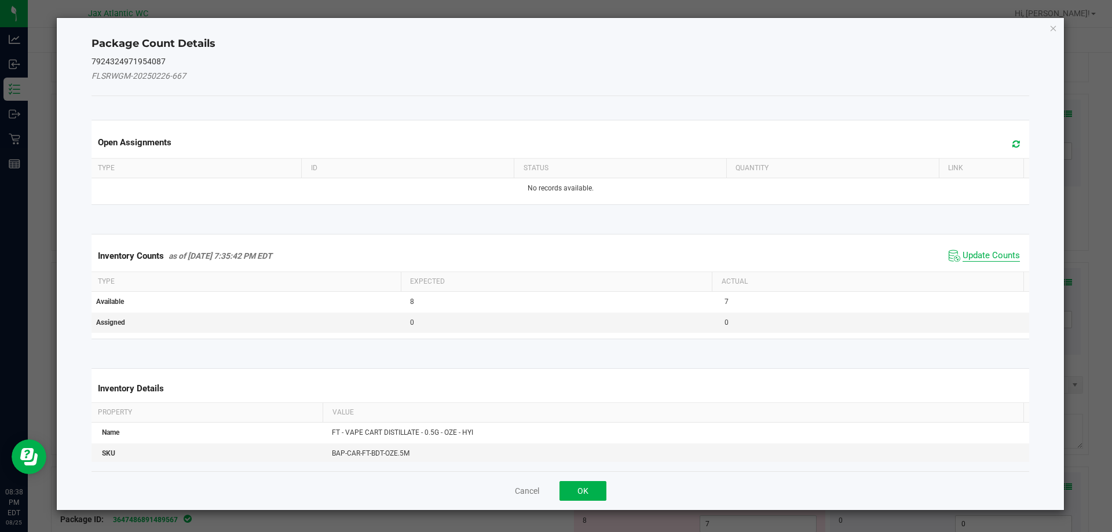
click at [991, 251] on span "Update Counts" at bounding box center [990, 256] width 57 height 12
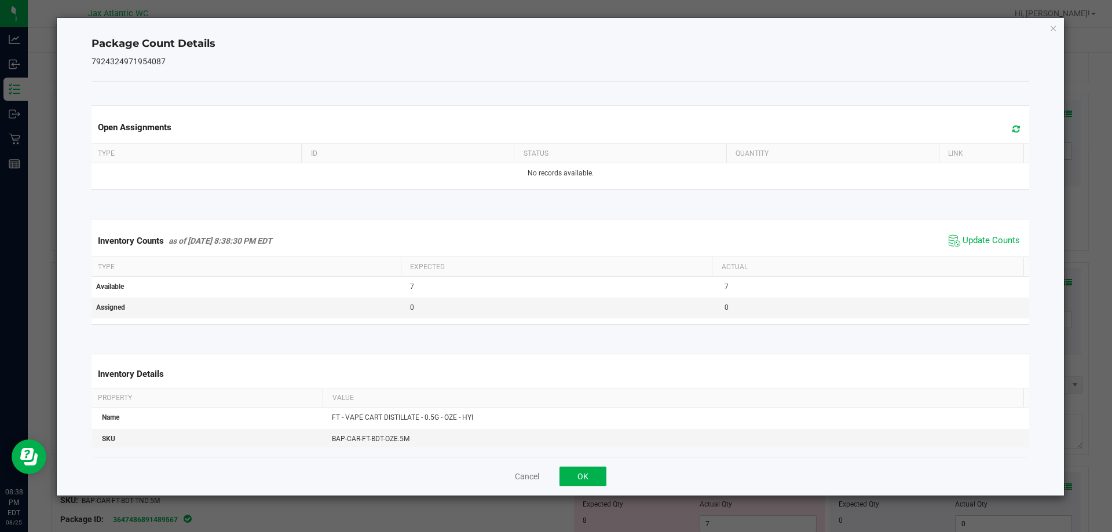
click at [990, 249] on span "Update Counts" at bounding box center [984, 240] width 77 height 17
click at [589, 474] on button "OK" at bounding box center [582, 477] width 47 height 20
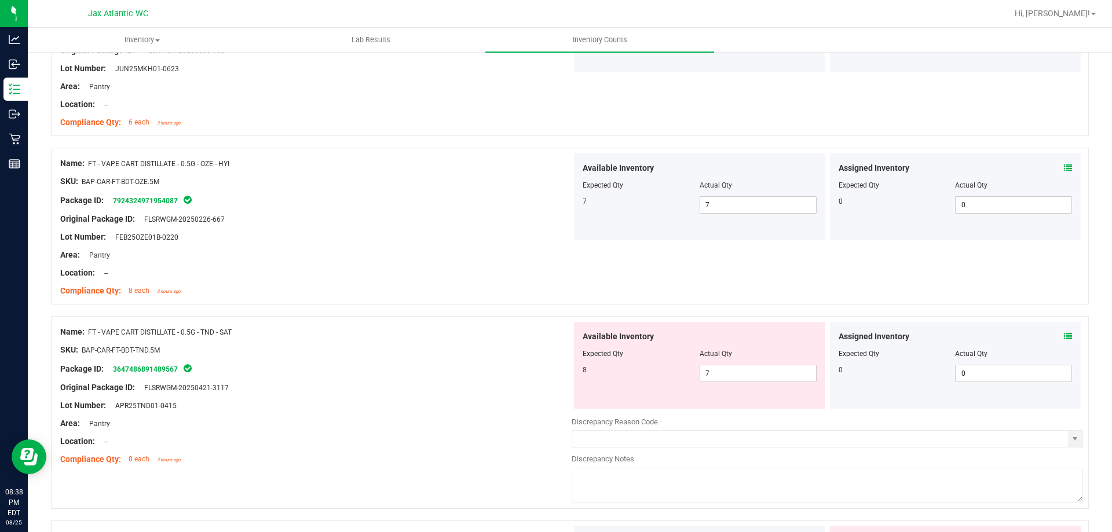
scroll to position [1390, 0]
click at [1064, 335] on icon at bounding box center [1068, 335] width 8 height 8
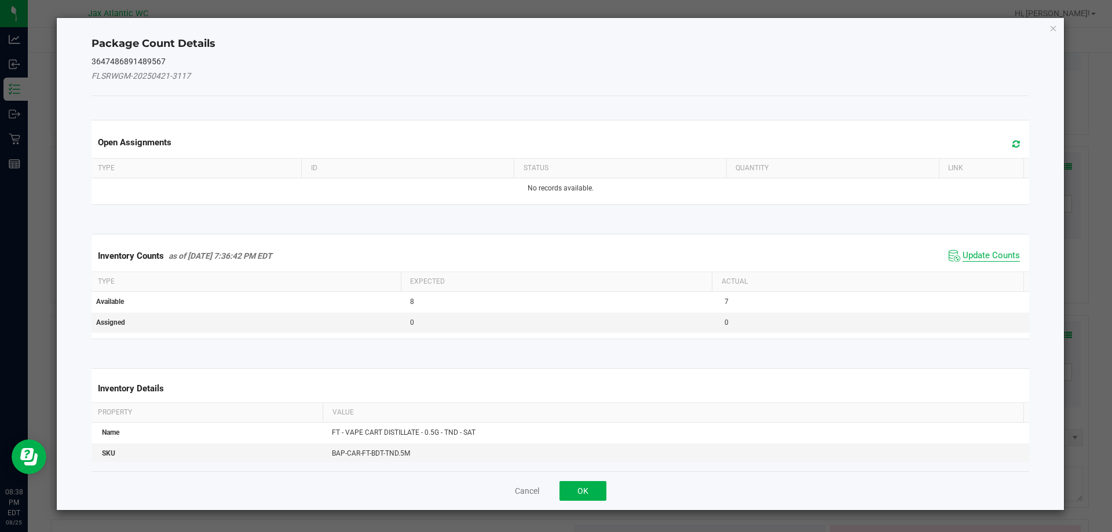
click at [985, 252] on span "Update Counts" at bounding box center [990, 256] width 57 height 12
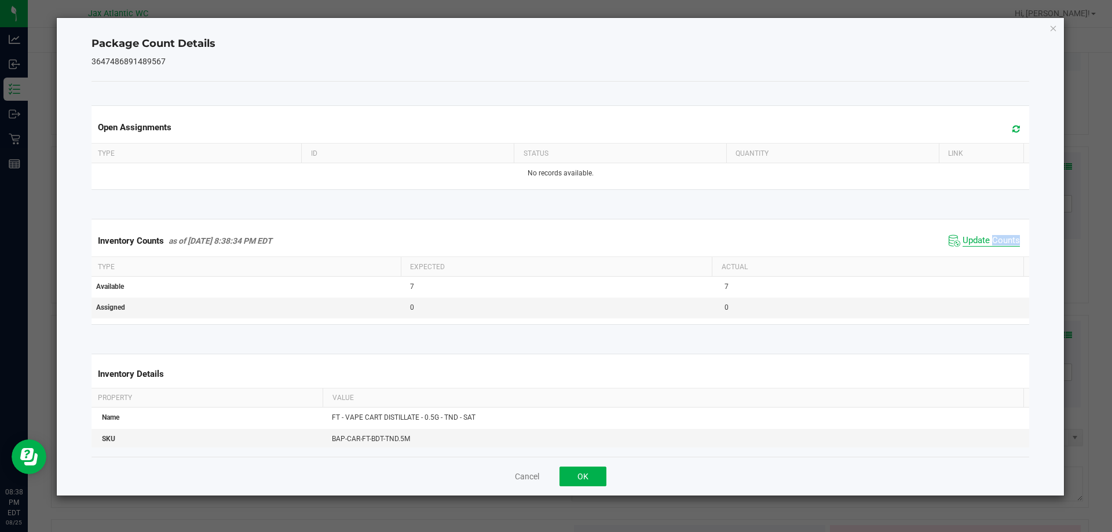
click at [985, 252] on div "Inventory Counts as of [DATE] 8:38:34 PM EDT Update Counts" at bounding box center [560, 240] width 943 height 31
drag, startPoint x: 583, startPoint y: 474, endPoint x: 804, endPoint y: 400, distance: 232.7
click at [584, 473] on button "OK" at bounding box center [582, 477] width 47 height 20
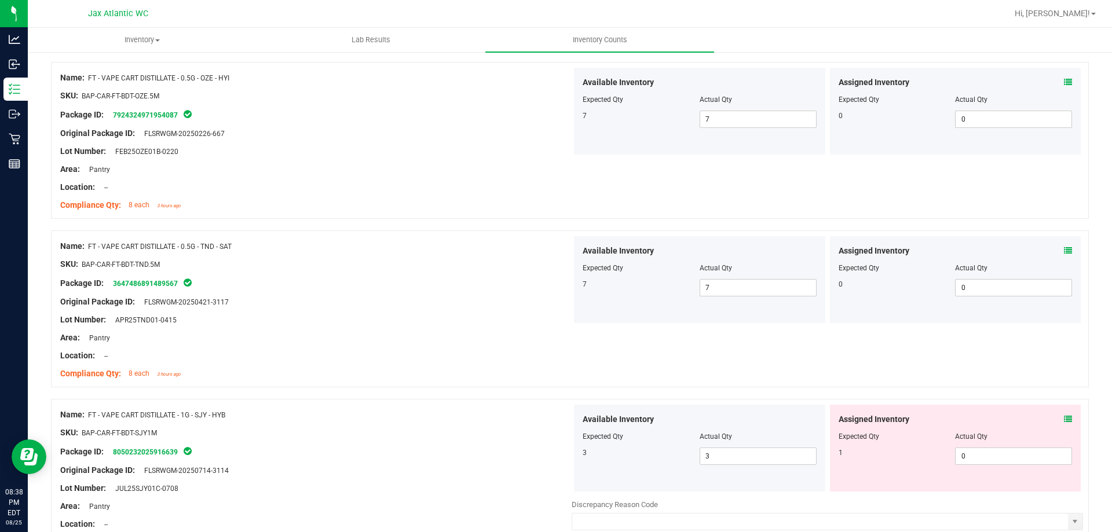
scroll to position [1621, 0]
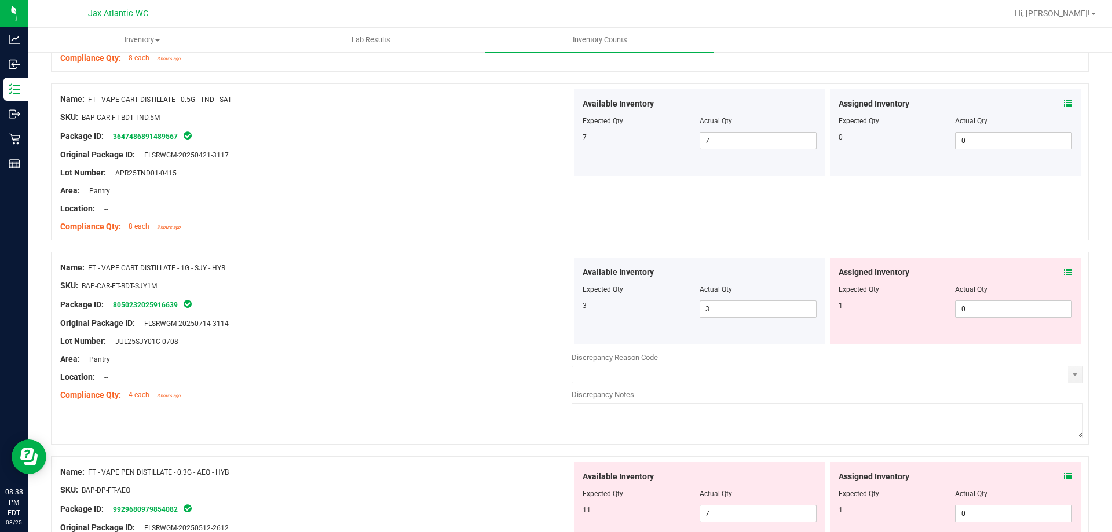
click at [1064, 270] on icon at bounding box center [1068, 272] width 8 height 8
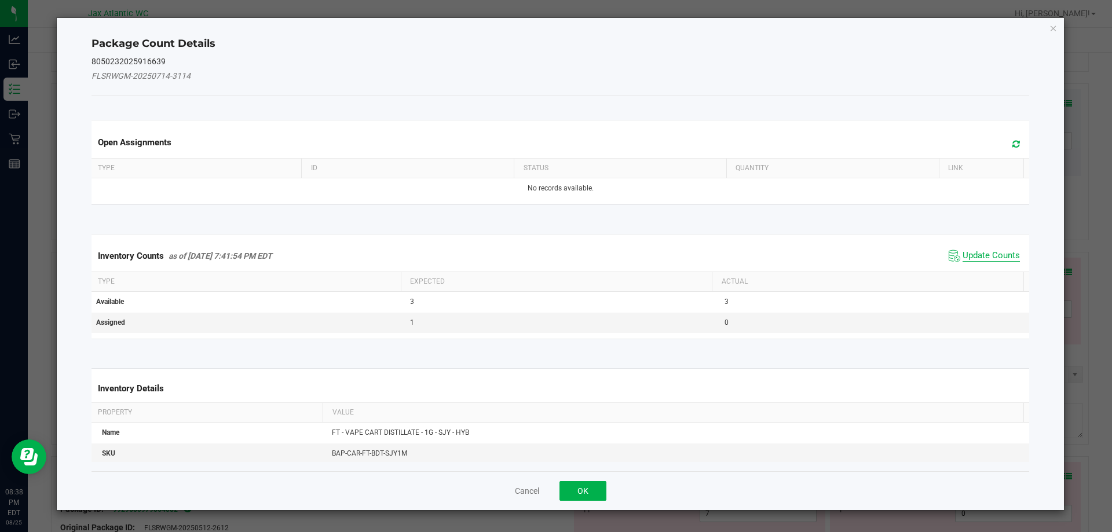
click at [980, 250] on span "Update Counts" at bounding box center [990, 256] width 57 height 12
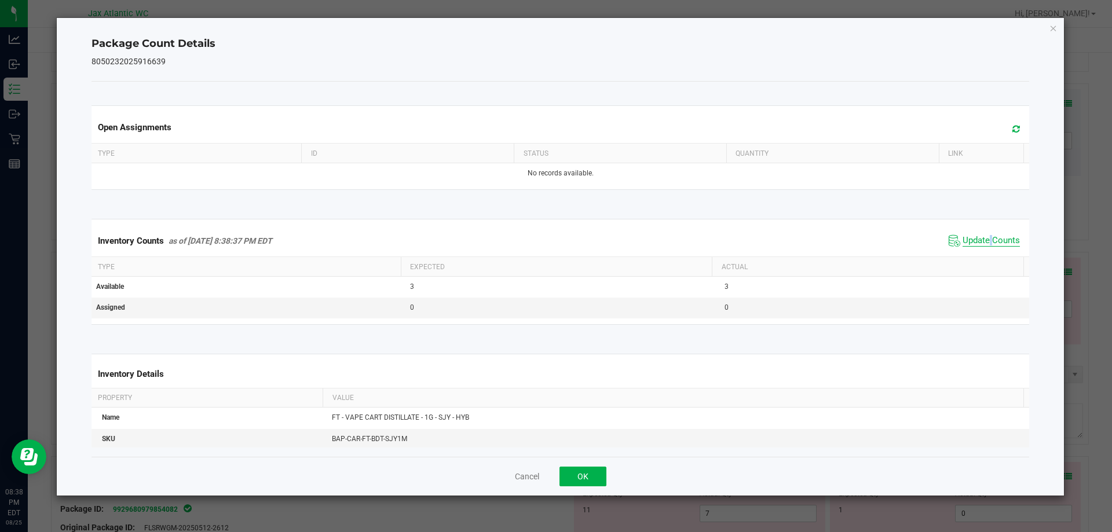
click at [980, 250] on div "Inventory Counts as of [DATE] 8:38:37 PM EDT Update Counts" at bounding box center [560, 240] width 943 height 31
click at [586, 475] on button "OK" at bounding box center [582, 477] width 47 height 20
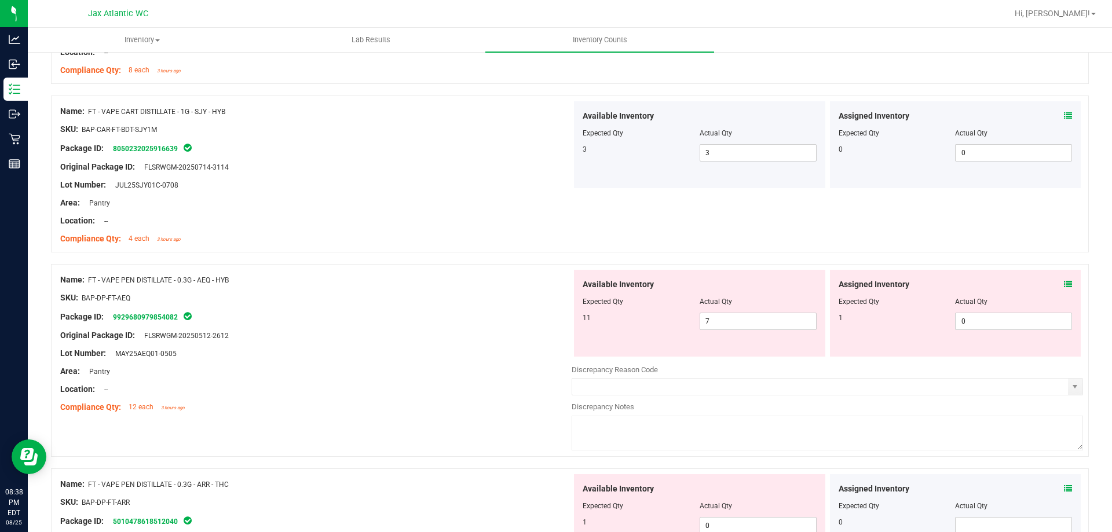
scroll to position [1795, 0]
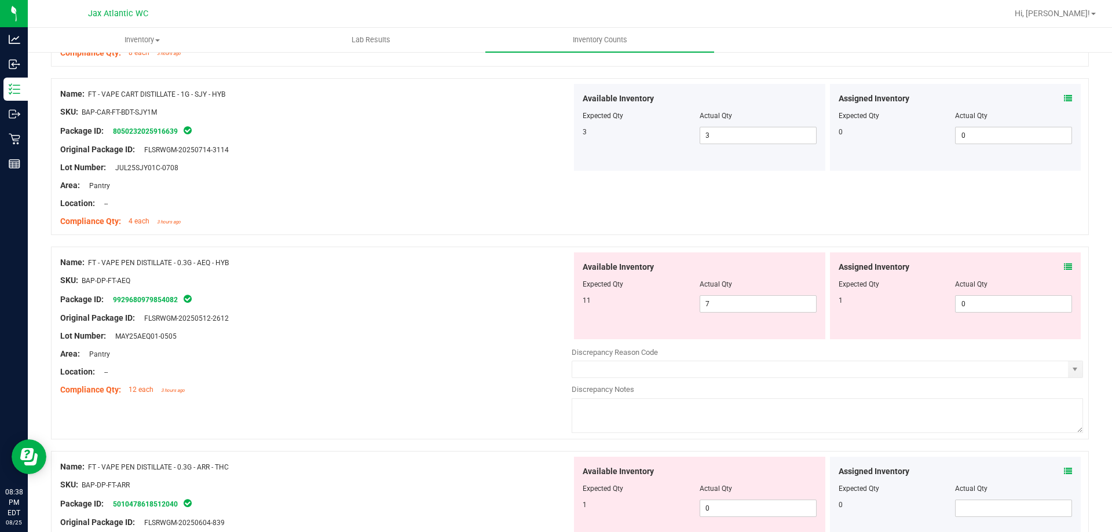
click at [1064, 266] on div "Assigned Inventory Expected Qty Actual Qty 1 0 0" at bounding box center [955, 295] width 251 height 87
click at [1064, 263] on icon at bounding box center [1068, 267] width 8 height 8
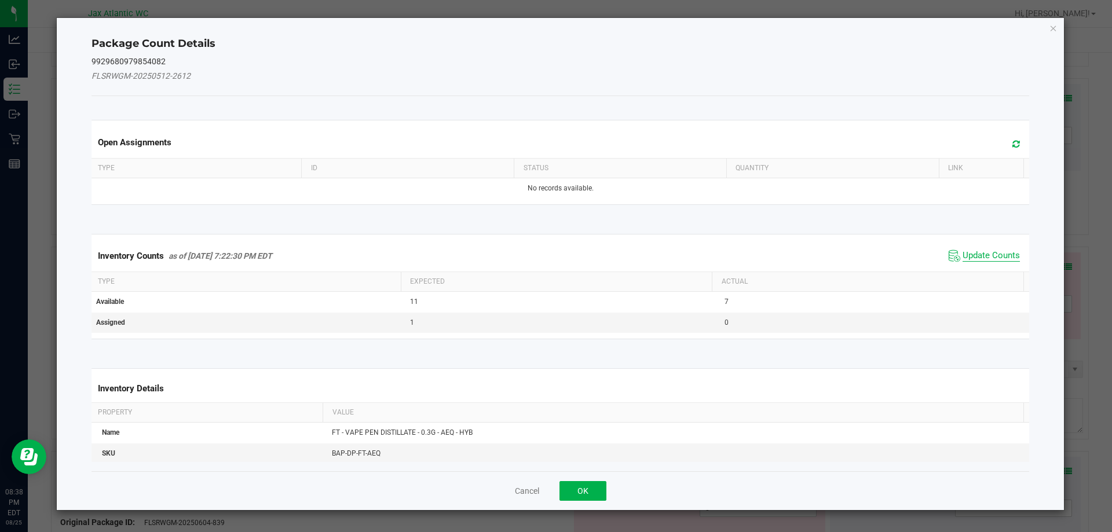
click at [989, 256] on span "Update Counts" at bounding box center [990, 256] width 57 height 12
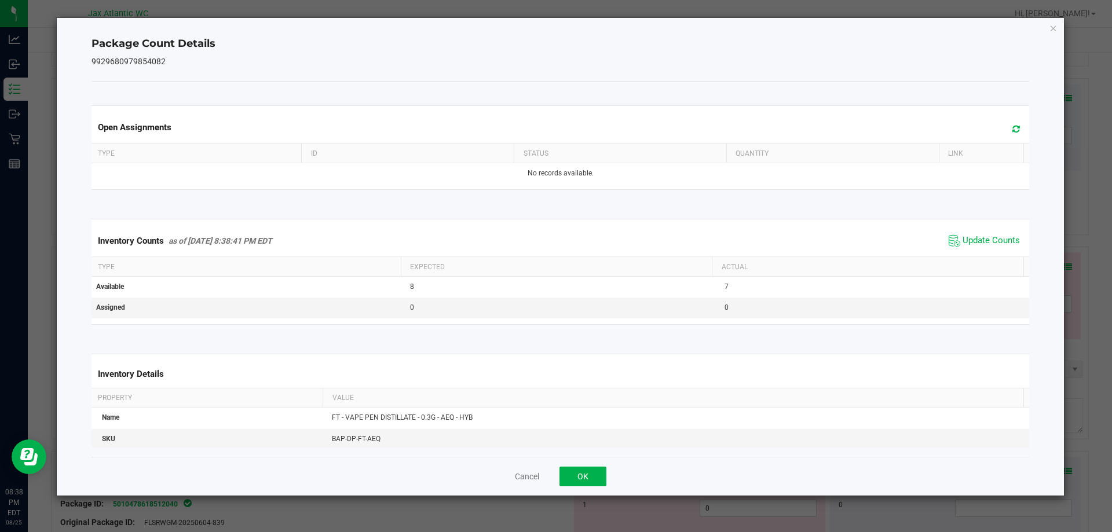
click at [990, 246] on span "Update Counts" at bounding box center [990, 241] width 57 height 12
click at [596, 474] on button "OK" at bounding box center [582, 477] width 47 height 20
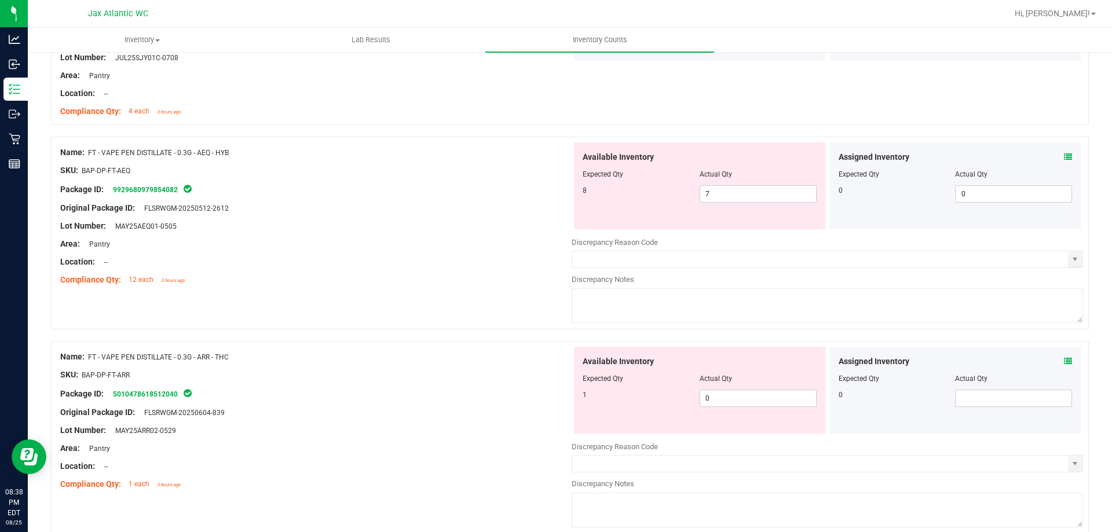
scroll to position [1911, 0]
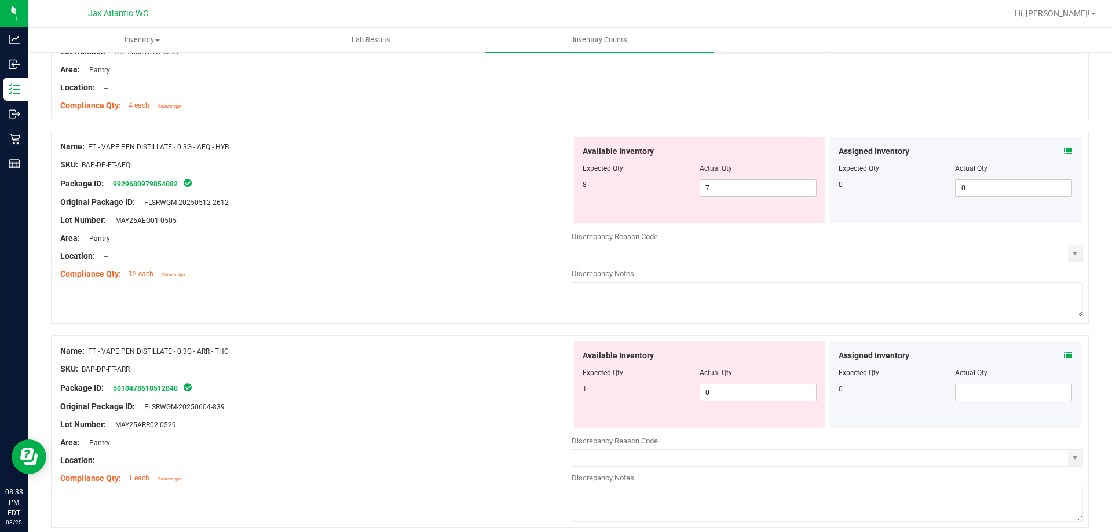
click at [1064, 355] on icon at bounding box center [1068, 355] width 8 height 8
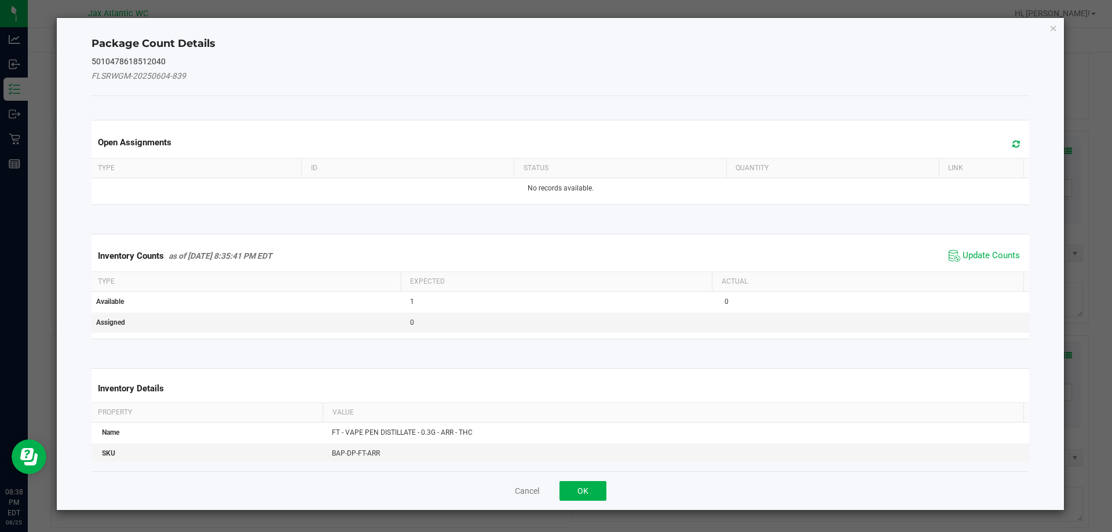
click at [986, 247] on span "Update Counts" at bounding box center [984, 255] width 77 height 17
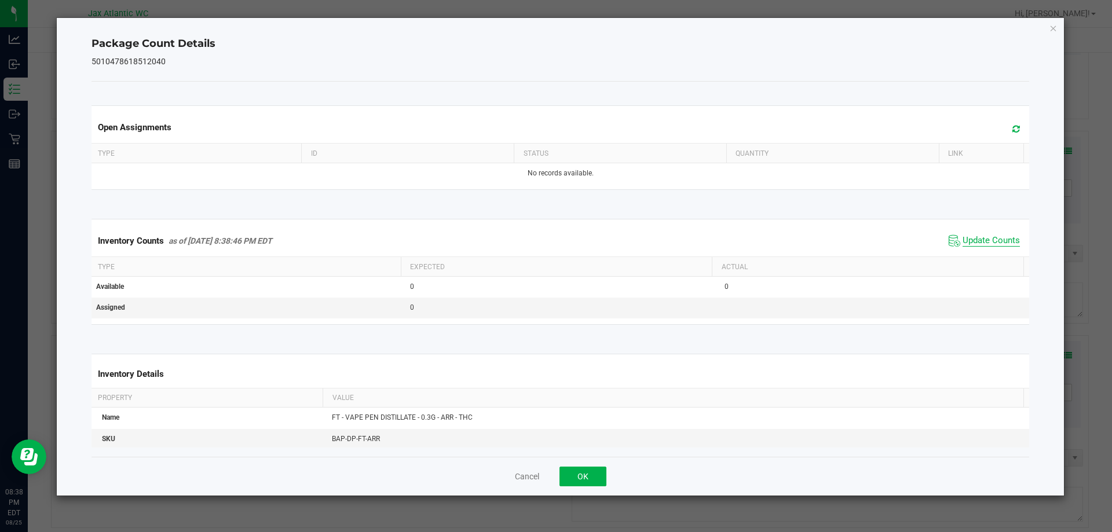
click at [986, 243] on span "Update Counts" at bounding box center [990, 241] width 57 height 12
click at [986, 242] on span "Update Counts" at bounding box center [990, 240] width 57 height 10
click at [588, 477] on button "OK" at bounding box center [582, 477] width 47 height 20
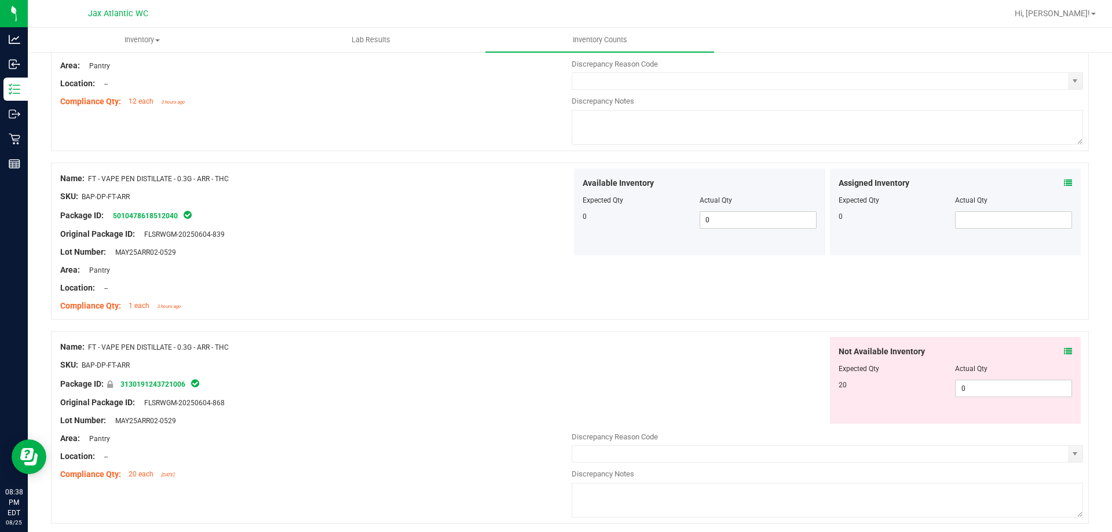
scroll to position [2085, 0]
click at [1064, 351] on icon at bounding box center [1068, 350] width 8 height 8
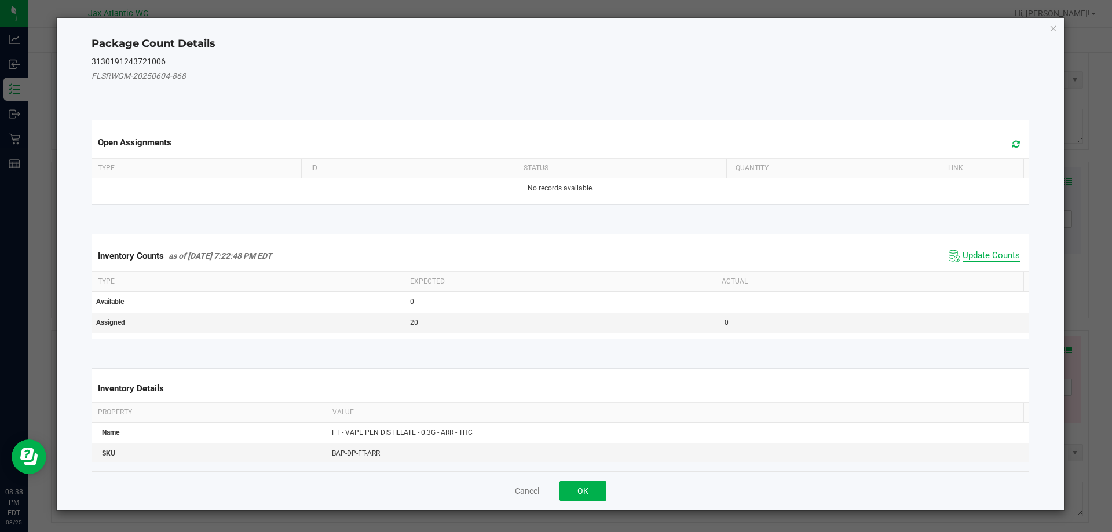
click at [984, 254] on span "Update Counts" at bounding box center [990, 256] width 57 height 12
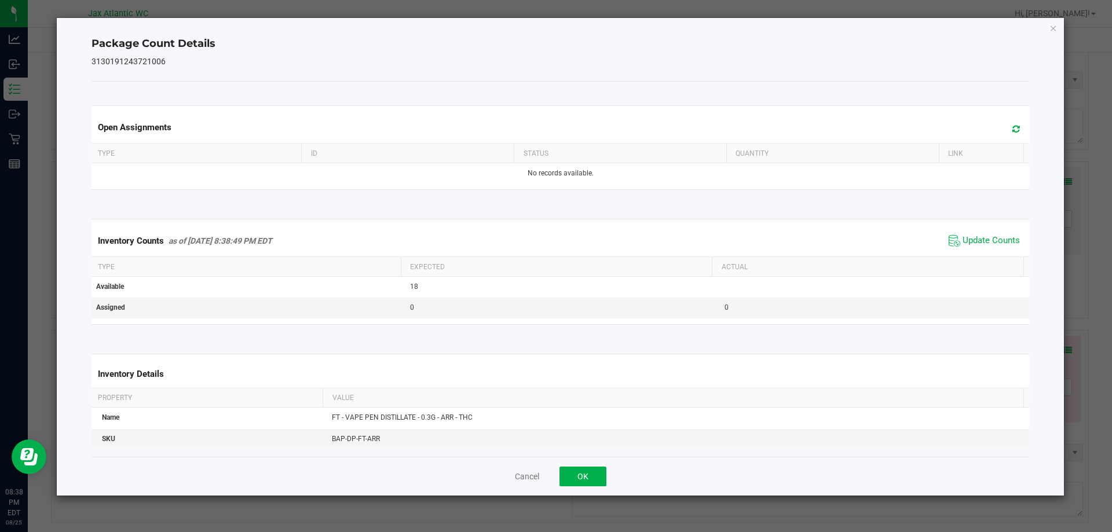
click at [984, 252] on div "Inventory Counts as of [DATE] 8:38:49 PM EDT Update Counts" at bounding box center [560, 240] width 943 height 31
click at [574, 474] on button "OK" at bounding box center [582, 477] width 47 height 20
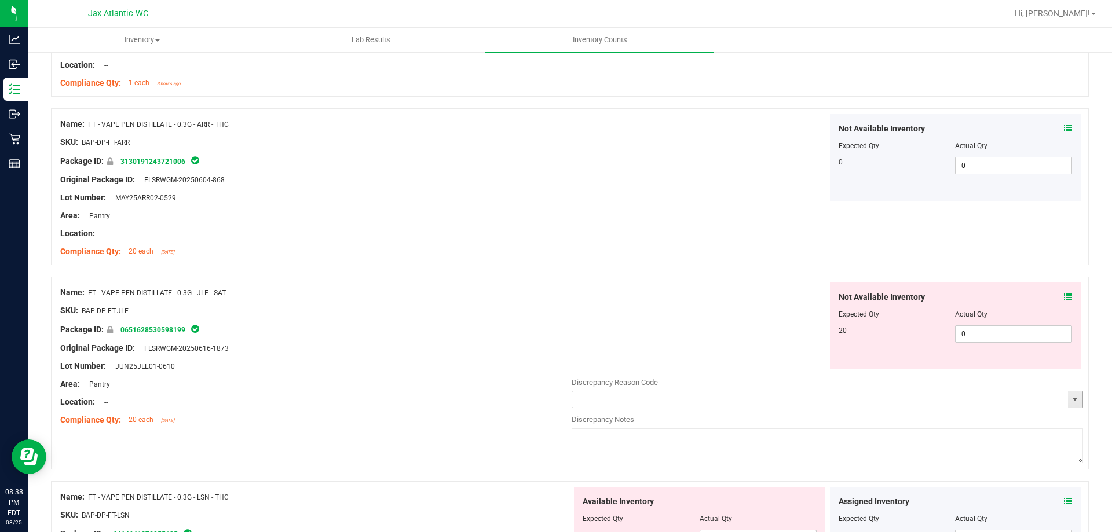
scroll to position [2316, 0]
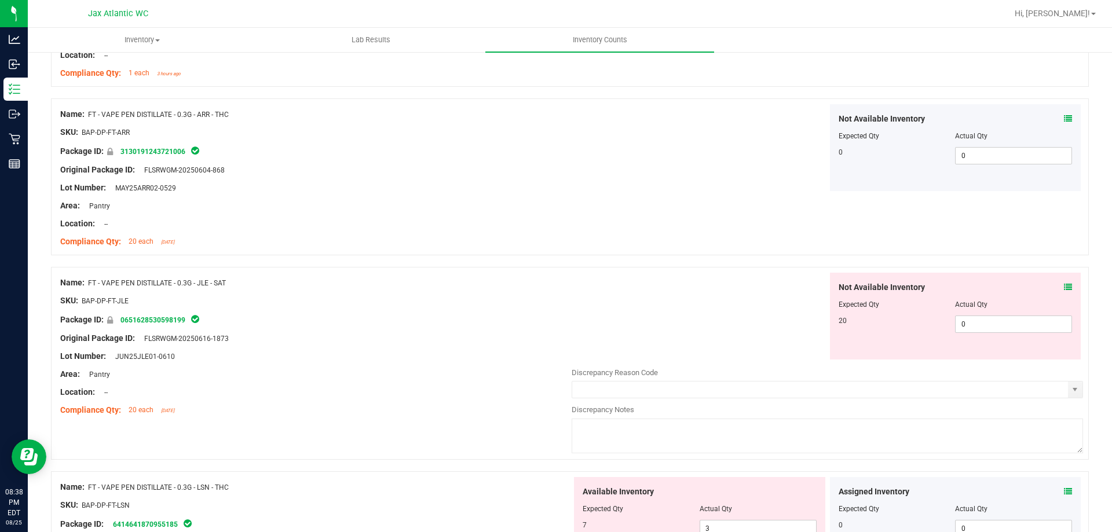
click at [1064, 284] on icon at bounding box center [1068, 287] width 8 height 8
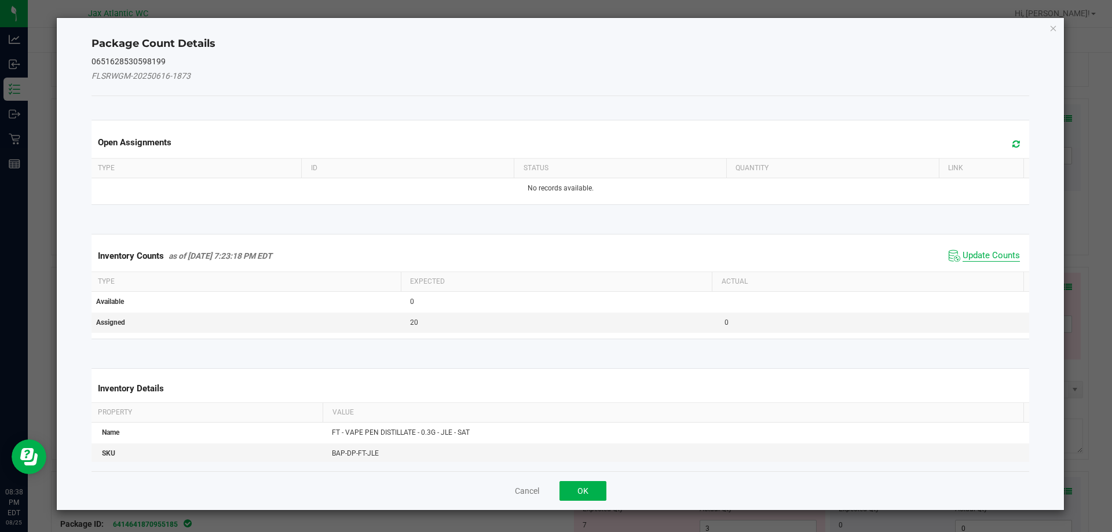
click at [991, 255] on span "Update Counts" at bounding box center [990, 256] width 57 height 12
click at [995, 246] on div "Inventory Counts as of [DATE] 7:23:18 PM EDT Update Counts" at bounding box center [560, 255] width 943 height 30
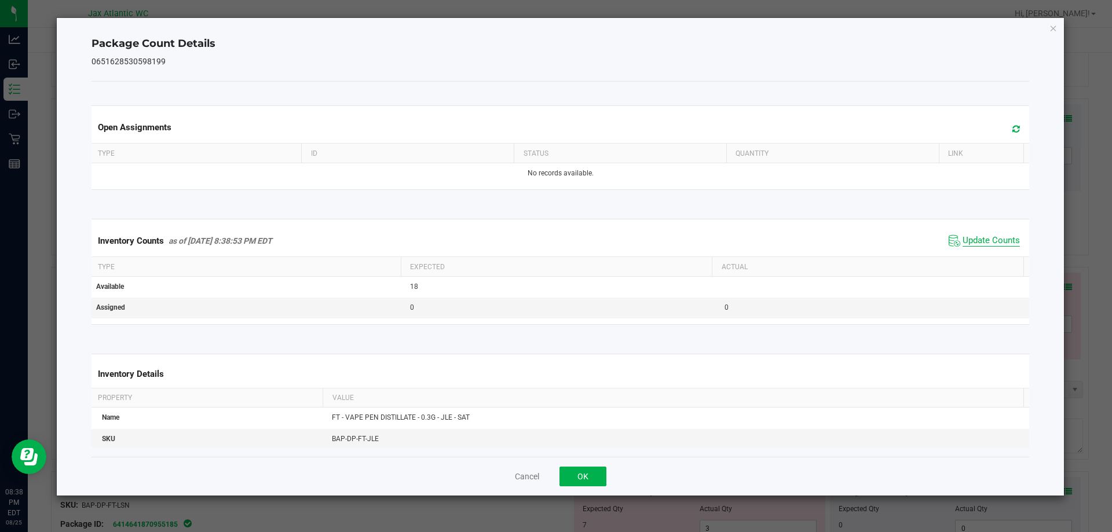
click at [975, 241] on span "Update Counts" at bounding box center [990, 241] width 57 height 12
click at [975, 239] on span "Update Counts" at bounding box center [990, 240] width 57 height 10
click at [585, 474] on button "OK" at bounding box center [582, 477] width 47 height 20
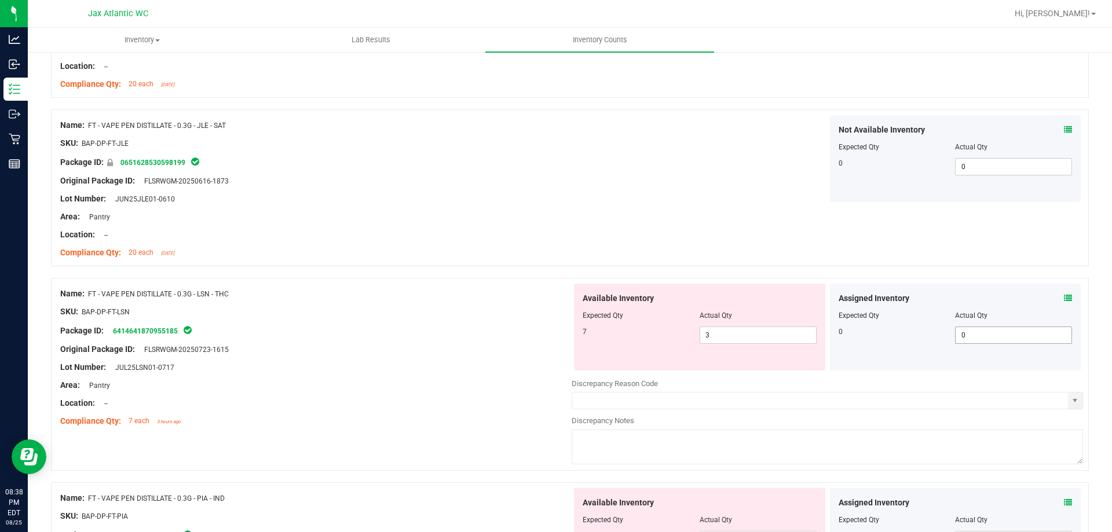
scroll to position [2490, 0]
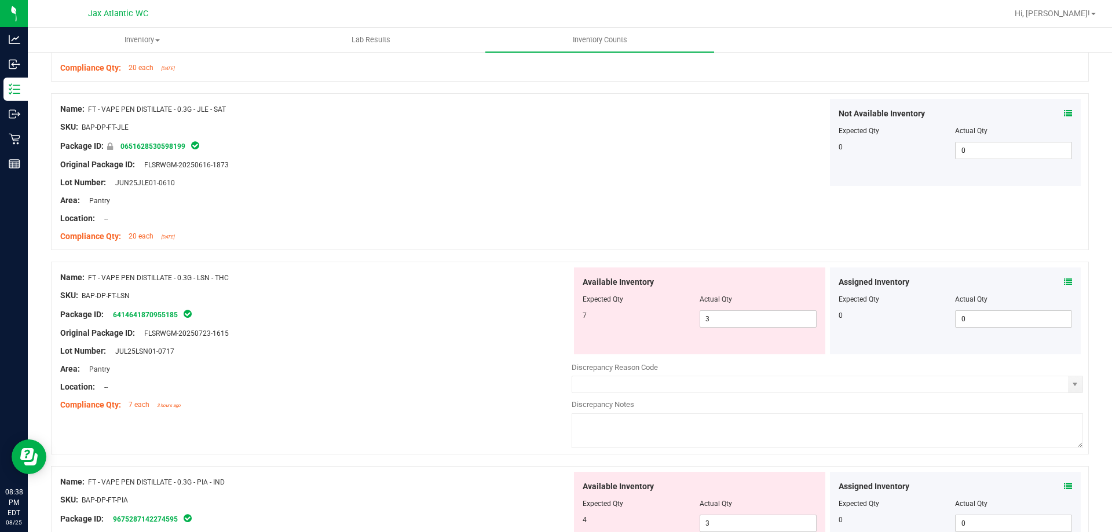
click at [1064, 281] on icon at bounding box center [1068, 282] width 8 height 8
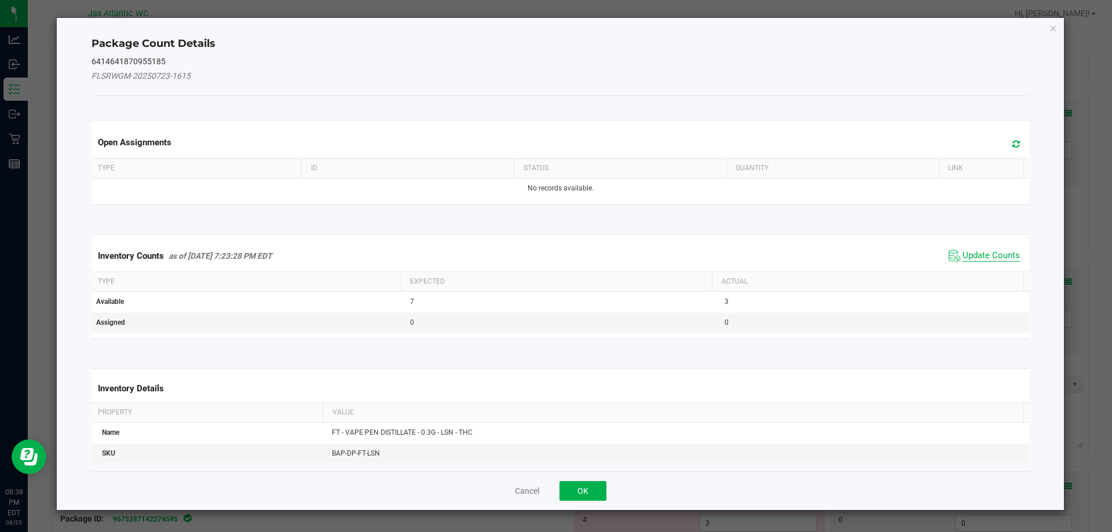
click at [983, 252] on span "Update Counts" at bounding box center [990, 256] width 57 height 12
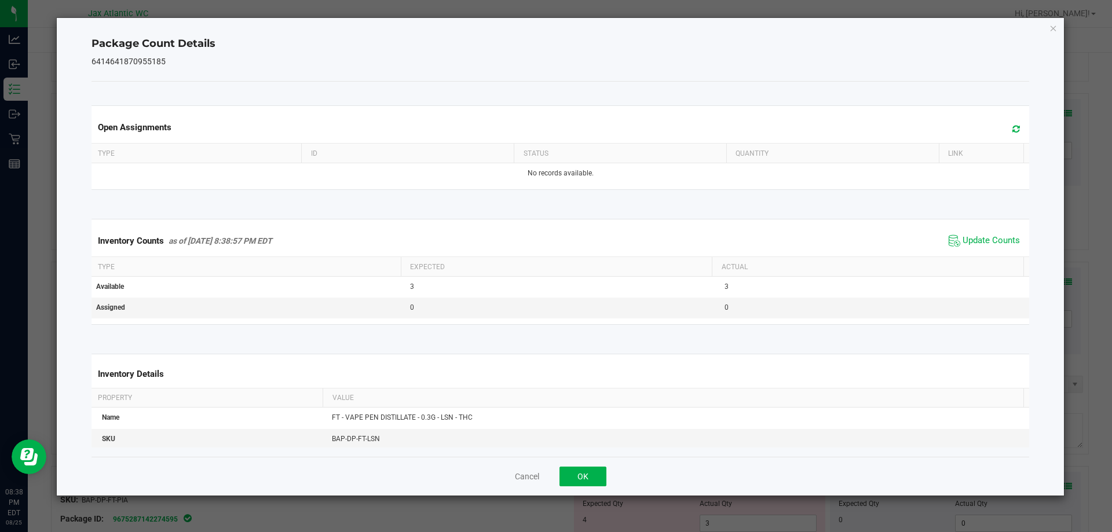
click at [986, 246] on span "Update Counts" at bounding box center [990, 241] width 57 height 12
click at [986, 246] on span "Update Counts" at bounding box center [984, 240] width 77 height 17
click at [583, 474] on button "OK" at bounding box center [582, 477] width 47 height 20
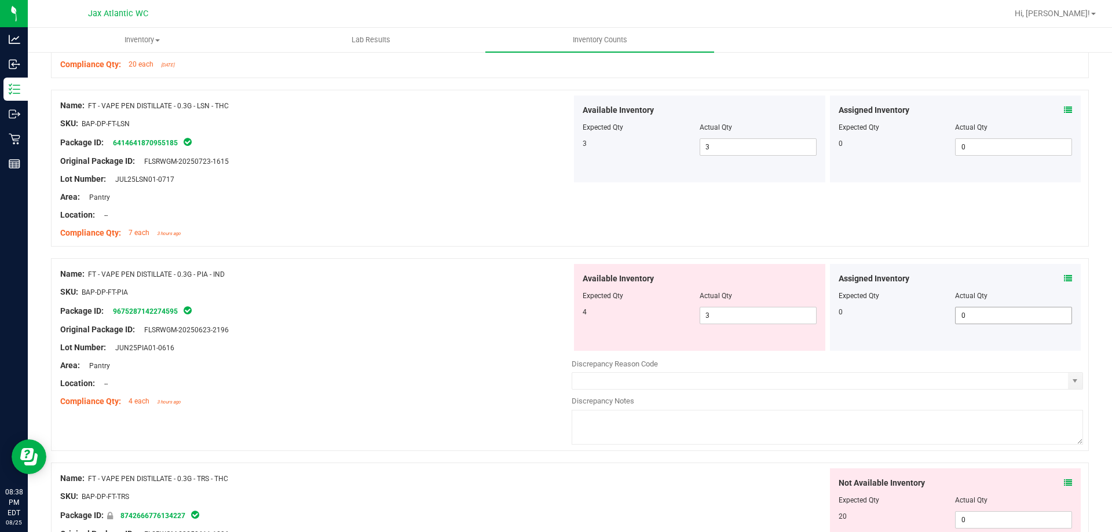
scroll to position [2664, 0]
click at [1064, 273] on icon at bounding box center [1068, 277] width 8 height 8
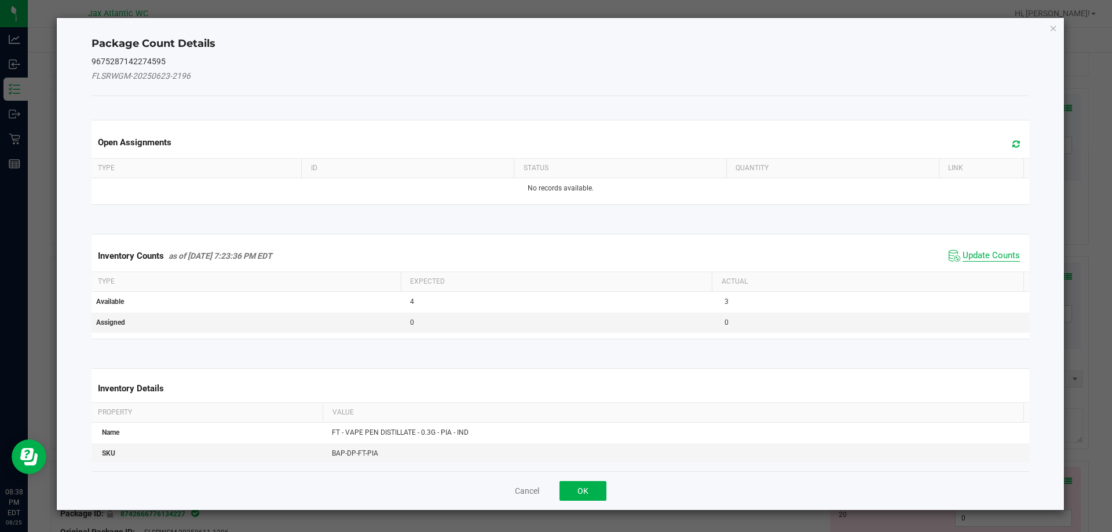
click at [984, 258] on span "Update Counts" at bounding box center [990, 256] width 57 height 12
click at [987, 250] on span "Update Counts" at bounding box center [985, 255] width 74 height 16
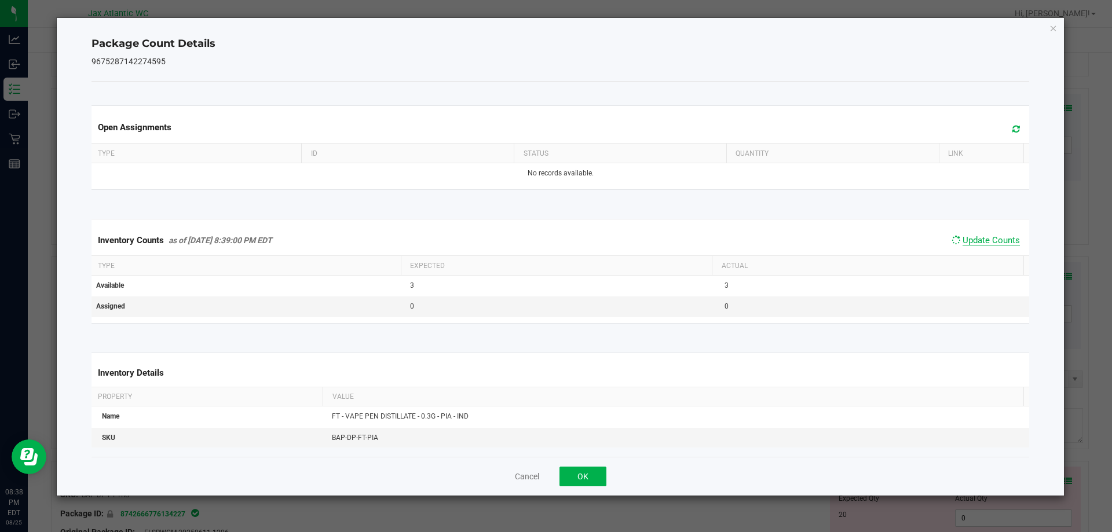
click at [987, 246] on span "Update Counts" at bounding box center [990, 240] width 57 height 10
drag, startPoint x: 575, startPoint y: 481, endPoint x: 818, endPoint y: 456, distance: 244.5
click at [576, 481] on button "OK" at bounding box center [582, 477] width 47 height 20
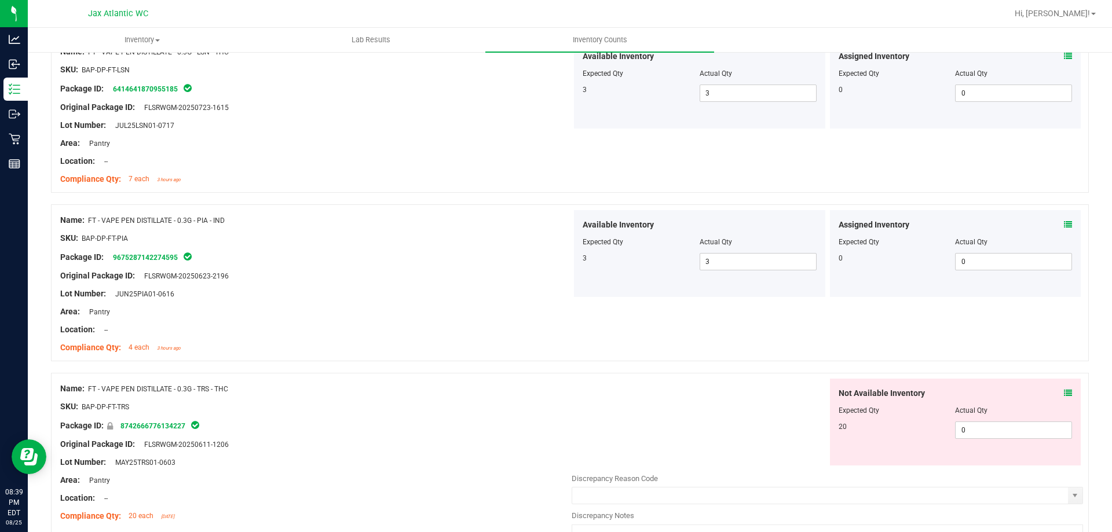
scroll to position [2779, 0]
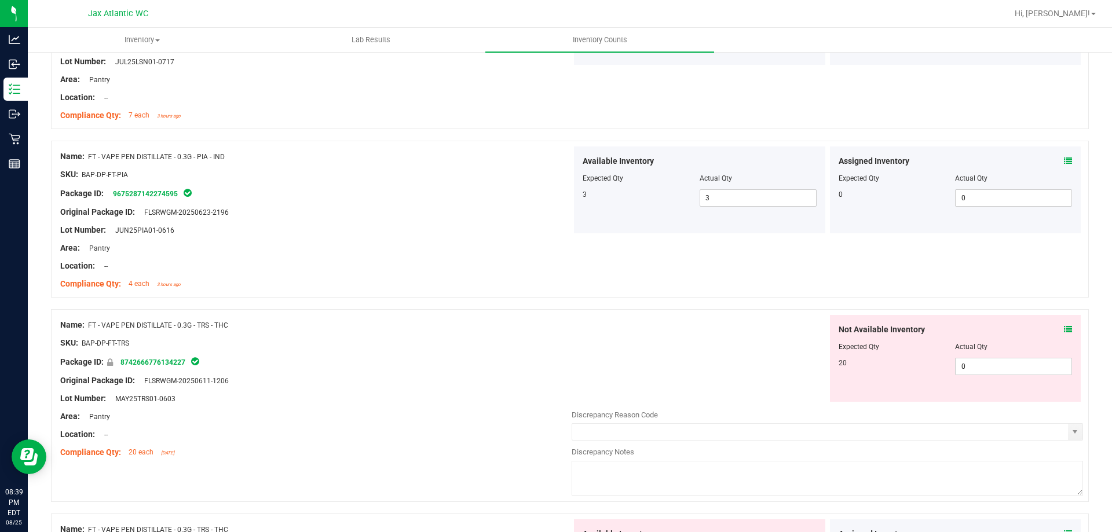
click at [1064, 331] on icon at bounding box center [1068, 329] width 8 height 8
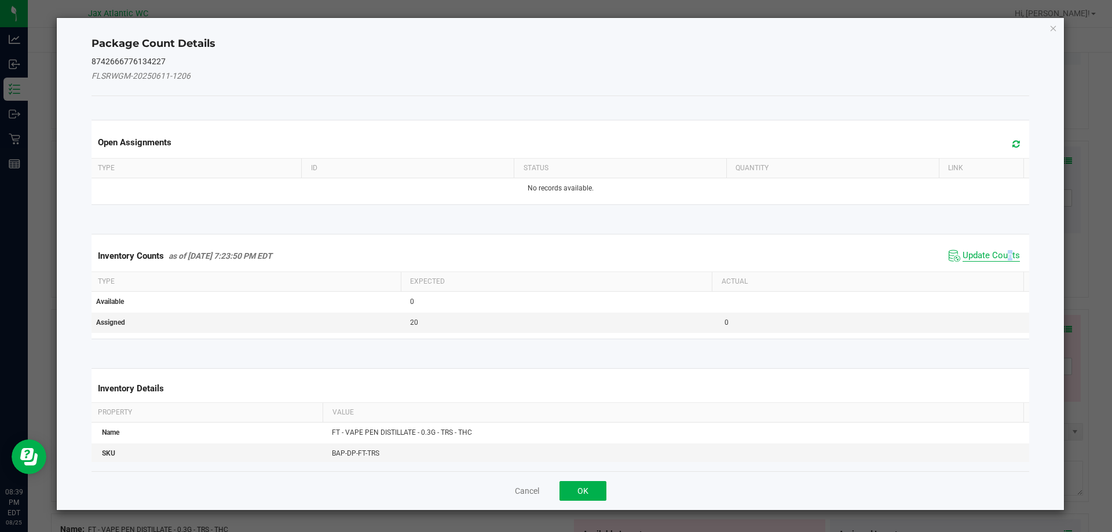
click at [1000, 260] on span "Update Counts" at bounding box center [984, 255] width 77 height 17
click at [994, 250] on div "Inventory Counts as of [DATE] 7:23:50 PM EDT Update Counts" at bounding box center [560, 255] width 943 height 30
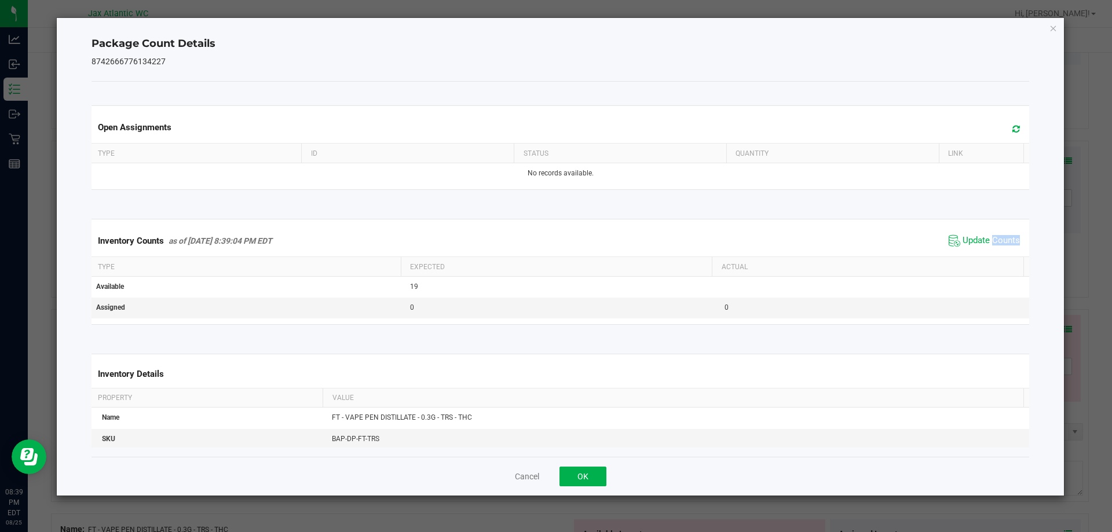
click at [994, 250] on div "Inventory Counts as of [DATE] 8:39:04 PM EDT Update Counts" at bounding box center [560, 240] width 943 height 31
click at [583, 476] on button "OK" at bounding box center [582, 477] width 47 height 20
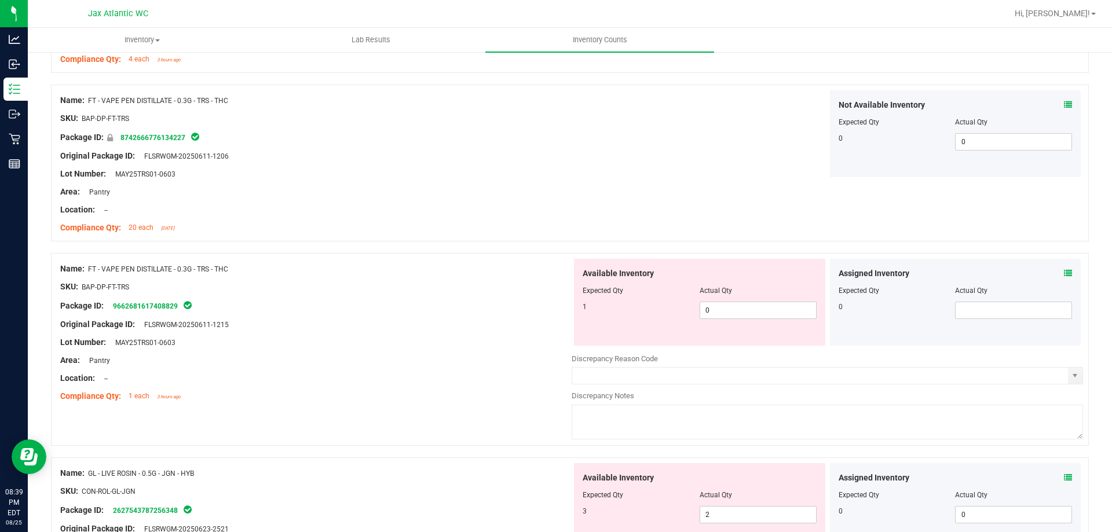
scroll to position [3011, 0]
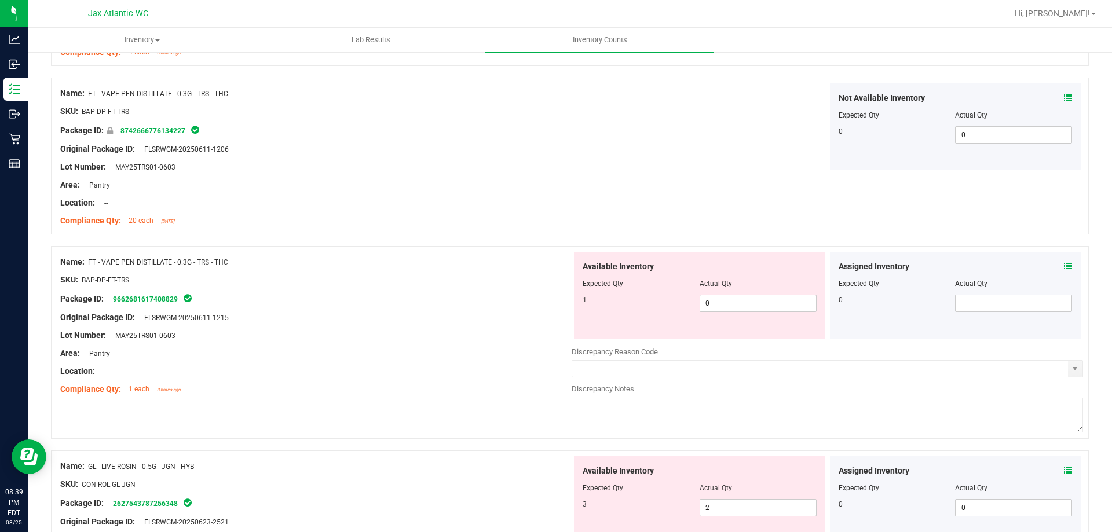
click at [1064, 263] on icon at bounding box center [1068, 266] width 8 height 8
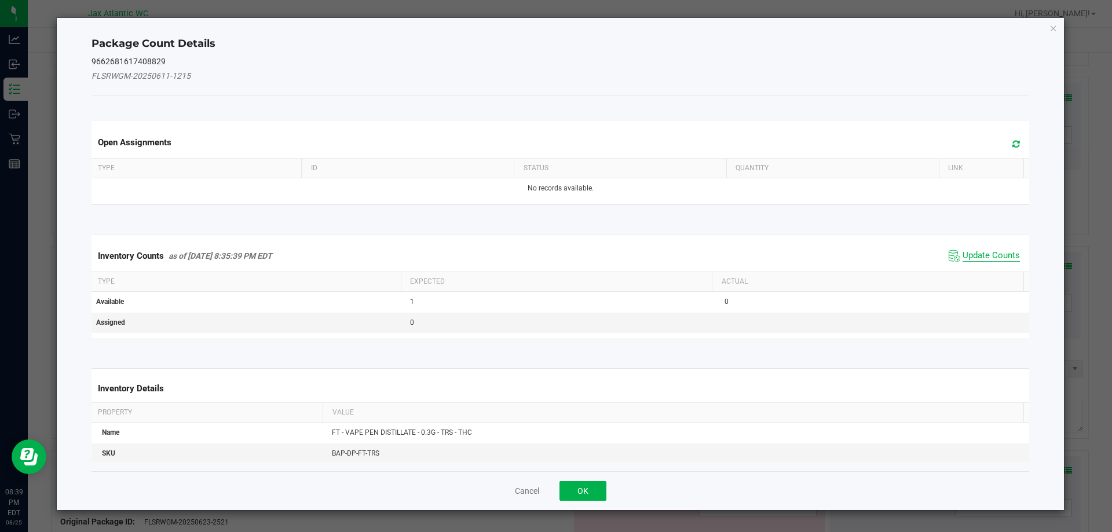
click at [987, 248] on span "Update Counts" at bounding box center [984, 255] width 77 height 17
click at [984, 250] on div "Inventory Counts as of [DATE] 8:35:39 PM EDT Update Counts" at bounding box center [560, 255] width 943 height 30
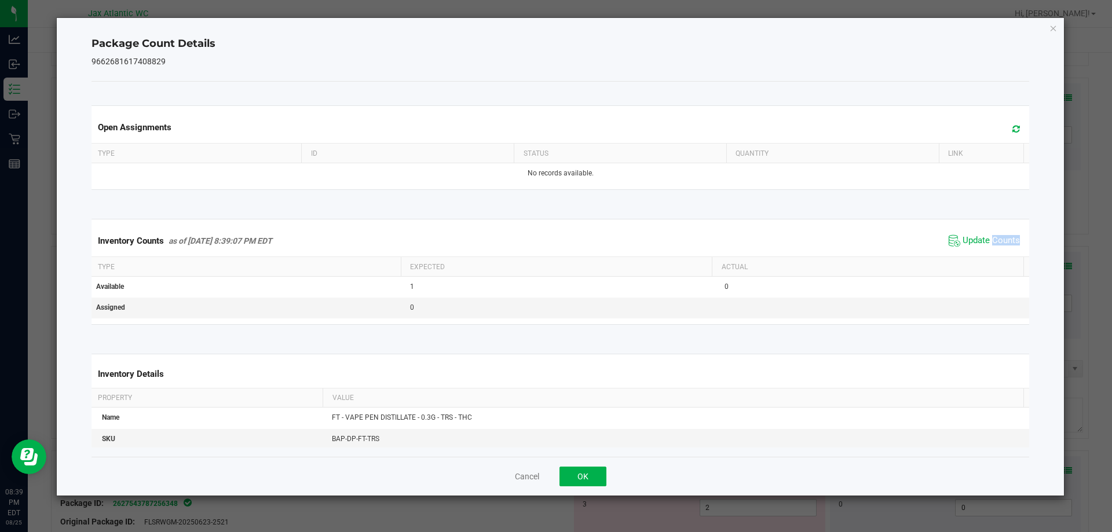
click at [984, 250] on div "Inventory Counts as of [DATE] 8:39:07 PM EDT Update Counts" at bounding box center [560, 240] width 943 height 31
click at [991, 245] on span "Update Counts" at bounding box center [990, 241] width 57 height 12
click at [984, 243] on span "Update Counts" at bounding box center [990, 240] width 57 height 10
click at [603, 477] on button "OK" at bounding box center [582, 477] width 47 height 20
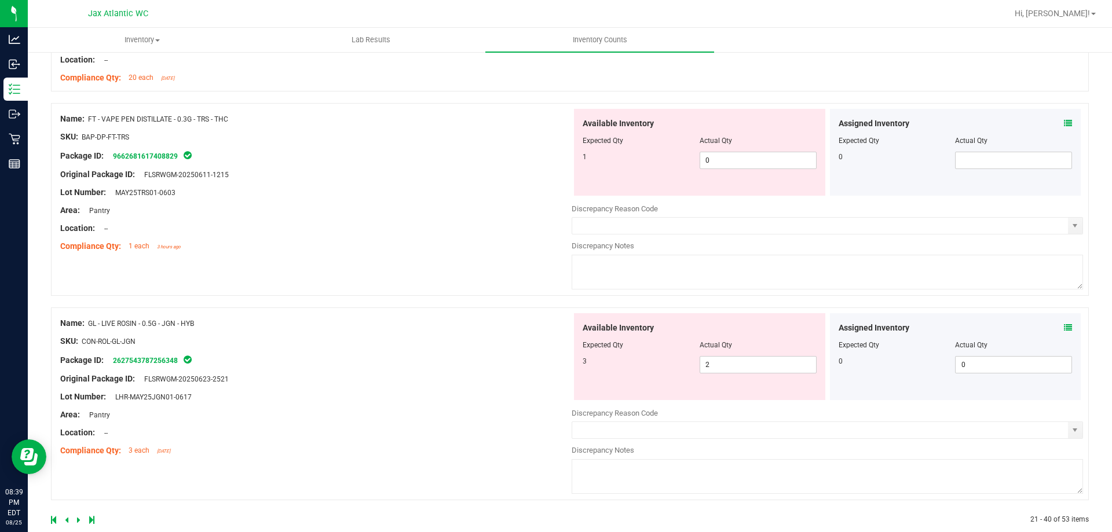
scroll to position [3173, 0]
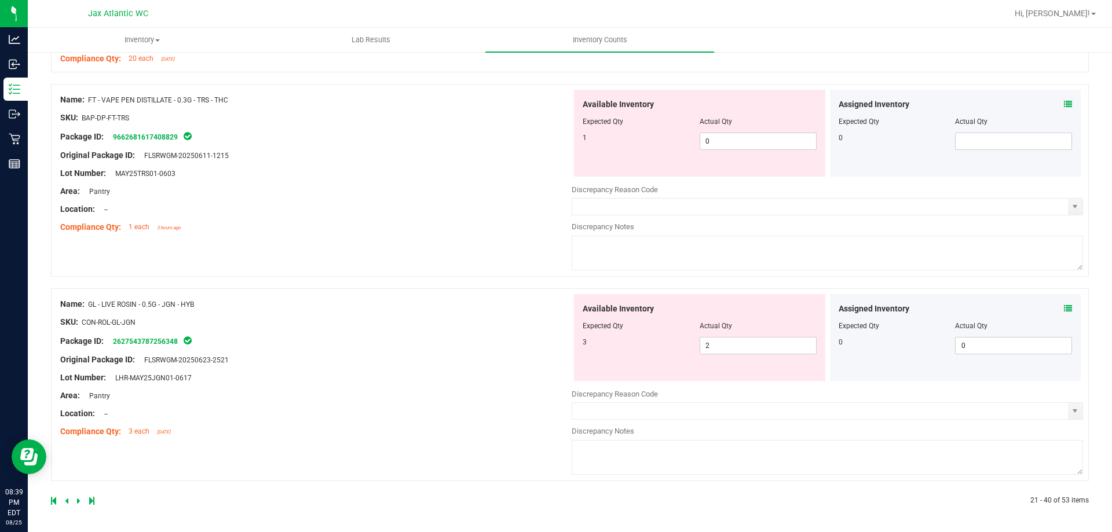
click at [1064, 306] on icon at bounding box center [1068, 309] width 8 height 8
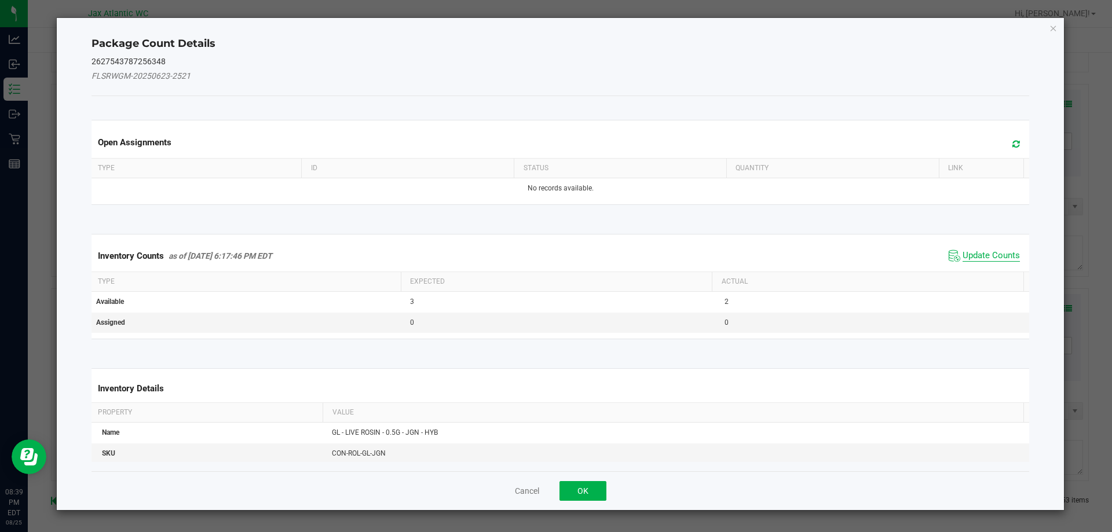
click at [979, 252] on span "Update Counts" at bounding box center [990, 256] width 57 height 12
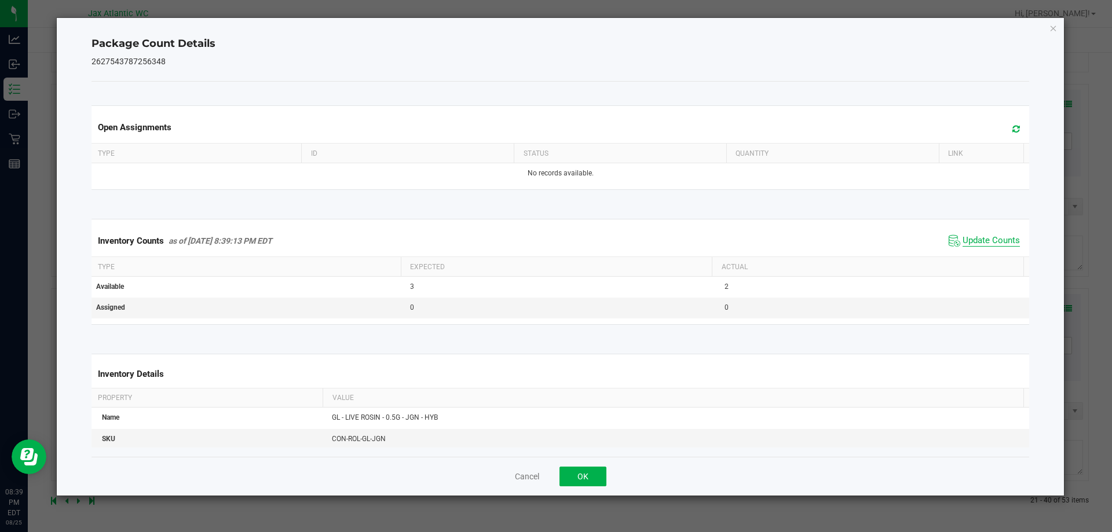
click at [985, 244] on span "Update Counts" at bounding box center [990, 241] width 57 height 12
click at [986, 243] on span "Update Counts" at bounding box center [990, 240] width 57 height 10
click at [573, 470] on button "OK" at bounding box center [582, 477] width 47 height 20
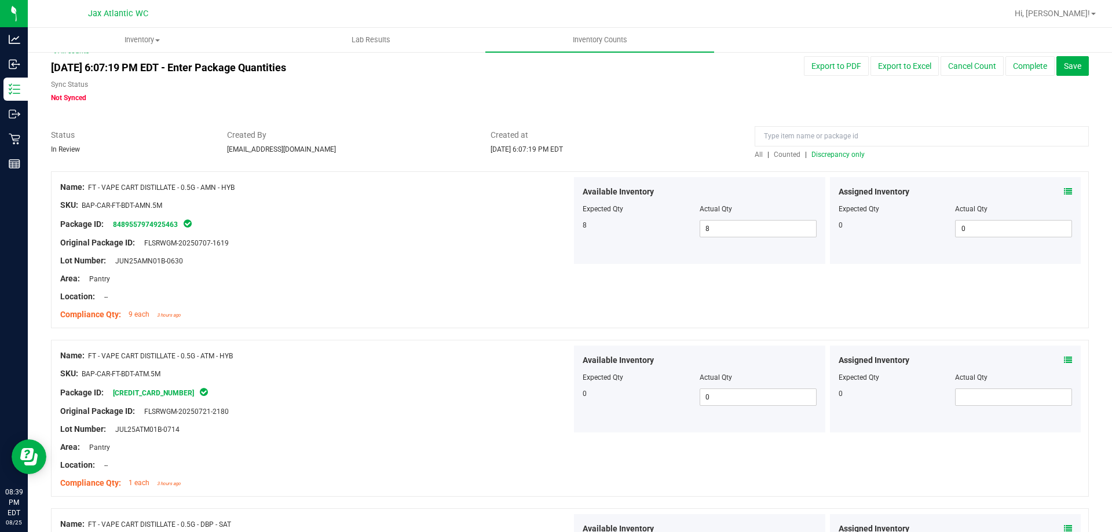
scroll to position [0, 0]
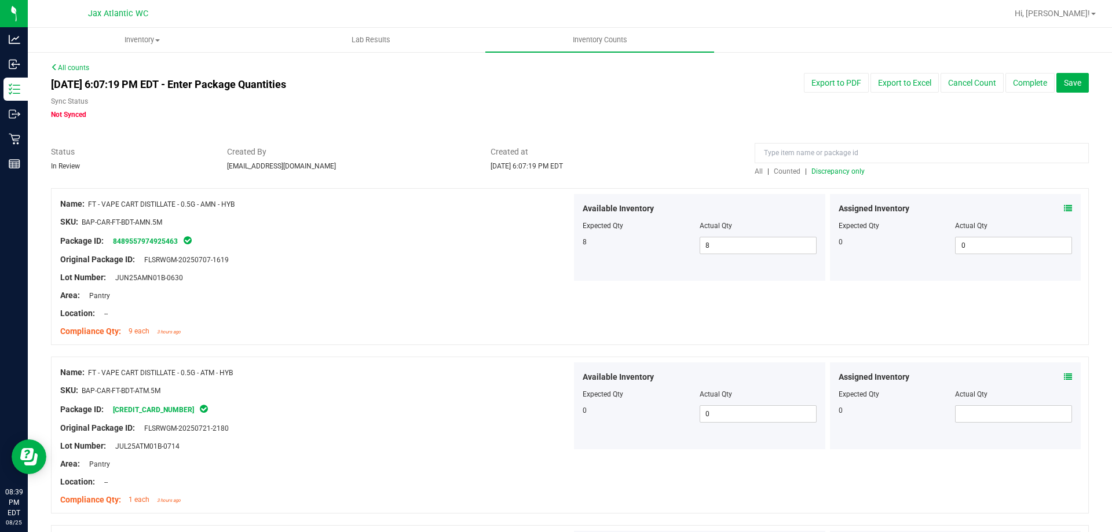
click at [831, 167] on span "Discrepancy only" at bounding box center [837, 171] width 53 height 8
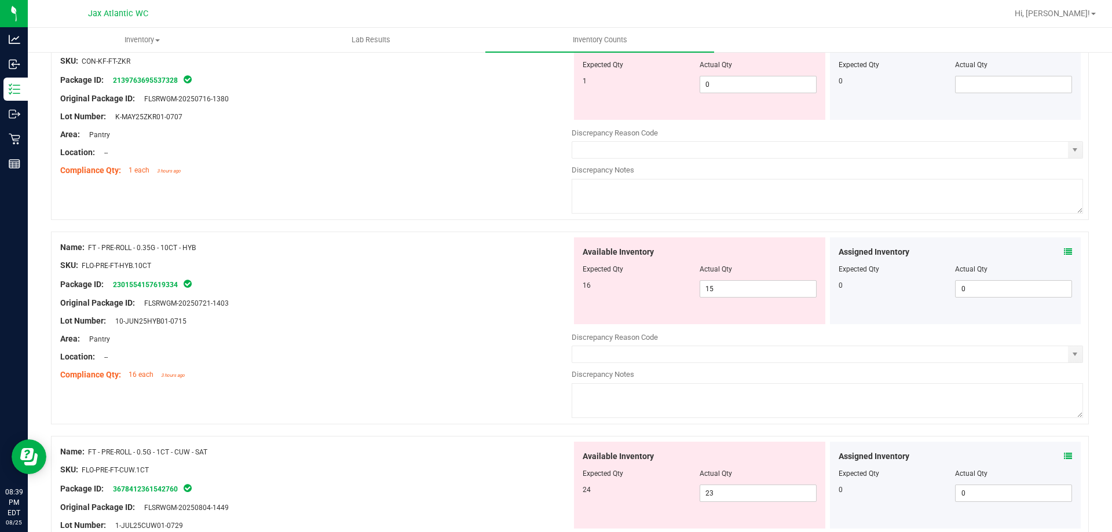
scroll to position [1621, 0]
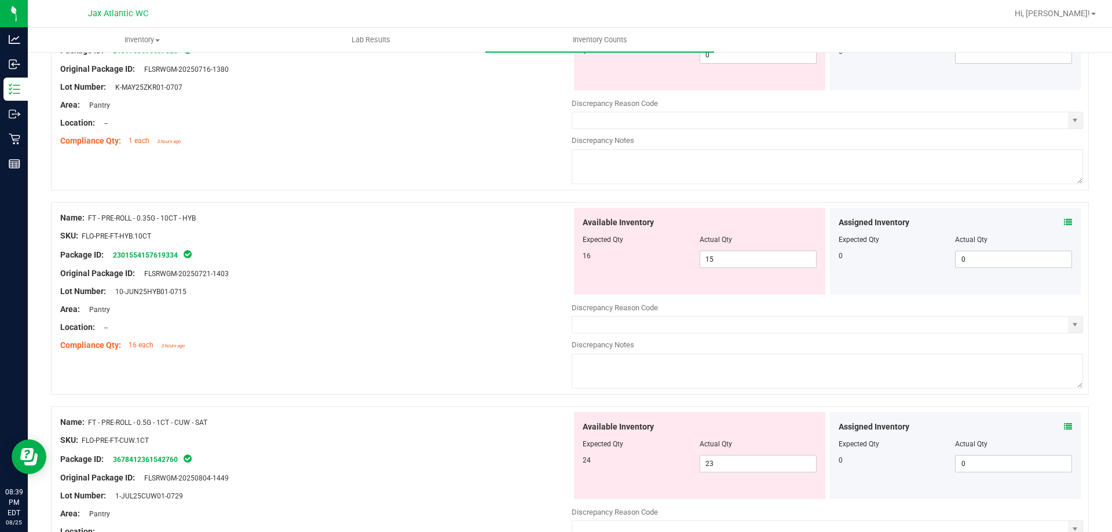
click at [1064, 222] on icon at bounding box center [1068, 222] width 8 height 8
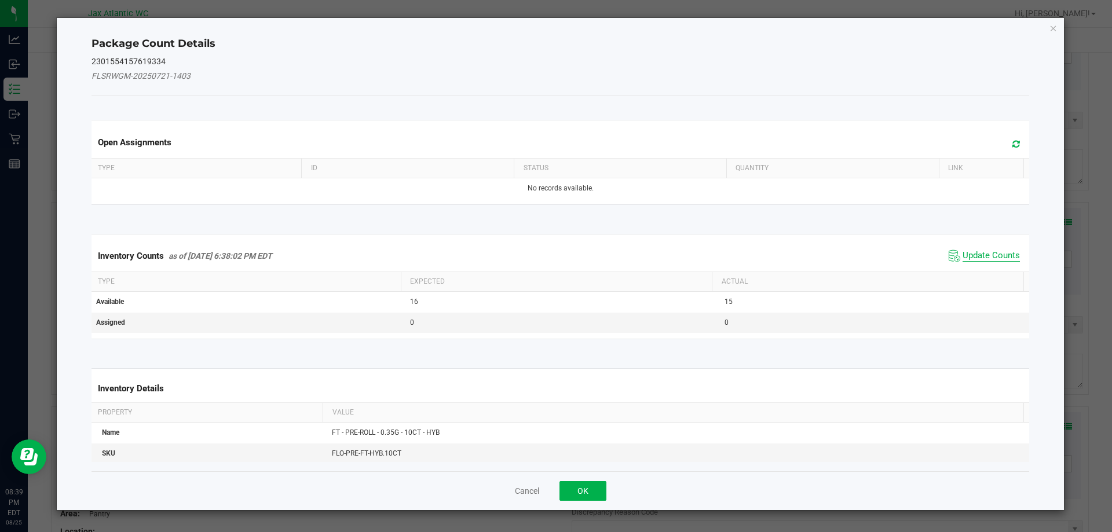
click at [983, 251] on span "Update Counts" at bounding box center [990, 256] width 57 height 12
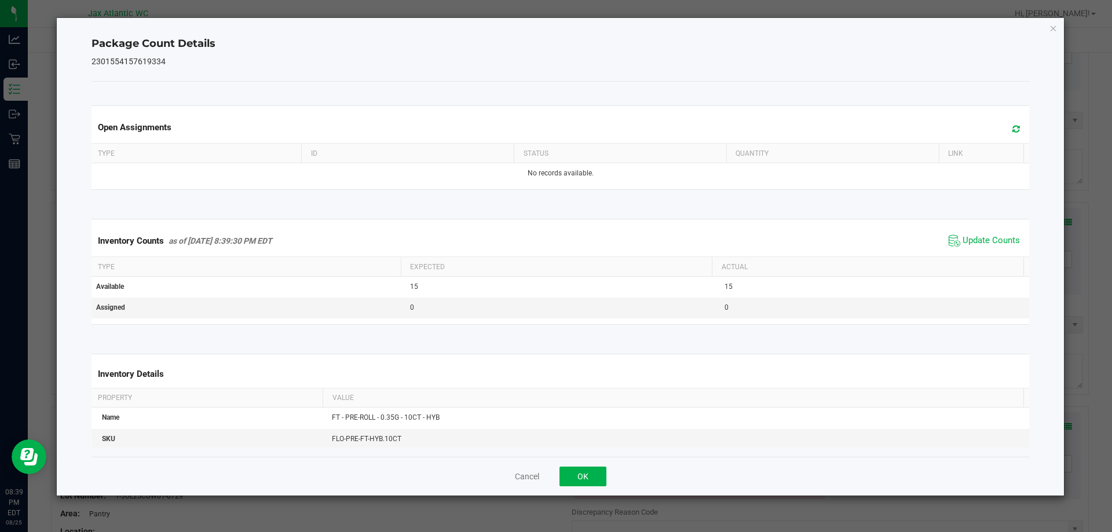
click at [986, 248] on span "Update Counts" at bounding box center [984, 240] width 77 height 17
click at [987, 246] on span "Update Counts" at bounding box center [990, 240] width 57 height 10
drag, startPoint x: 595, startPoint y: 481, endPoint x: 605, endPoint y: 471, distance: 14.3
click at [595, 480] on button "OK" at bounding box center [582, 477] width 47 height 20
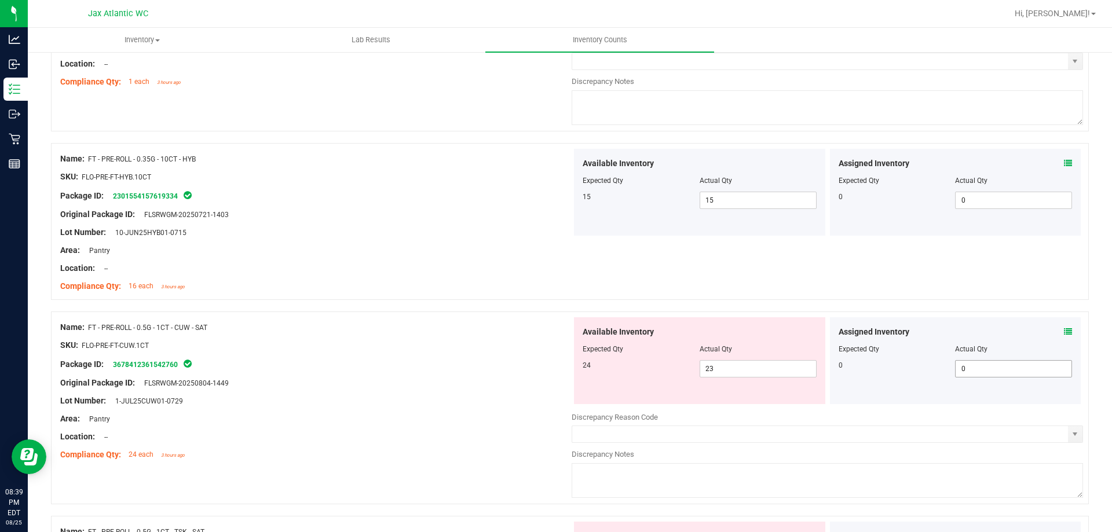
scroll to position [1737, 0]
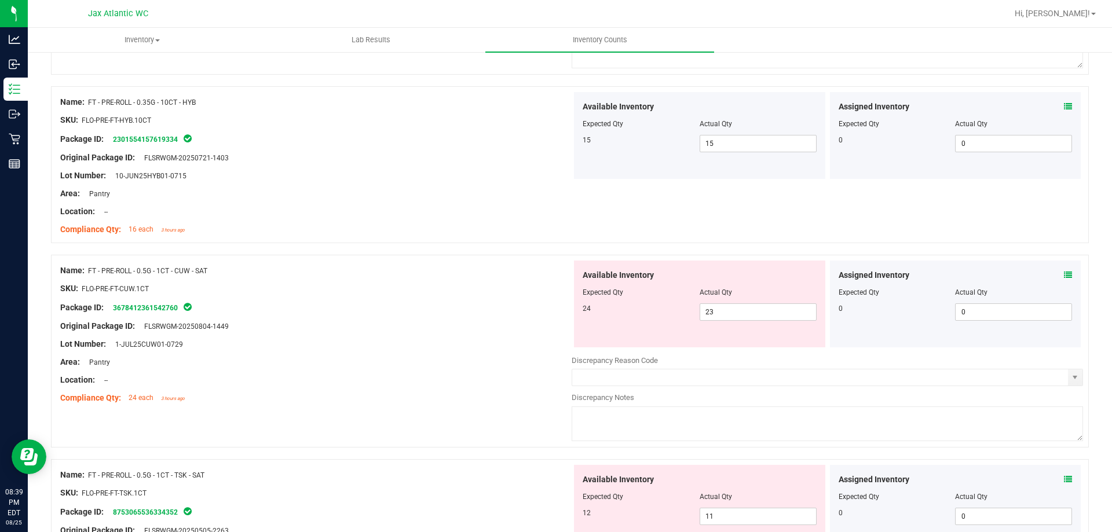
click at [1064, 275] on icon at bounding box center [1068, 275] width 8 height 8
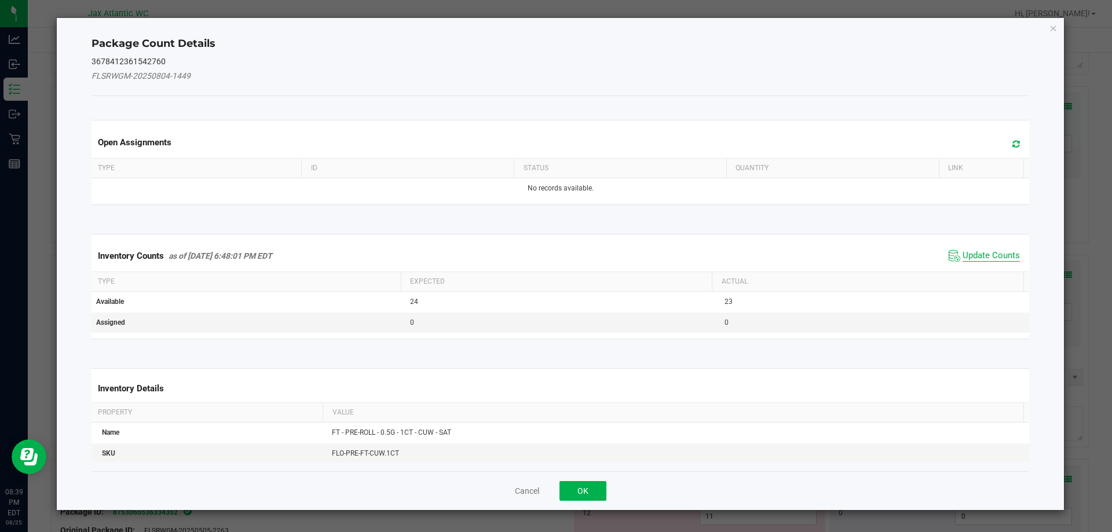
click at [987, 252] on span "Update Counts" at bounding box center [990, 256] width 57 height 12
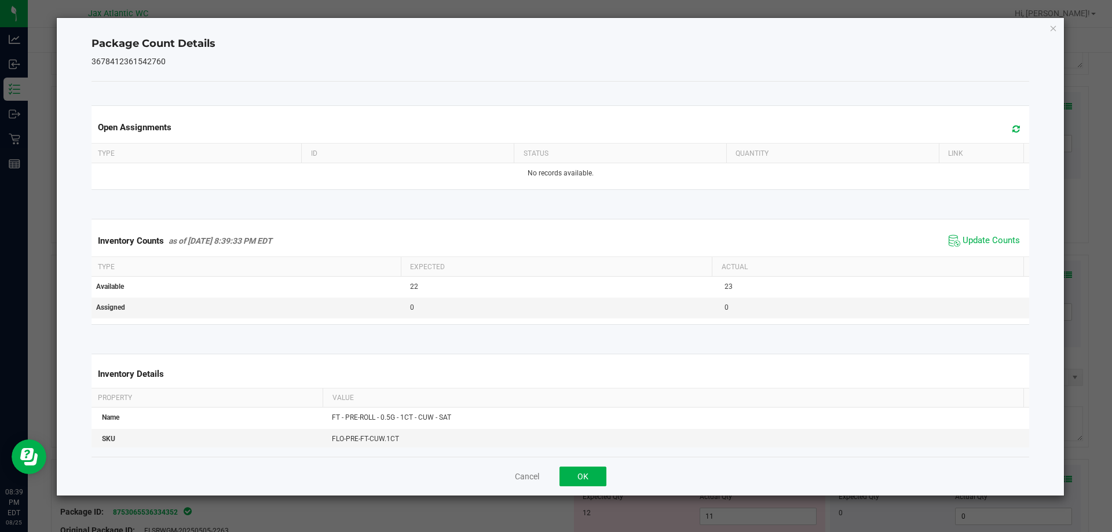
click at [988, 250] on div "Inventory Counts as of [DATE] 8:39:33 PM EDT Update Counts" at bounding box center [560, 240] width 943 height 31
click at [988, 248] on span "Update Counts" at bounding box center [984, 240] width 77 height 17
drag, startPoint x: 587, startPoint y: 477, endPoint x: 618, endPoint y: 487, distance: 33.0
click at [587, 476] on button "OK" at bounding box center [582, 477] width 47 height 20
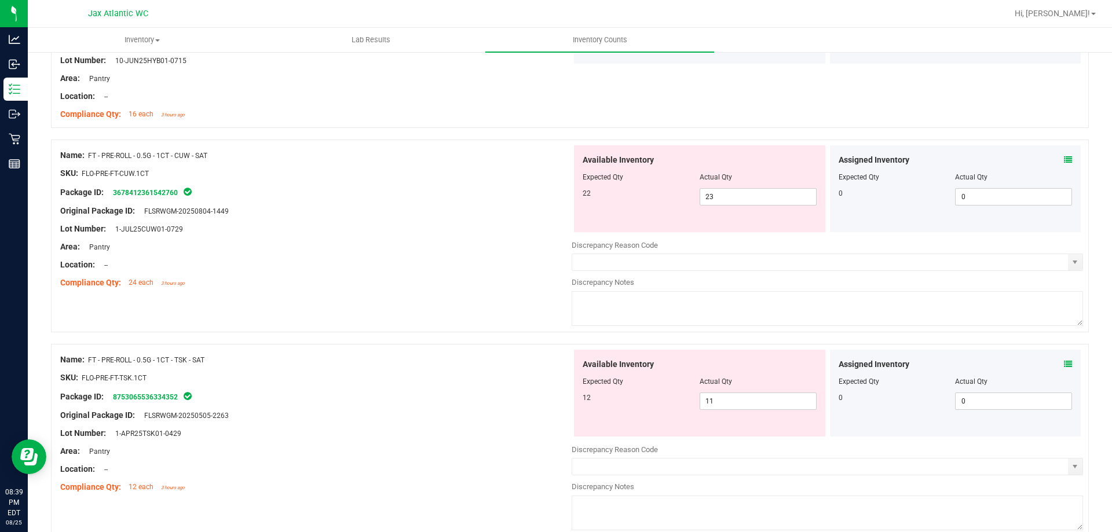
scroll to position [1853, 0]
click at [1064, 362] on icon at bounding box center [1068, 364] width 8 height 8
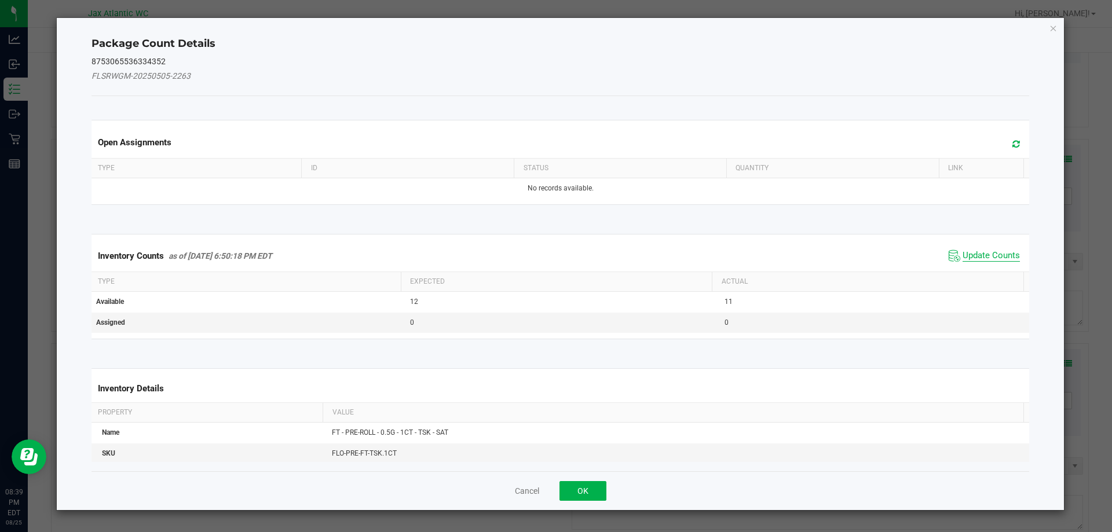
click at [991, 250] on span "Update Counts" at bounding box center [990, 256] width 57 height 12
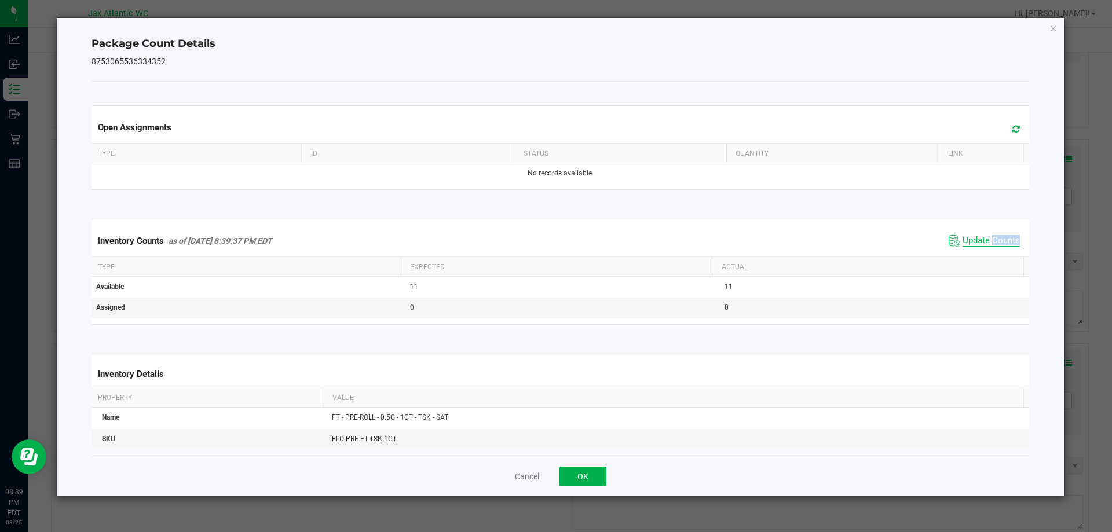
click at [991, 250] on div "Inventory Counts as of [DATE] 8:39:37 PM EDT Update Counts" at bounding box center [560, 240] width 943 height 31
click at [580, 475] on button "OK" at bounding box center [582, 477] width 47 height 20
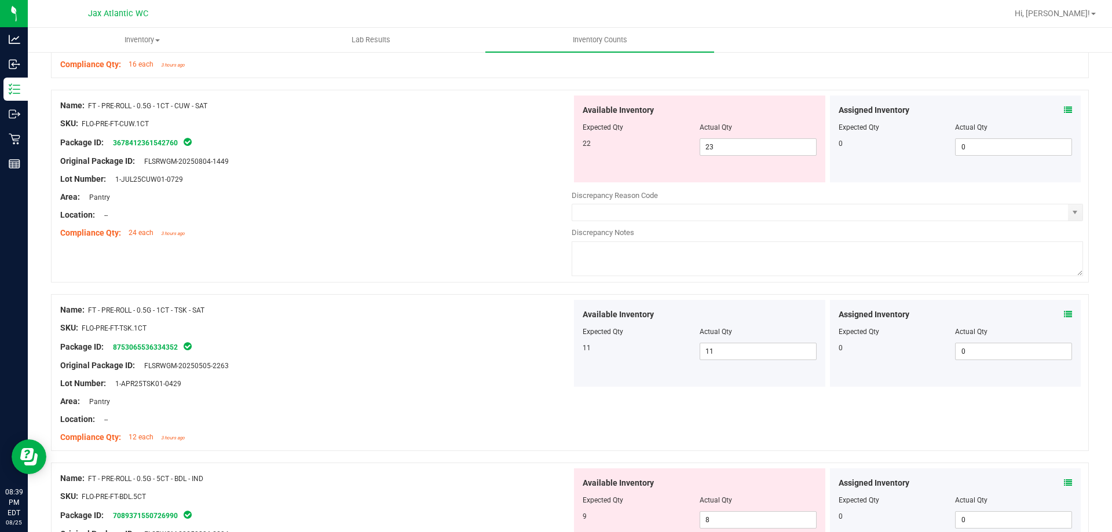
scroll to position [1969, 0]
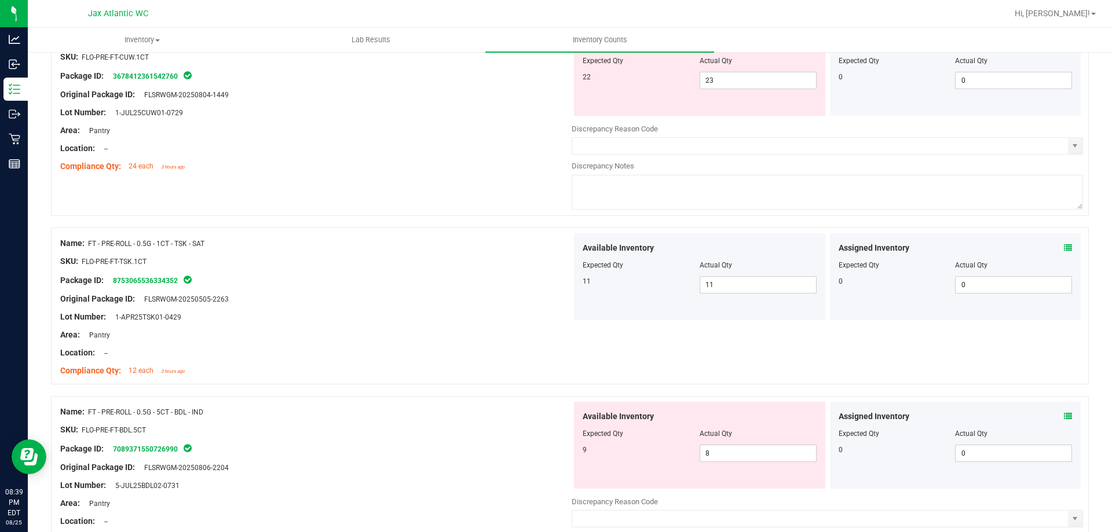
click at [1064, 416] on icon at bounding box center [1068, 416] width 8 height 8
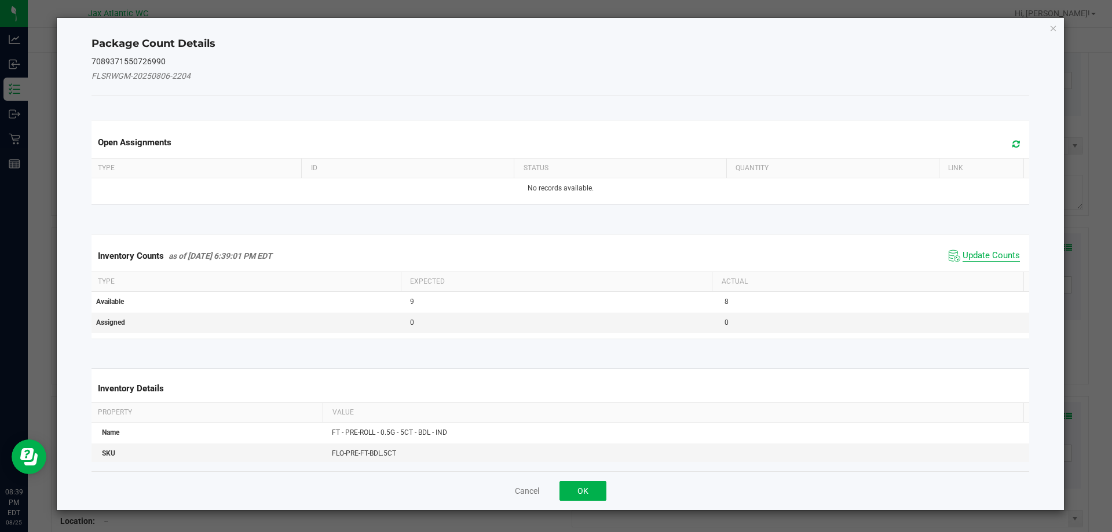
click at [973, 255] on span "Update Counts" at bounding box center [990, 256] width 57 height 12
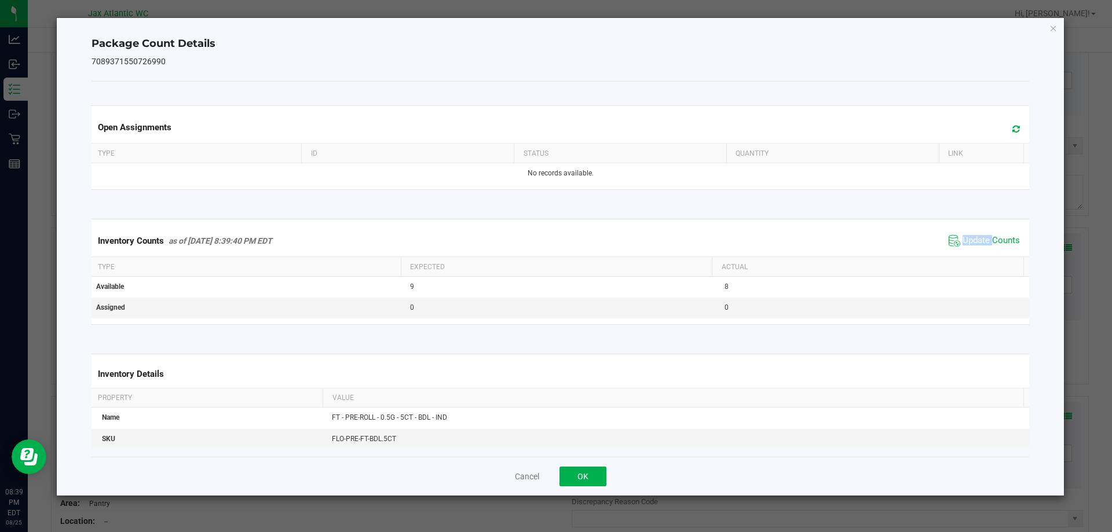
click at [973, 255] on div "Inventory Counts as of [DATE] 8:39:40 PM EDT Update Counts" at bounding box center [560, 240] width 943 height 31
click at [975, 254] on div "Inventory Counts as of [DATE] 8:39:40 PM EDT Update Counts" at bounding box center [560, 240] width 943 height 31
click at [582, 474] on button "OK" at bounding box center [582, 477] width 47 height 20
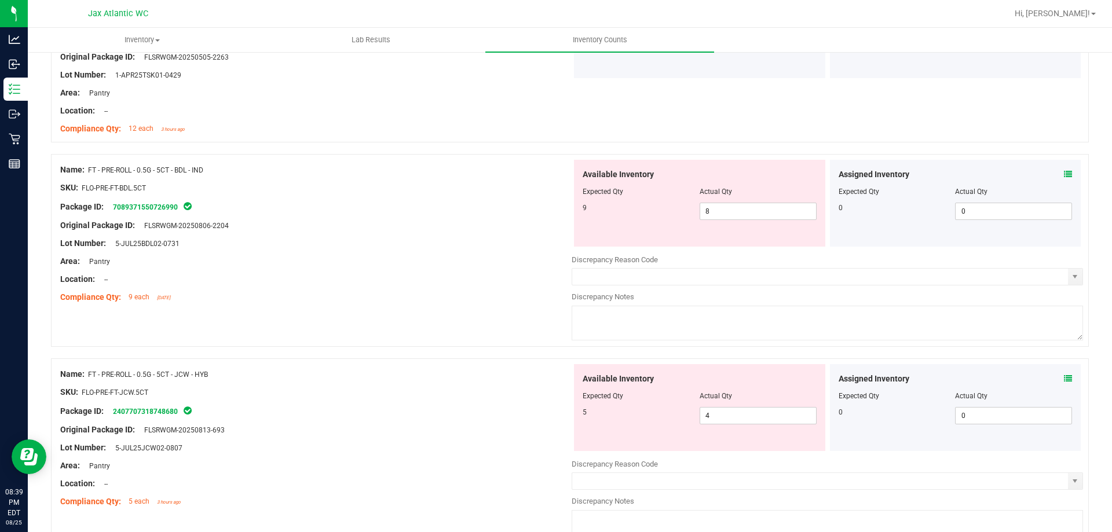
scroll to position [2316, 0]
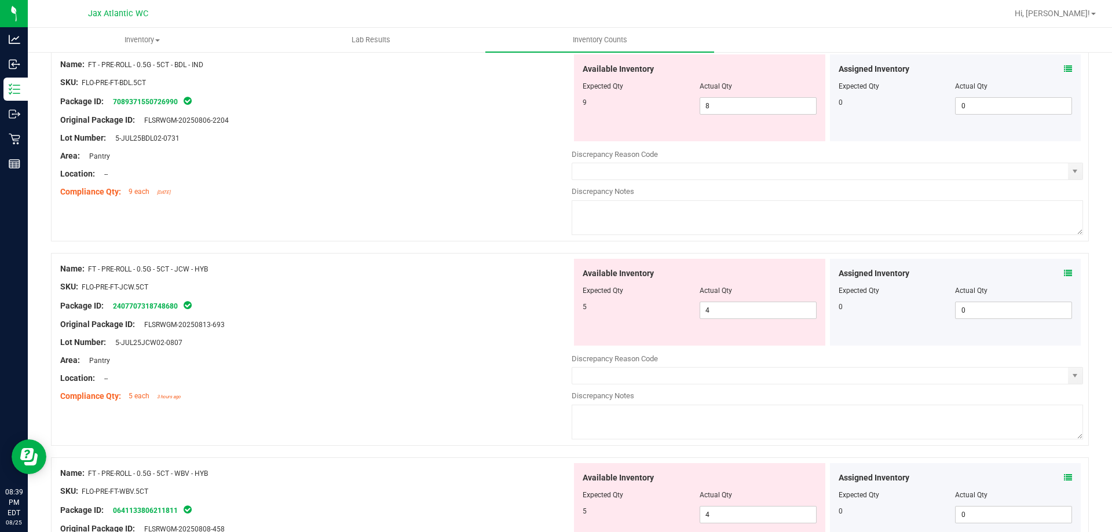
click at [1064, 269] on icon at bounding box center [1068, 273] width 8 height 8
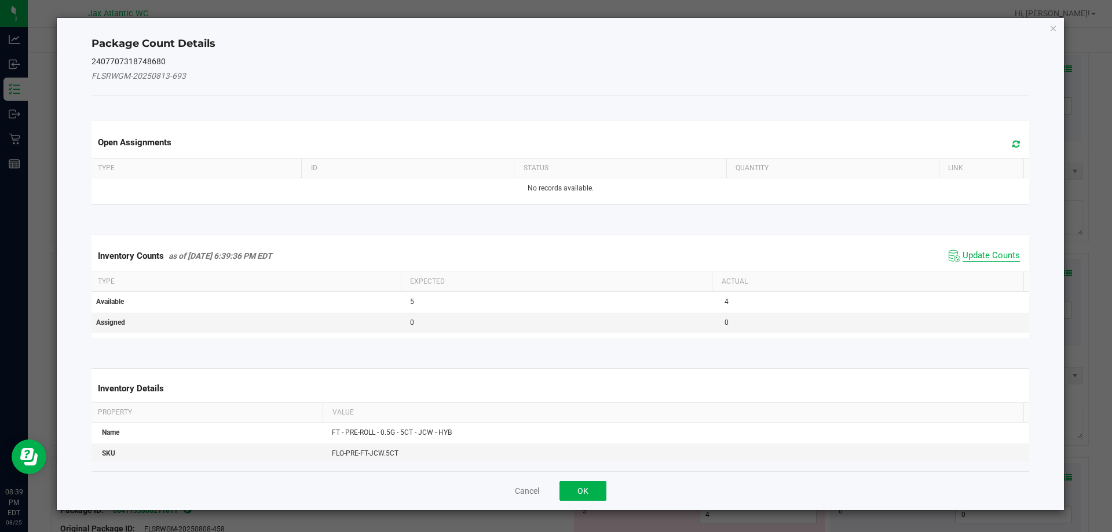
click at [990, 257] on span "Update Counts" at bounding box center [990, 256] width 57 height 12
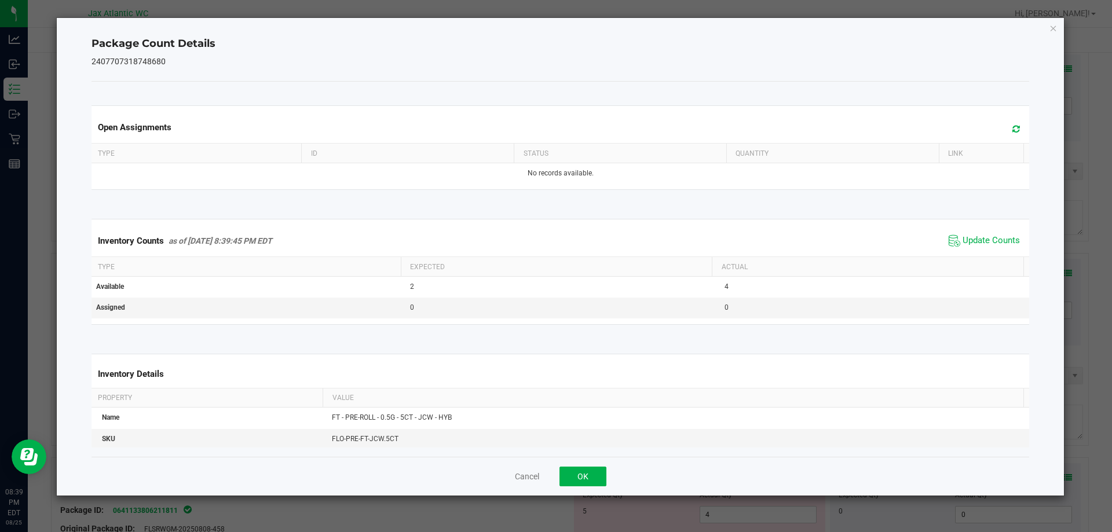
click at [990, 253] on div "Inventory Counts as of [DATE] 8:39:45 PM EDT Update Counts" at bounding box center [560, 240] width 943 height 31
click at [991, 247] on span "Update Counts" at bounding box center [990, 241] width 57 height 12
click at [569, 477] on button "OK" at bounding box center [582, 477] width 47 height 20
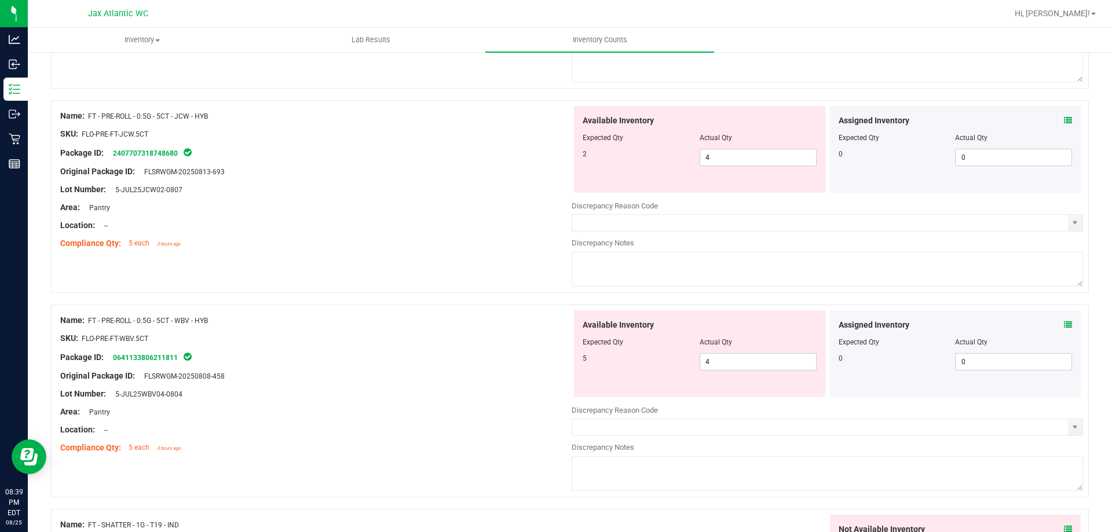
scroll to position [2490, 0]
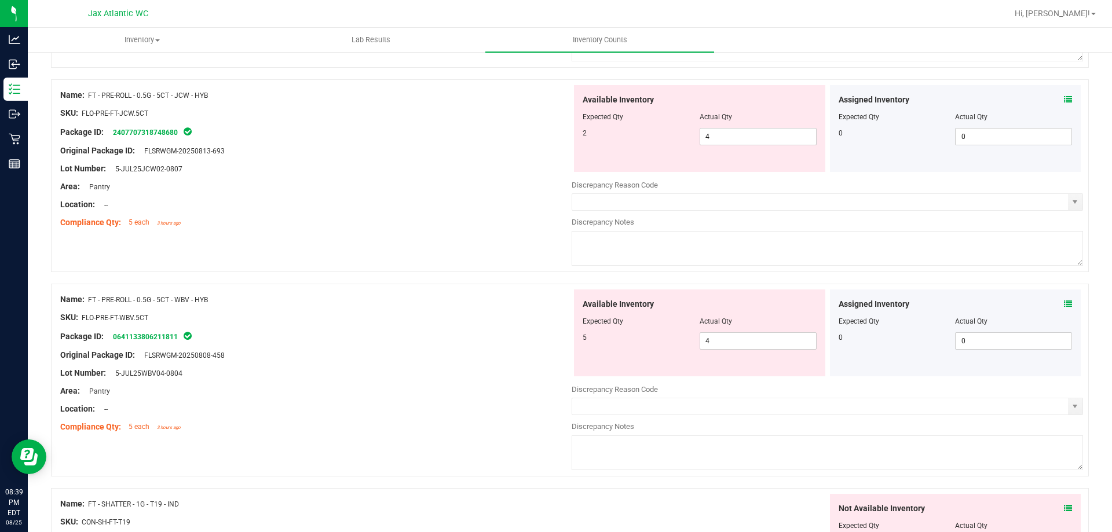
click at [1064, 303] on div "Assigned Inventory Expected Qty Actual Qty 0 0 0" at bounding box center [955, 333] width 251 height 87
click at [1064, 303] on icon at bounding box center [1068, 304] width 8 height 8
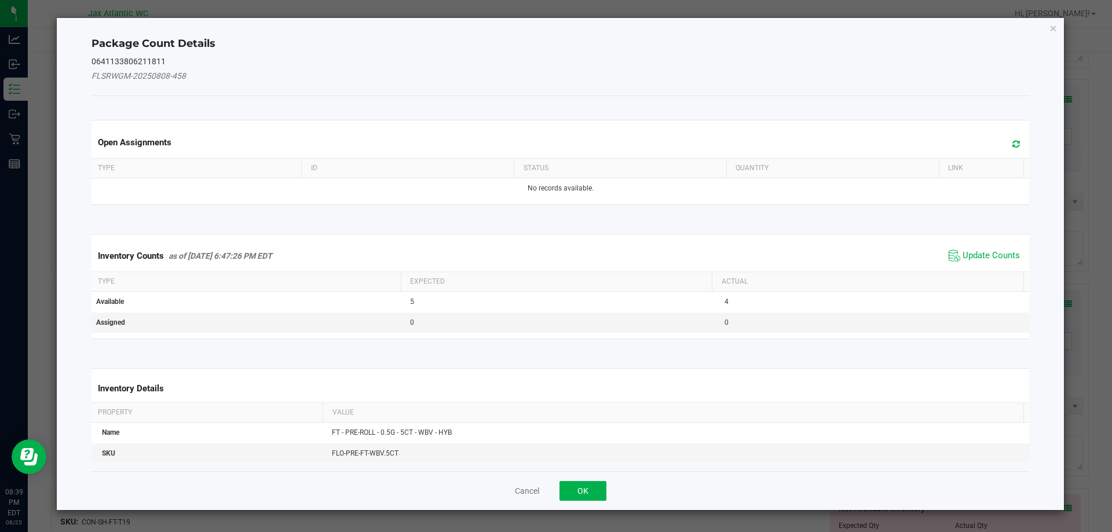
click at [979, 246] on div "Inventory Counts as of [DATE] 6:47:26 PM EDT Update Counts" at bounding box center [560, 255] width 943 height 31
click at [983, 248] on span "Update Counts" at bounding box center [984, 255] width 77 height 17
click at [984, 247] on span "Update Counts" at bounding box center [985, 255] width 74 height 16
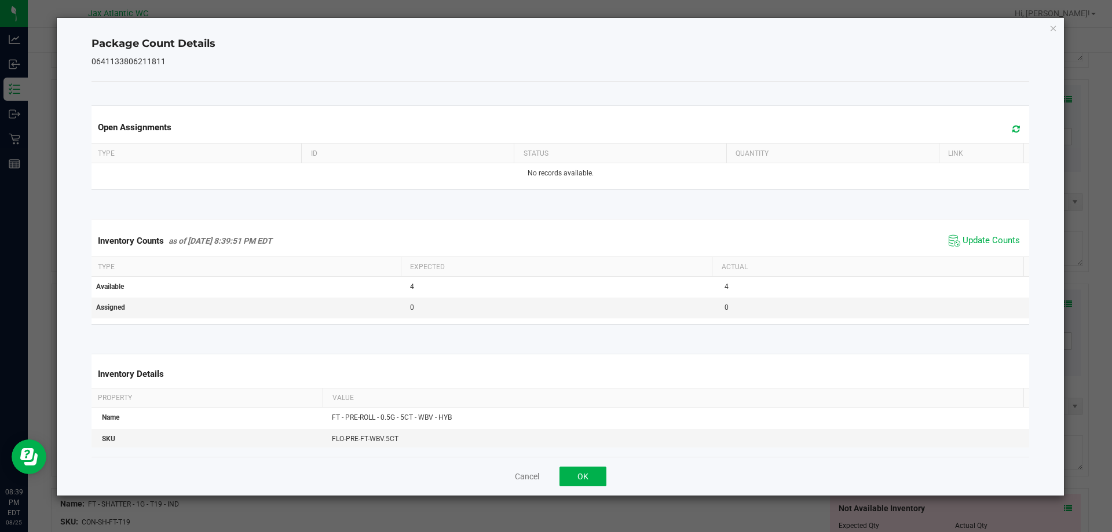
click at [984, 247] on span "Update Counts" at bounding box center [984, 240] width 77 height 17
drag, startPoint x: 591, startPoint y: 481, endPoint x: 641, endPoint y: 456, distance: 55.7
click at [591, 480] on button "OK" at bounding box center [582, 477] width 47 height 20
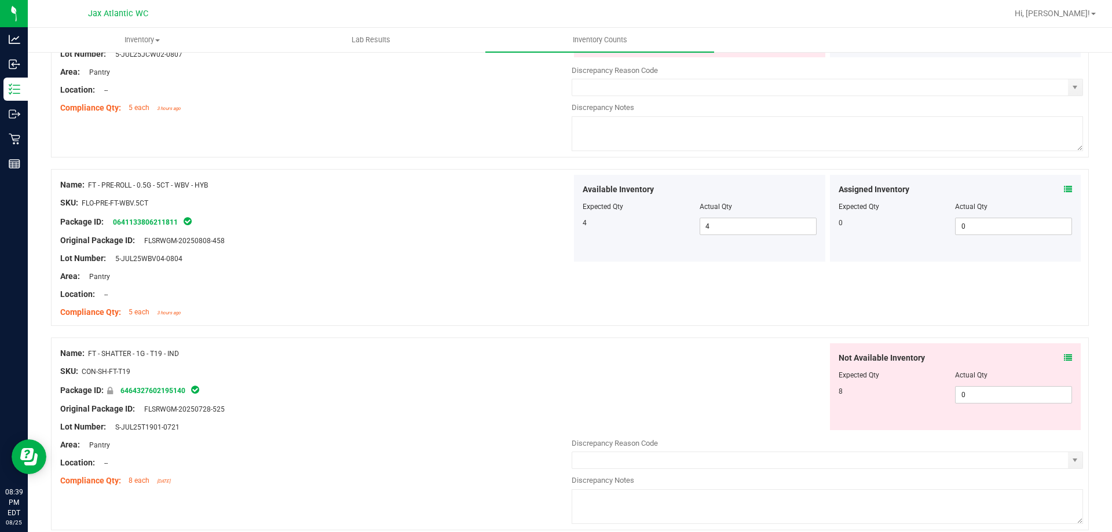
scroll to position [2606, 0]
click at [1064, 357] on icon at bounding box center [1068, 357] width 8 height 8
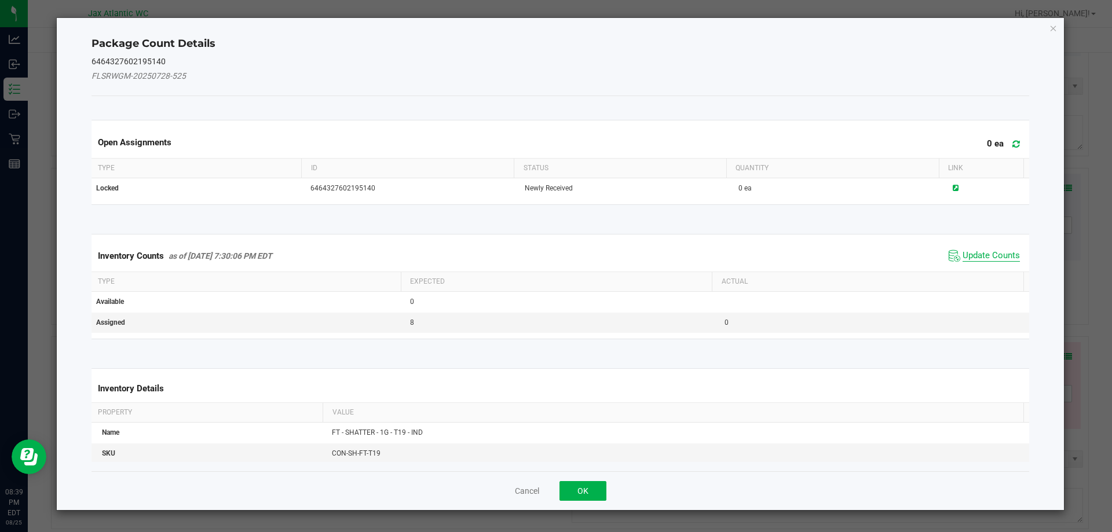
click at [979, 250] on span "Update Counts" at bounding box center [990, 256] width 57 height 12
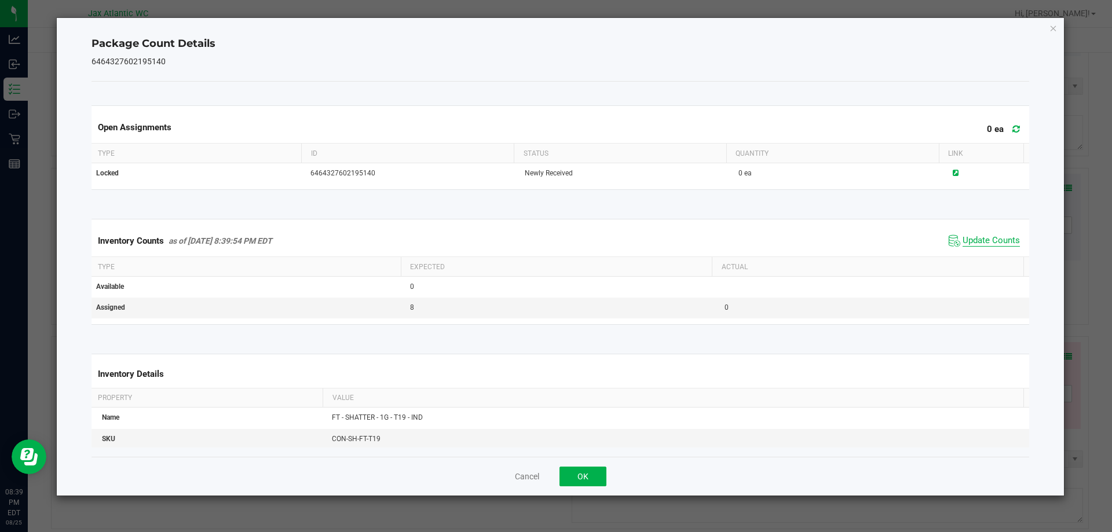
click at [984, 244] on span "Update Counts" at bounding box center [990, 241] width 57 height 12
click at [991, 226] on div "Inventory Counts as of [DATE] 8:39:54 PM EDT Update Counts" at bounding box center [560, 240] width 943 height 30
click at [606, 474] on div "Cancel OK" at bounding box center [560, 476] width 938 height 39
drag, startPoint x: 584, startPoint y: 473, endPoint x: 590, endPoint y: 474, distance: 5.9
click at [584, 472] on button "OK" at bounding box center [582, 477] width 47 height 20
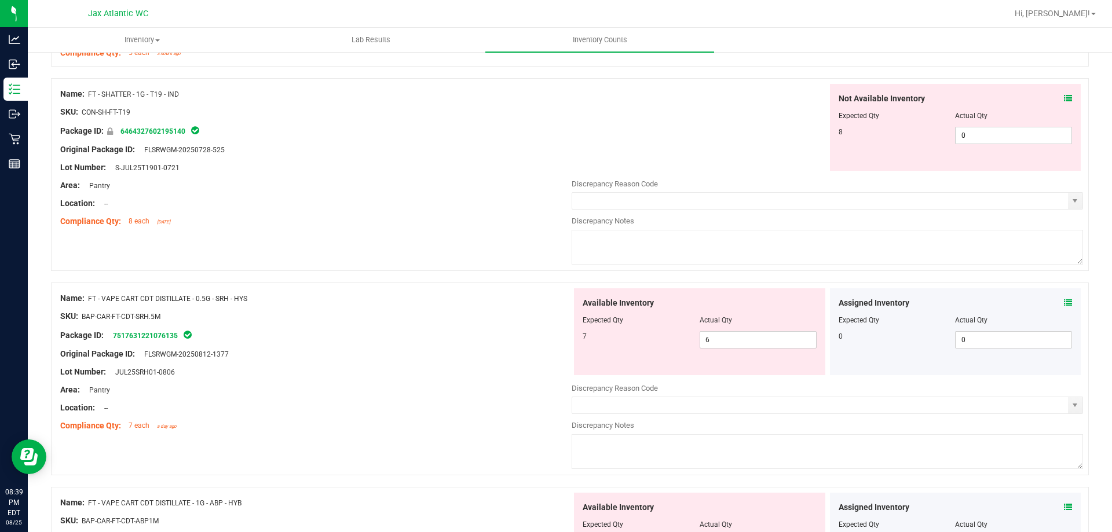
scroll to position [2779, 0]
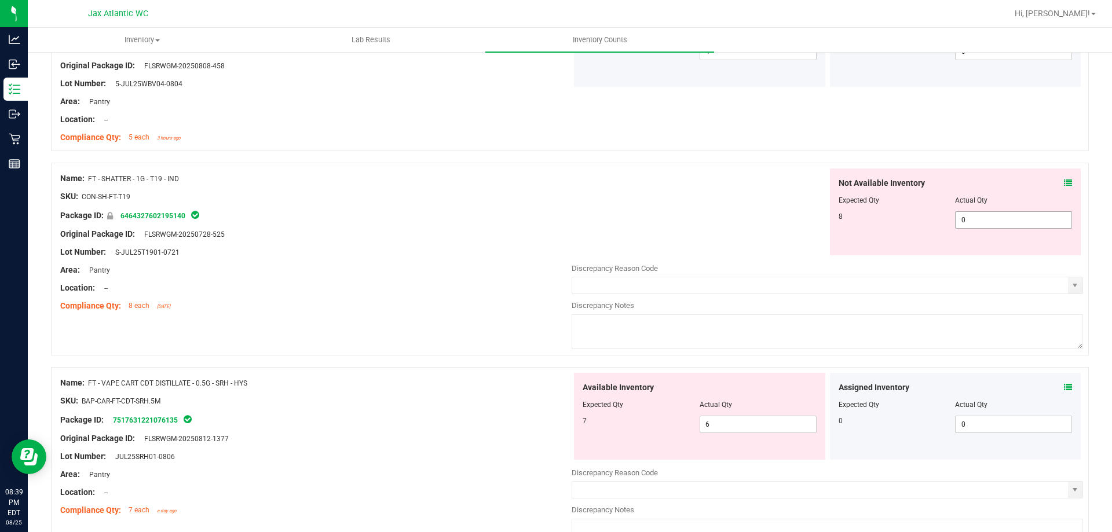
click at [1003, 222] on span "0 0" at bounding box center [1013, 219] width 117 height 17
click at [1064, 182] on icon at bounding box center [1068, 183] width 8 height 8
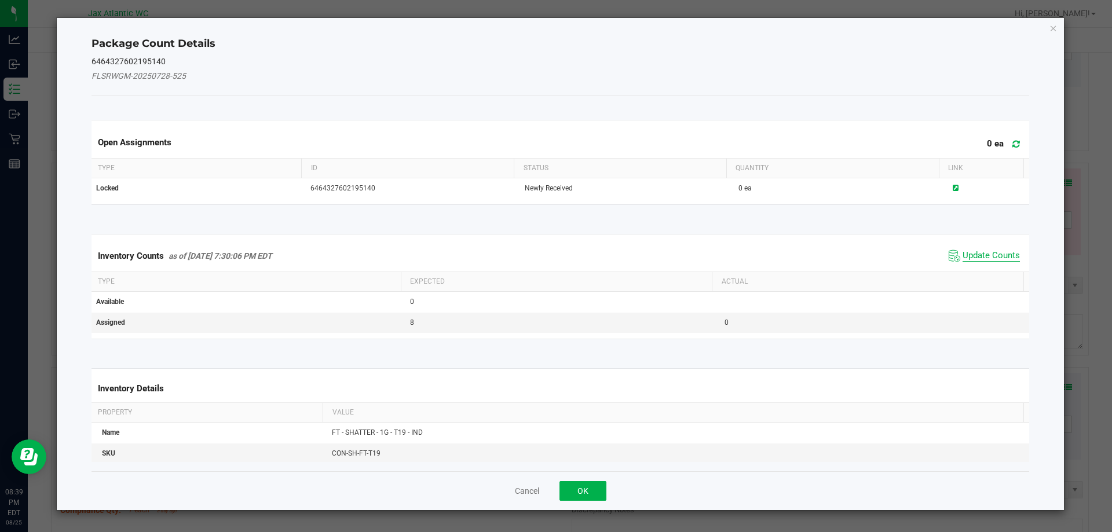
click at [968, 255] on span "Update Counts" at bounding box center [990, 256] width 57 height 12
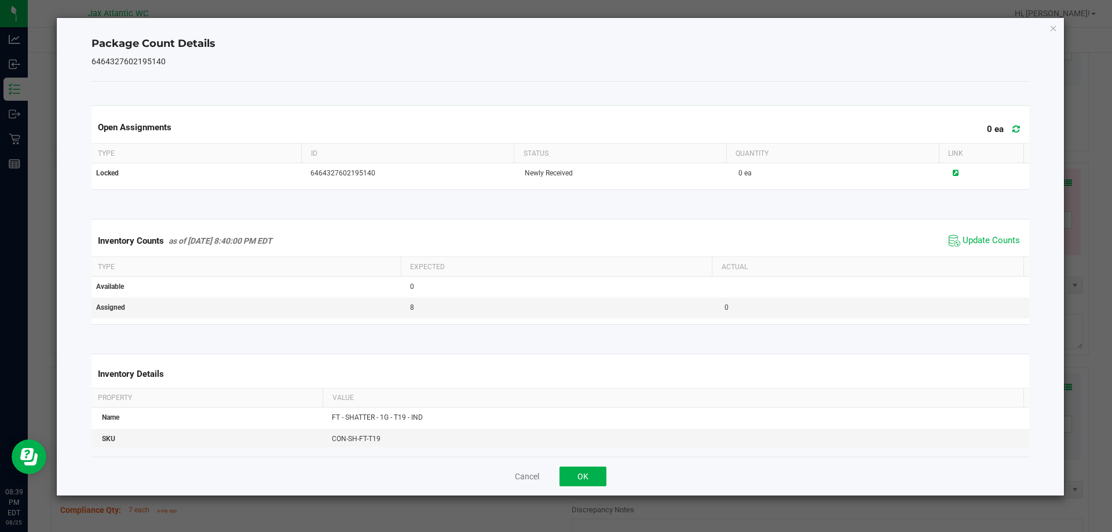
click at [974, 251] on div "Inventory Counts as of [DATE] 8:40:00 PM EDT Update Counts" at bounding box center [560, 240] width 943 height 31
drag, startPoint x: 594, startPoint y: 481, endPoint x: 627, endPoint y: 453, distance: 43.6
click at [594, 479] on button "OK" at bounding box center [582, 477] width 47 height 20
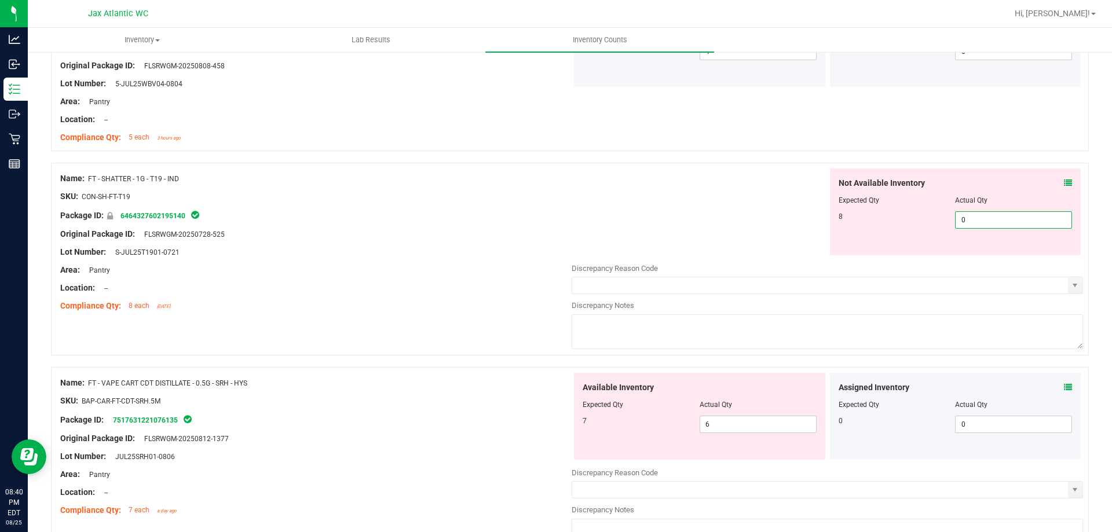
drag, startPoint x: 975, startPoint y: 220, endPoint x: 946, endPoint y: 224, distance: 29.2
click at [946, 224] on div "8 0 0" at bounding box center [955, 219] width 234 height 17
click at [738, 212] on div "Not Available Inventory Expected Qty Actual Qty 8 0 0" at bounding box center [827, 212] width 511 height 87
click at [1064, 388] on icon at bounding box center [1068, 387] width 8 height 8
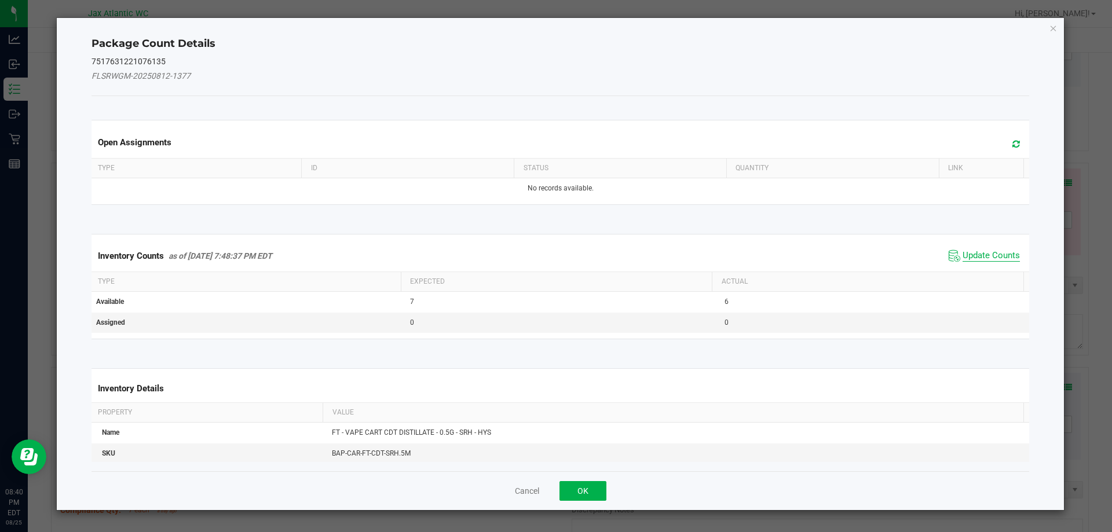
click at [983, 256] on span "Update Counts" at bounding box center [990, 256] width 57 height 12
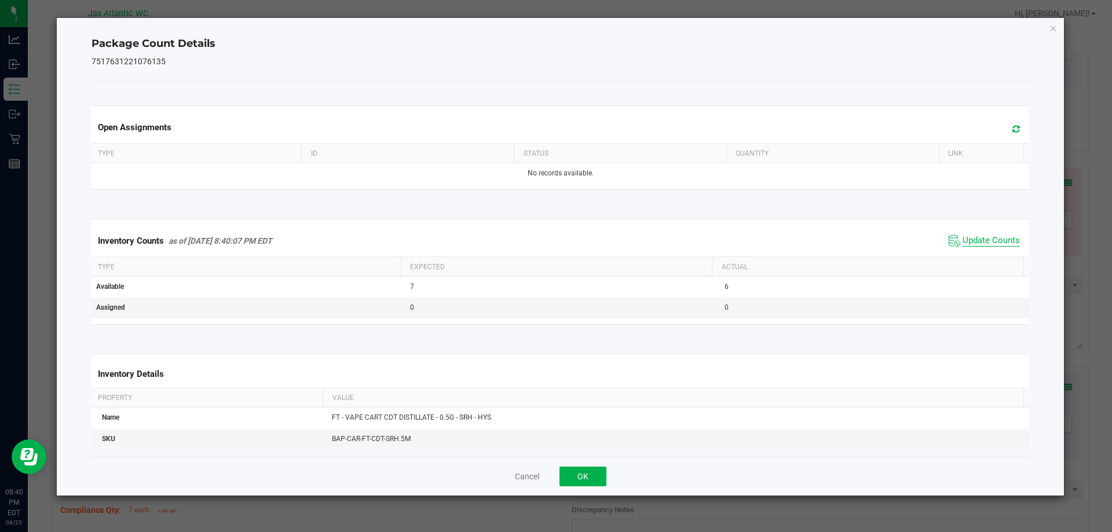
click at [987, 242] on span "Update Counts" at bounding box center [990, 241] width 57 height 12
click at [988, 240] on span "Update Counts" at bounding box center [990, 241] width 57 height 12
drag, startPoint x: 588, startPoint y: 484, endPoint x: 624, endPoint y: 475, distance: 37.5
click at [588, 485] on button "OK" at bounding box center [582, 477] width 47 height 20
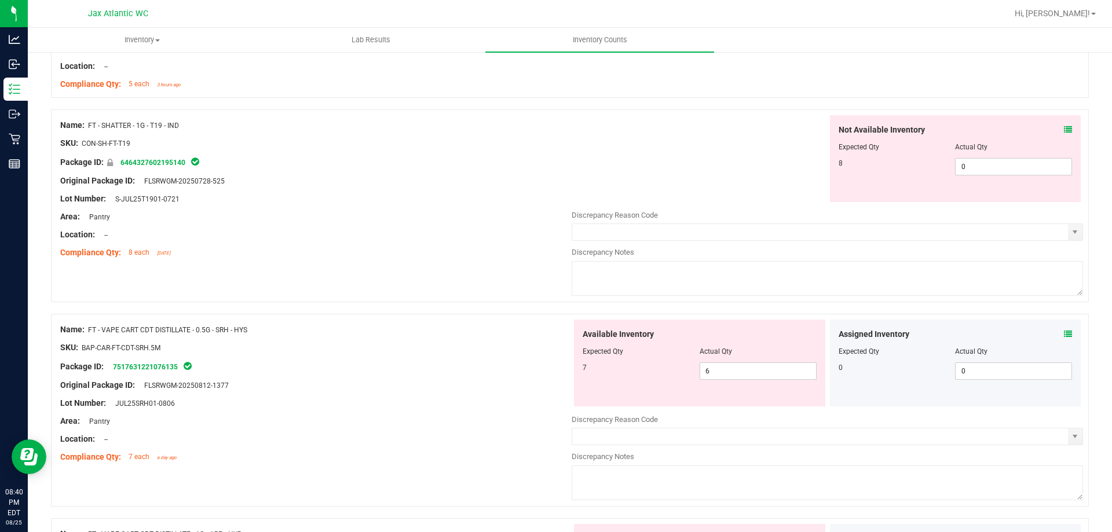
scroll to position [3069, 0]
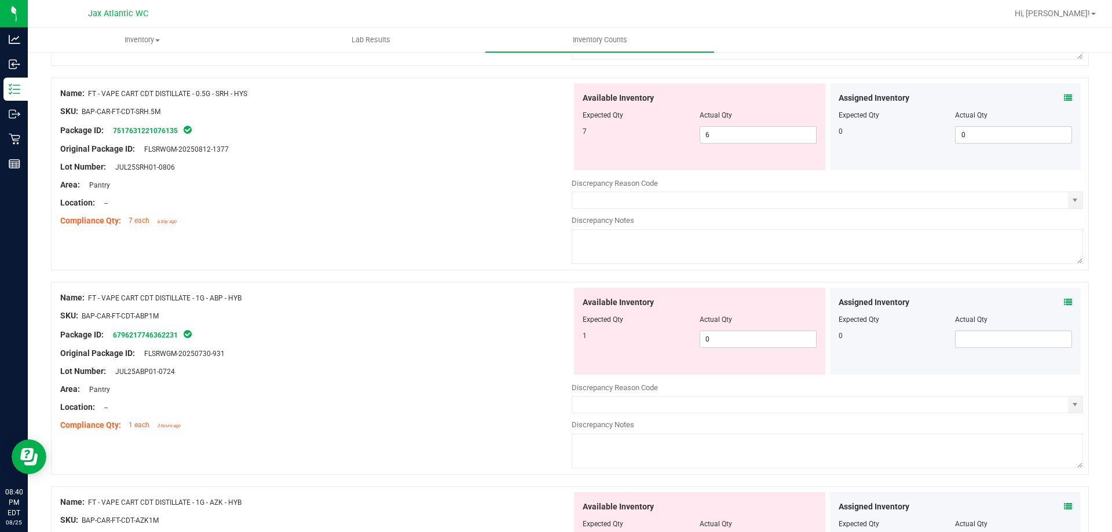
click at [1064, 299] on icon at bounding box center [1068, 302] width 8 height 8
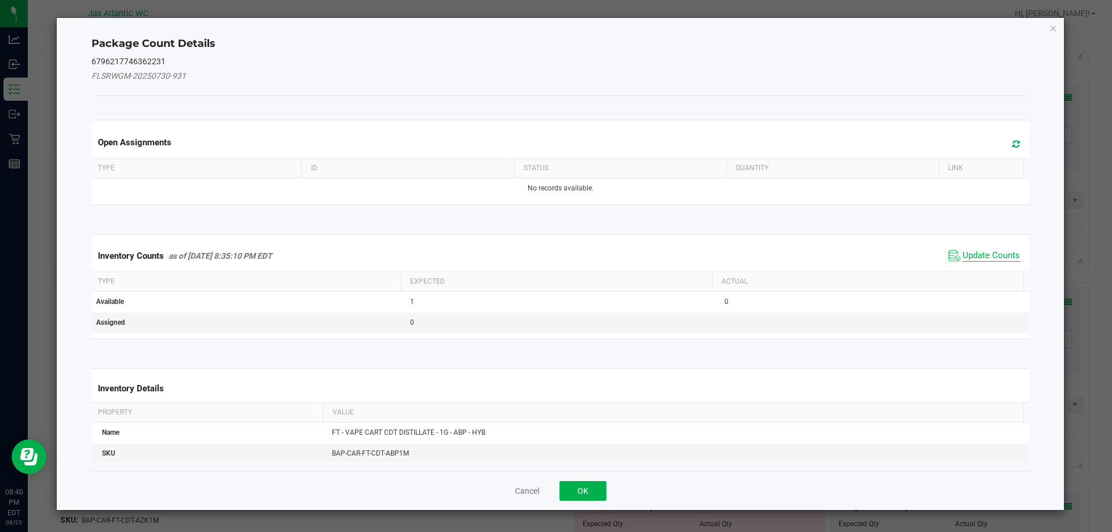
click at [994, 254] on span "Update Counts" at bounding box center [990, 256] width 57 height 12
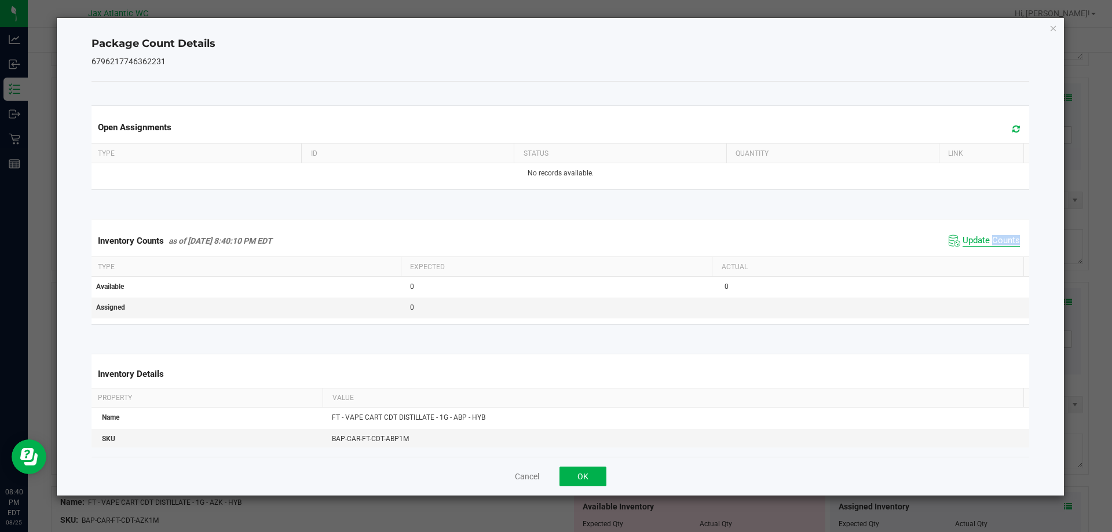
click at [994, 254] on div "Inventory Counts as of [DATE] 8:40:10 PM EDT Update Counts" at bounding box center [560, 240] width 943 height 31
click at [994, 252] on div "Inventory Counts as of [DATE] 8:40:10 PM EDT Update Counts" at bounding box center [560, 240] width 943 height 31
click at [585, 477] on button "OK" at bounding box center [582, 477] width 47 height 20
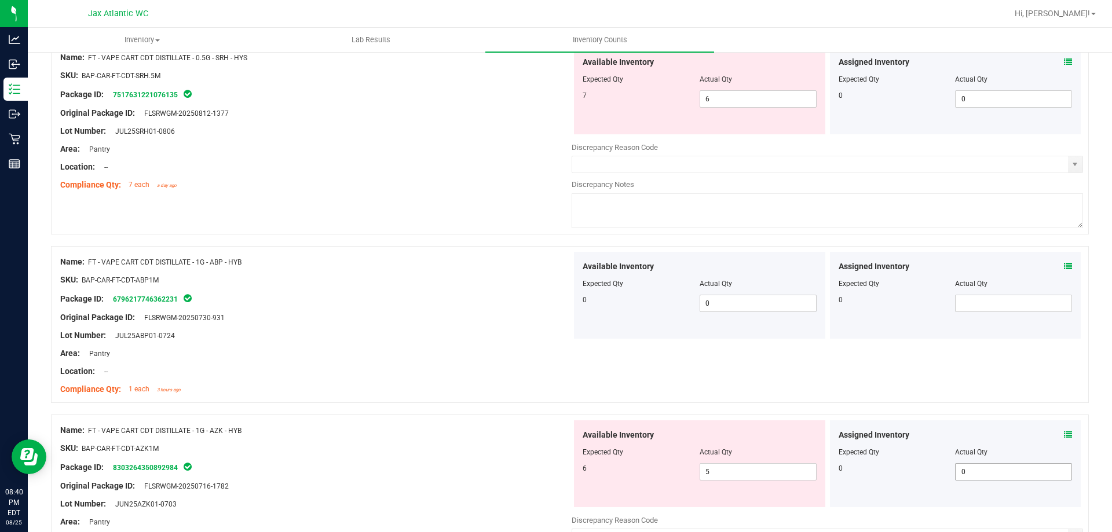
scroll to position [3243, 0]
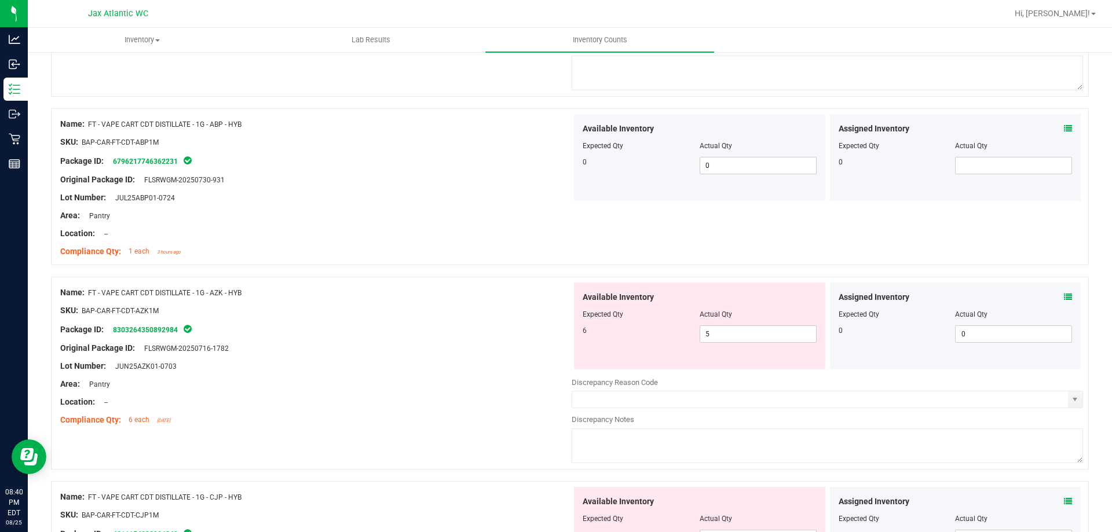
click at [1064, 297] on icon at bounding box center [1068, 297] width 8 height 8
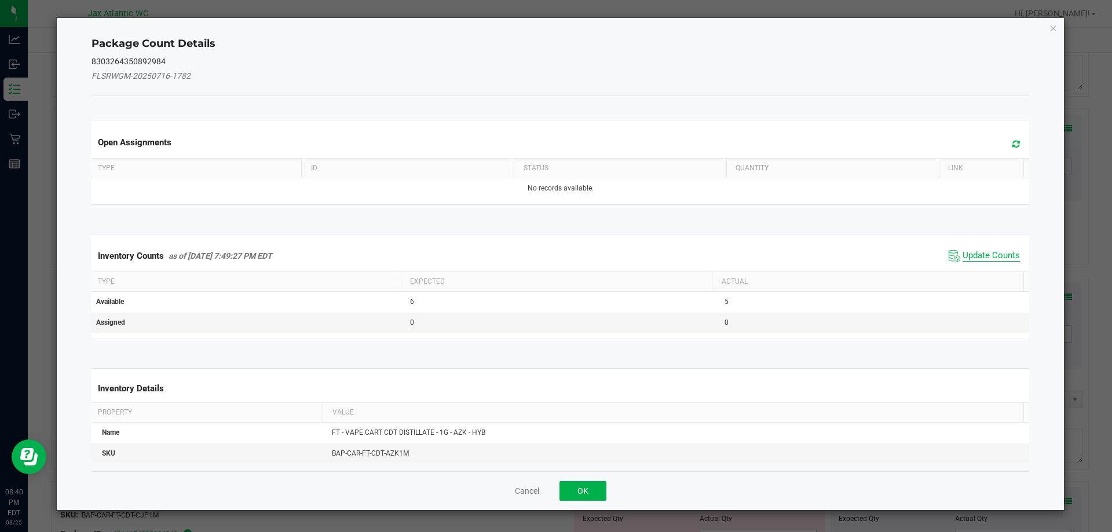
click at [988, 250] on span "Update Counts" at bounding box center [990, 256] width 57 height 12
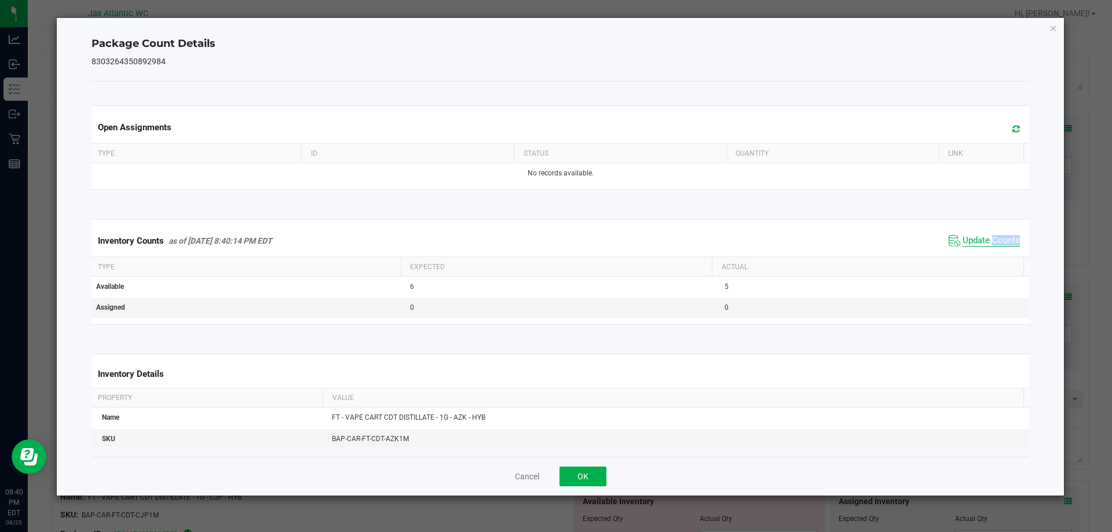
click at [988, 250] on span "Update Counts" at bounding box center [984, 240] width 77 height 17
click at [988, 250] on div "Inventory Counts as of [DATE] 8:40:14 PM EDT Update Counts" at bounding box center [560, 240] width 943 height 30
click at [584, 481] on button "OK" at bounding box center [582, 477] width 47 height 20
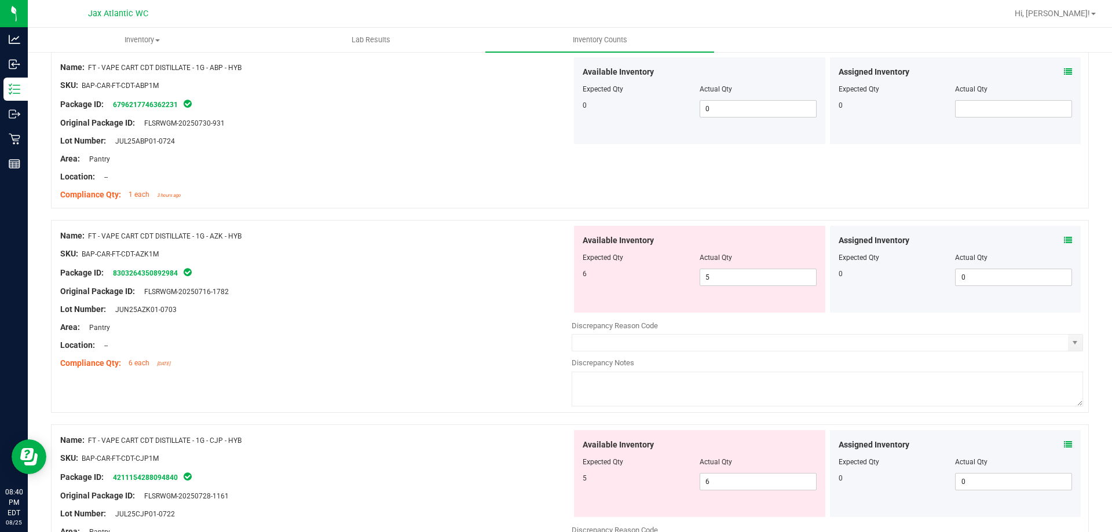
scroll to position [3416, 0]
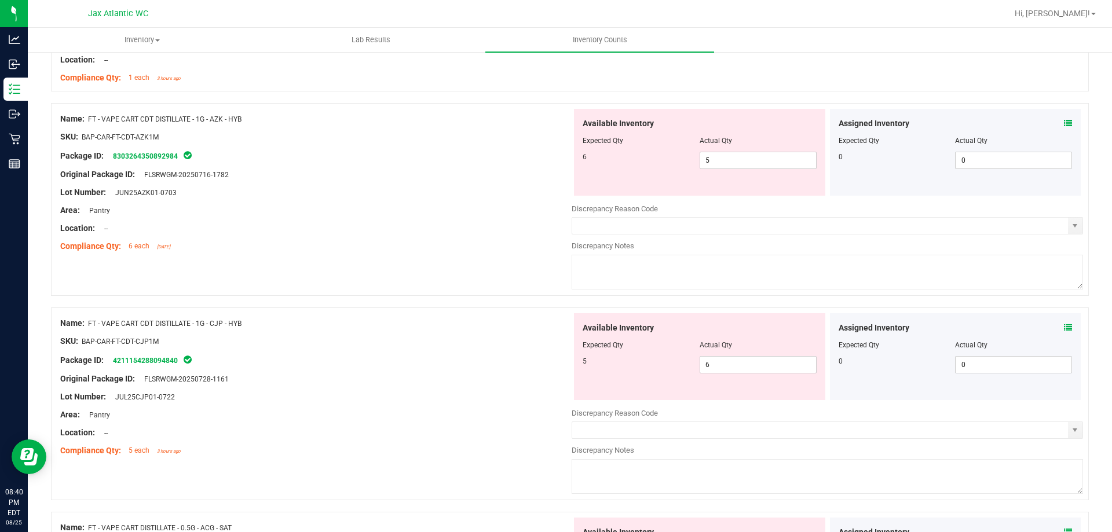
click at [1064, 328] on icon at bounding box center [1068, 328] width 8 height 8
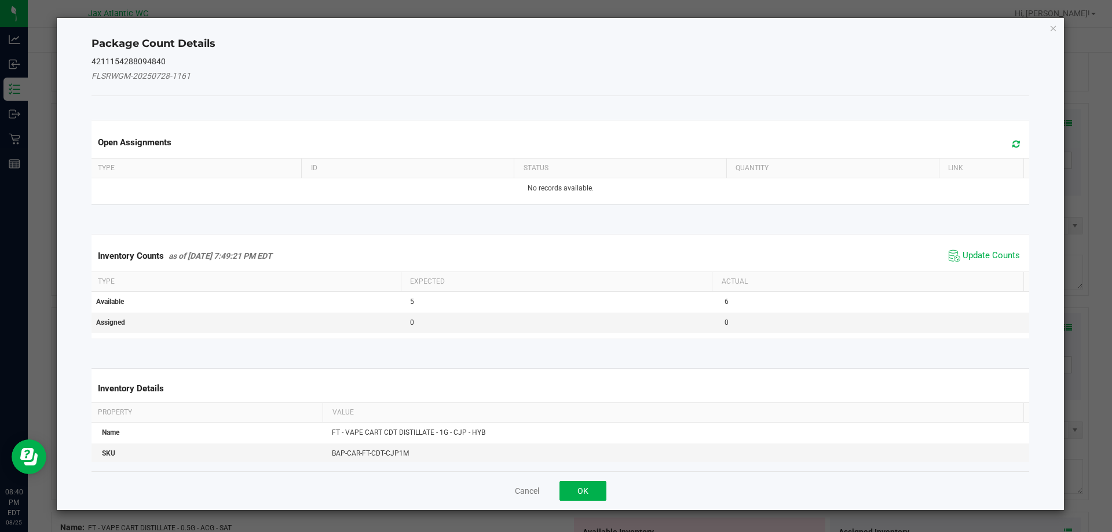
click at [970, 244] on div "Inventory Counts as of [DATE] 7:49:21 PM EDT Update Counts" at bounding box center [560, 255] width 943 height 31
click at [973, 248] on span "Update Counts" at bounding box center [984, 255] width 77 height 17
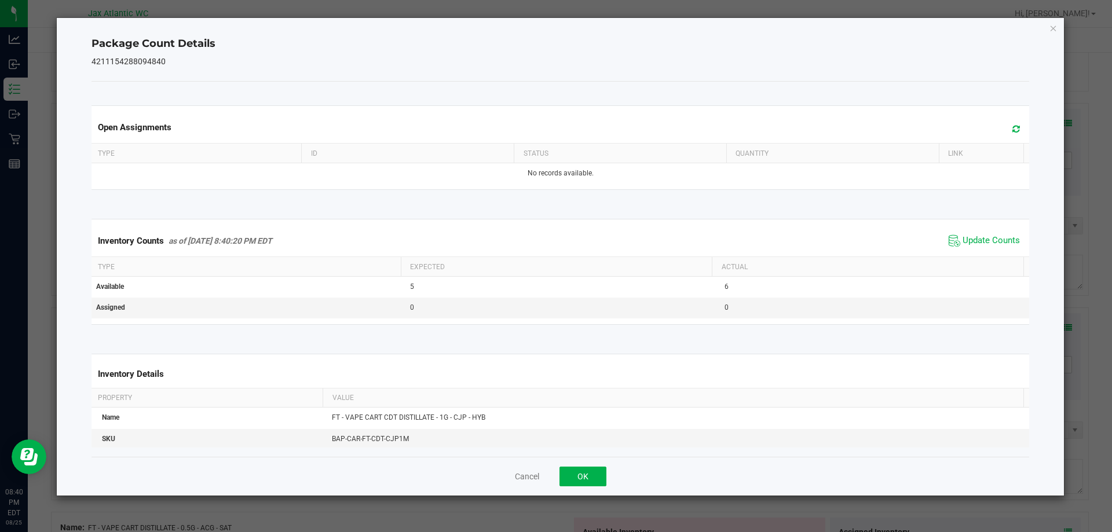
click at [976, 248] on span "Update Counts" at bounding box center [984, 240] width 77 height 17
click at [977, 247] on span "Update Counts" at bounding box center [984, 240] width 77 height 17
click at [599, 477] on button "OK" at bounding box center [582, 477] width 47 height 20
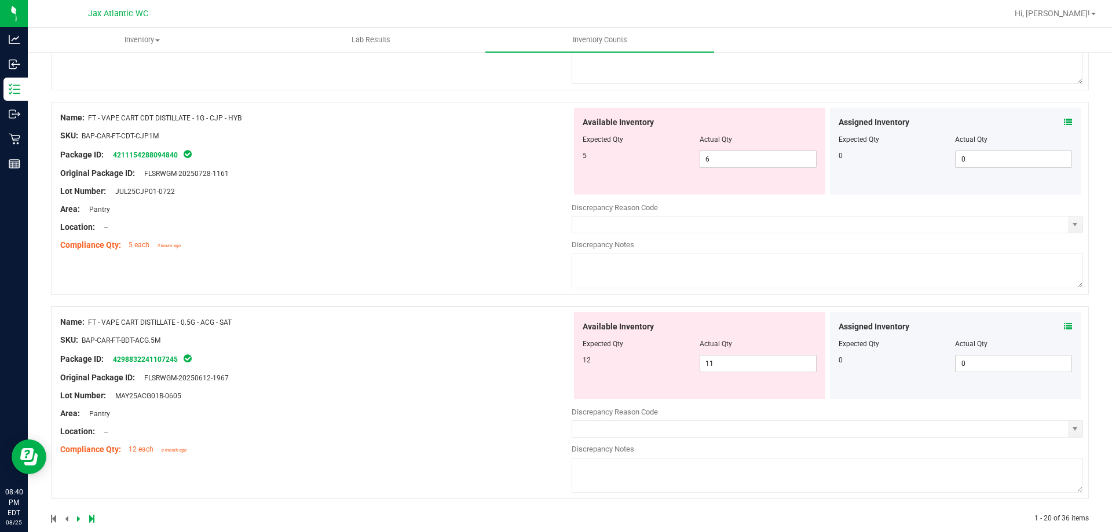
scroll to position [3640, 0]
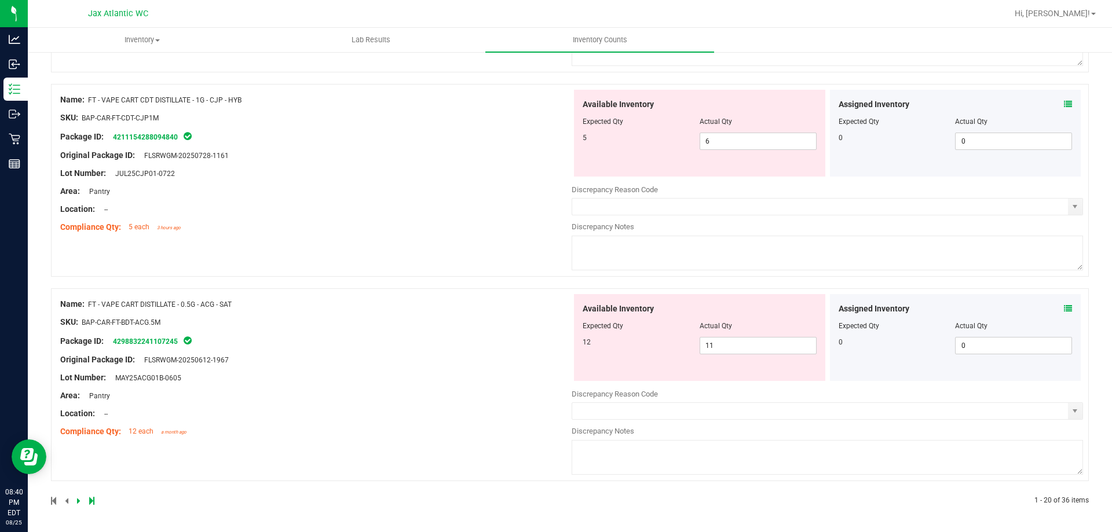
click at [1064, 307] on icon at bounding box center [1068, 309] width 8 height 8
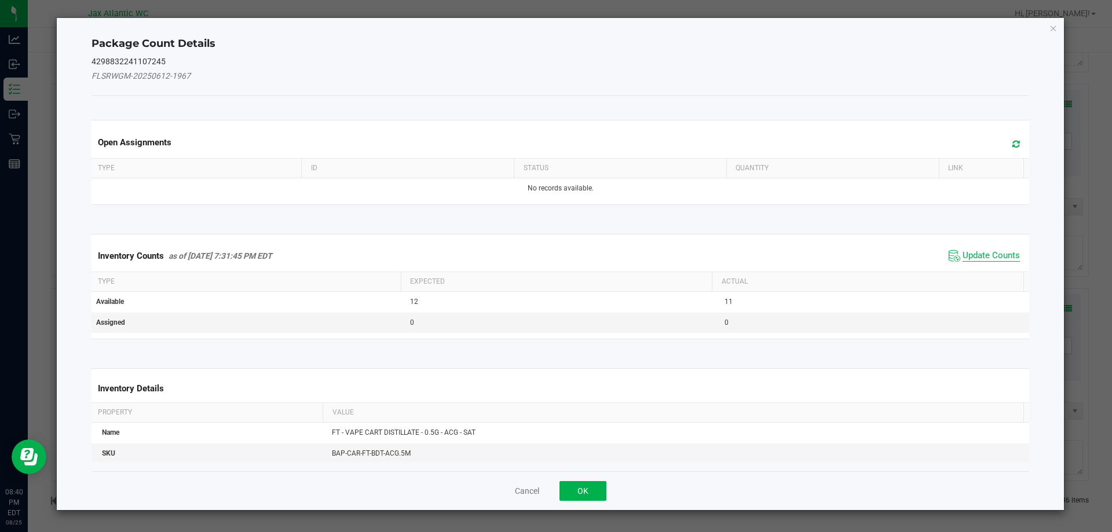
click at [988, 253] on span "Update Counts" at bounding box center [990, 256] width 57 height 12
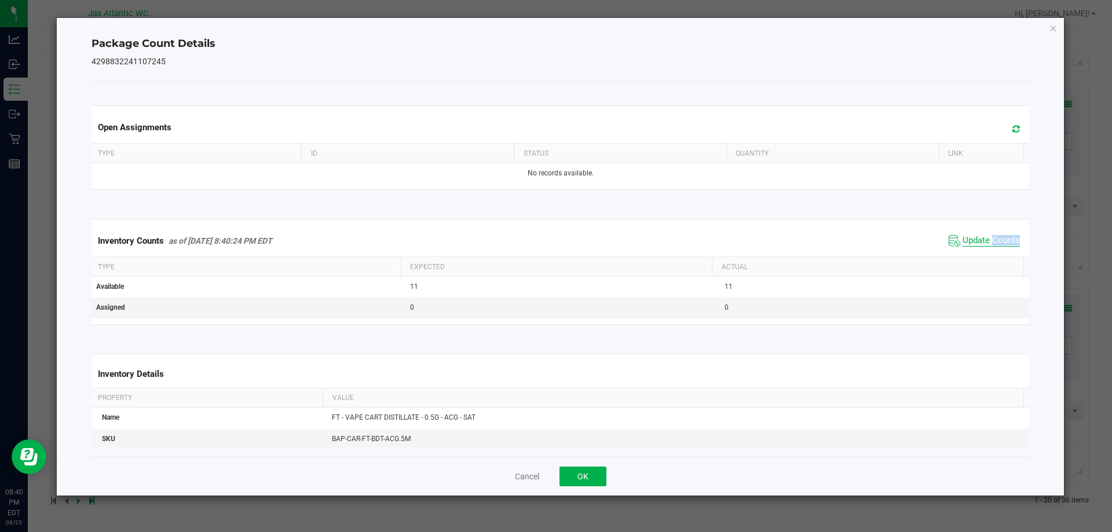
click at [987, 253] on div "Inventory Counts as of [DATE] 8:40:24 PM EDT Update Counts" at bounding box center [560, 240] width 943 height 31
click at [987, 251] on div "Inventory Counts as of [DATE] 8:40:24 PM EDT Update Counts" at bounding box center [560, 240] width 943 height 31
drag, startPoint x: 589, startPoint y: 468, endPoint x: 582, endPoint y: 467, distance: 7.6
click at [590, 468] on button "OK" at bounding box center [582, 477] width 47 height 20
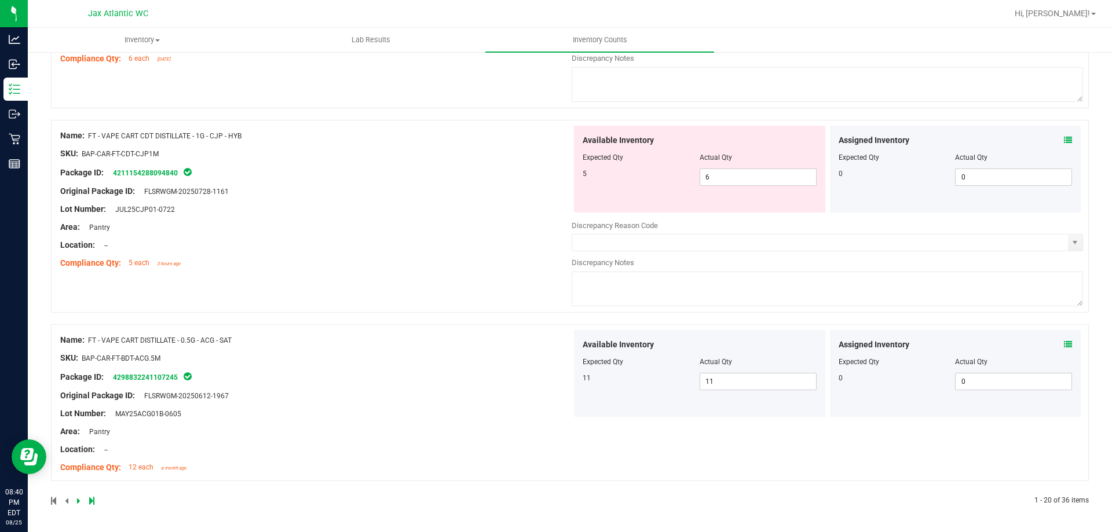
click at [78, 499] on icon at bounding box center [78, 500] width 3 height 7
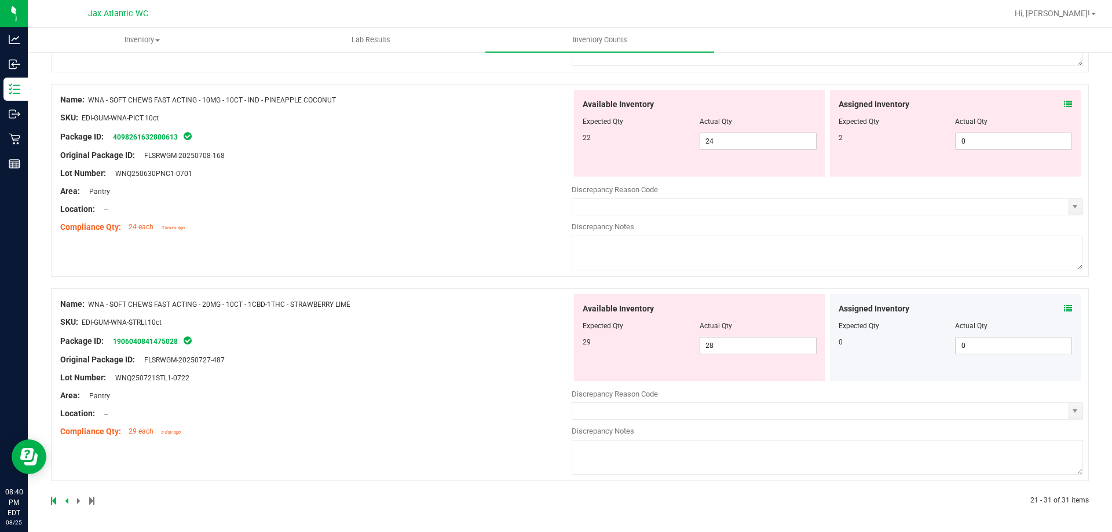
scroll to position [0, 0]
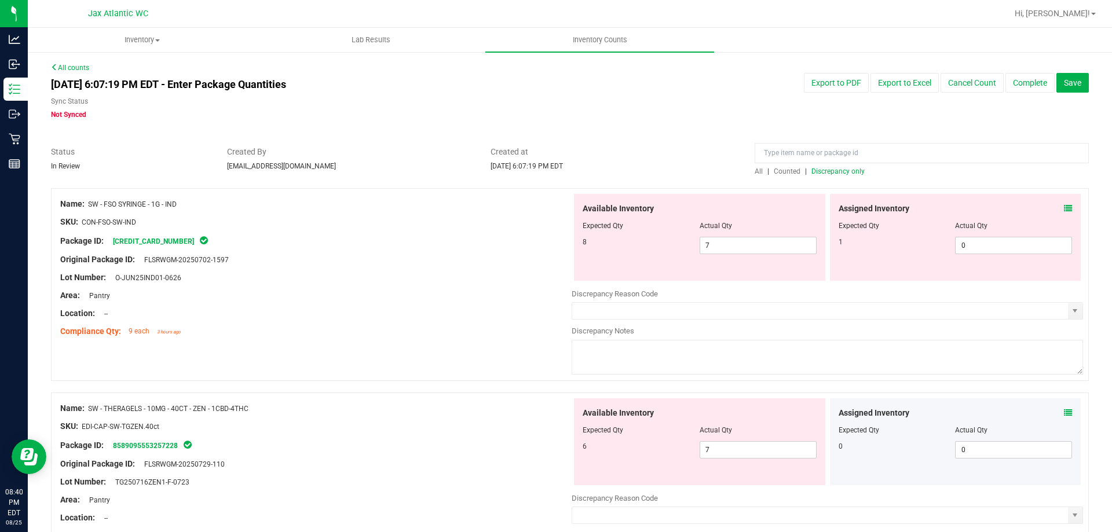
click at [1056, 207] on div "Assigned Inventory" at bounding box center [955, 209] width 234 height 12
click at [1064, 204] on icon at bounding box center [1068, 208] width 8 height 8
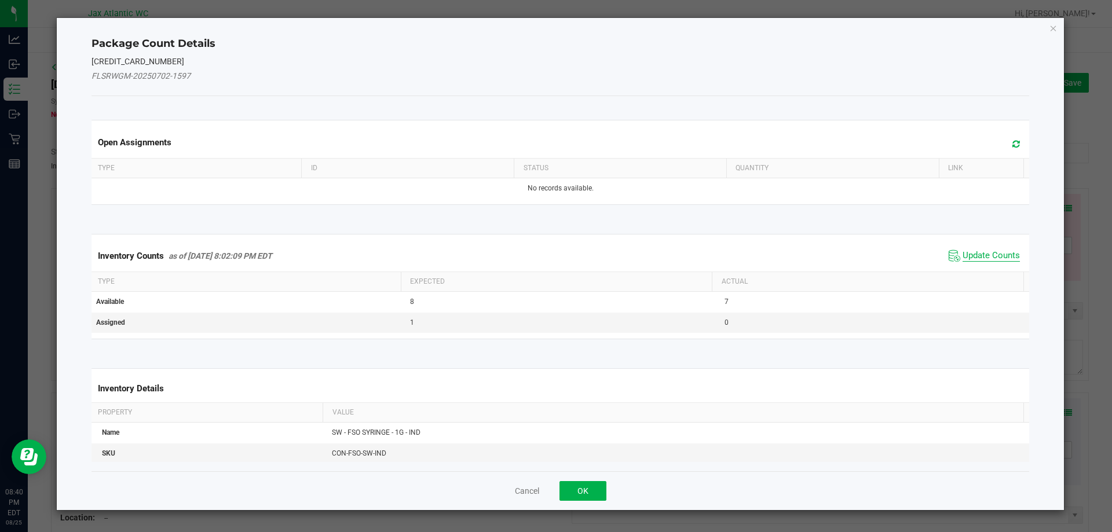
click at [977, 258] on span "Update Counts" at bounding box center [990, 256] width 57 height 12
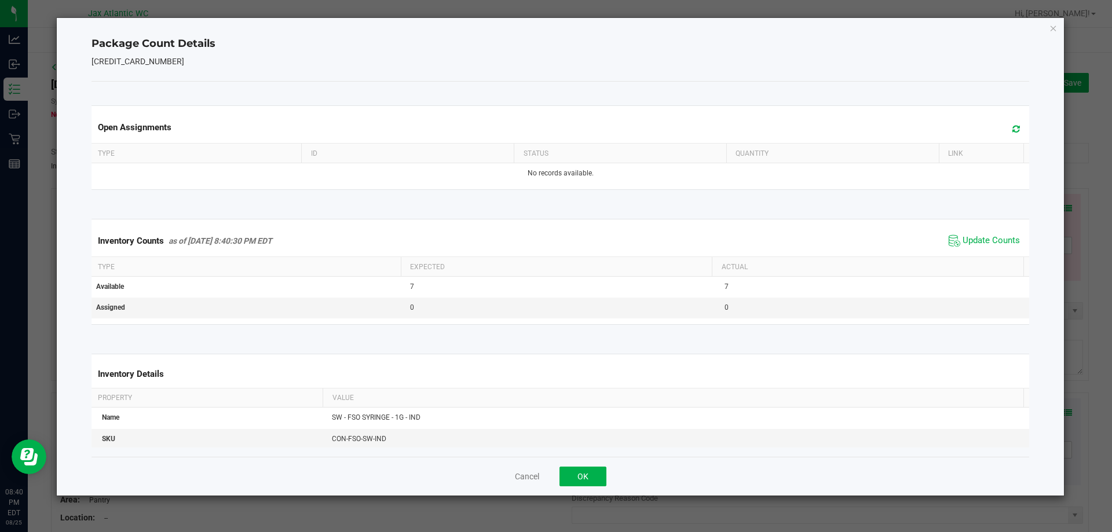
click at [981, 252] on div "Inventory Counts as of [DATE] 8:40:30 PM EDT Update Counts" at bounding box center [560, 240] width 943 height 31
click at [983, 248] on span "Update Counts" at bounding box center [984, 240] width 77 height 17
click at [577, 472] on button "OK" at bounding box center [582, 477] width 47 height 20
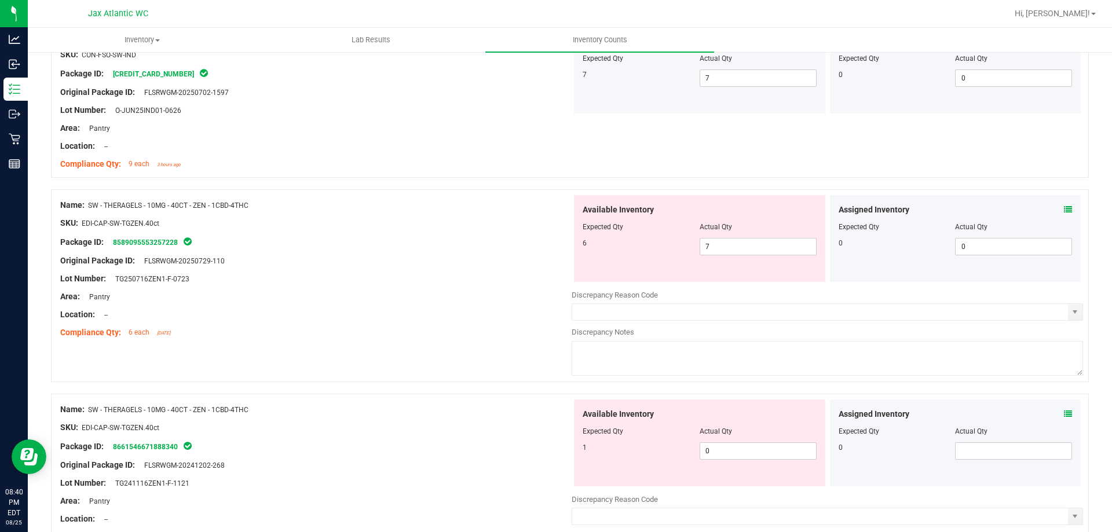
scroll to position [174, 0]
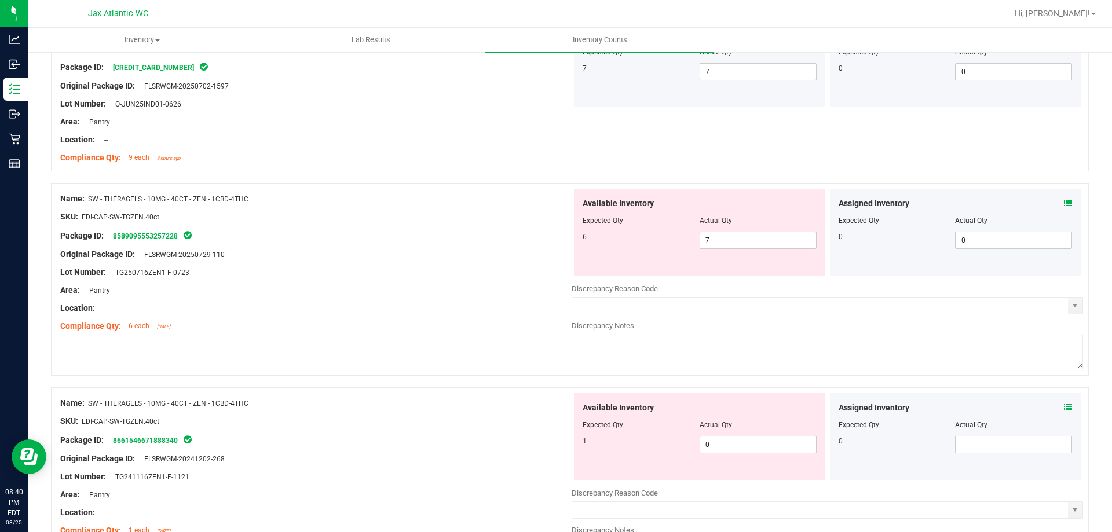
click at [1063, 202] on div "Assigned Inventory Expected Qty Actual Qty 0 0 0" at bounding box center [955, 232] width 251 height 87
click at [1064, 202] on icon at bounding box center [1068, 203] width 8 height 8
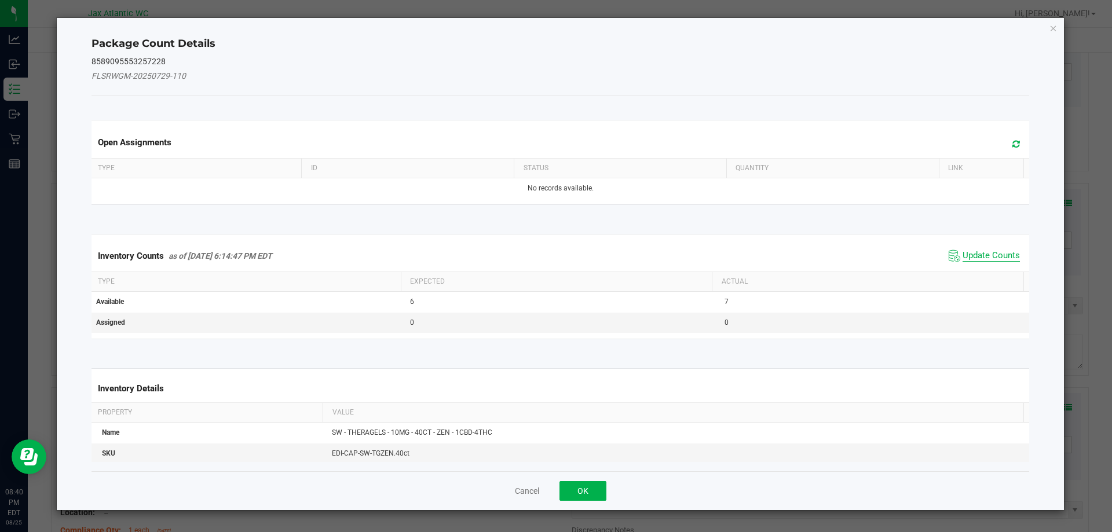
click at [984, 255] on span "Update Counts" at bounding box center [990, 256] width 57 height 12
click at [984, 252] on div "Inventory Counts as of [DATE] 6:14:47 PM EDT Update Counts" at bounding box center [560, 255] width 943 height 30
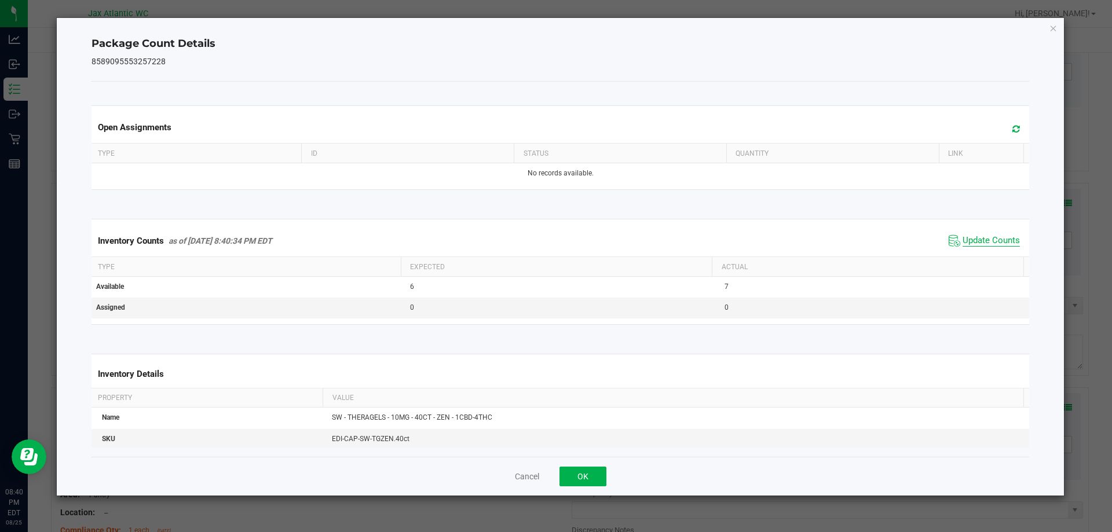
click at [986, 245] on span "Update Counts" at bounding box center [990, 241] width 57 height 12
click at [983, 239] on span "Update Counts" at bounding box center [990, 241] width 57 height 12
click at [591, 476] on button "OK" at bounding box center [582, 477] width 47 height 20
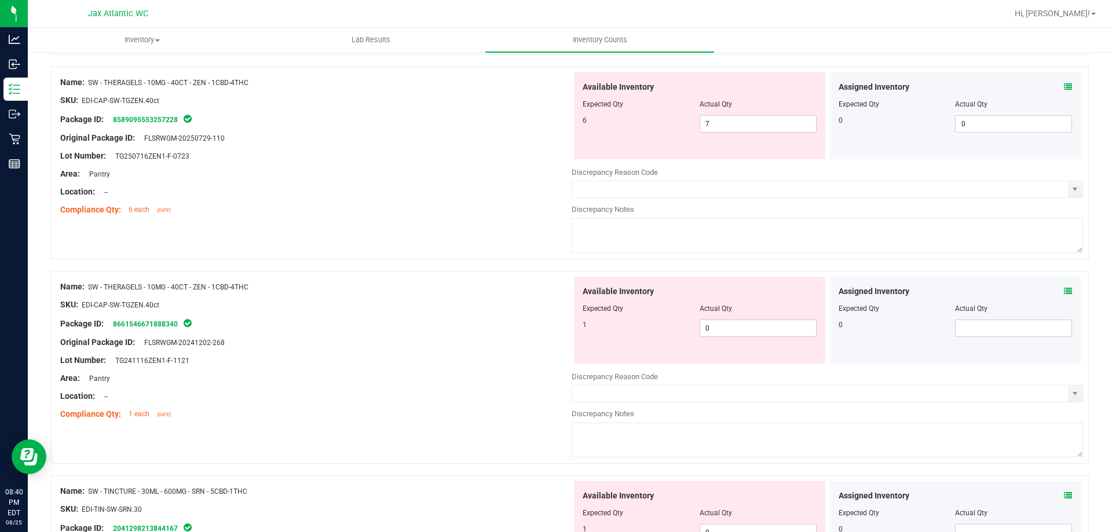
scroll to position [290, 0]
drag, startPoint x: 709, startPoint y: 327, endPoint x: 690, endPoint y: 339, distance: 22.3
click at [686, 340] on div "Available Inventory Expected Qty Actual Qty 1 0 0" at bounding box center [699, 320] width 251 height 87
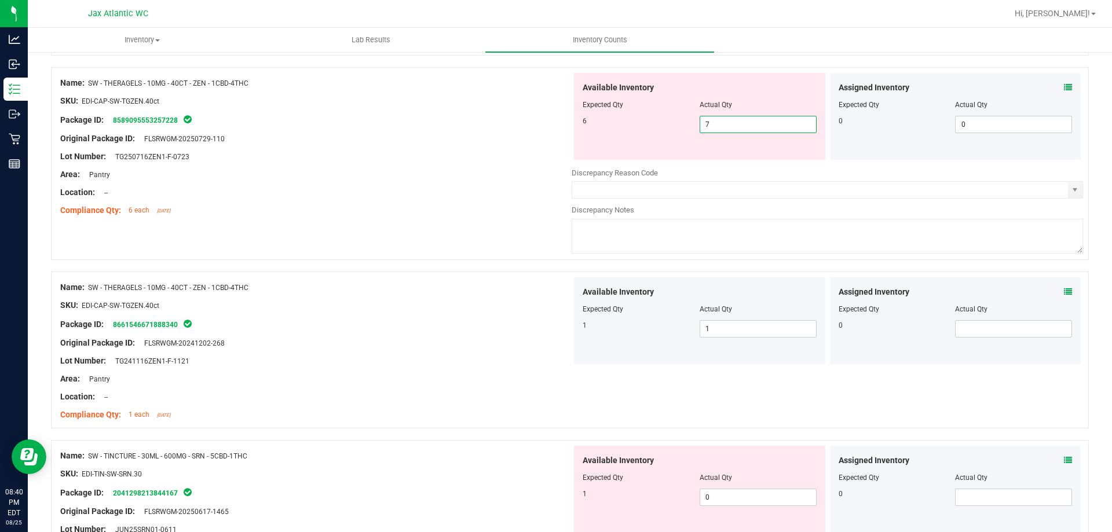
click at [668, 129] on div "6 7 7" at bounding box center [700, 124] width 234 height 17
click at [547, 135] on div "Original Package ID: FLSRWGM-20250729-110" at bounding box center [315, 139] width 511 height 12
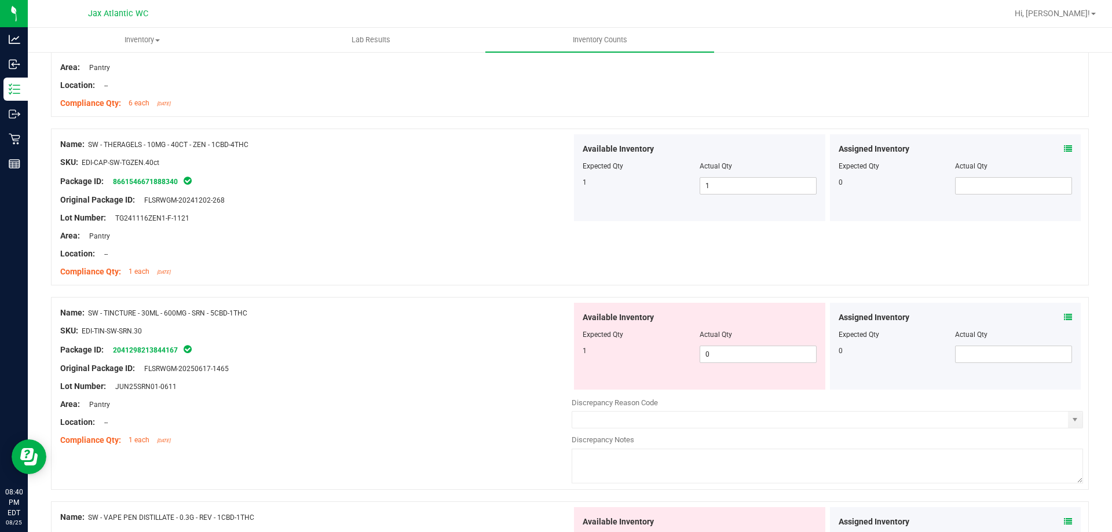
scroll to position [521, 0]
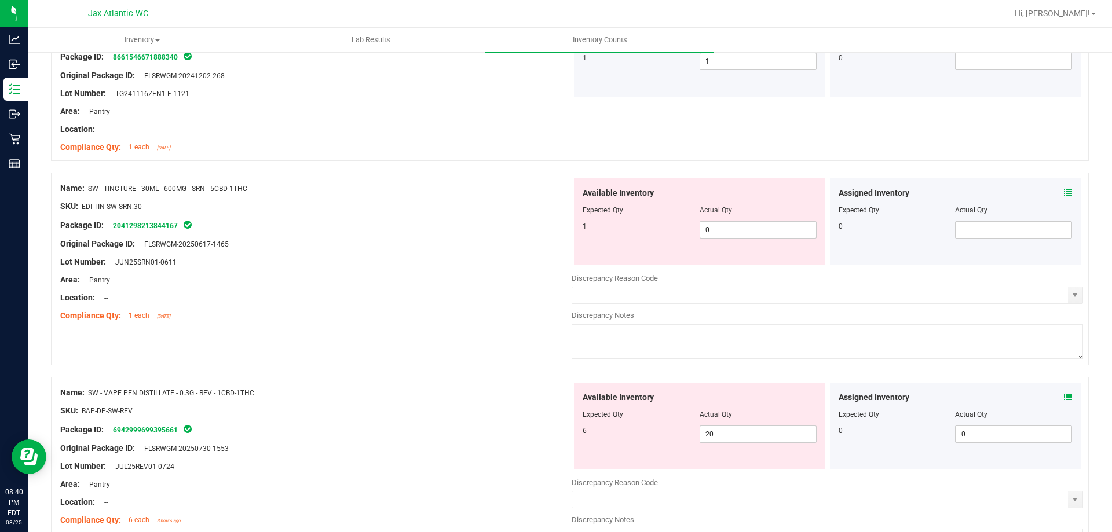
click at [1064, 191] on icon at bounding box center [1068, 193] width 8 height 8
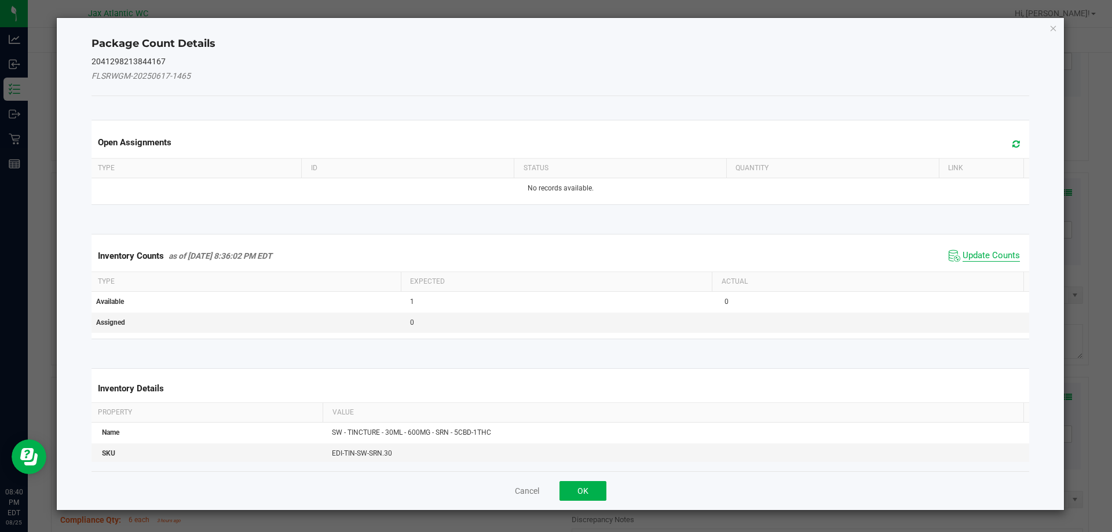
click at [991, 250] on span "Update Counts" at bounding box center [990, 256] width 57 height 12
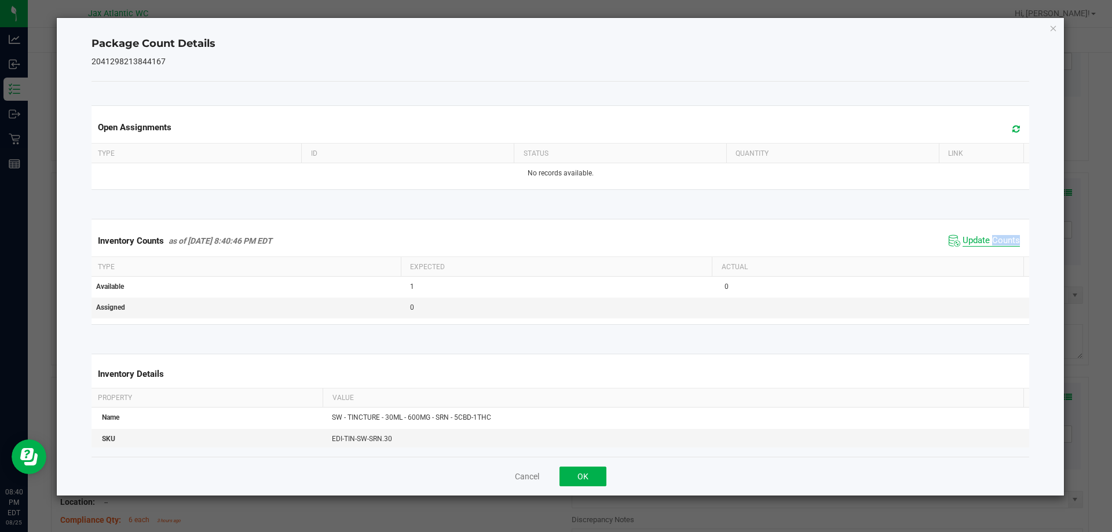
click at [991, 250] on div "Inventory Counts as of [DATE] 8:40:46 PM EDT Update Counts" at bounding box center [560, 240] width 943 height 31
click at [991, 248] on span "Update Counts" at bounding box center [984, 240] width 77 height 17
click at [574, 480] on button "OK" at bounding box center [582, 477] width 47 height 20
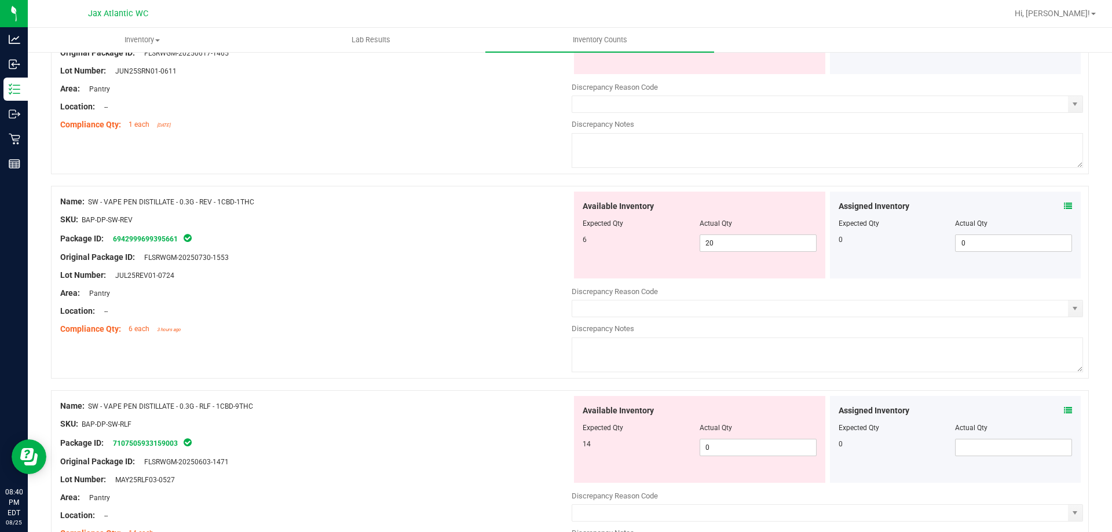
scroll to position [753, 0]
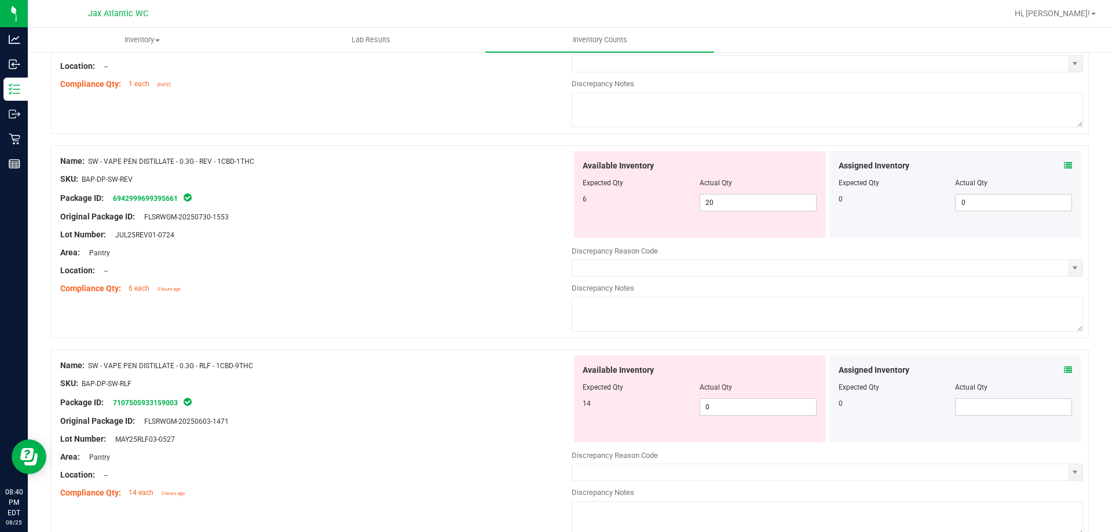
click at [1064, 166] on div "Assigned Inventory Expected Qty Actual Qty 0 0 0" at bounding box center [955, 194] width 251 height 87
click at [1064, 165] on icon at bounding box center [1068, 166] width 8 height 8
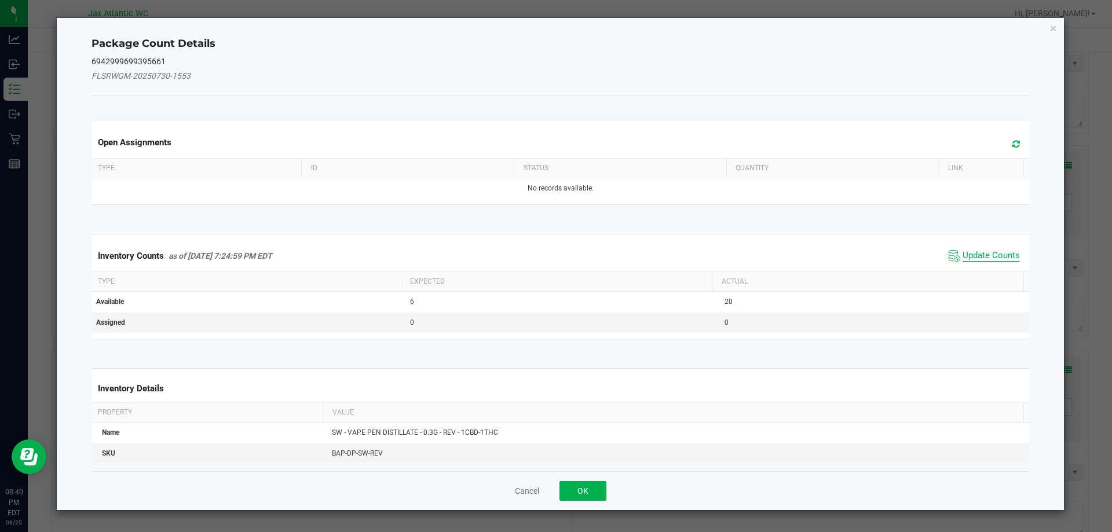
click at [976, 250] on span "Update Counts" at bounding box center [990, 256] width 57 height 12
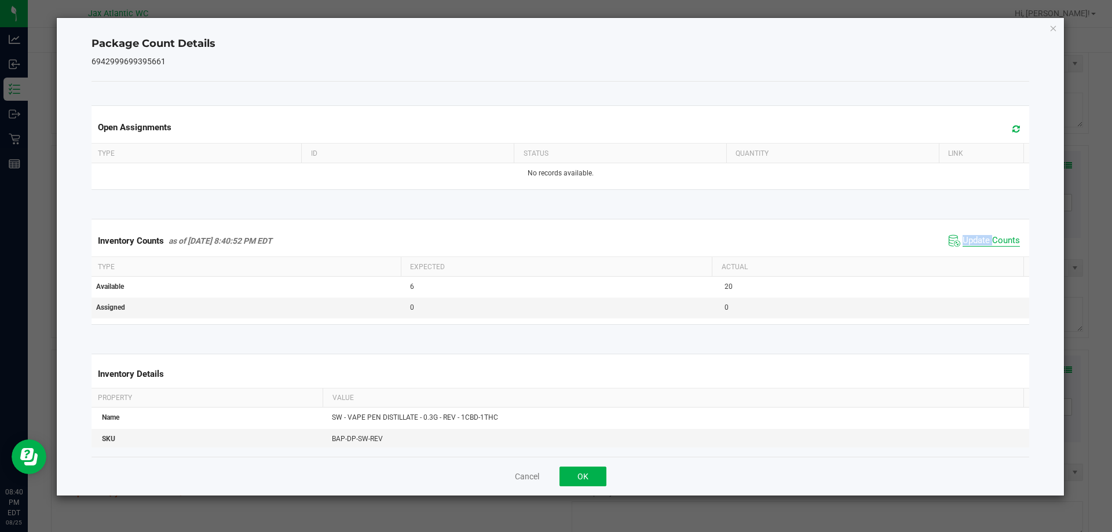
click at [976, 250] on div "Inventory Counts as of [DATE] 8:40:52 PM EDT Update Counts" at bounding box center [560, 240] width 943 height 31
click at [976, 249] on span "Update Counts" at bounding box center [984, 240] width 77 height 17
click at [572, 477] on button "OK" at bounding box center [582, 477] width 47 height 20
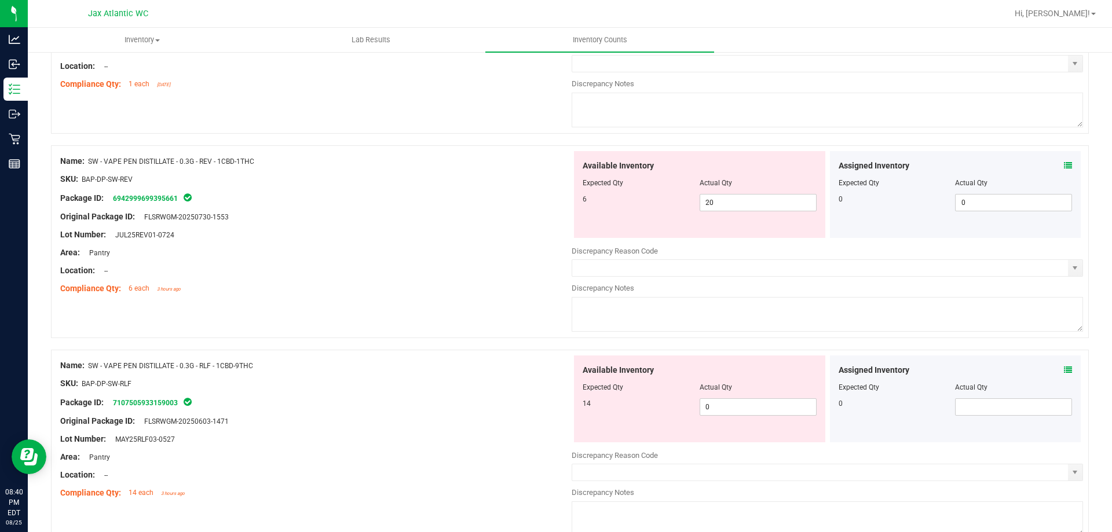
scroll to position [811, 0]
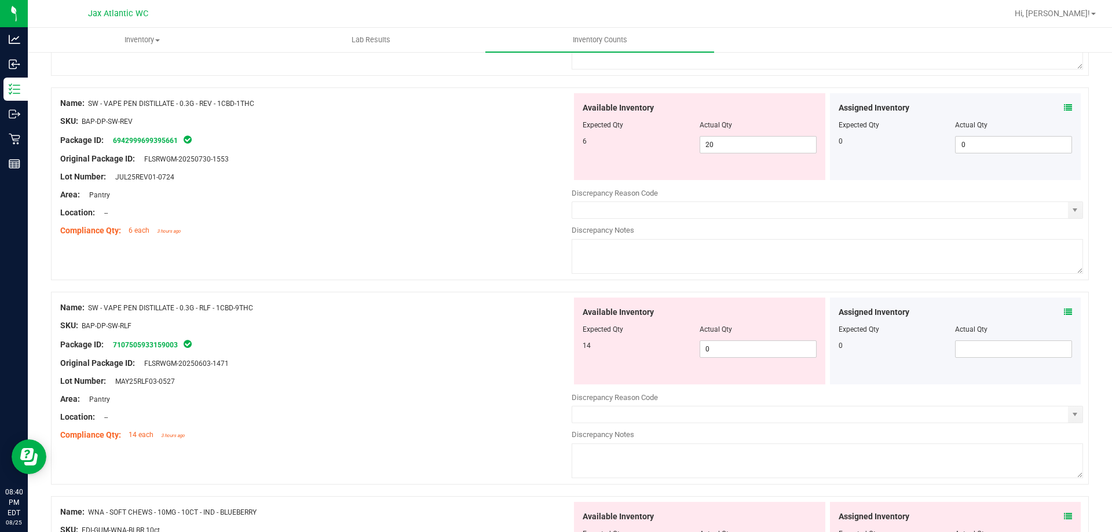
click at [1054, 309] on div "Assigned Inventory" at bounding box center [955, 312] width 234 height 12
click at [1064, 309] on icon at bounding box center [1068, 312] width 8 height 8
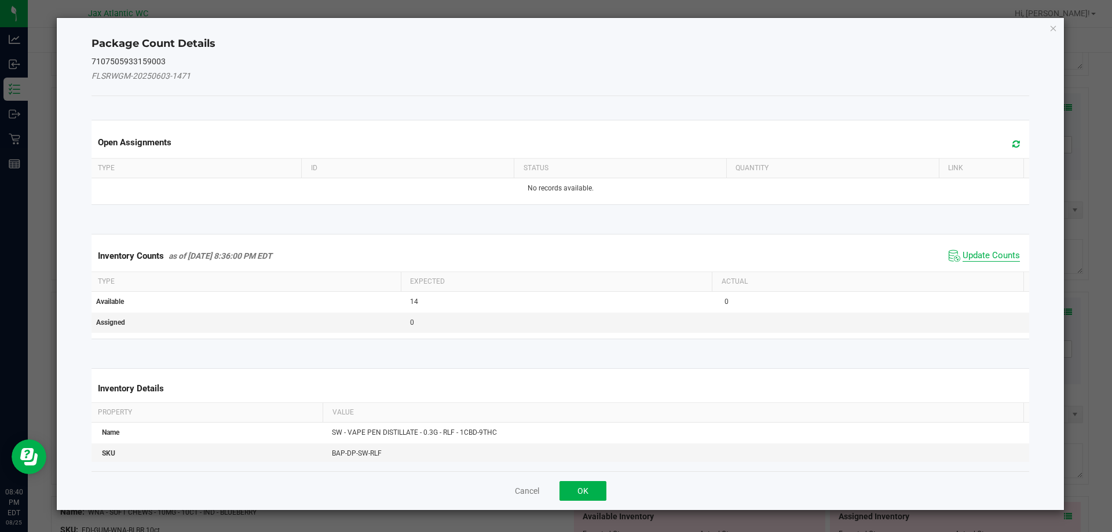
click at [984, 250] on span "Update Counts" at bounding box center [990, 256] width 57 height 12
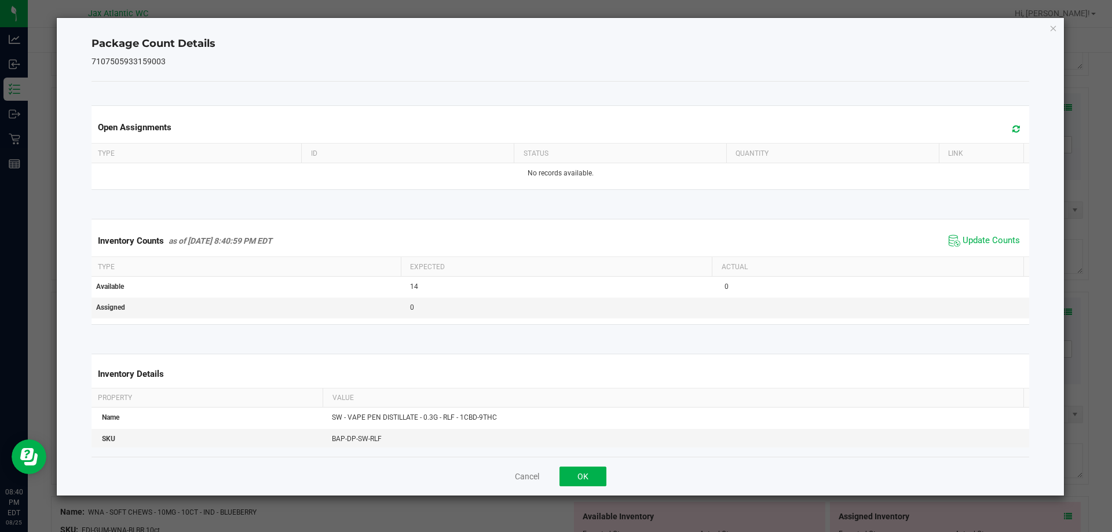
click at [988, 236] on span "Update Counts" at bounding box center [990, 241] width 57 height 12
click at [987, 235] on span "Update Counts" at bounding box center [984, 240] width 77 height 17
drag, startPoint x: 589, startPoint y: 477, endPoint x: 602, endPoint y: 466, distance: 16.0
click at [589, 475] on button "OK" at bounding box center [582, 477] width 47 height 20
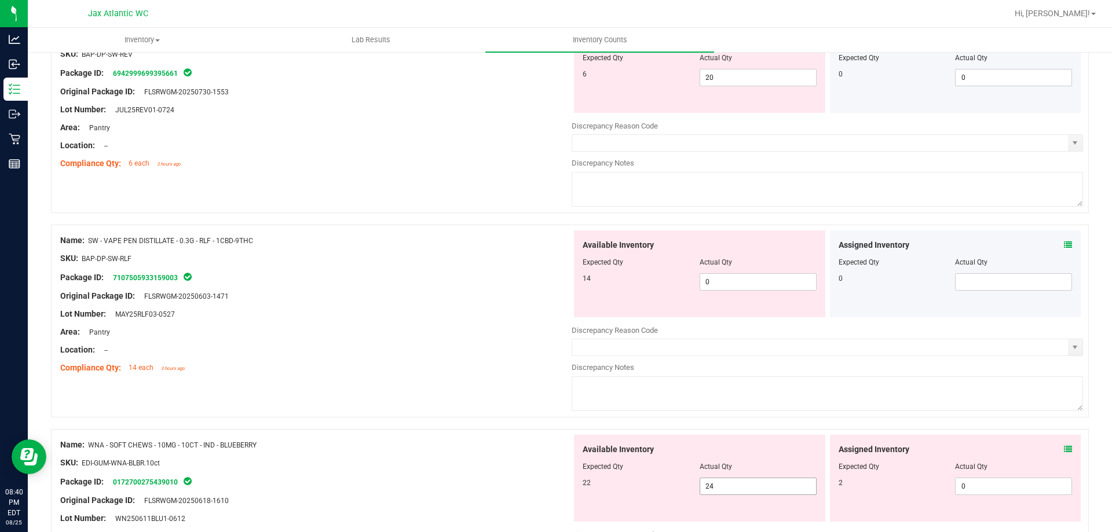
scroll to position [984, 0]
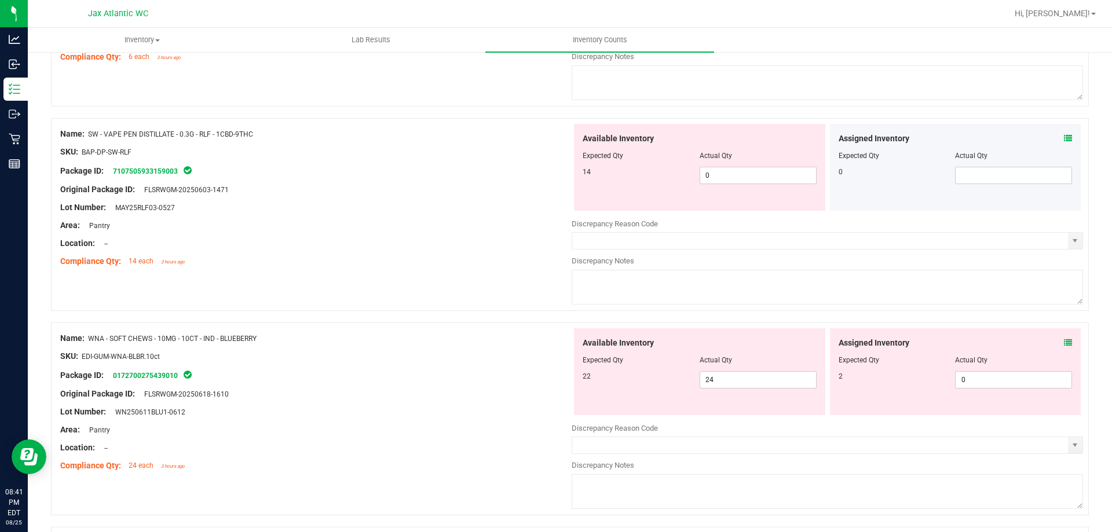
click at [1064, 342] on icon at bounding box center [1068, 343] width 8 height 8
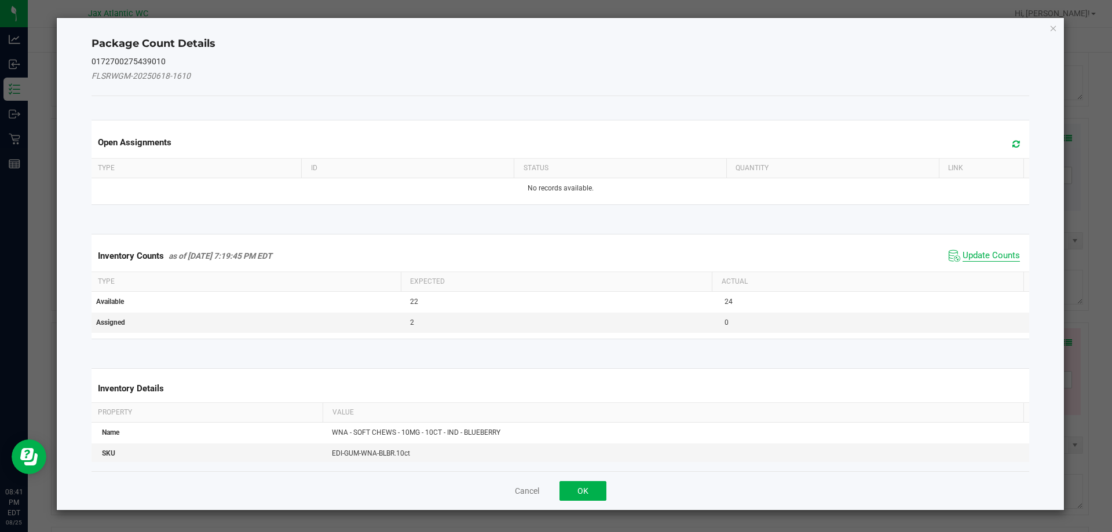
click at [981, 255] on span "Update Counts" at bounding box center [990, 256] width 57 height 12
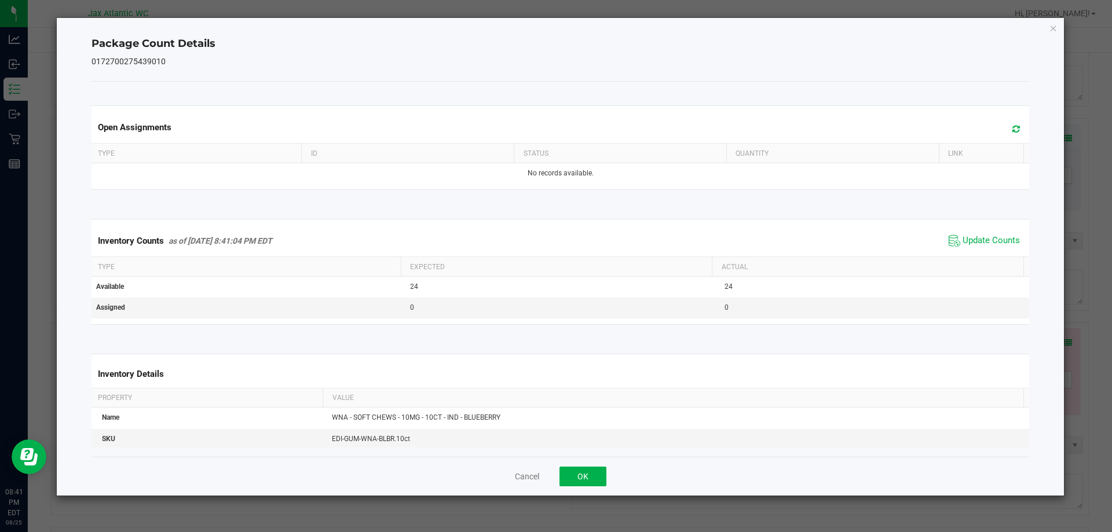
click at [983, 252] on div "Inventory Counts as of [DATE] 8:41:04 PM EDT Update Counts" at bounding box center [560, 240] width 943 height 31
click at [980, 245] on span "Update Counts" at bounding box center [990, 241] width 57 height 12
click at [979, 243] on span "Update Counts" at bounding box center [990, 241] width 57 height 12
drag, startPoint x: 594, startPoint y: 470, endPoint x: 610, endPoint y: 468, distance: 15.8
click at [594, 471] on button "OK" at bounding box center [582, 477] width 47 height 20
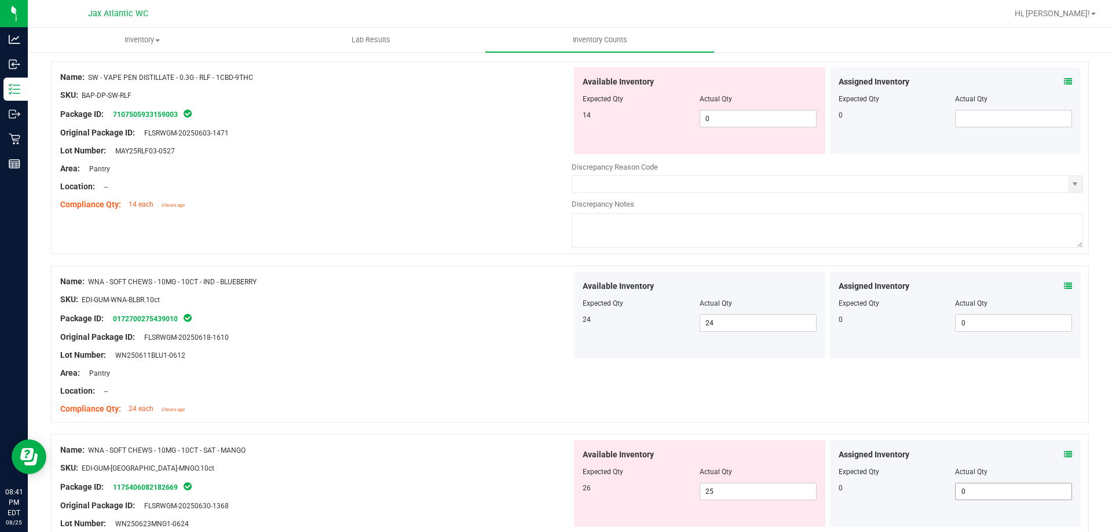
scroll to position [1216, 0]
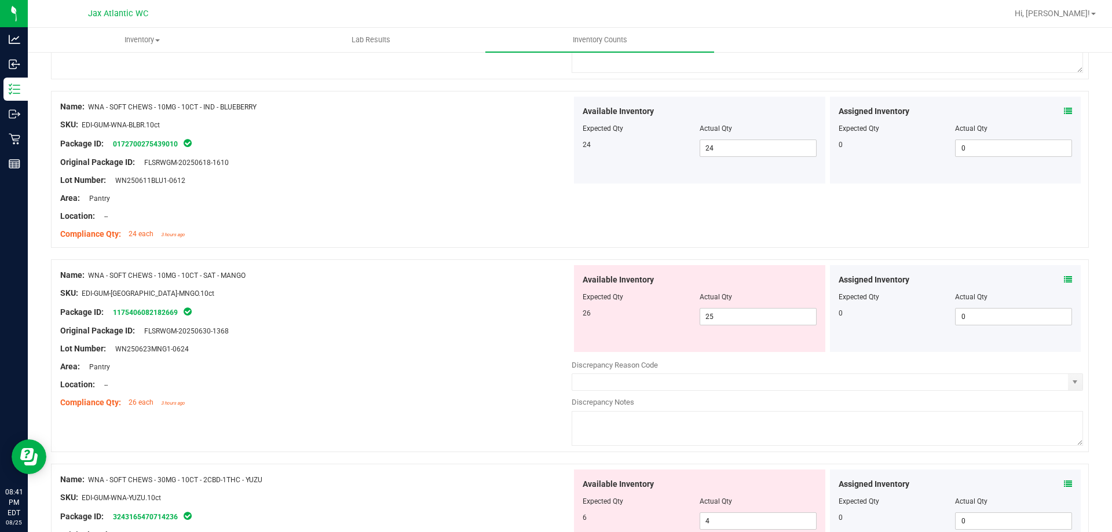
click at [1064, 280] on icon at bounding box center [1068, 280] width 8 height 8
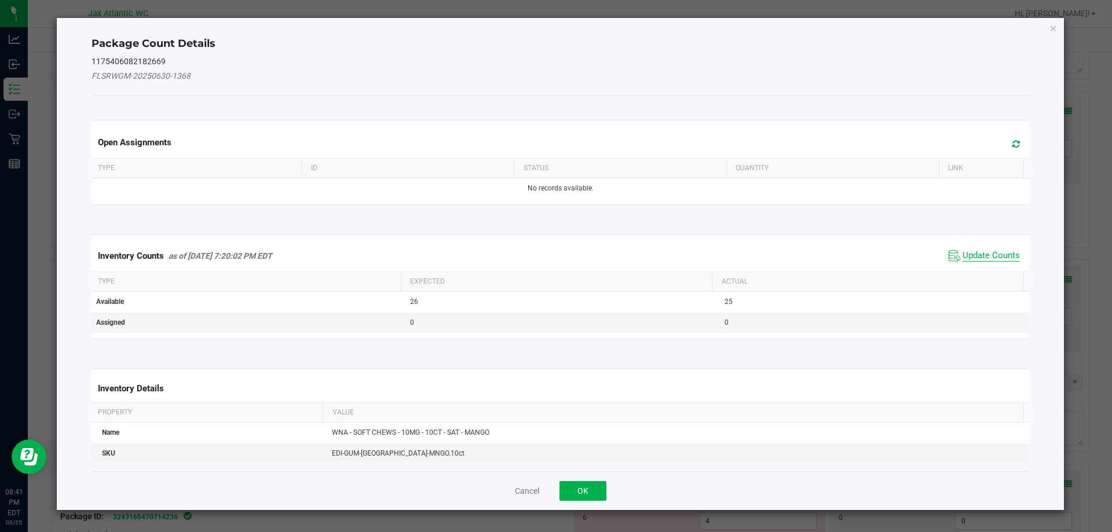
click at [986, 252] on span "Update Counts" at bounding box center [990, 256] width 57 height 12
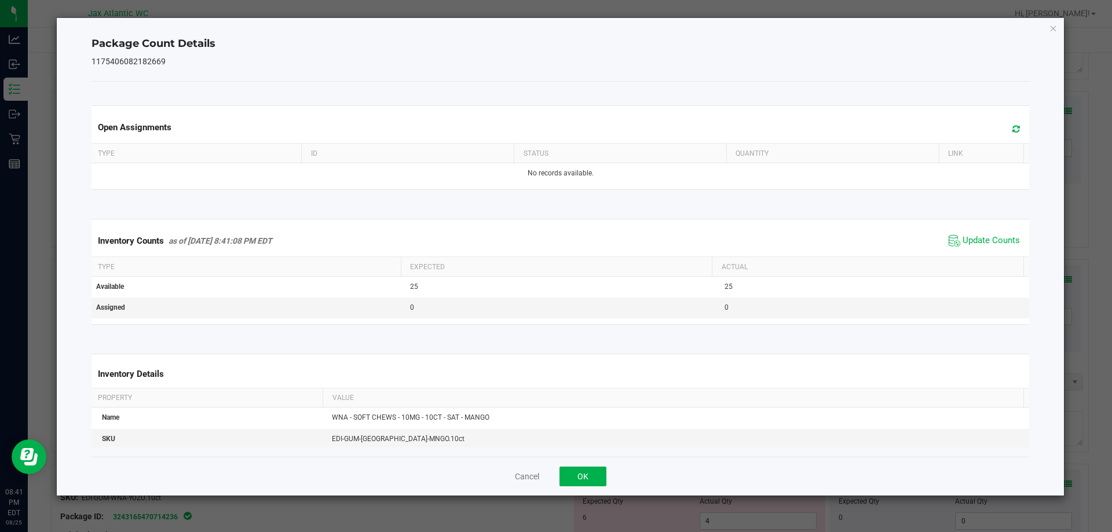
click at [987, 248] on span "Update Counts" at bounding box center [984, 240] width 77 height 17
click at [988, 248] on span "Update Counts" at bounding box center [984, 240] width 77 height 17
click at [577, 479] on button "OK" at bounding box center [582, 477] width 47 height 20
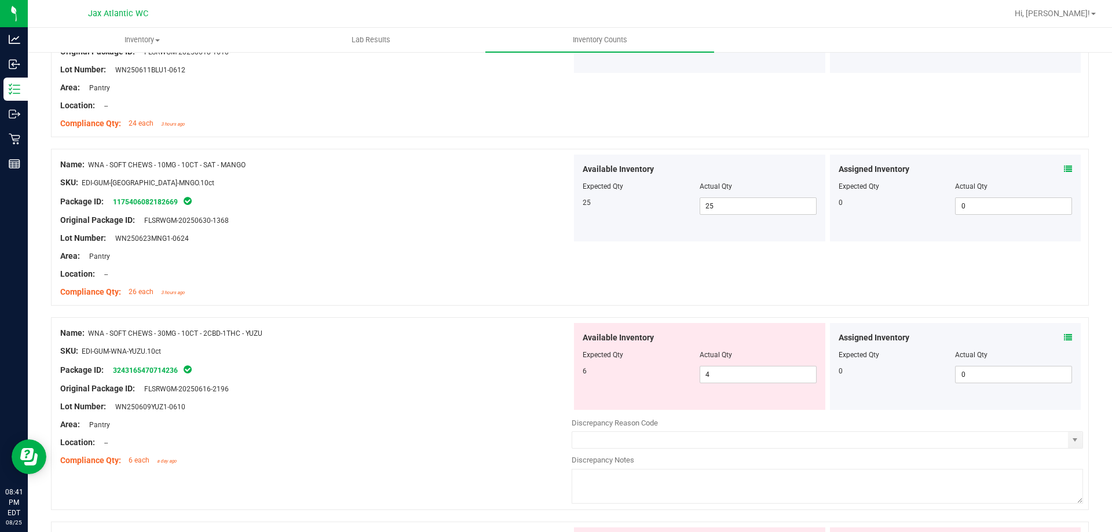
scroll to position [1390, 0]
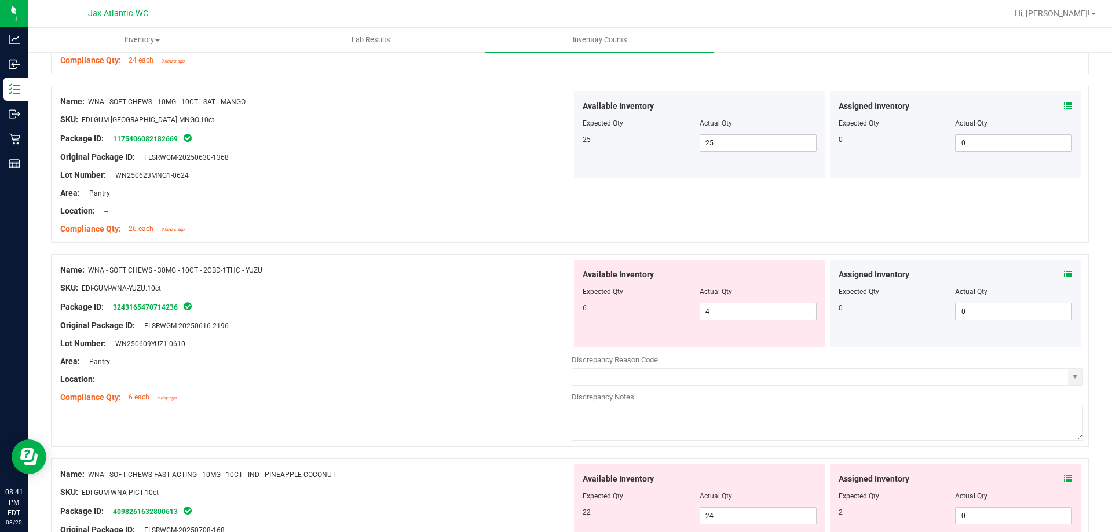
click at [1064, 272] on icon at bounding box center [1068, 274] width 8 height 8
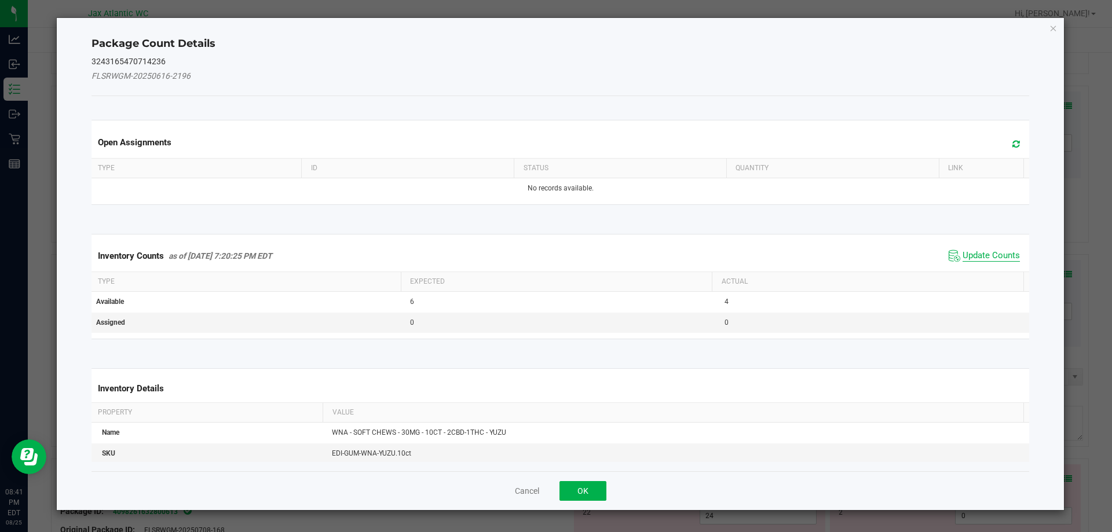
click at [978, 253] on span "Update Counts" at bounding box center [990, 256] width 57 height 12
click at [979, 252] on div "Inventory Counts as of [DATE] 7:20:25 PM EDT Update Counts" at bounding box center [560, 255] width 943 height 30
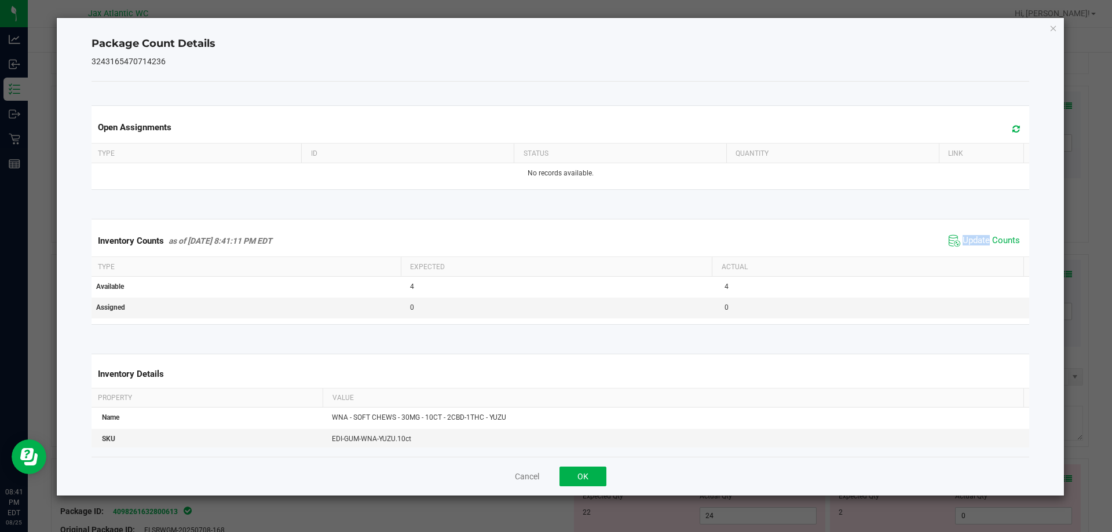
click at [979, 251] on div "Inventory Counts as of [DATE] 8:41:11 PM EDT Update Counts" at bounding box center [560, 240] width 943 height 31
drag, startPoint x: 585, startPoint y: 475, endPoint x: 695, endPoint y: 447, distance: 113.5
click at [585, 474] on button "OK" at bounding box center [582, 477] width 47 height 20
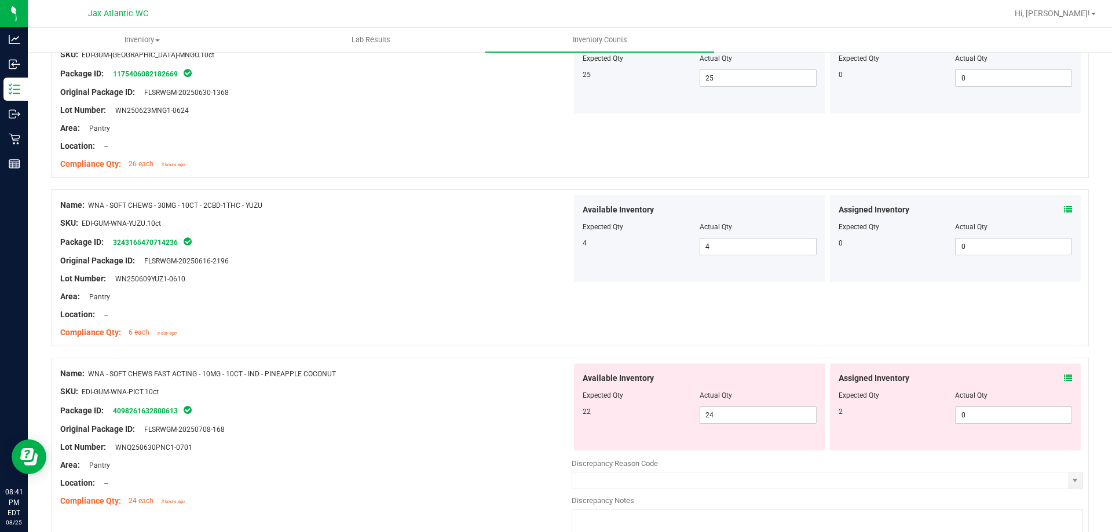
scroll to position [1563, 0]
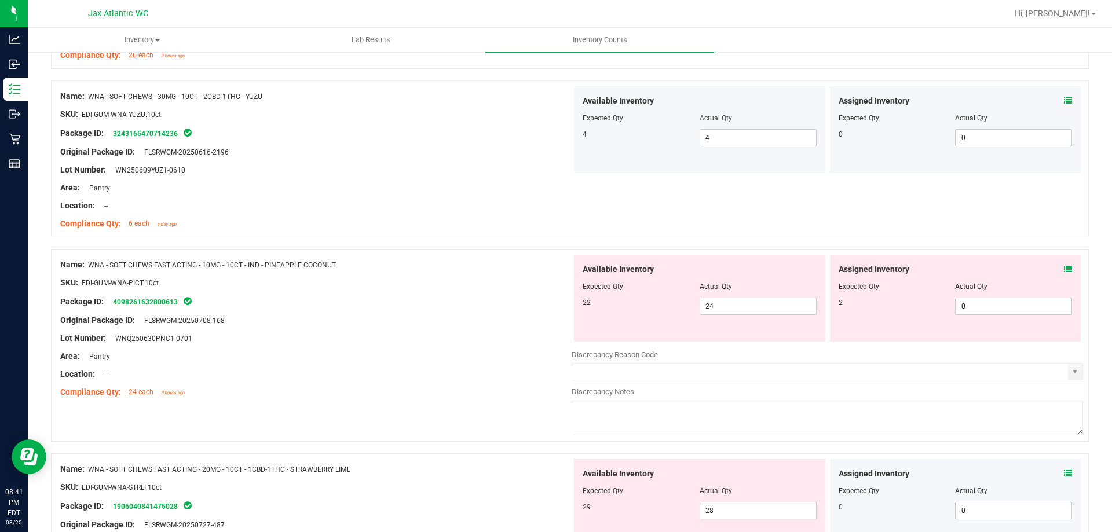
click at [1064, 270] on icon at bounding box center [1068, 269] width 8 height 8
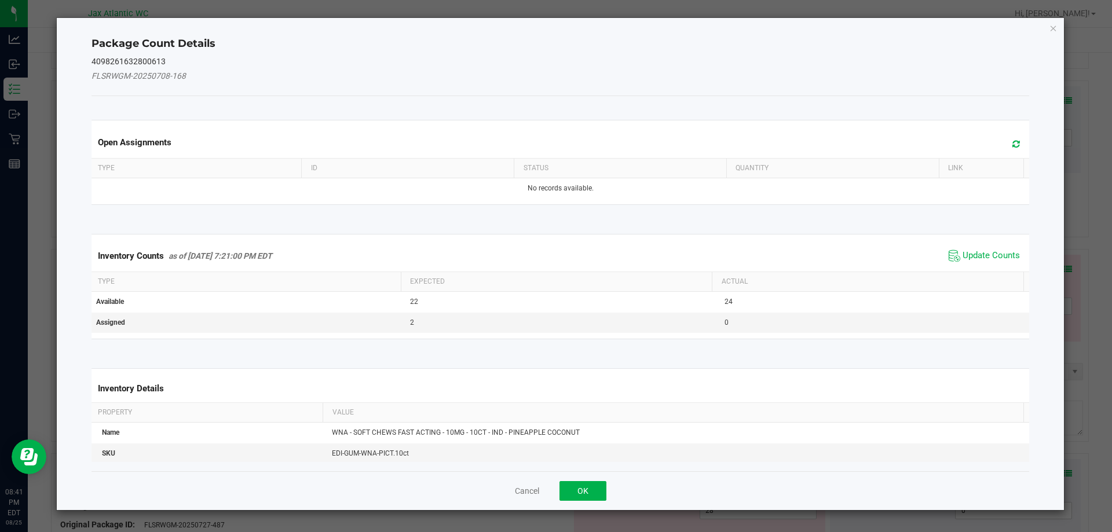
click at [979, 249] on span "Update Counts" at bounding box center [984, 255] width 77 height 17
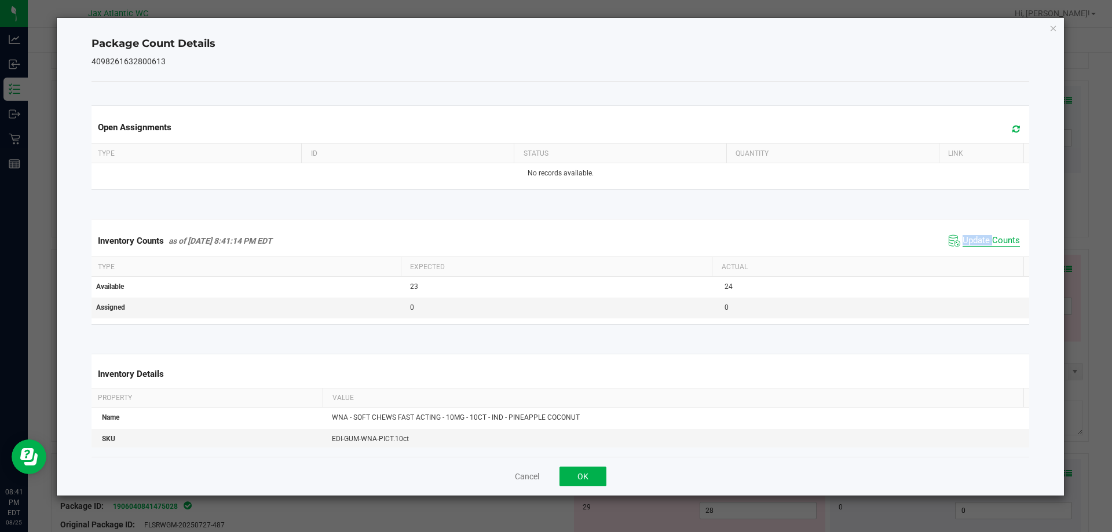
click at [979, 250] on div "Inventory Counts as of [DATE] 8:41:14 PM EDT Update Counts" at bounding box center [560, 240] width 943 height 31
click at [988, 236] on span "Update Counts" at bounding box center [990, 241] width 57 height 12
click at [988, 236] on span "Update Counts" at bounding box center [990, 240] width 57 height 10
click at [612, 474] on div "Cancel OK" at bounding box center [560, 476] width 938 height 39
click at [604, 475] on button "OK" at bounding box center [582, 477] width 47 height 20
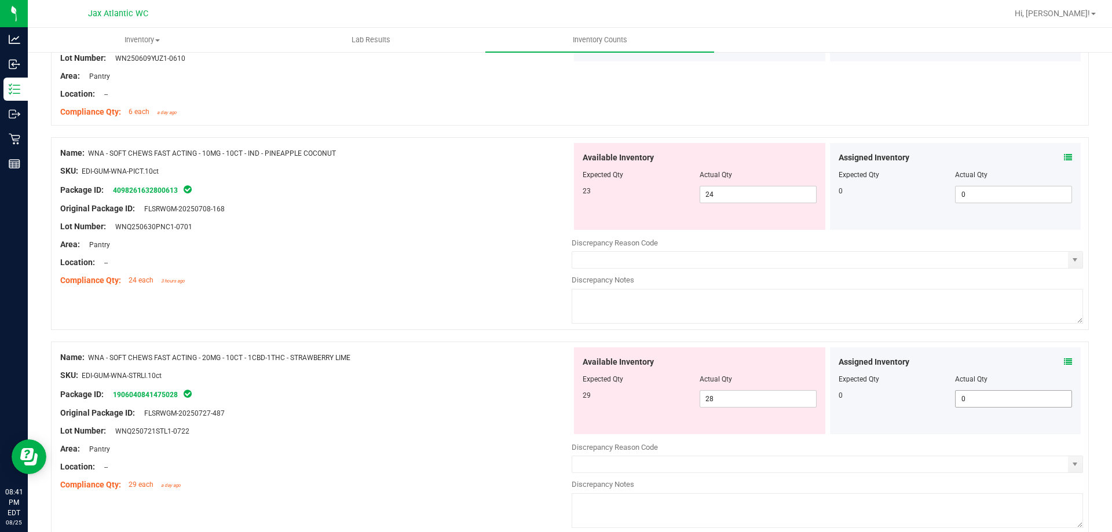
scroll to position [1728, 0]
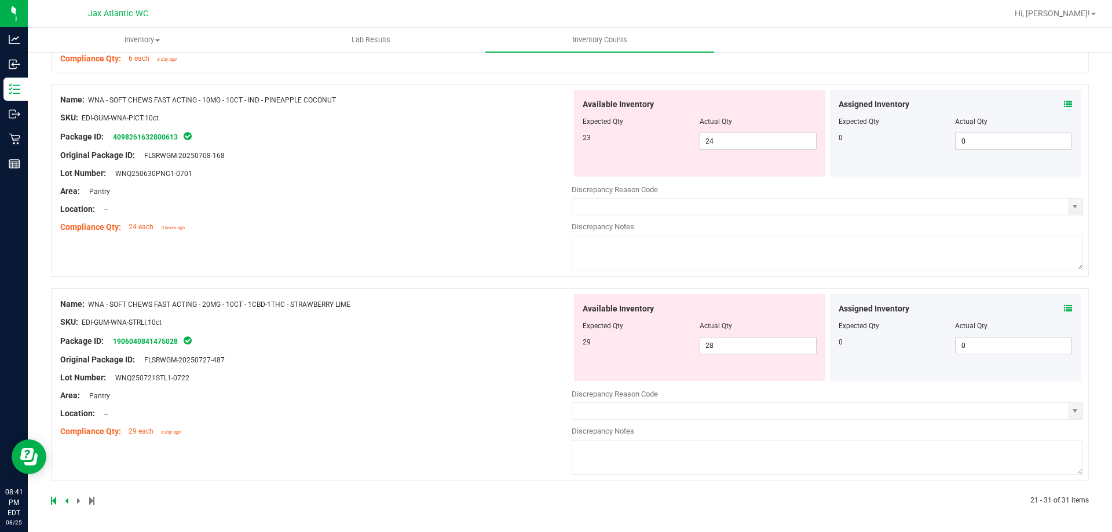
click at [1064, 310] on icon at bounding box center [1068, 309] width 8 height 8
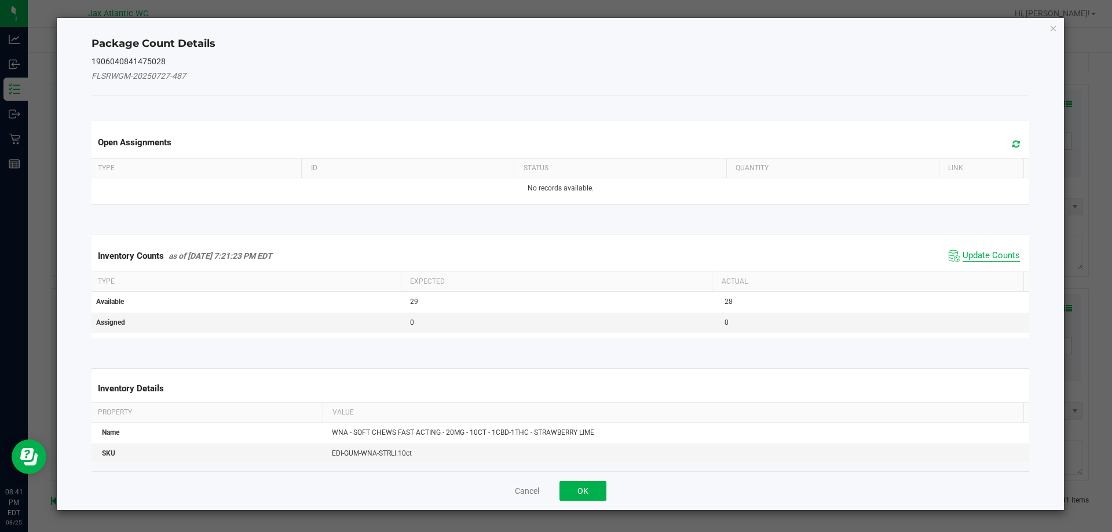
click at [986, 254] on span "Update Counts" at bounding box center [990, 256] width 57 height 12
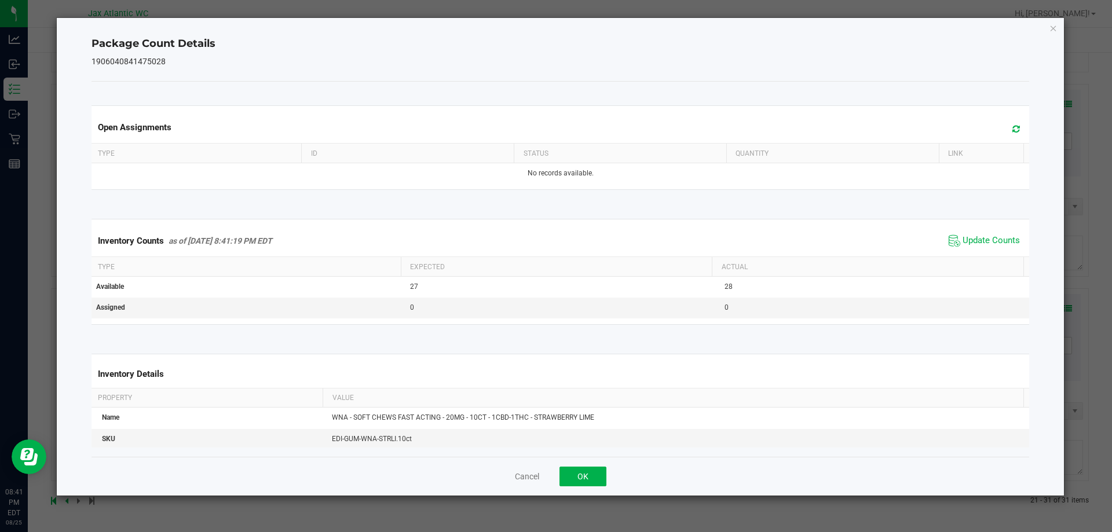
click at [990, 247] on span "Update Counts" at bounding box center [990, 241] width 57 height 12
click at [990, 244] on span "Update Counts" at bounding box center [990, 240] width 57 height 10
click at [599, 479] on button "OK" at bounding box center [582, 477] width 47 height 20
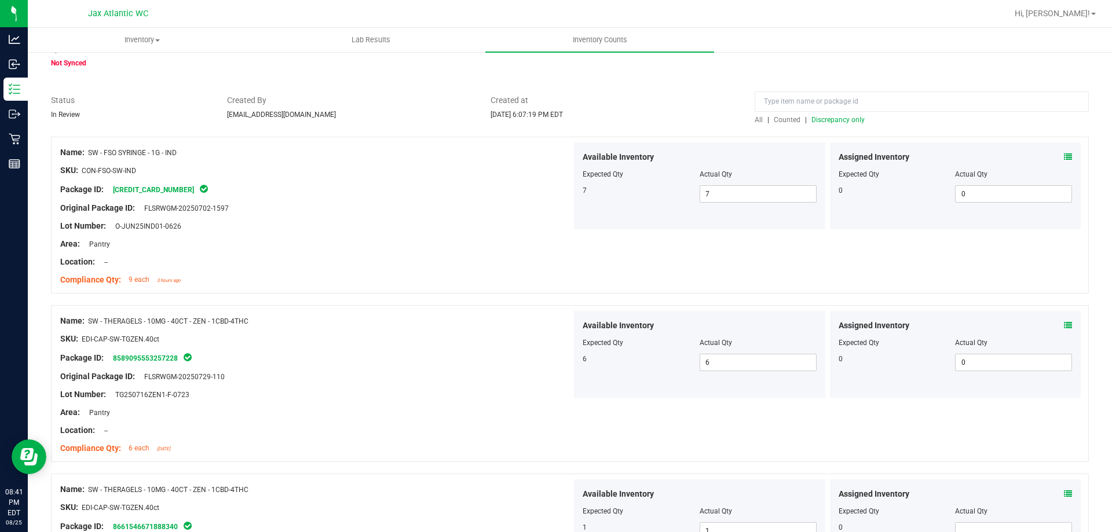
scroll to position [0, 0]
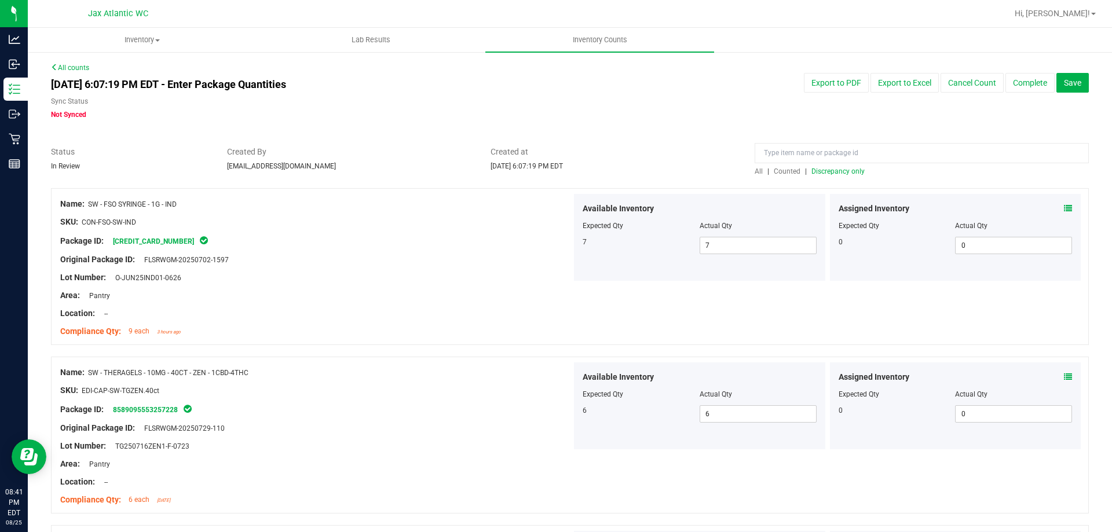
click at [822, 169] on span "Discrepancy only" at bounding box center [837, 171] width 53 height 8
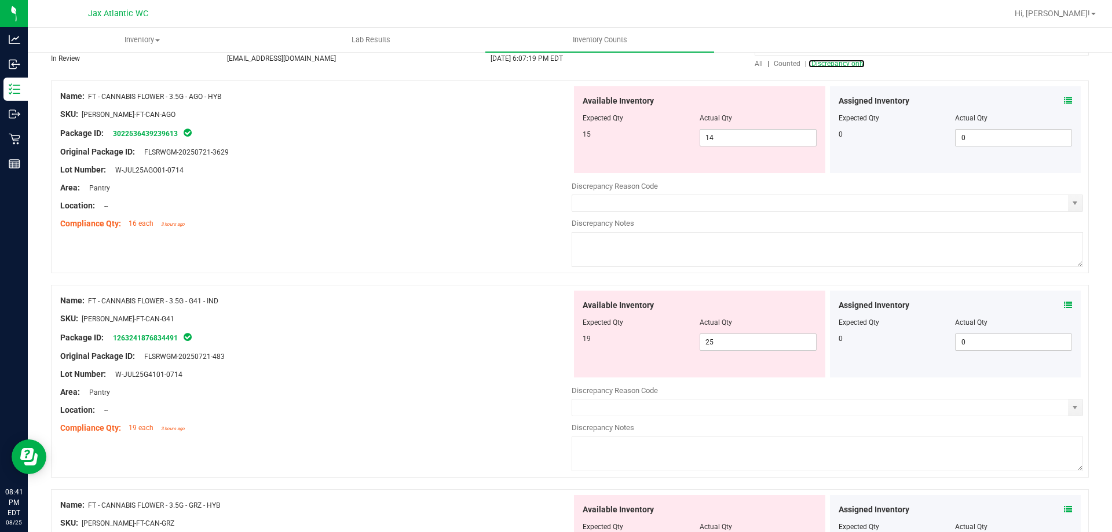
scroll to position [116, 0]
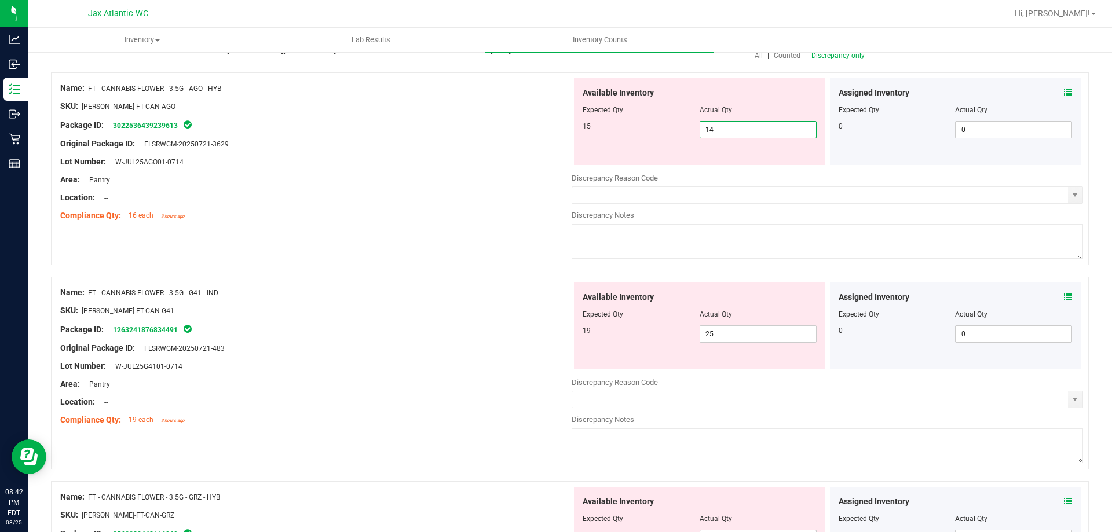
drag, startPoint x: 748, startPoint y: 127, endPoint x: 691, endPoint y: 132, distance: 56.9
click at [691, 133] on div "15 14 14" at bounding box center [700, 129] width 234 height 17
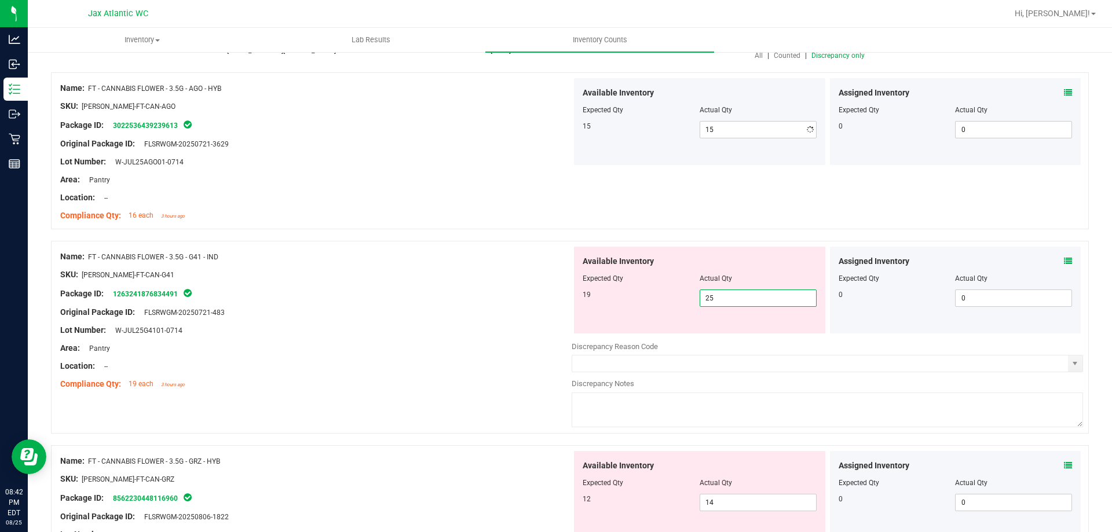
drag, startPoint x: 708, startPoint y: 336, endPoint x: 671, endPoint y: 338, distance: 37.7
click at [669, 338] on div "Available Inventory Expected Qty Actual Qty 19 25 25" at bounding box center [827, 339] width 511 height 184
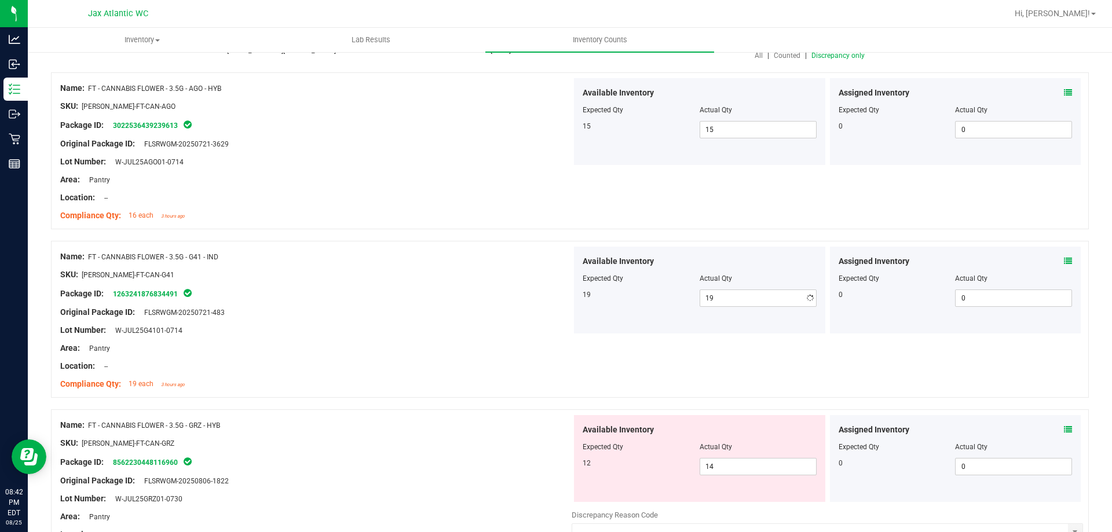
drag, startPoint x: 452, startPoint y: 300, endPoint x: 466, endPoint y: 297, distance: 14.2
click at [455, 301] on div at bounding box center [315, 304] width 511 height 6
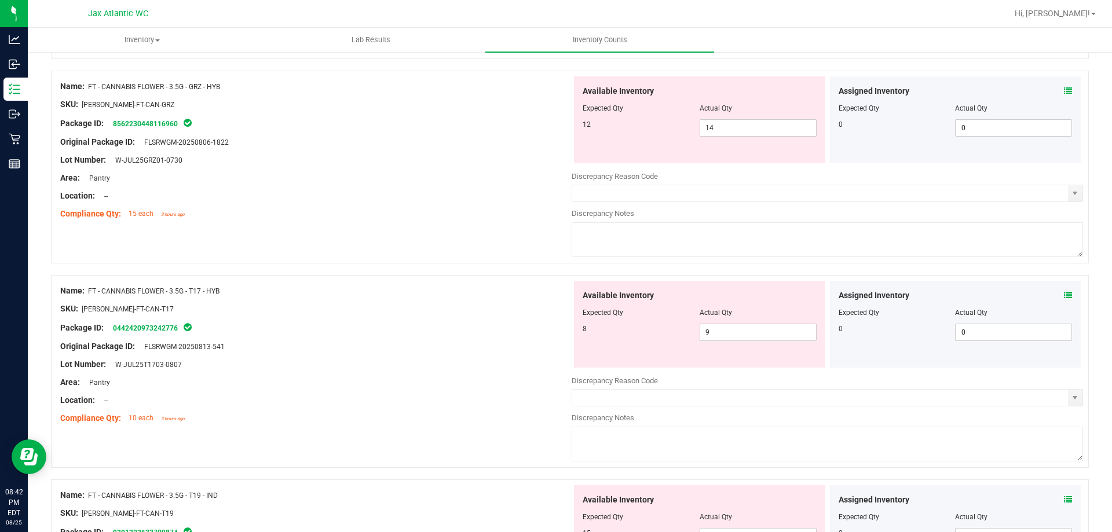
scroll to position [463, 0]
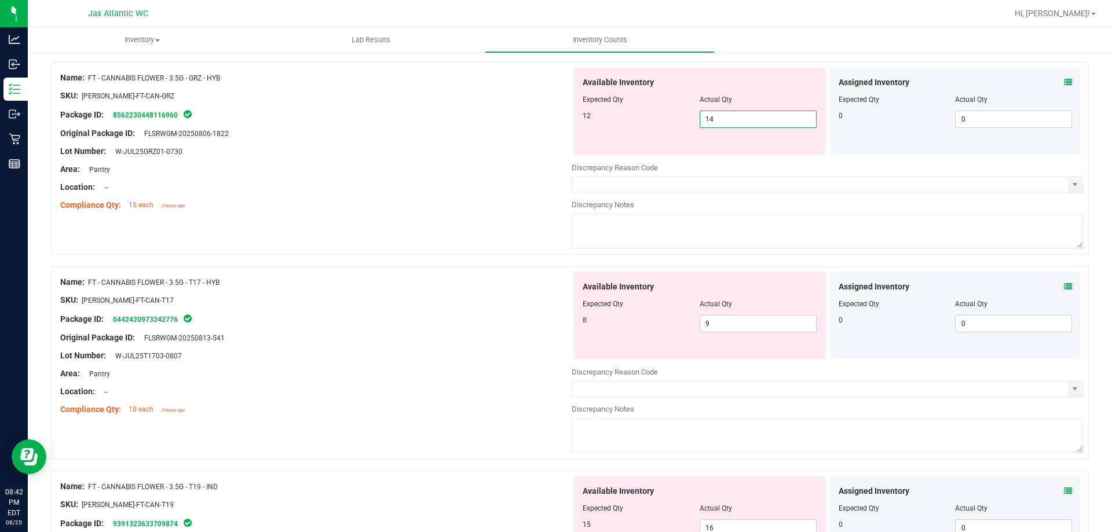
click at [684, 118] on div "12 14 14" at bounding box center [700, 119] width 234 height 17
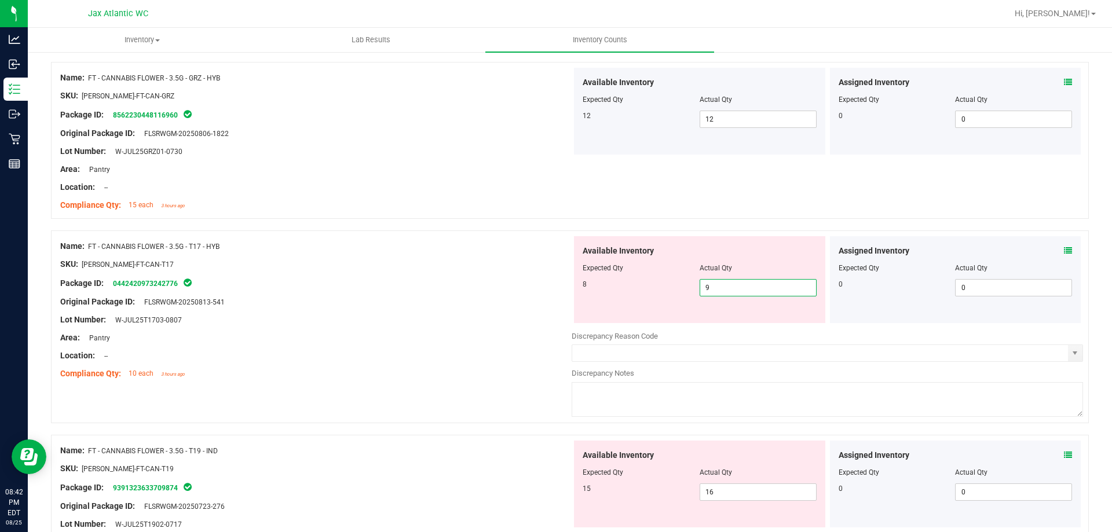
drag, startPoint x: 722, startPoint y: 321, endPoint x: 669, endPoint y: 321, distance: 53.3
click at [669, 321] on div "Available Inventory Expected Qty Actual Qty 8 9 9" at bounding box center [699, 279] width 251 height 87
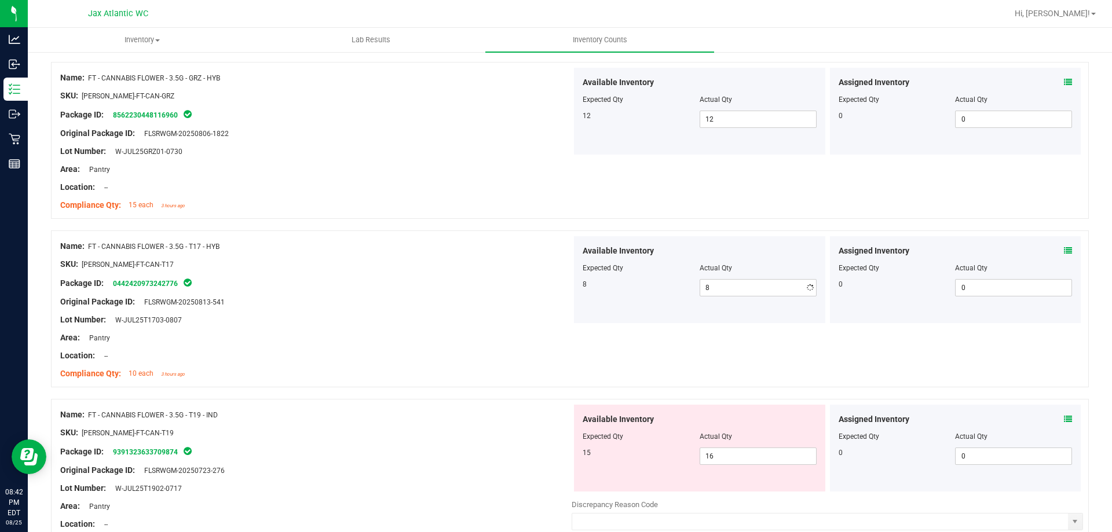
click at [491, 269] on ng-container "SKU: [PERSON_NAME]-FT-CAN-T17" at bounding box center [315, 267] width 511 height 18
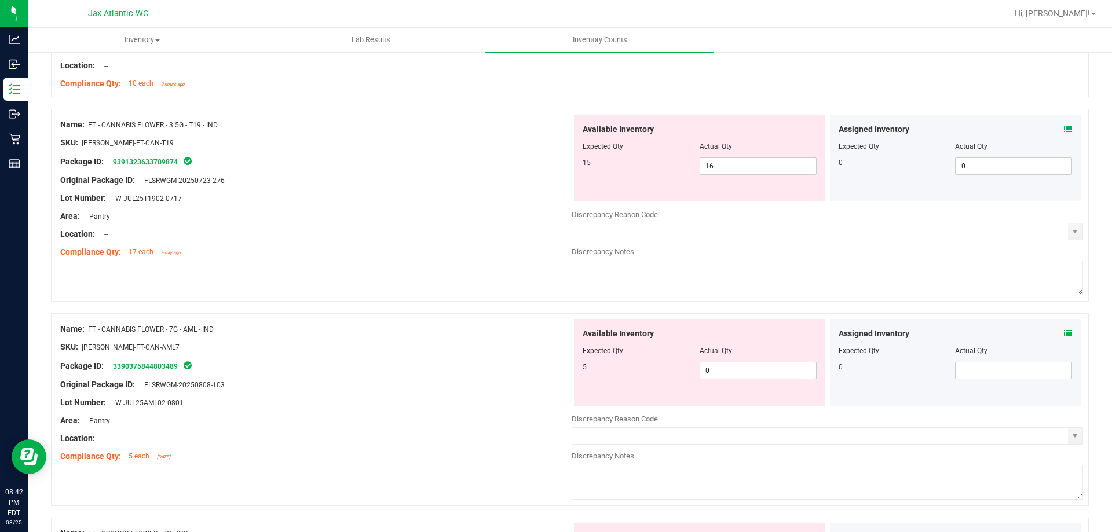
scroll to position [811, 0]
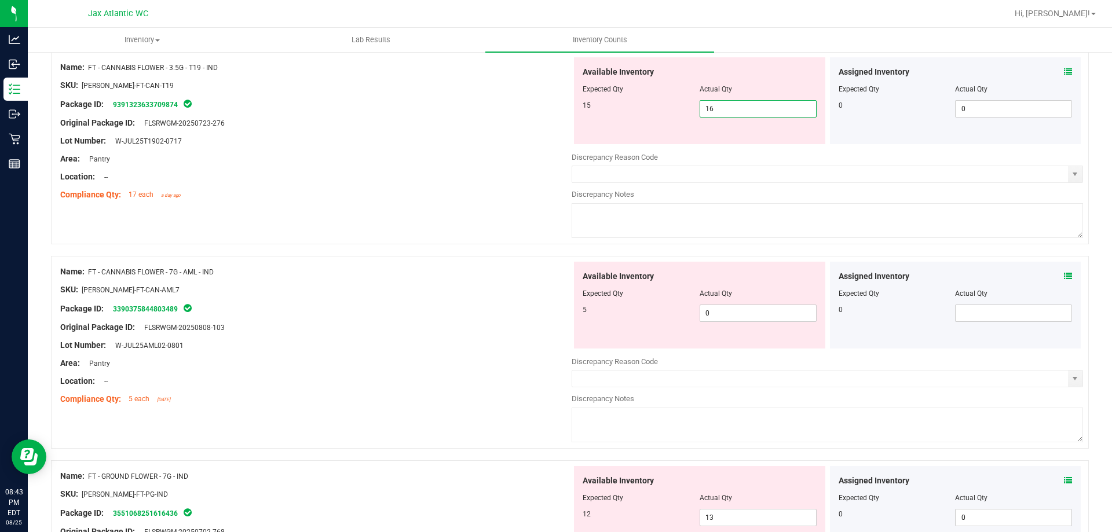
drag, startPoint x: 717, startPoint y: 111, endPoint x: 673, endPoint y: 122, distance: 44.7
click at [673, 122] on div "Available Inventory Expected Qty Actual Qty 15 16 16" at bounding box center [699, 100] width 251 height 87
click at [536, 151] on div at bounding box center [315, 150] width 511 height 6
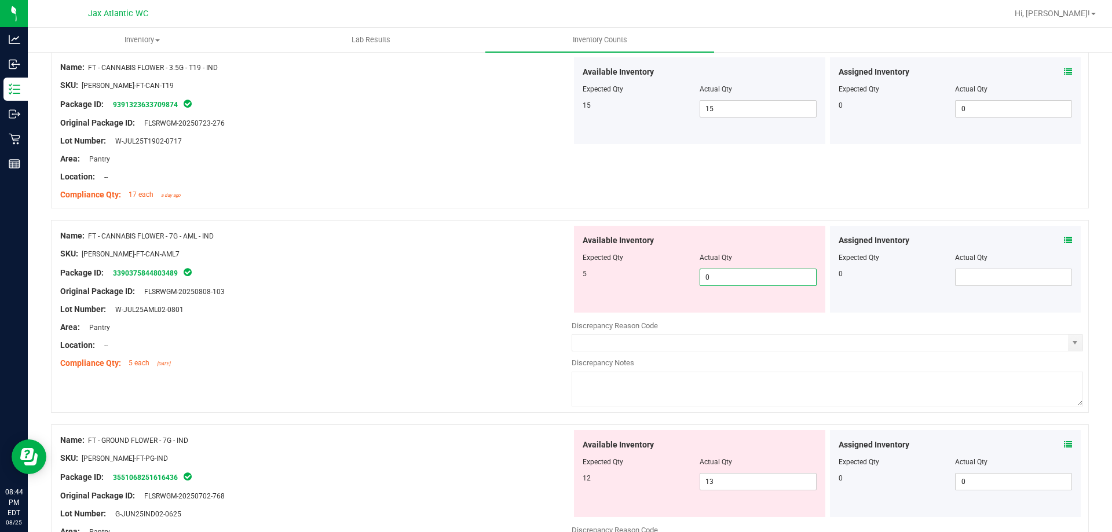
drag, startPoint x: 715, startPoint y: 283, endPoint x: 684, endPoint y: 281, distance: 31.3
click at [684, 281] on div "5 0 0" at bounding box center [700, 277] width 234 height 17
click at [483, 305] on div "Lot Number: W-JUL25AML02-0801" at bounding box center [315, 309] width 511 height 12
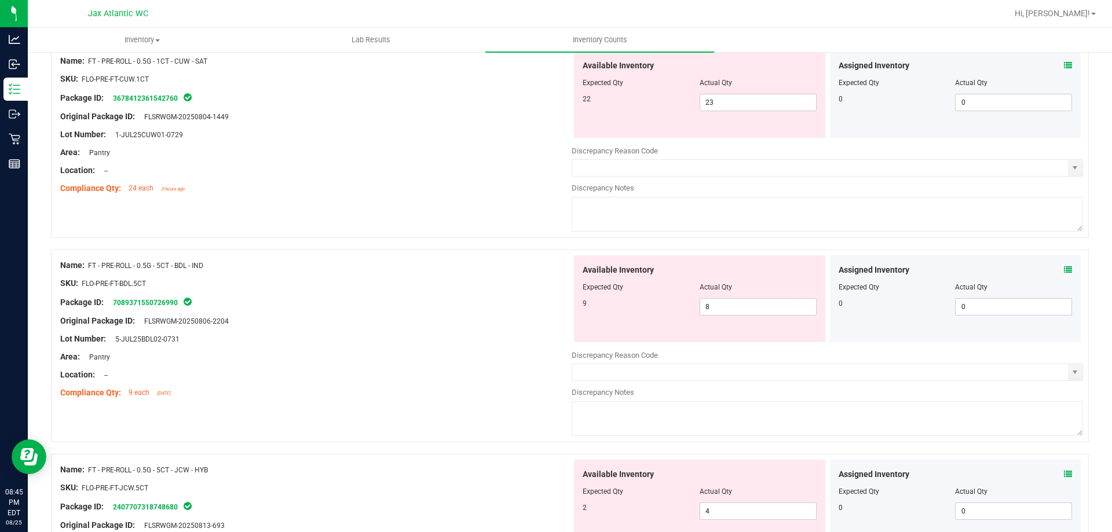
scroll to position [1563, 0]
drag, startPoint x: 724, startPoint y: 103, endPoint x: 685, endPoint y: 105, distance: 39.4
click at [685, 105] on div "22 23 23" at bounding box center [700, 101] width 234 height 17
click at [423, 176] on div at bounding box center [315, 179] width 511 height 6
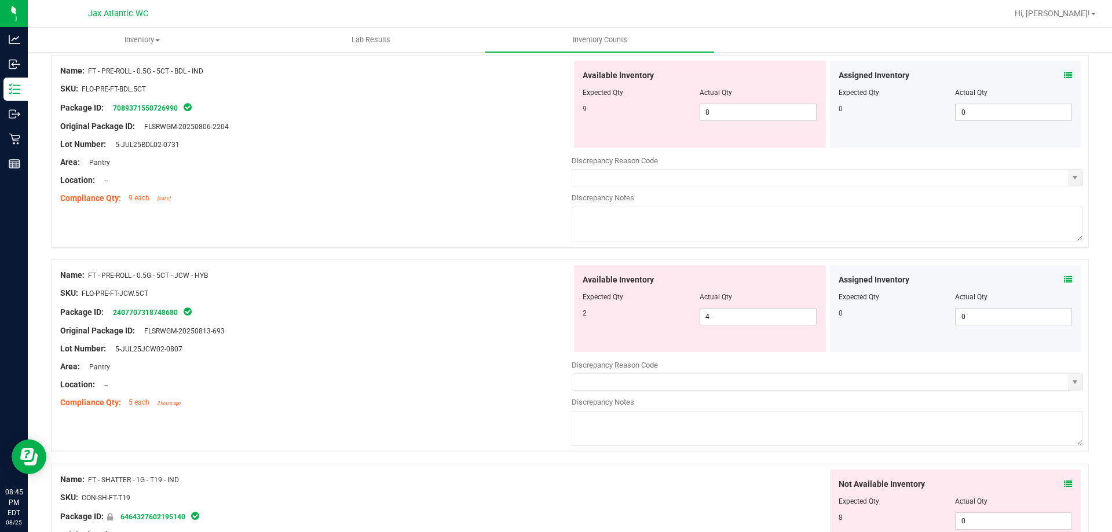
scroll to position [1737, 0]
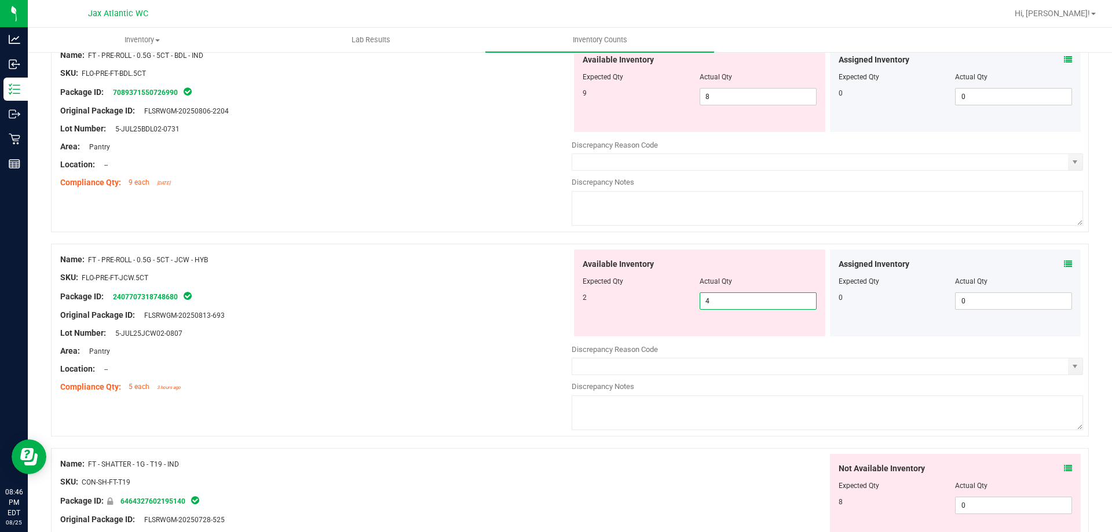
drag, startPoint x: 727, startPoint y: 309, endPoint x: 694, endPoint y: 307, distance: 33.7
click at [692, 306] on div "Available Inventory Expected Qty Actual Qty 2 4 4" at bounding box center [699, 293] width 251 height 87
click at [495, 303] on div at bounding box center [315, 306] width 511 height 6
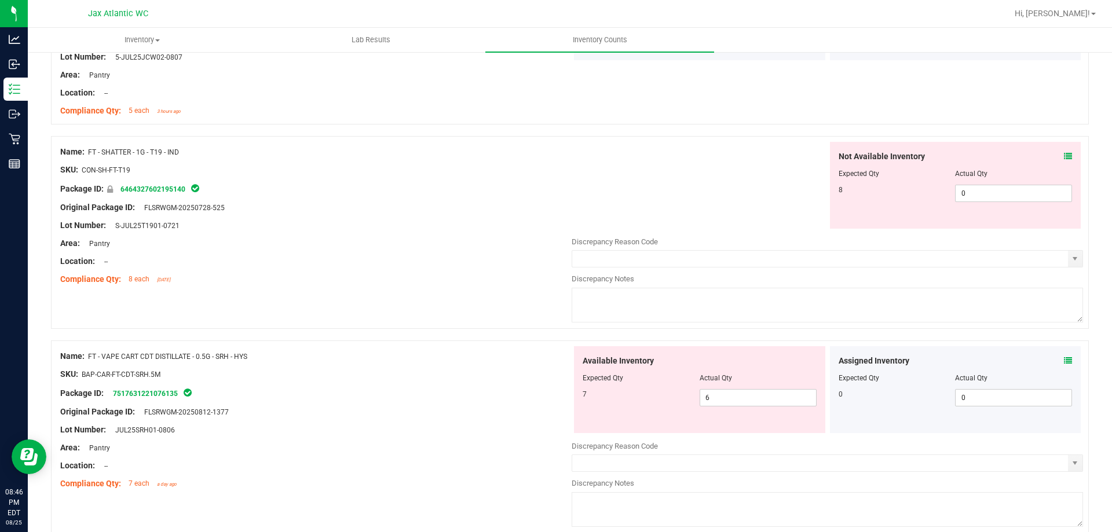
scroll to position [2027, 0]
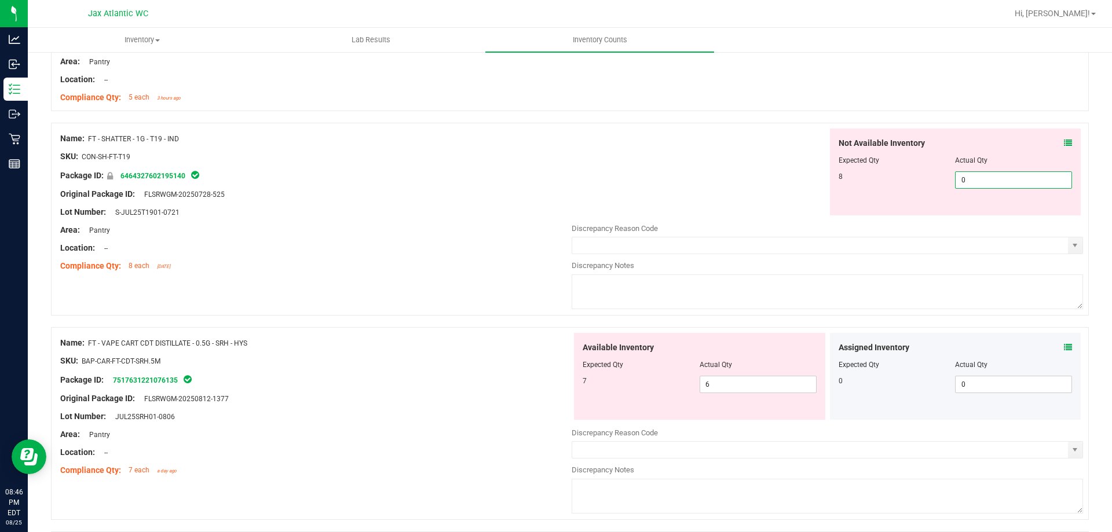
drag, startPoint x: 973, startPoint y: 185, endPoint x: 933, endPoint y: 185, distance: 40.0
click at [933, 184] on div "8 0 0" at bounding box center [955, 179] width 234 height 17
click at [810, 182] on div "Not Available Inventory Expected Qty Actual Qty 8 8 8" at bounding box center [827, 172] width 511 height 87
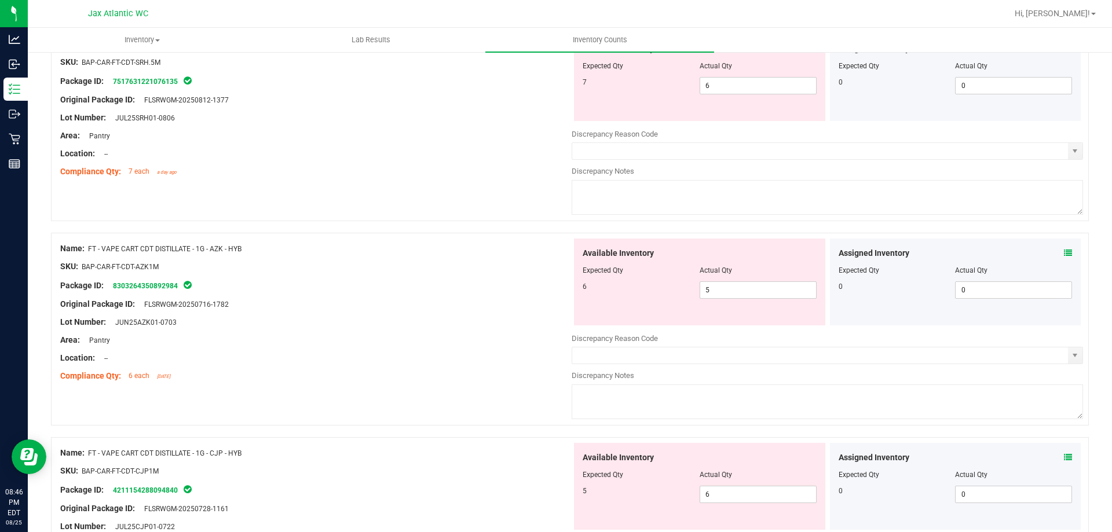
scroll to position [2316, 0]
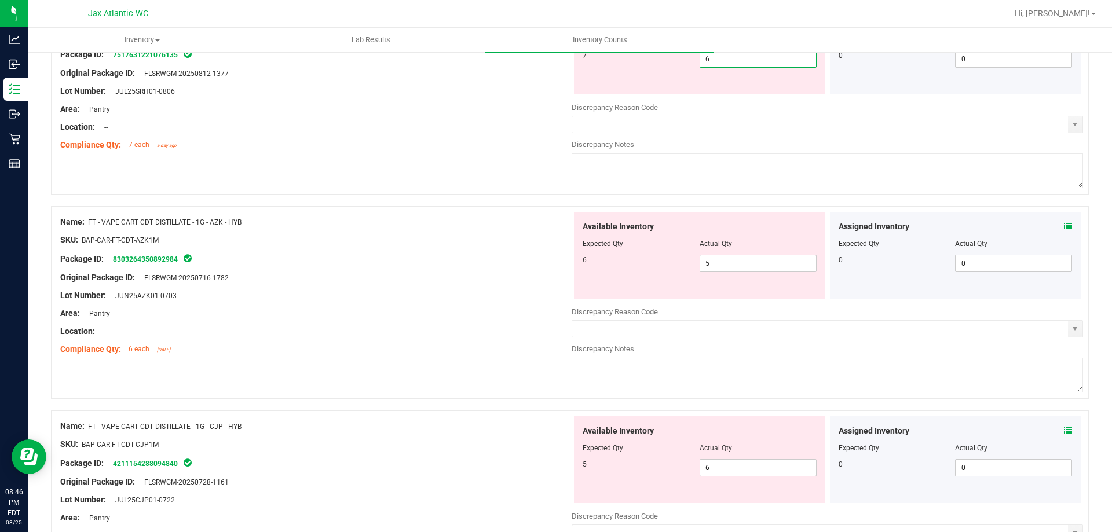
drag, startPoint x: 732, startPoint y: 63, endPoint x: 651, endPoint y: 75, distance: 82.5
click at [651, 75] on div "Available Inventory Expected Qty Actual Qty 7 6 6" at bounding box center [699, 51] width 251 height 87
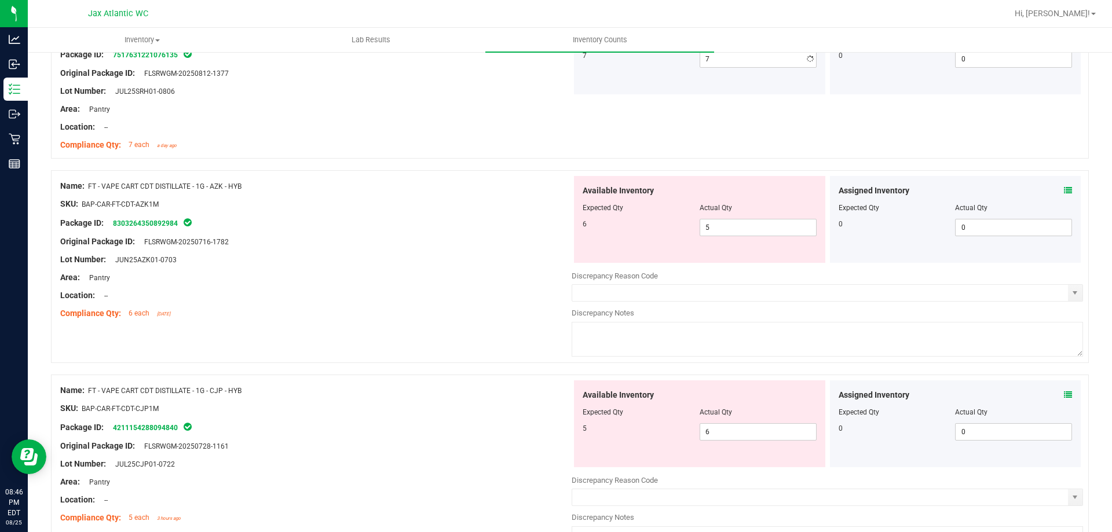
drag, startPoint x: 420, startPoint y: 141, endPoint x: 449, endPoint y: 167, distance: 39.0
click at [421, 139] on div "Compliance Qty: 7 each a day ago" at bounding box center [315, 145] width 511 height 12
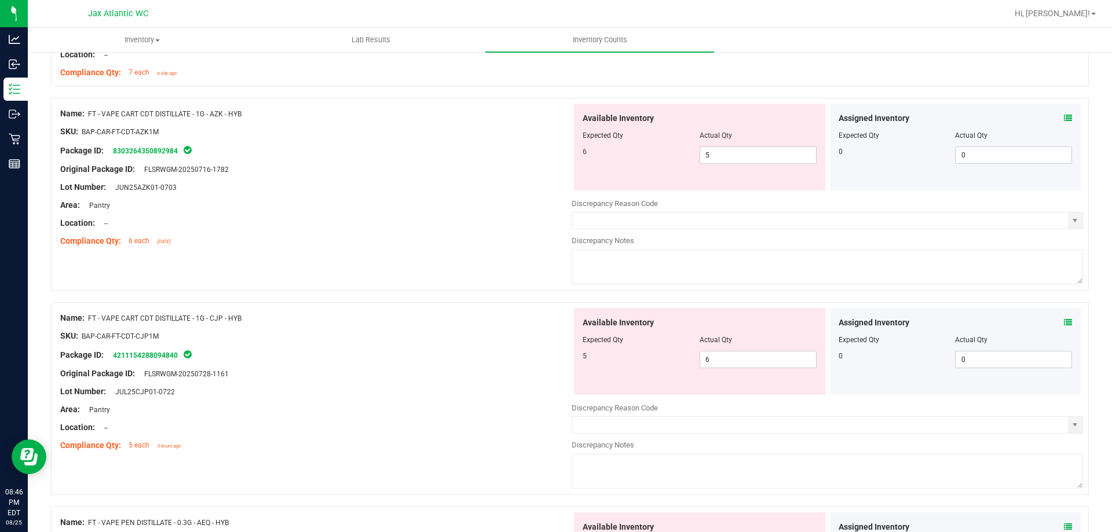
scroll to position [2374, 0]
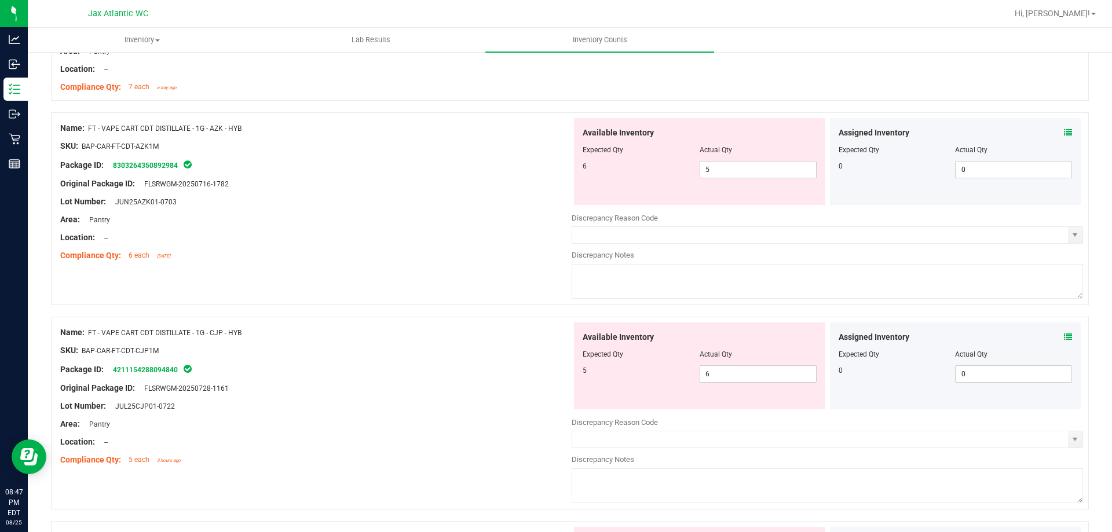
drag, startPoint x: 726, startPoint y: 159, endPoint x: 682, endPoint y: 160, distance: 44.0
click at [678, 160] on div at bounding box center [700, 158] width 234 height 6
drag, startPoint x: 686, startPoint y: 176, endPoint x: 662, endPoint y: 178, distance: 24.4
click at [662, 178] on div "6 5 5" at bounding box center [700, 169] width 234 height 17
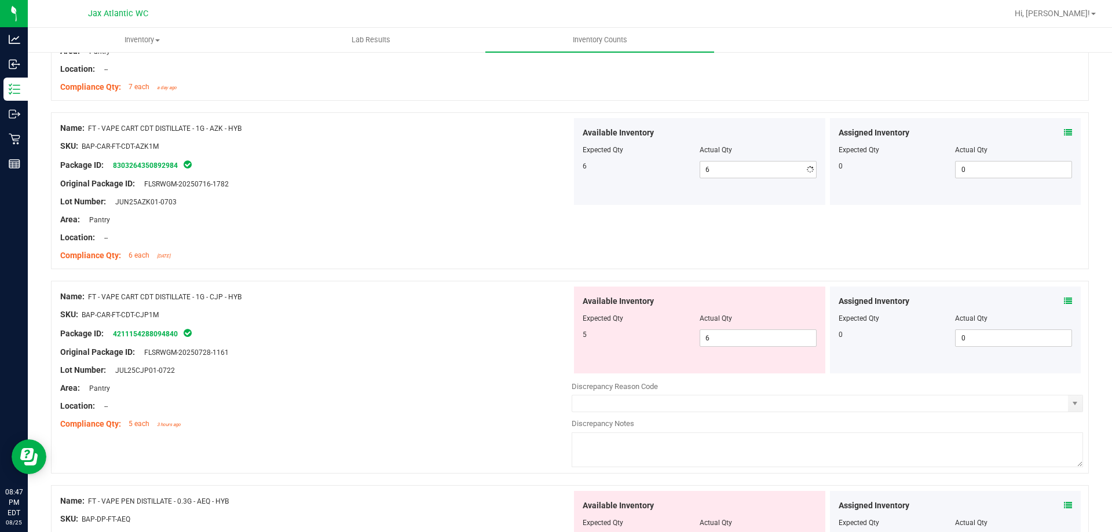
drag, startPoint x: 732, startPoint y: 383, endPoint x: 678, endPoint y: 391, distance: 55.0
click at [678, 391] on div "Available Inventory Expected Qty Actual Qty 5 6 6" at bounding box center [827, 379] width 511 height 184
drag, startPoint x: 720, startPoint y: 339, endPoint x: 682, endPoint y: 343, distance: 38.5
click at [679, 342] on div "5 6 6" at bounding box center [700, 337] width 234 height 17
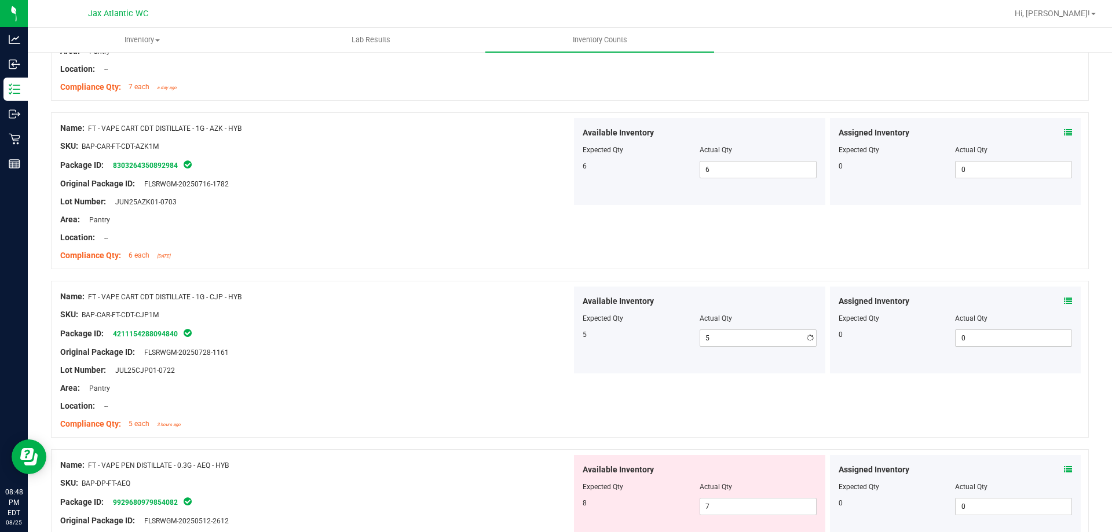
click at [495, 356] on div "Original Package ID: FLSRWGM-20250728-1161" at bounding box center [315, 352] width 511 height 12
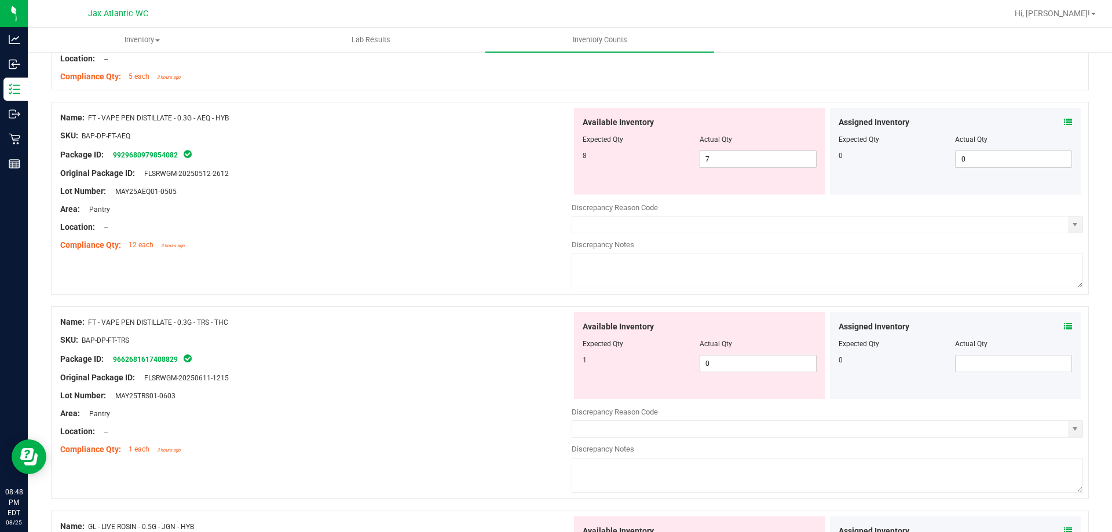
scroll to position [2837, 0]
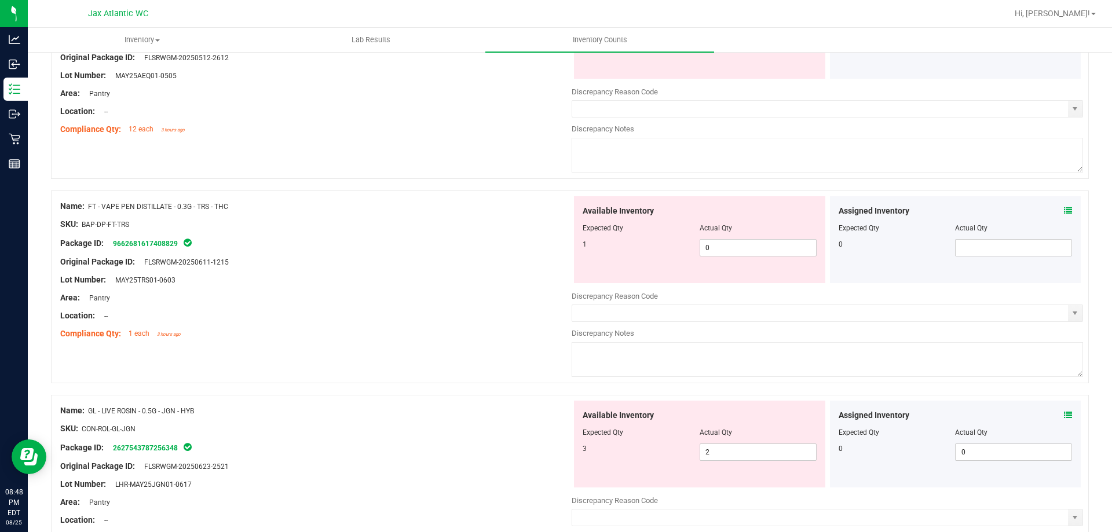
click at [204, 206] on span "FT - VAPE PEN DISTILLATE - 0.3G - TRS - THC" at bounding box center [158, 207] width 140 height 8
click at [203, 206] on span "FT - VAPE PEN DISTILLATE - 0.3G - TRS - THC" at bounding box center [158, 207] width 140 height 8
click at [202, 206] on span "FT - VAPE PEN DISTILLATE - 0.3G - TRS - THC" at bounding box center [158, 207] width 140 height 8
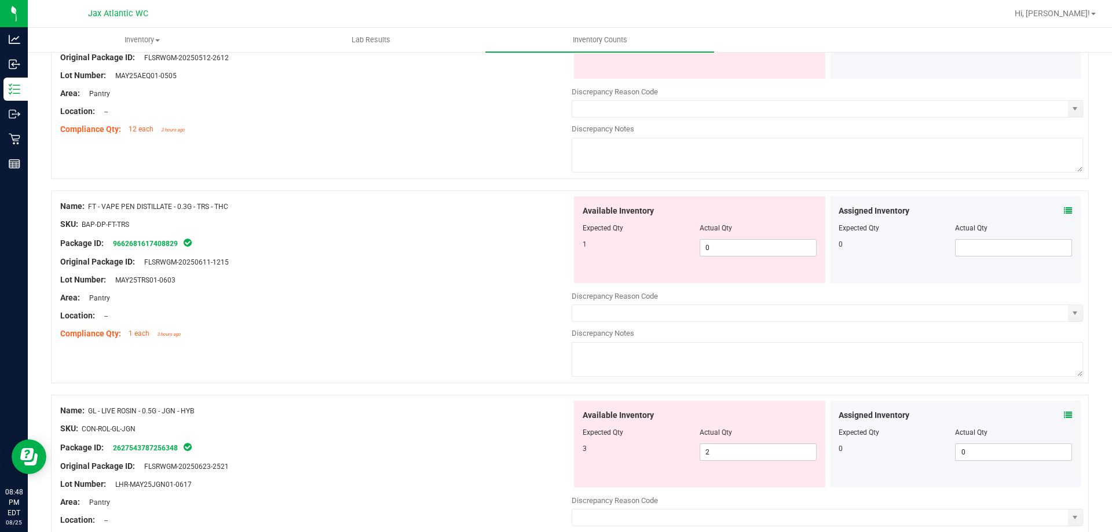
drag, startPoint x: 471, startPoint y: 225, endPoint x: 495, endPoint y: 206, distance: 30.6
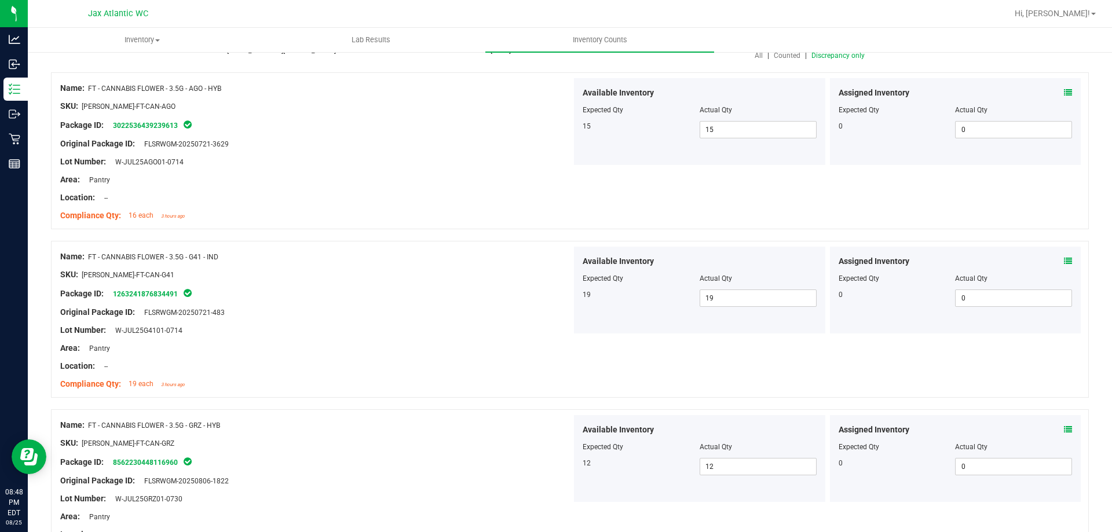
scroll to position [0, 0]
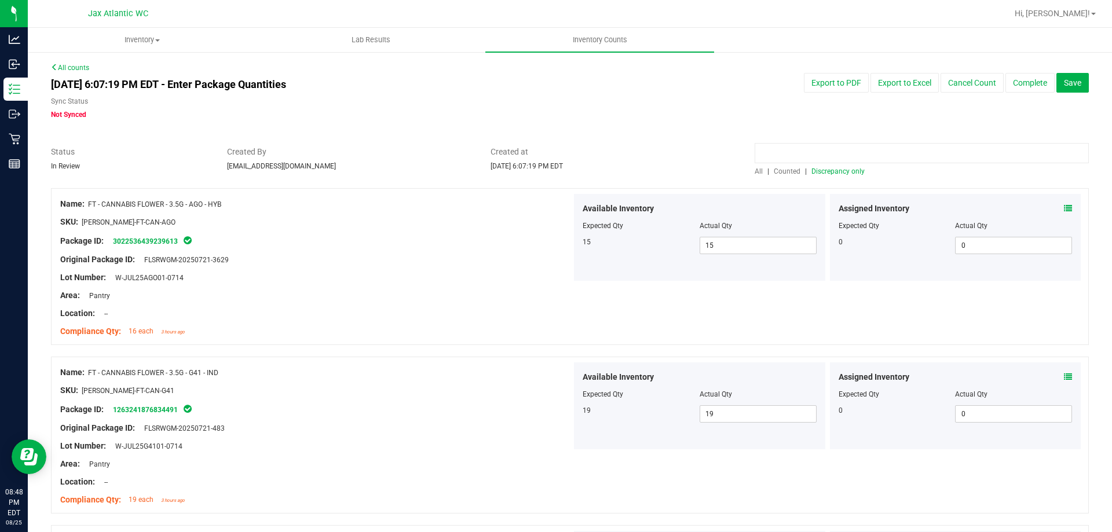
click at [817, 153] on input at bounding box center [921, 153] width 334 height 20
paste input "Name: FT - VAPE PEN DISTILLATE - 0.3G - TRS - THC"
drag, startPoint x: 781, startPoint y: 153, endPoint x: 507, endPoint y: 174, distance: 274.1
click at [520, 163] on div "Status In Review Created By [EMAIL_ADDRESS][DOMAIN_NAME] Created at [DATE] 6:07…" at bounding box center [569, 161] width 1055 height 31
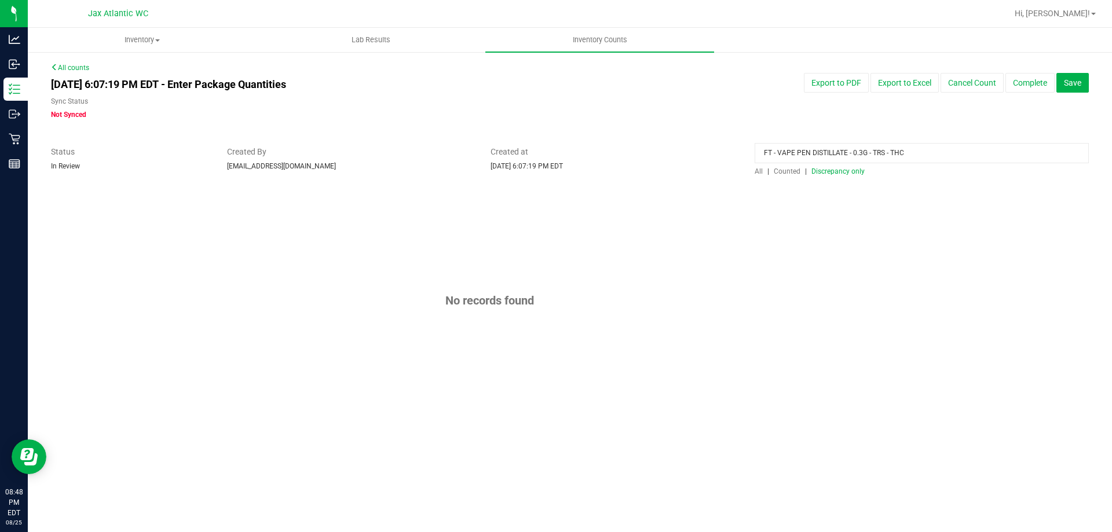
click at [792, 171] on span "Counted" at bounding box center [787, 171] width 27 height 8
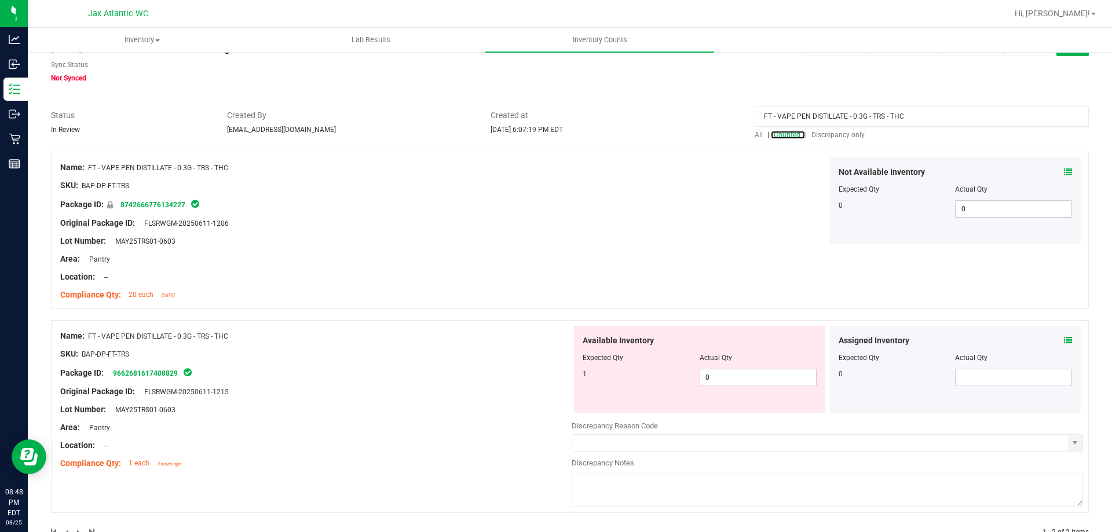
scroll to position [68, 0]
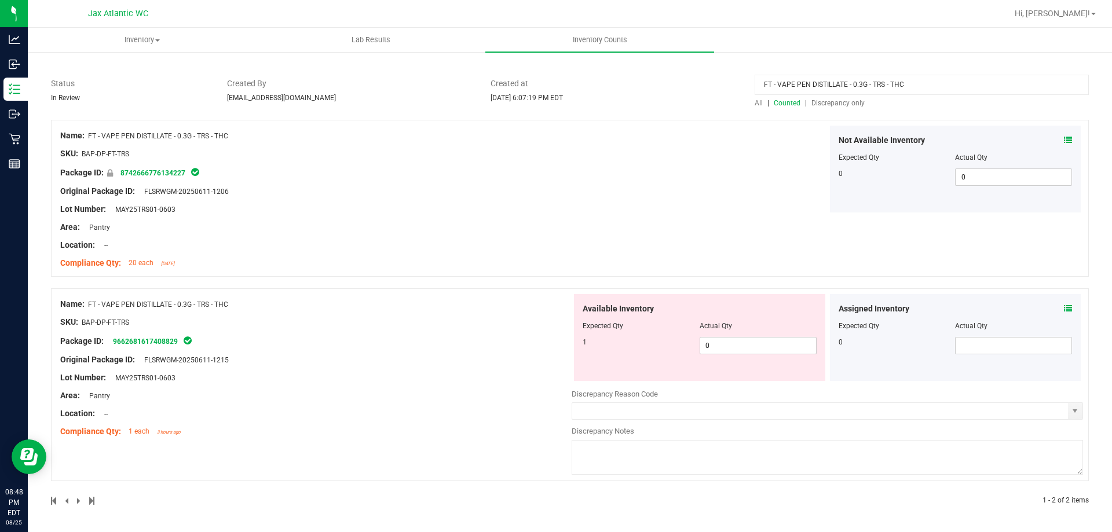
click at [1064, 139] on icon at bounding box center [1068, 140] width 8 height 8
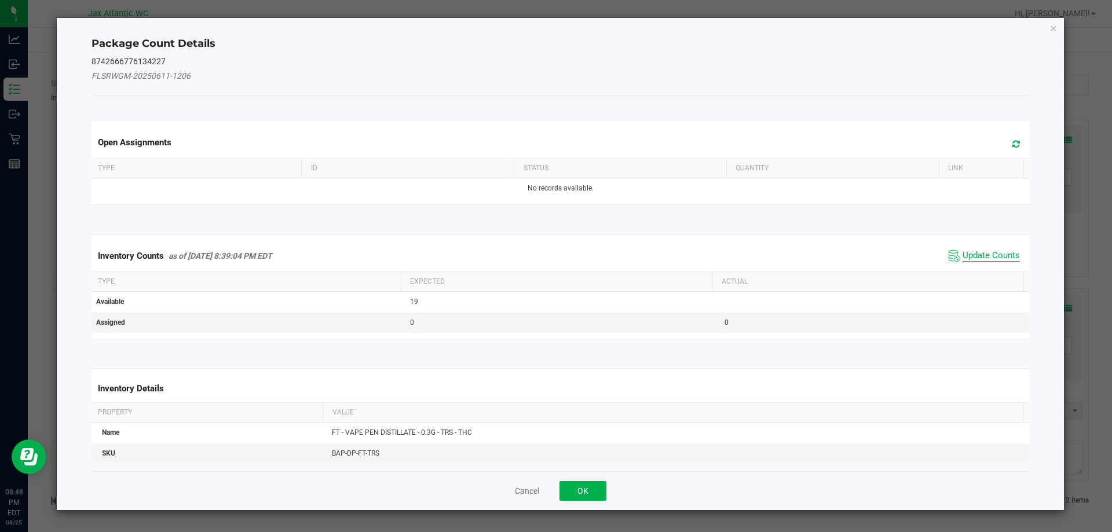
click at [983, 251] on span "Update Counts" at bounding box center [990, 256] width 57 height 12
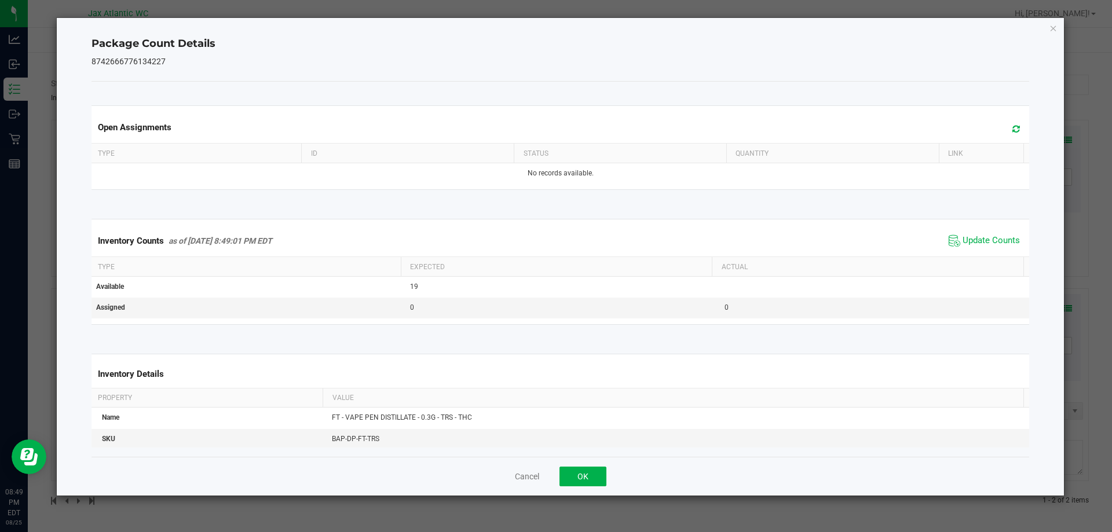
click at [983, 251] on div "Inventory Counts as of [DATE] 8:49:01 PM EDT Update Counts" at bounding box center [560, 240] width 943 height 31
click at [984, 250] on span "Update Counts" at bounding box center [984, 240] width 77 height 17
drag, startPoint x: 584, startPoint y: 488, endPoint x: 589, endPoint y: 481, distance: 9.2
click at [584, 486] on div "Cancel OK" at bounding box center [560, 476] width 938 height 39
click at [592, 467] on button "OK" at bounding box center [582, 477] width 47 height 20
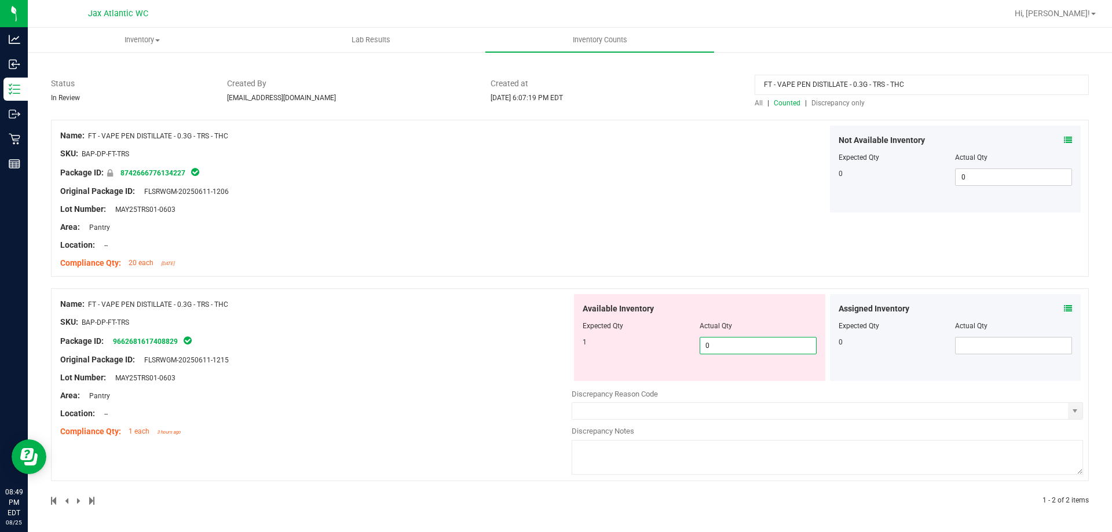
drag, startPoint x: 745, startPoint y: 346, endPoint x: 644, endPoint y: 345, distance: 100.8
click at [644, 345] on div "1 0 0" at bounding box center [700, 345] width 234 height 17
click at [496, 318] on div "Name: FT - VAPE PEN DISTILLATE - 0.3G - TRS - THC SKU: BAP-DP-FT-TRS Package ID…" at bounding box center [570, 313] width 1038 height 386
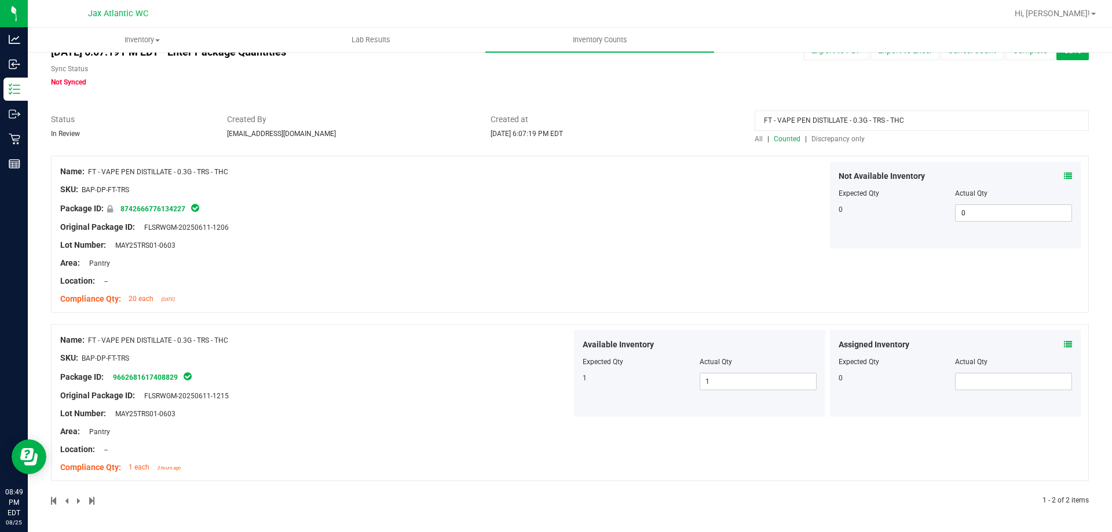
drag, startPoint x: 921, startPoint y: 117, endPoint x: 520, endPoint y: 137, distance: 401.8
click at [520, 137] on div "Status In Review Created By [EMAIL_ADDRESS][DOMAIN_NAME] Created at [DATE] 6:07…" at bounding box center [569, 128] width 1055 height 31
click at [830, 140] on span "Discrepancy only" at bounding box center [837, 139] width 53 height 8
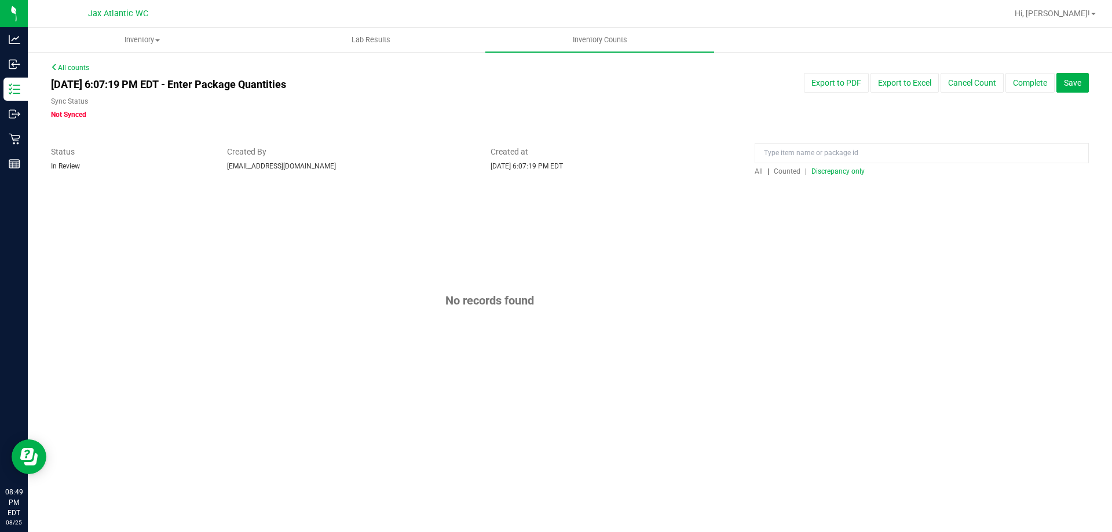
click at [826, 174] on span "Discrepancy only" at bounding box center [837, 171] width 53 height 8
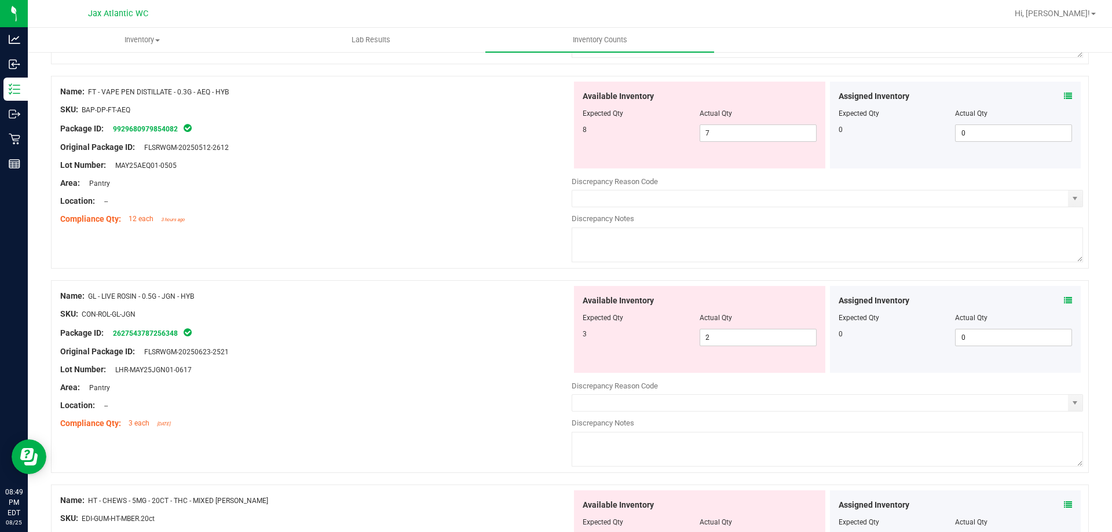
scroll to position [753, 0]
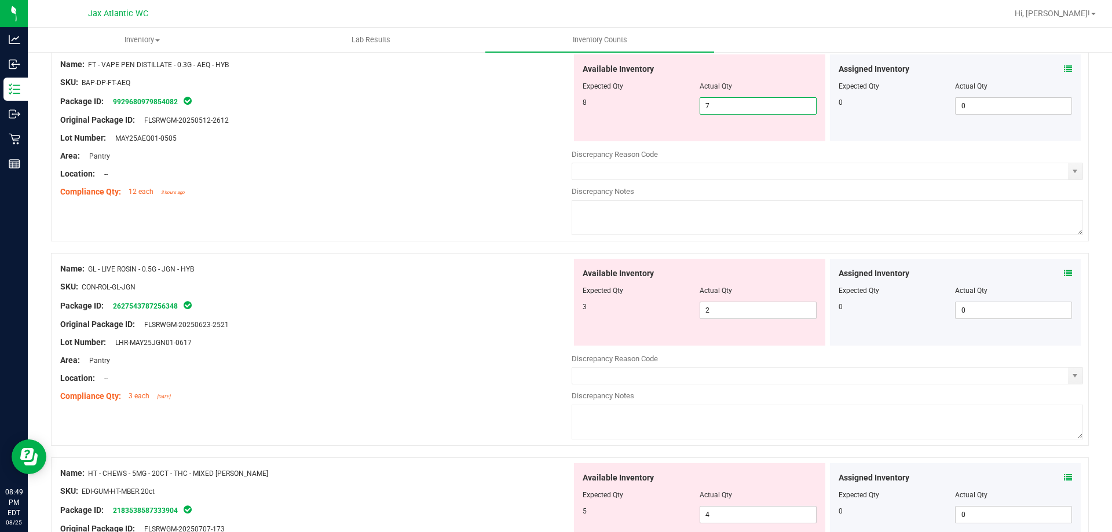
drag, startPoint x: 730, startPoint y: 101, endPoint x: 690, endPoint y: 113, distance: 41.9
click at [690, 113] on div "8 7 7" at bounding box center [700, 105] width 234 height 17
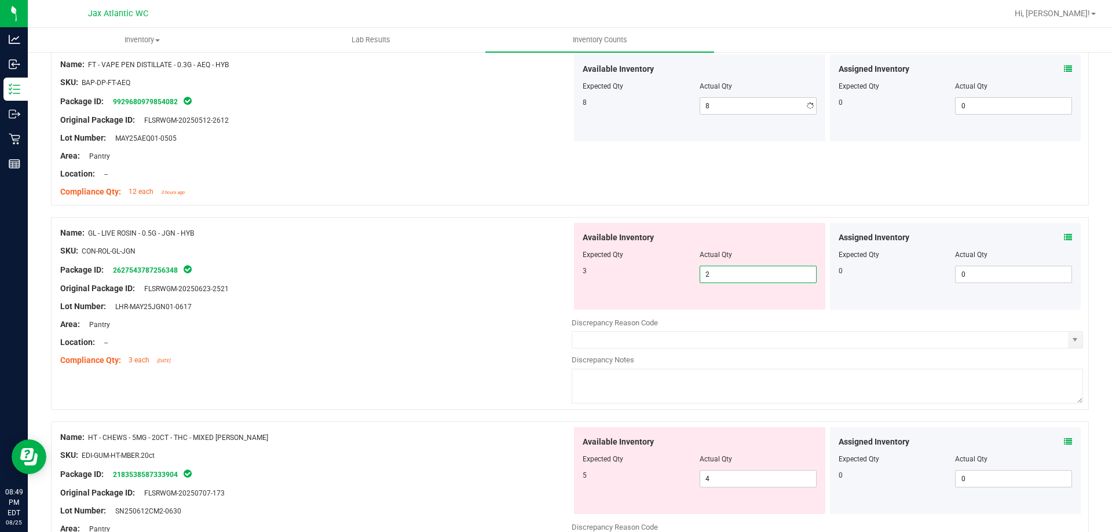
drag, startPoint x: 705, startPoint y: 307, endPoint x: 670, endPoint y: 313, distance: 35.9
click at [671, 313] on div "Available Inventory Expected Qty Actual Qty 3 2 2" at bounding box center [827, 315] width 511 height 184
click at [335, 279] on div at bounding box center [315, 280] width 511 height 6
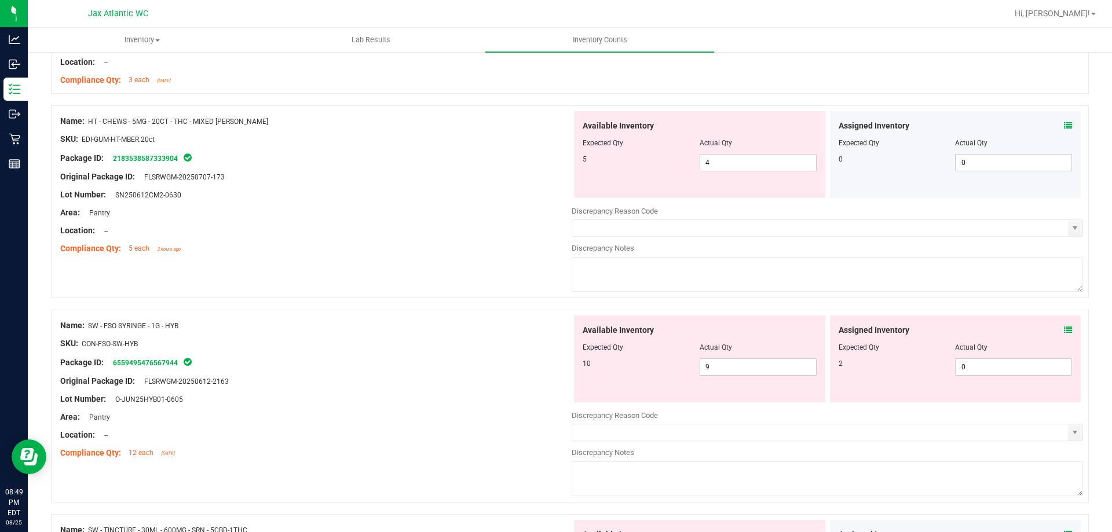
scroll to position [1042, 0]
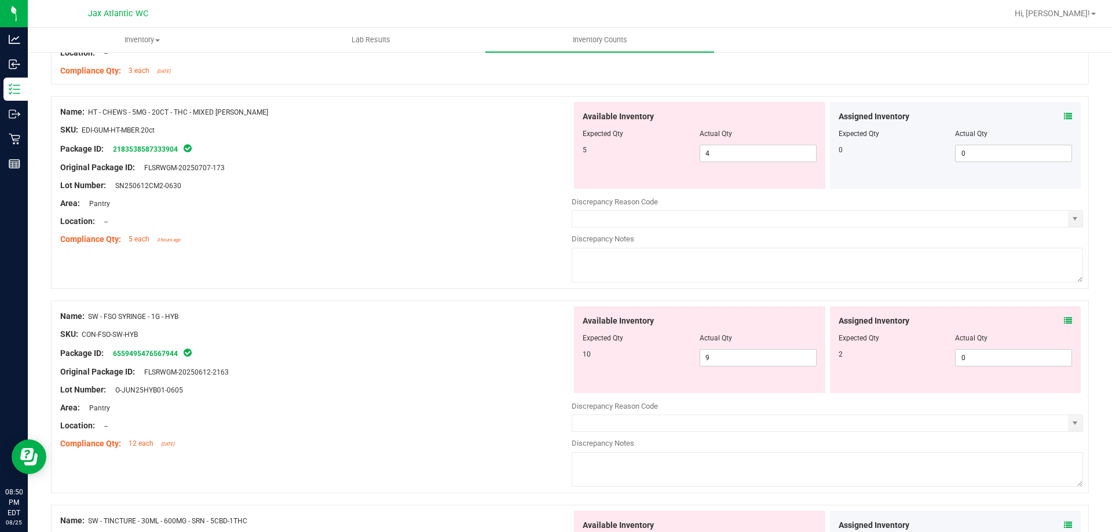
click at [1064, 319] on icon at bounding box center [1068, 321] width 8 height 8
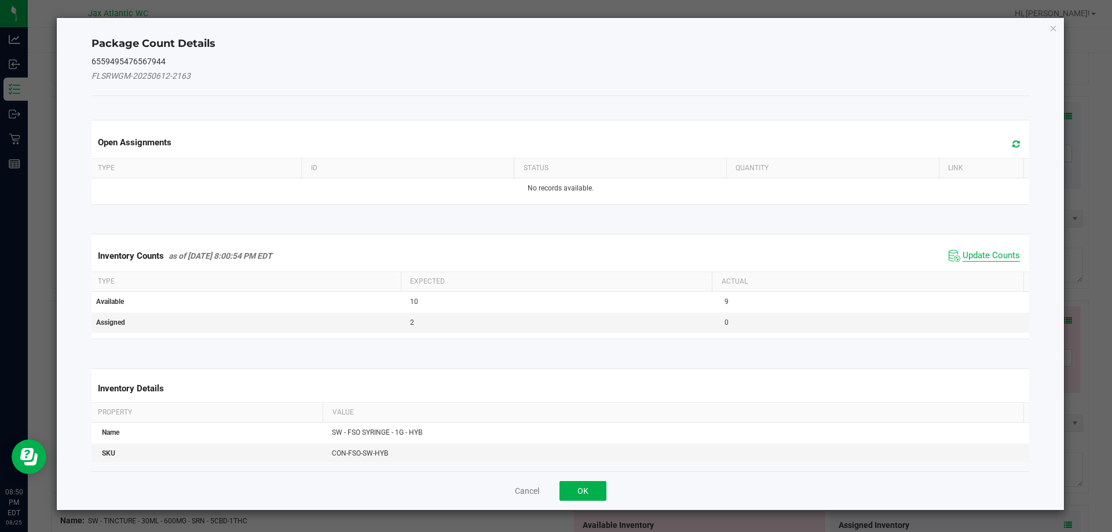
click at [982, 252] on span "Update Counts" at bounding box center [990, 256] width 57 height 12
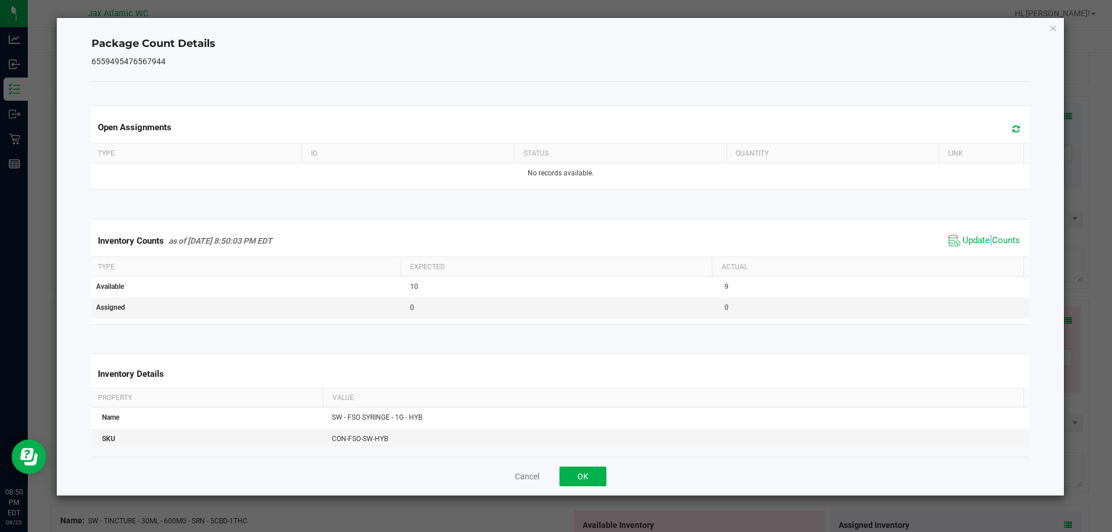
click at [982, 251] on div "Inventory Counts as of [DATE] 8:50:03 PM EDT Update Counts" at bounding box center [560, 240] width 943 height 31
click at [983, 250] on div "Inventory Counts as of [DATE] 8:50:03 PM EDT Update Counts" at bounding box center [560, 240] width 943 height 31
drag, startPoint x: 582, startPoint y: 474, endPoint x: 616, endPoint y: 394, distance: 86.1
click at [582, 474] on button "OK" at bounding box center [582, 477] width 47 height 20
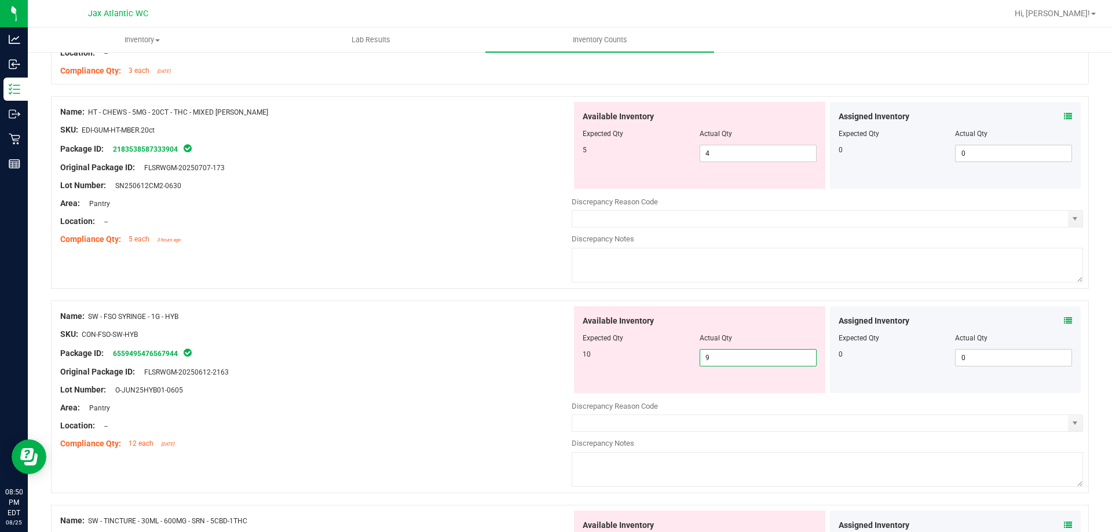
drag, startPoint x: 720, startPoint y: 365, endPoint x: 687, endPoint y: 365, distance: 33.6
click at [687, 364] on div "10 9 9" at bounding box center [700, 357] width 234 height 17
click at [1064, 119] on icon at bounding box center [1068, 116] width 8 height 8
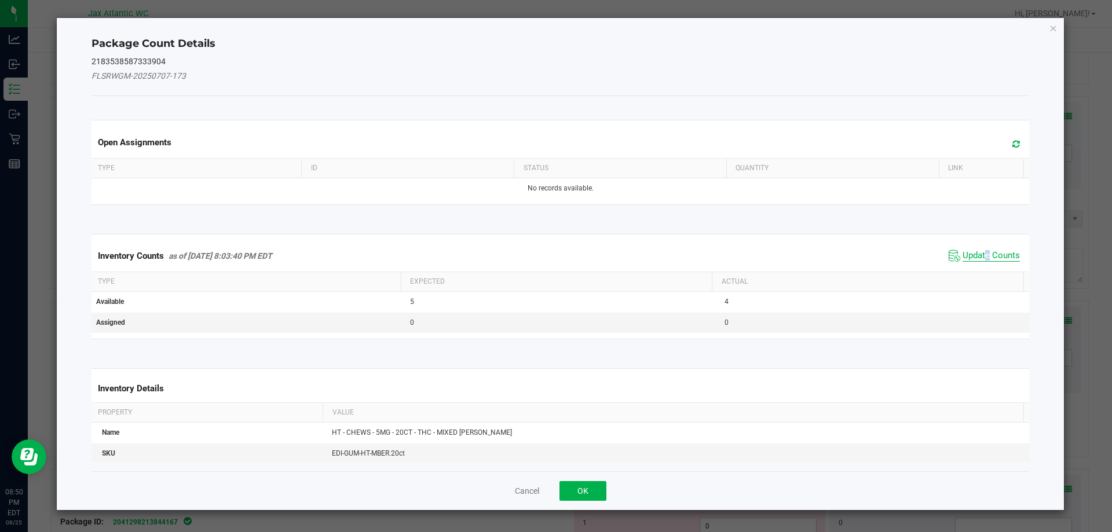
click at [980, 254] on span "Update Counts" at bounding box center [990, 256] width 57 height 12
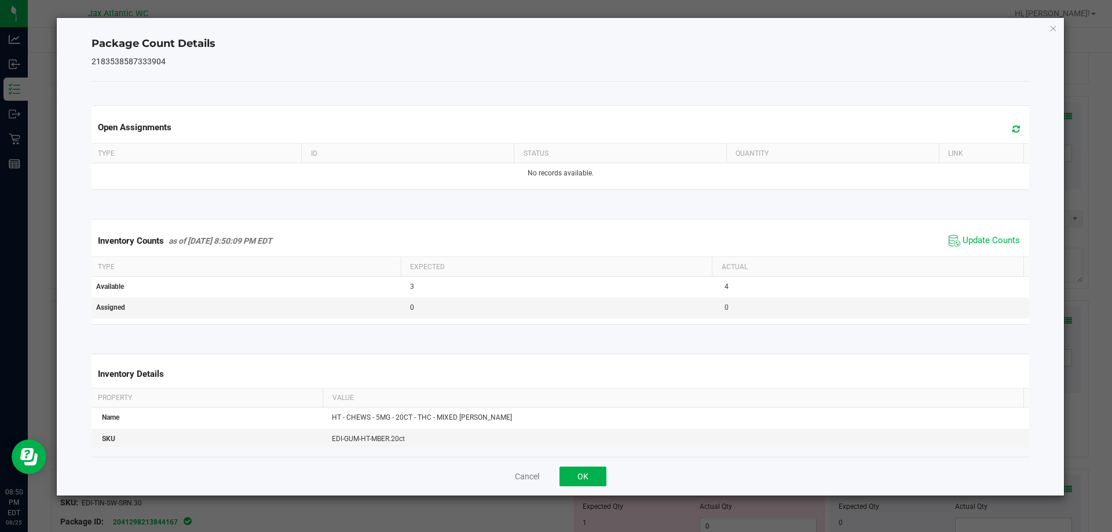
click at [984, 250] on span "Update Counts" at bounding box center [984, 240] width 77 height 17
drag, startPoint x: 984, startPoint y: 250, endPoint x: 716, endPoint y: 501, distance: 367.9
click at [984, 251] on div "Inventory Counts as of [DATE] 8:50:09 PM EDT Update Counts" at bounding box center [560, 240] width 943 height 30
click at [565, 475] on button "OK" at bounding box center [582, 477] width 47 height 20
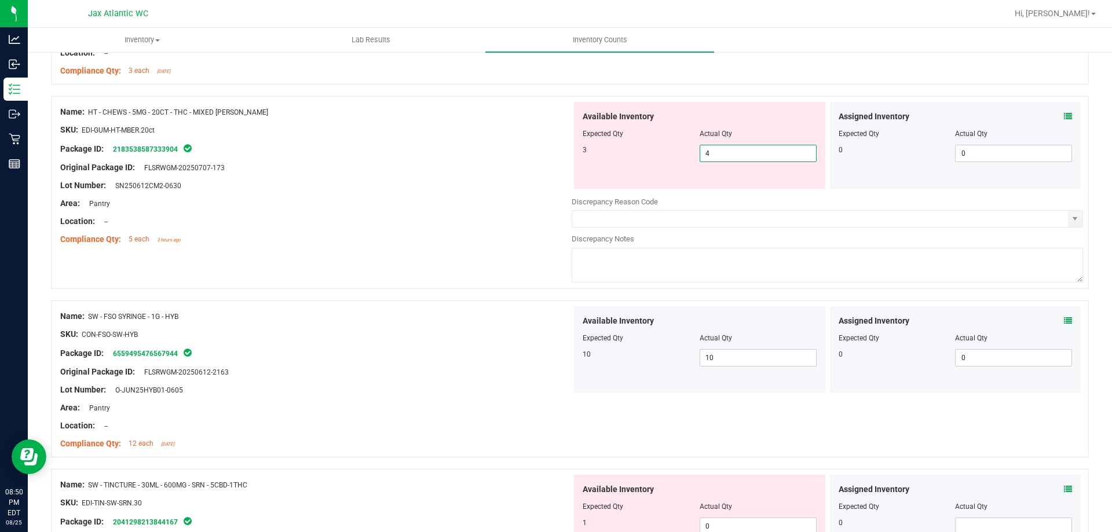
drag, startPoint x: 707, startPoint y: 156, endPoint x: 654, endPoint y: 174, distance: 55.5
click at [654, 174] on div "Available Inventory Expected Qty Actual Qty 3 4 4" at bounding box center [699, 145] width 251 height 87
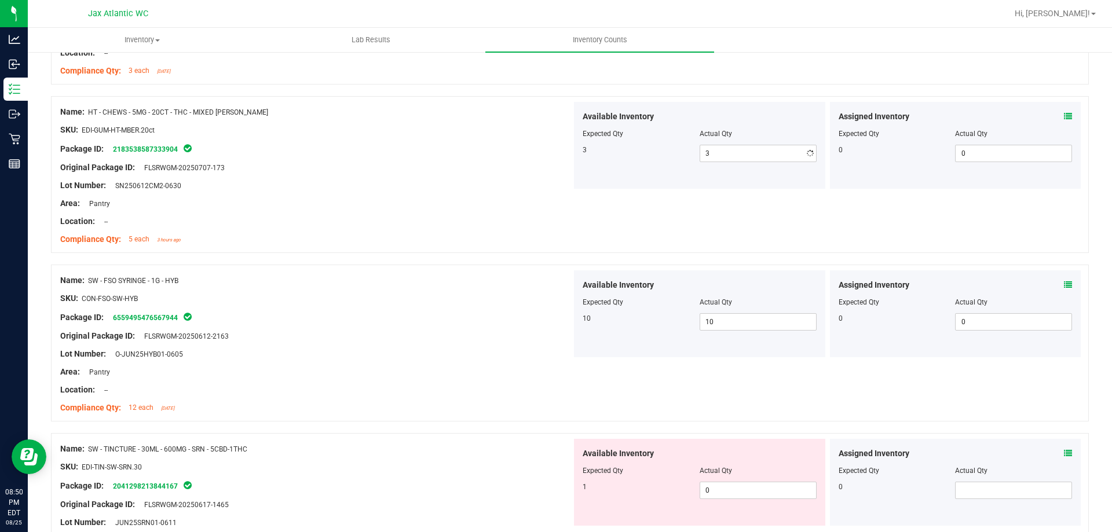
click at [342, 371] on div "Name: SW - FSO SYRINGE - 1G - HYB SKU: CON-FSO-SW-HYB Package ID: 6559495476567…" at bounding box center [315, 344] width 511 height 148
click at [1064, 449] on icon at bounding box center [1068, 453] width 8 height 8
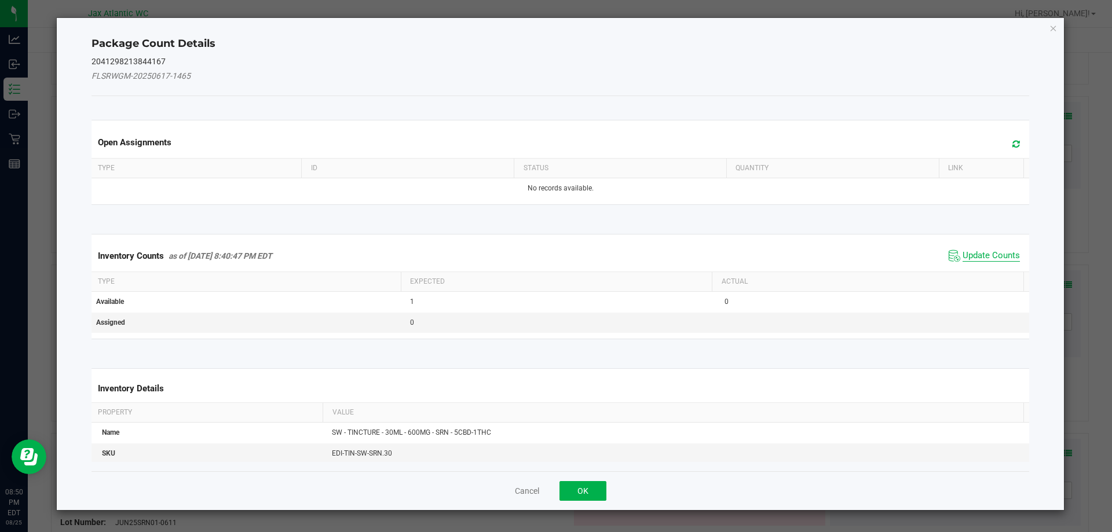
click at [973, 253] on span "Update Counts" at bounding box center [990, 256] width 57 height 12
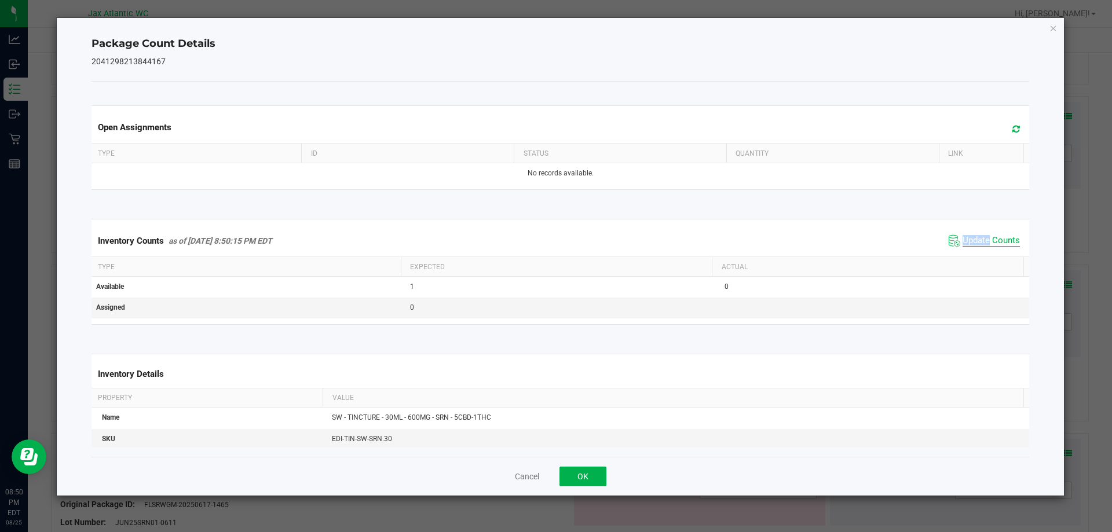
click at [973, 252] on div "Inventory Counts as of [DATE] 8:50:15 PM EDT Update Counts" at bounding box center [560, 240] width 943 height 31
click at [598, 475] on button "OK" at bounding box center [582, 477] width 47 height 20
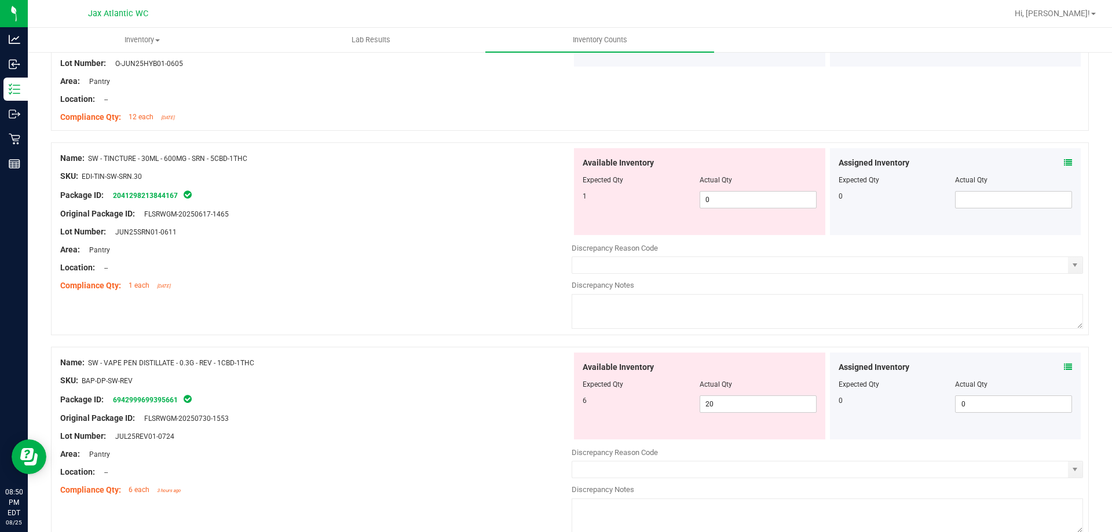
scroll to position [1390, 0]
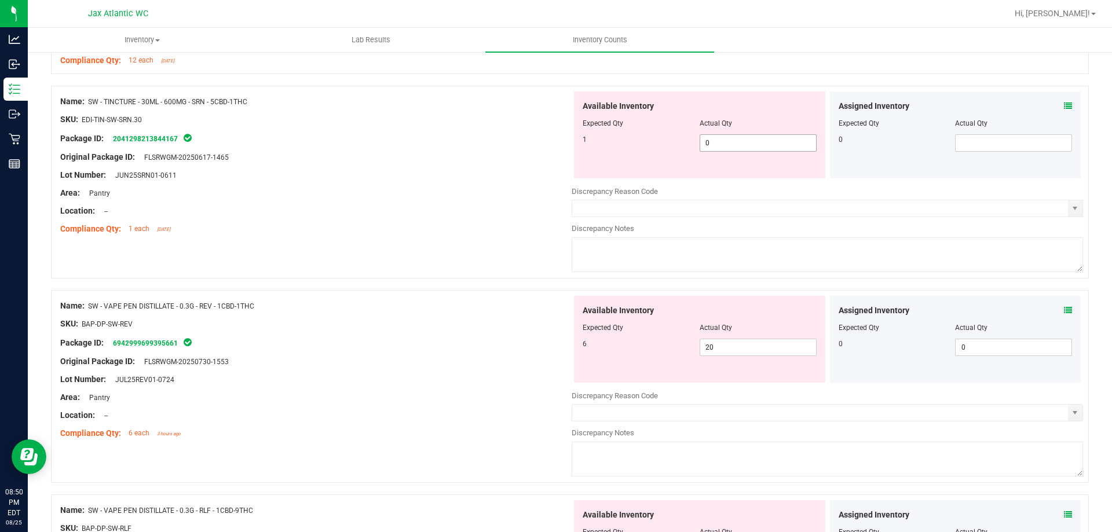
click at [670, 142] on div "1 0 0" at bounding box center [700, 142] width 234 height 17
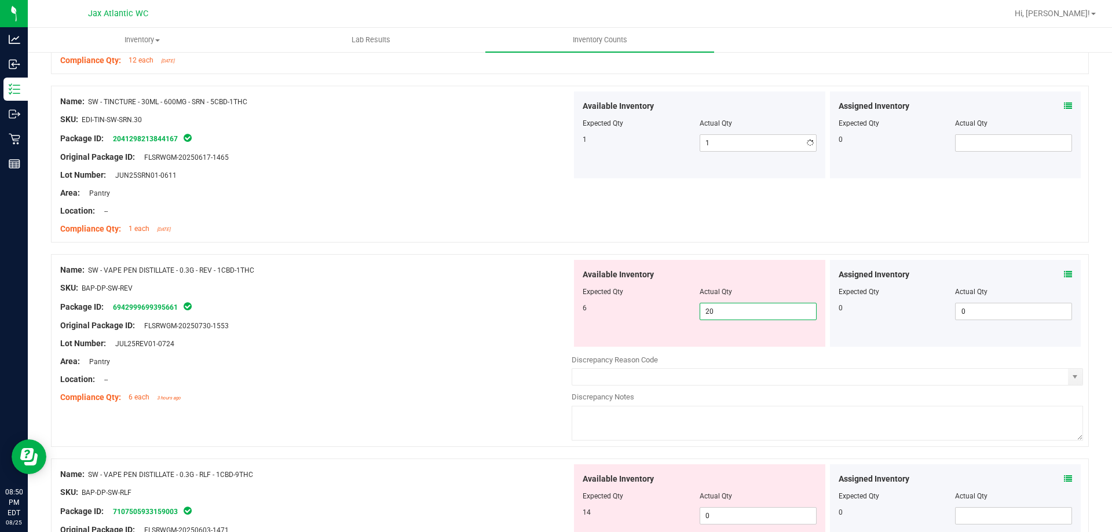
drag, startPoint x: 728, startPoint y: 347, endPoint x: 672, endPoint y: 349, distance: 56.2
click at [672, 347] on div "Available Inventory Expected Qty Actual Qty 6 20 20" at bounding box center [827, 352] width 511 height 184
click at [497, 325] on div "Original Package ID: FLSRWGM-20250730-1553" at bounding box center [315, 326] width 511 height 12
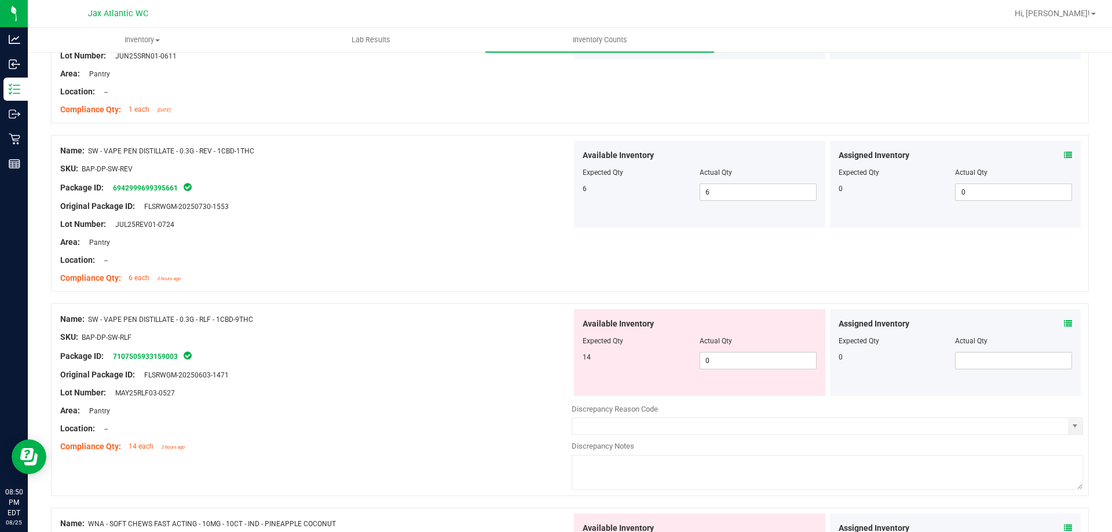
scroll to position [1506, 0]
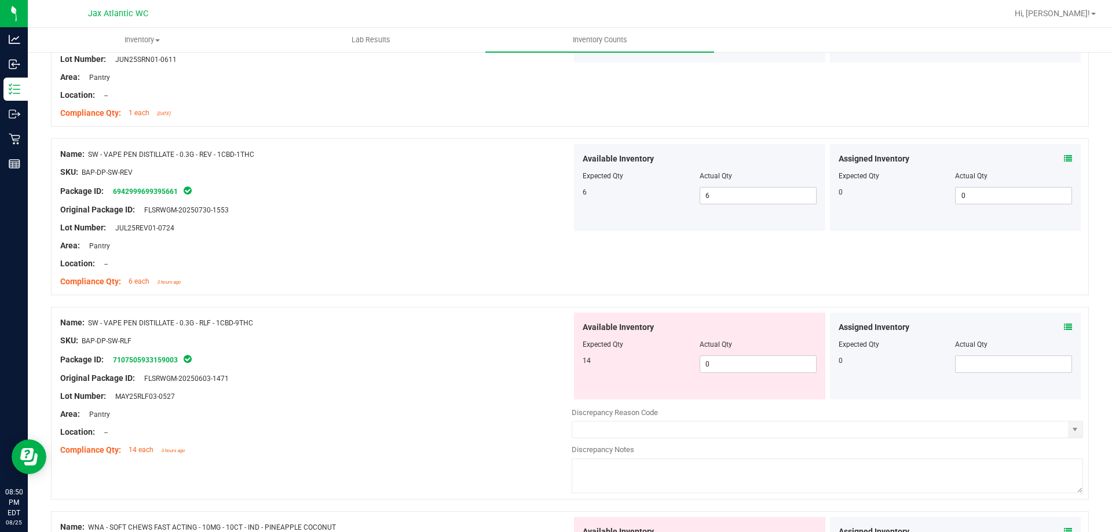
drag, startPoint x: 414, startPoint y: 237, endPoint x: 476, endPoint y: 257, distance: 65.2
click at [415, 237] on div at bounding box center [315, 237] width 511 height 6
drag, startPoint x: 731, startPoint y: 364, endPoint x: 667, endPoint y: 368, distance: 63.8
click at [667, 368] on div "14 0 0" at bounding box center [700, 364] width 234 height 17
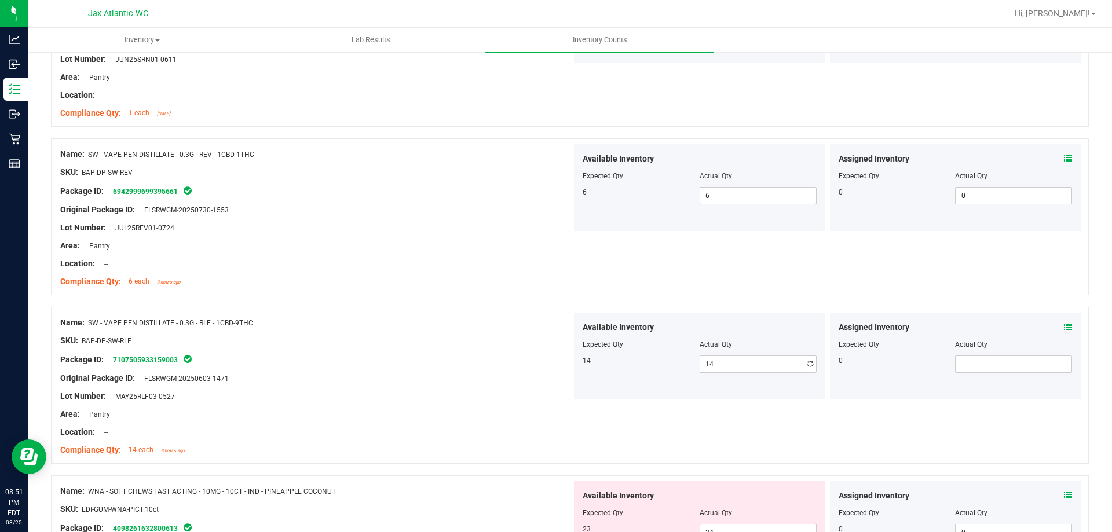
click at [481, 439] on div at bounding box center [315, 441] width 511 height 6
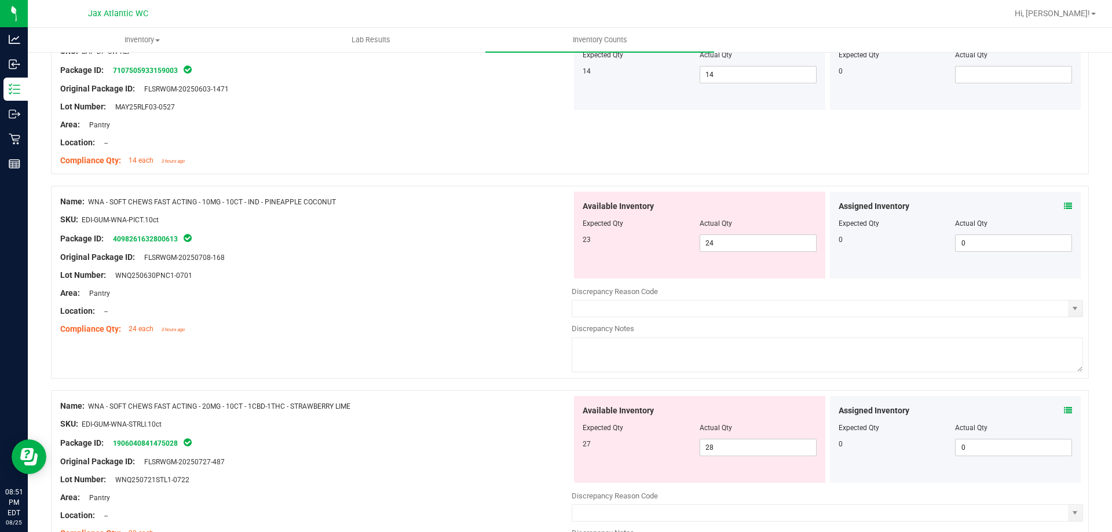
scroll to position [1853, 0]
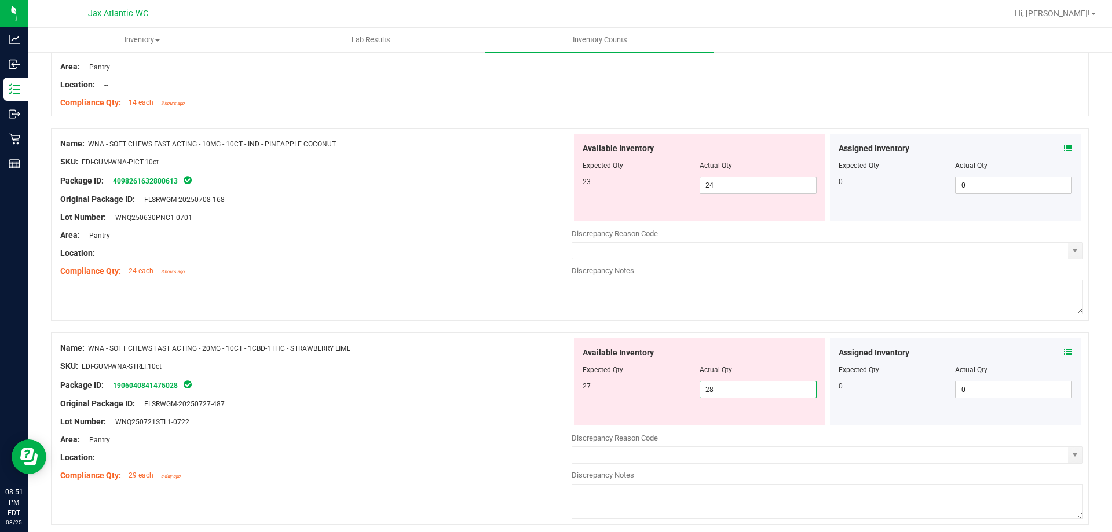
drag, startPoint x: 728, startPoint y: 391, endPoint x: 690, endPoint y: 389, distance: 38.8
click at [691, 389] on div "27 28 28" at bounding box center [700, 389] width 234 height 17
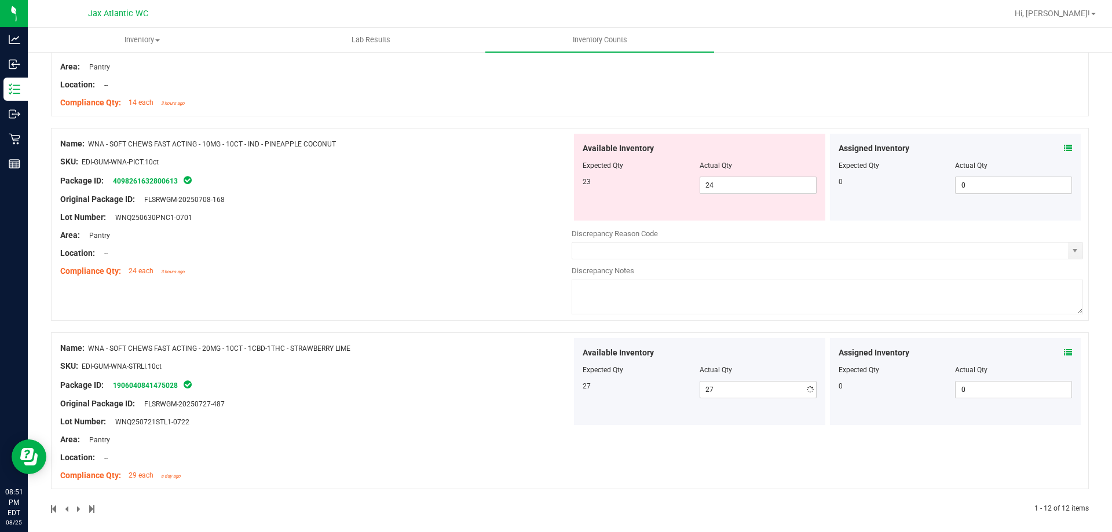
drag, startPoint x: 430, startPoint y: 199, endPoint x: 756, endPoint y: 193, distance: 326.0
click at [432, 197] on div "Original Package ID: FLSRWGM-20250708-168" at bounding box center [315, 199] width 511 height 12
drag, startPoint x: 747, startPoint y: 185, endPoint x: 672, endPoint y: 187, distance: 75.3
click at [672, 187] on div "23 24 24" at bounding box center [700, 185] width 234 height 17
click at [461, 254] on div "Name: WNA - SOFT CHEWS FAST ACTING - 10MG - 10CT - IND - PINEAPPLE COCONUT SKU:…" at bounding box center [315, 208] width 511 height 148
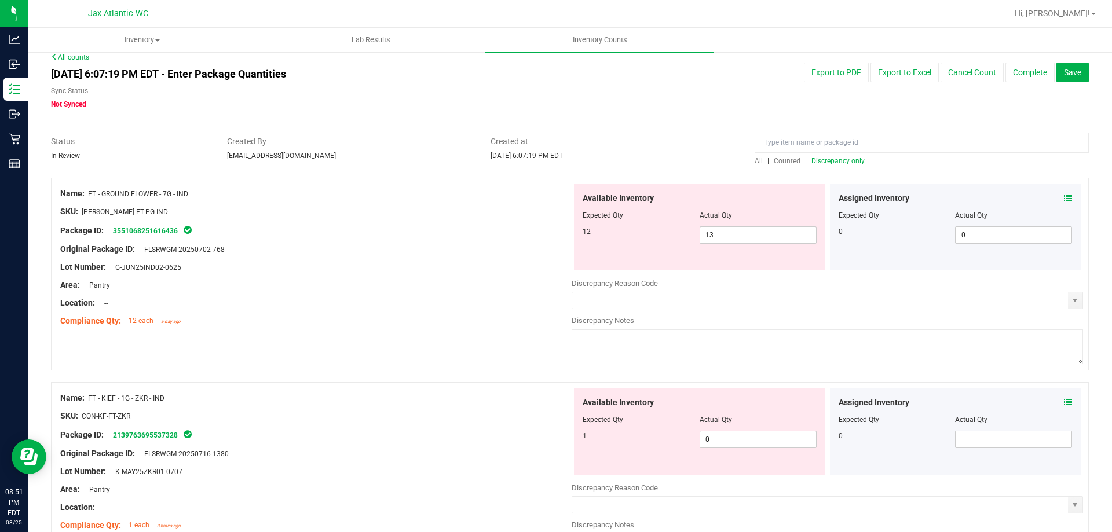
scroll to position [0, 0]
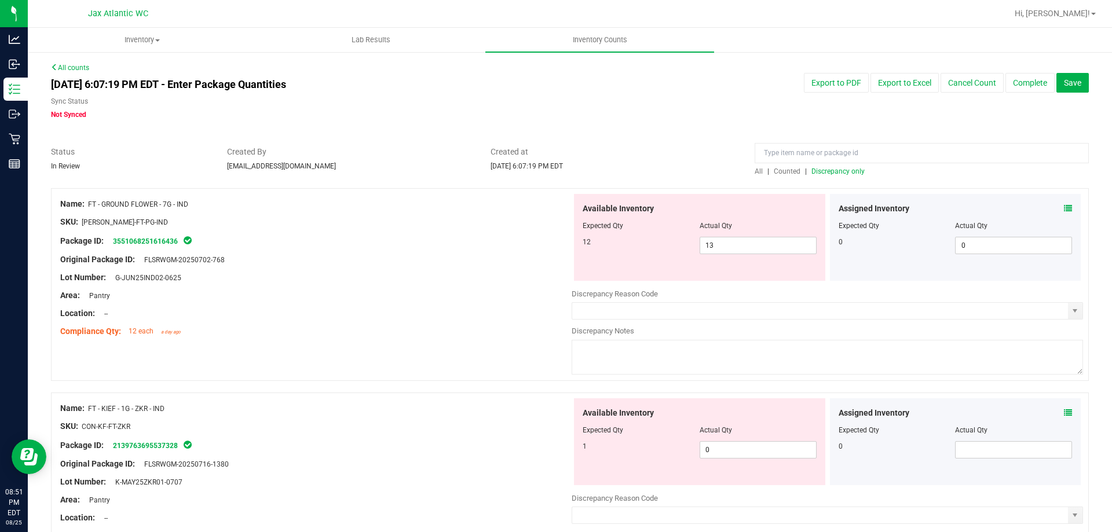
click at [819, 164] on div at bounding box center [921, 156] width 334 height 20
click at [822, 169] on span "Discrepancy only" at bounding box center [837, 171] width 53 height 8
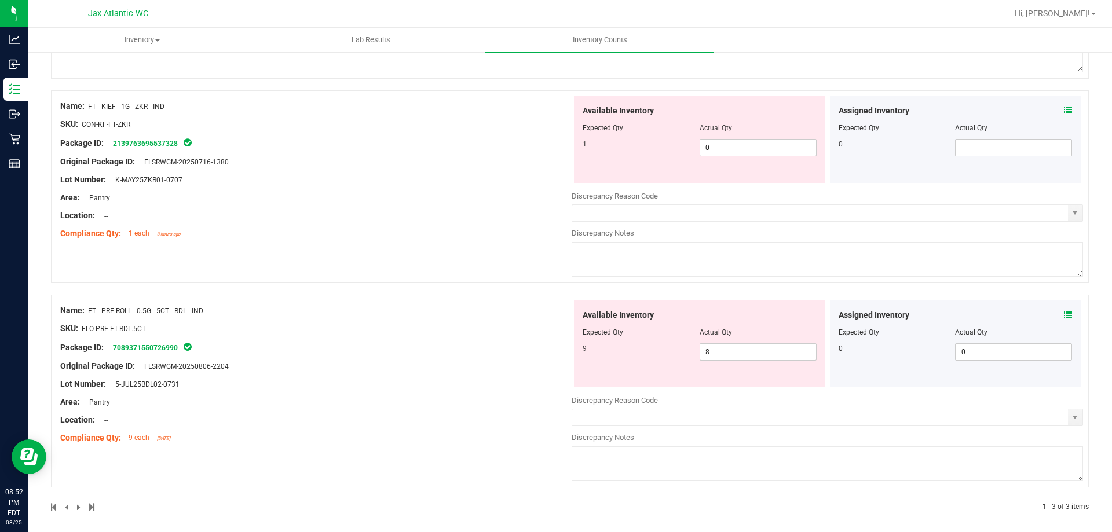
scroll to position [309, 0]
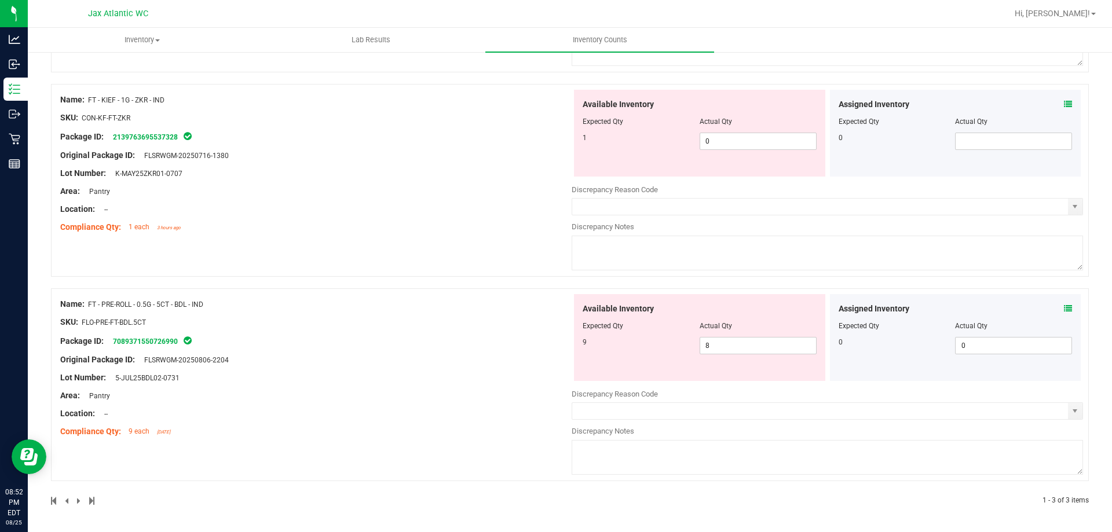
click at [1064, 306] on icon at bounding box center [1068, 309] width 8 height 8
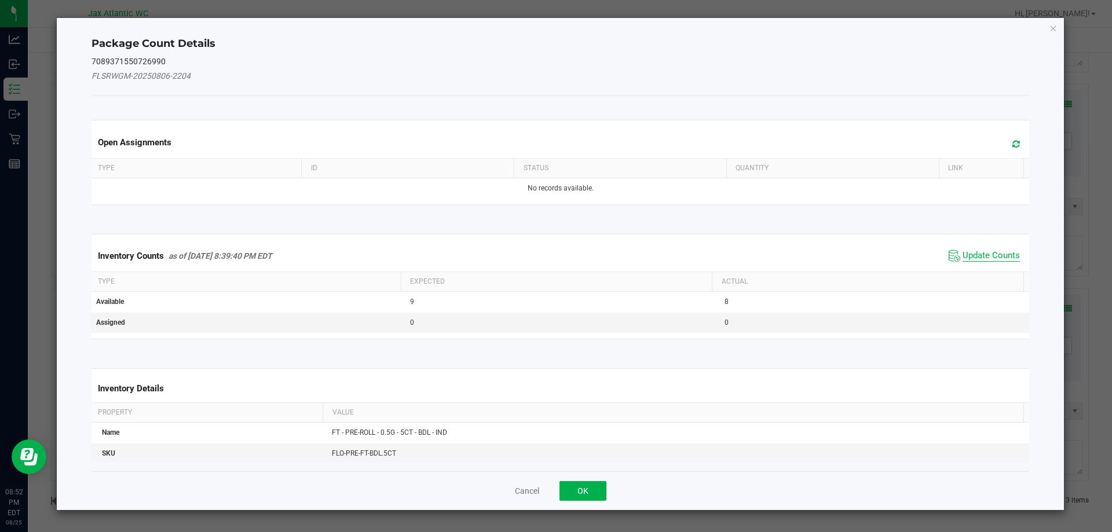
click at [988, 254] on span "Update Counts" at bounding box center [990, 256] width 57 height 12
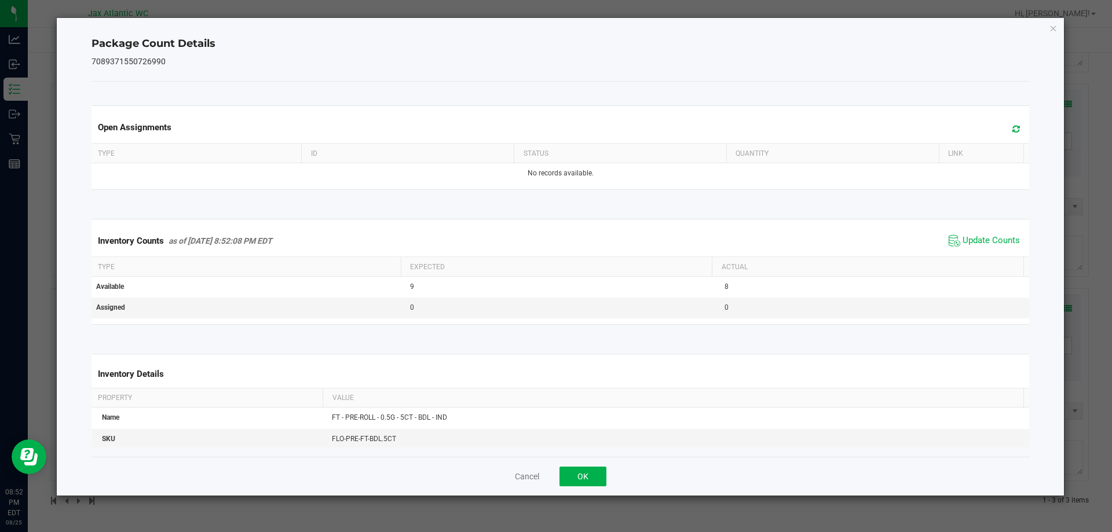
click at [990, 249] on span "Update Counts" at bounding box center [984, 240] width 77 height 17
click at [602, 486] on button "OK" at bounding box center [582, 477] width 47 height 20
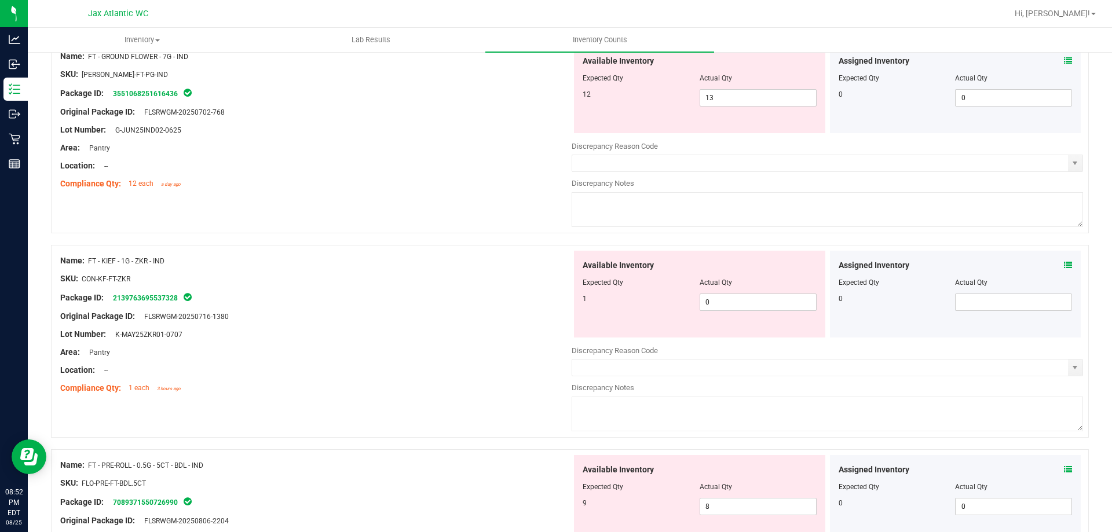
scroll to position [135, 0]
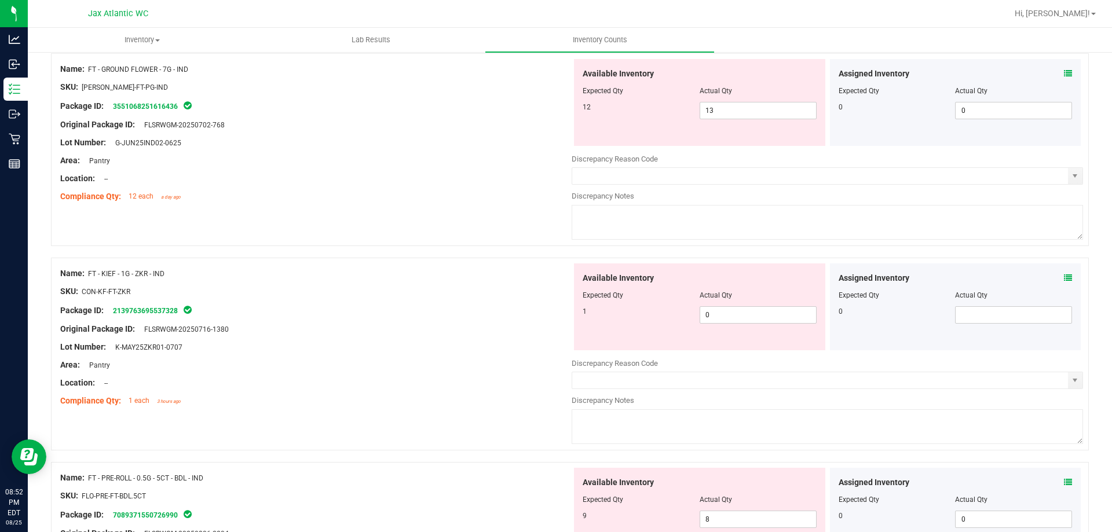
click at [1064, 278] on icon at bounding box center [1068, 278] width 8 height 8
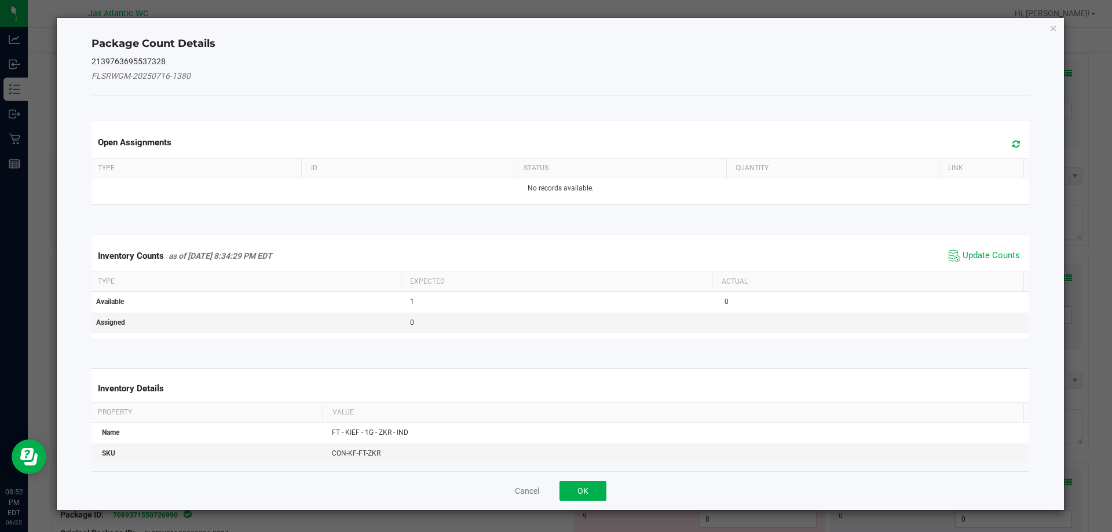
click at [967, 266] on div "Inventory Counts as of [DATE] 8:34:29 PM EDT Update Counts" at bounding box center [560, 255] width 943 height 31
click at [975, 255] on span "Update Counts" at bounding box center [990, 256] width 57 height 12
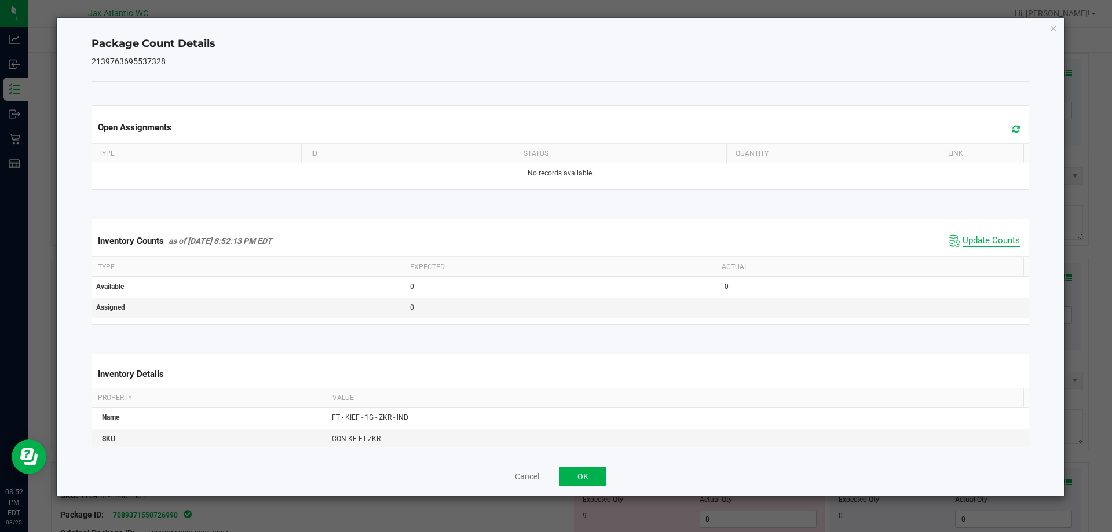
click at [986, 237] on span "Update Counts" at bounding box center [990, 241] width 57 height 12
click at [986, 237] on span "Update Counts" at bounding box center [990, 240] width 57 height 10
click at [588, 480] on button "OK" at bounding box center [582, 477] width 47 height 20
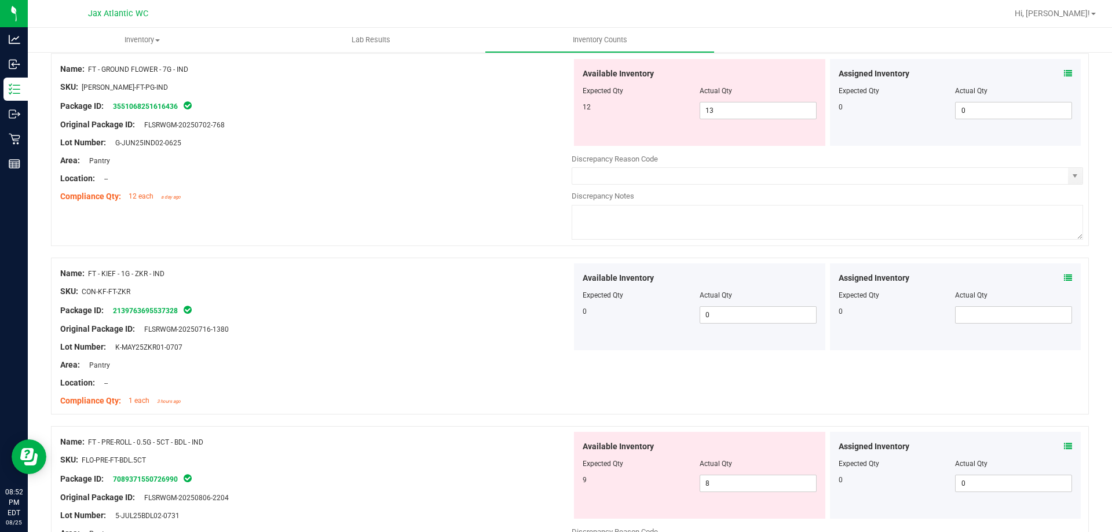
click at [1064, 73] on icon at bounding box center [1068, 73] width 8 height 8
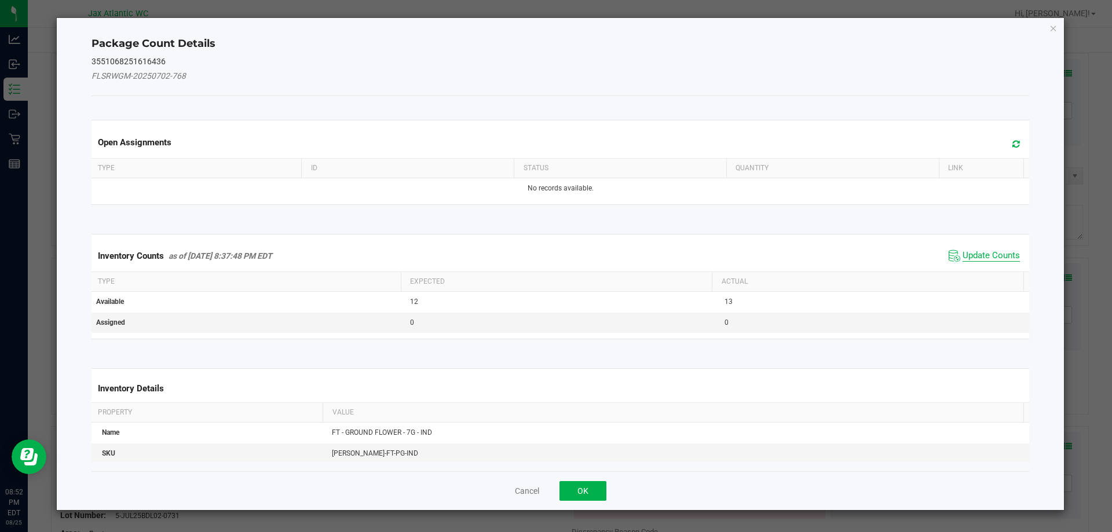
click at [991, 252] on span "Update Counts" at bounding box center [990, 256] width 57 height 12
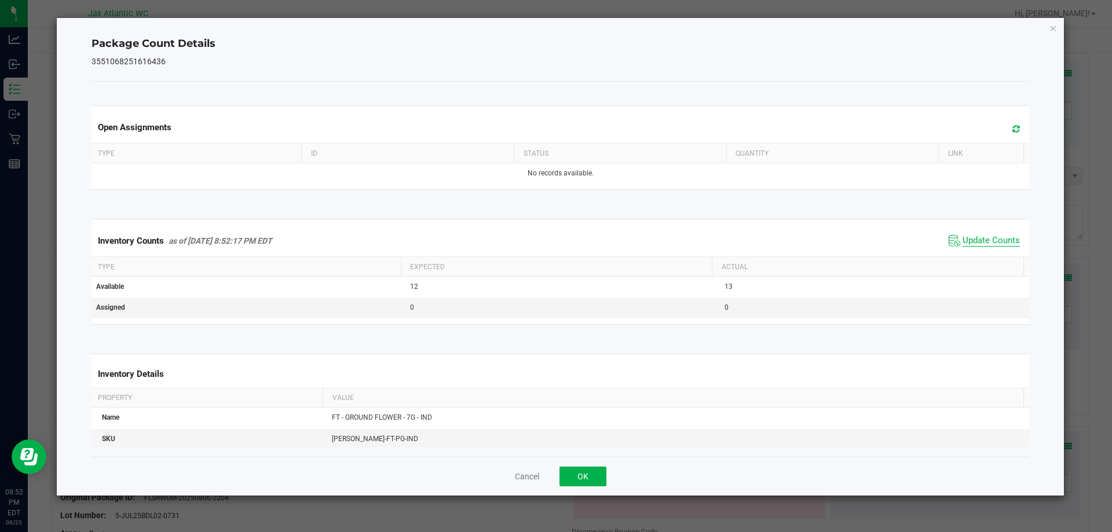
click at [991, 246] on span "Update Counts" at bounding box center [990, 241] width 57 height 12
click at [989, 240] on span "Update Counts" at bounding box center [990, 240] width 57 height 10
click at [989, 239] on span "Update Counts" at bounding box center [990, 240] width 57 height 10
click at [988, 239] on span "Update Counts" at bounding box center [990, 240] width 57 height 10
click at [589, 485] on button "OK" at bounding box center [582, 477] width 47 height 20
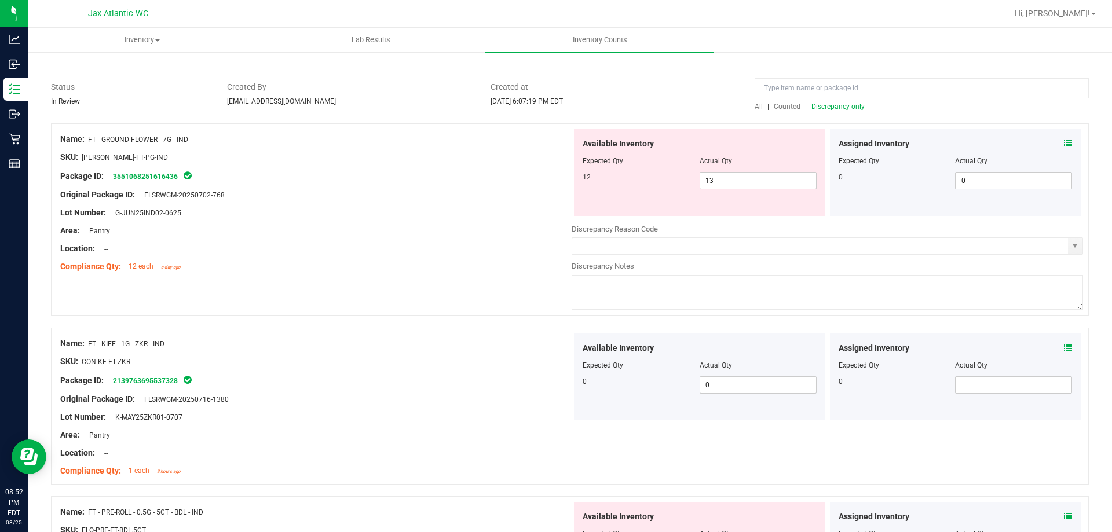
scroll to position [273, 0]
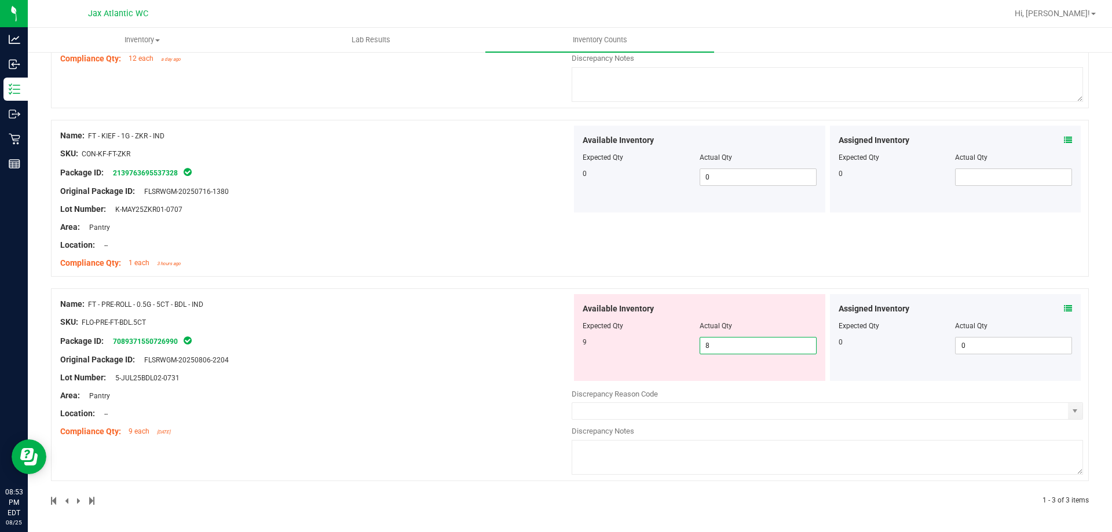
drag, startPoint x: 709, startPoint y: 348, endPoint x: 671, endPoint y: 355, distance: 38.3
click at [650, 347] on div "9 8 8" at bounding box center [700, 345] width 234 height 17
click at [422, 328] on div "Name: FT - PRE-ROLL - 0.5G - 5CT - BDL - IND SKU: FLO-PRE-FT-BDL.5CT Package ID…" at bounding box center [570, 384] width 1038 height 193
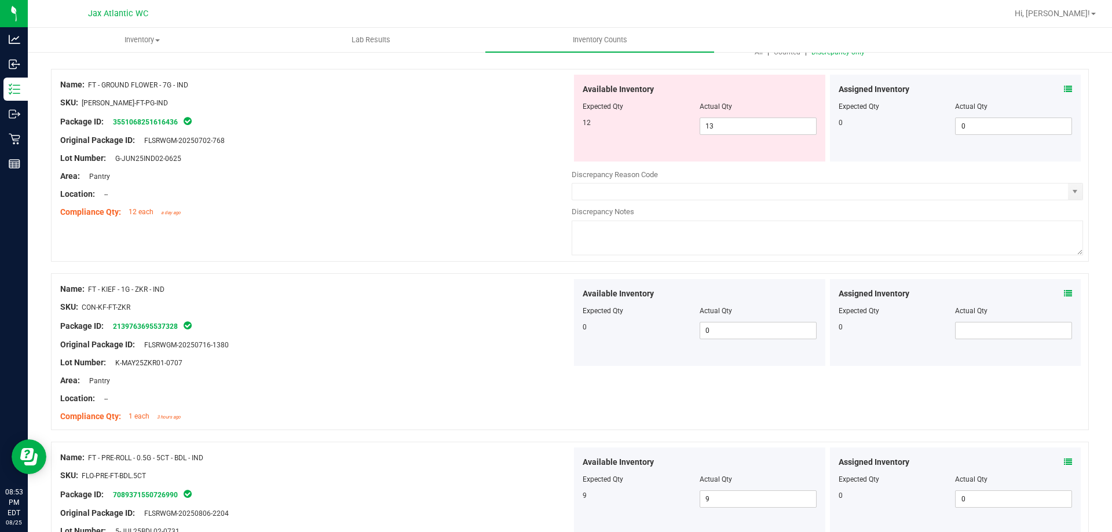
scroll to position [0, 0]
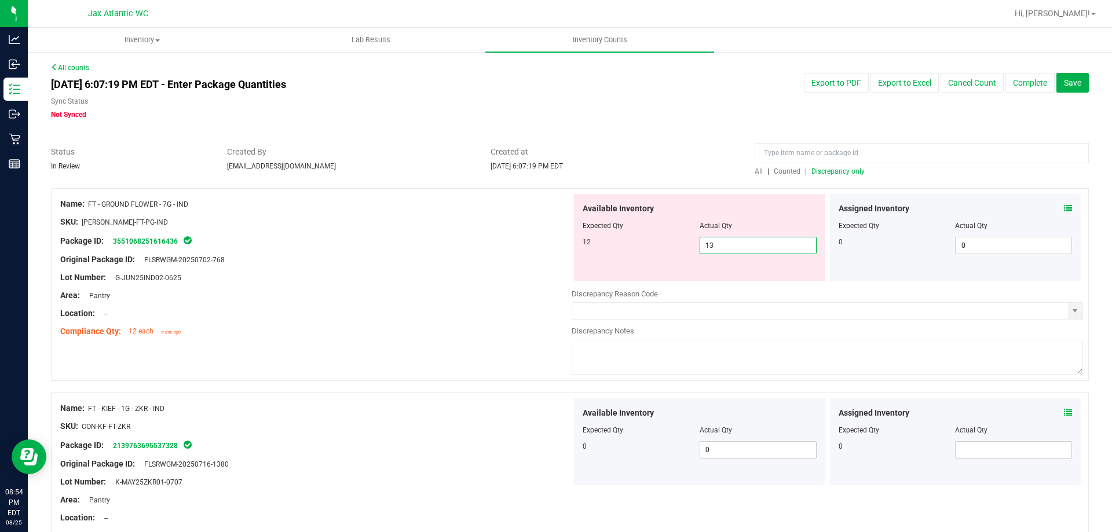
drag, startPoint x: 717, startPoint y: 246, endPoint x: 673, endPoint y: 240, distance: 43.7
click at [673, 240] on div "12 13 13" at bounding box center [700, 245] width 234 height 17
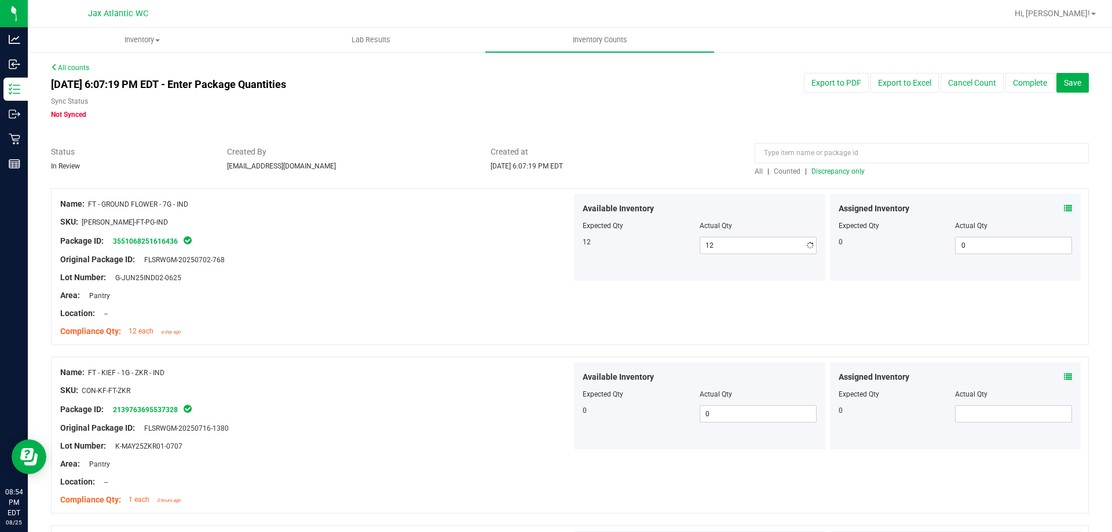
click at [693, 114] on div "[DATE] 6:07:19 PM EDT - Enter Package Quantities Sync Status Not Synced Export …" at bounding box center [569, 96] width 1055 height 47
click at [1071, 80] on span "Save" at bounding box center [1072, 82] width 17 height 9
